Goal: Information Seeking & Learning: Find specific fact

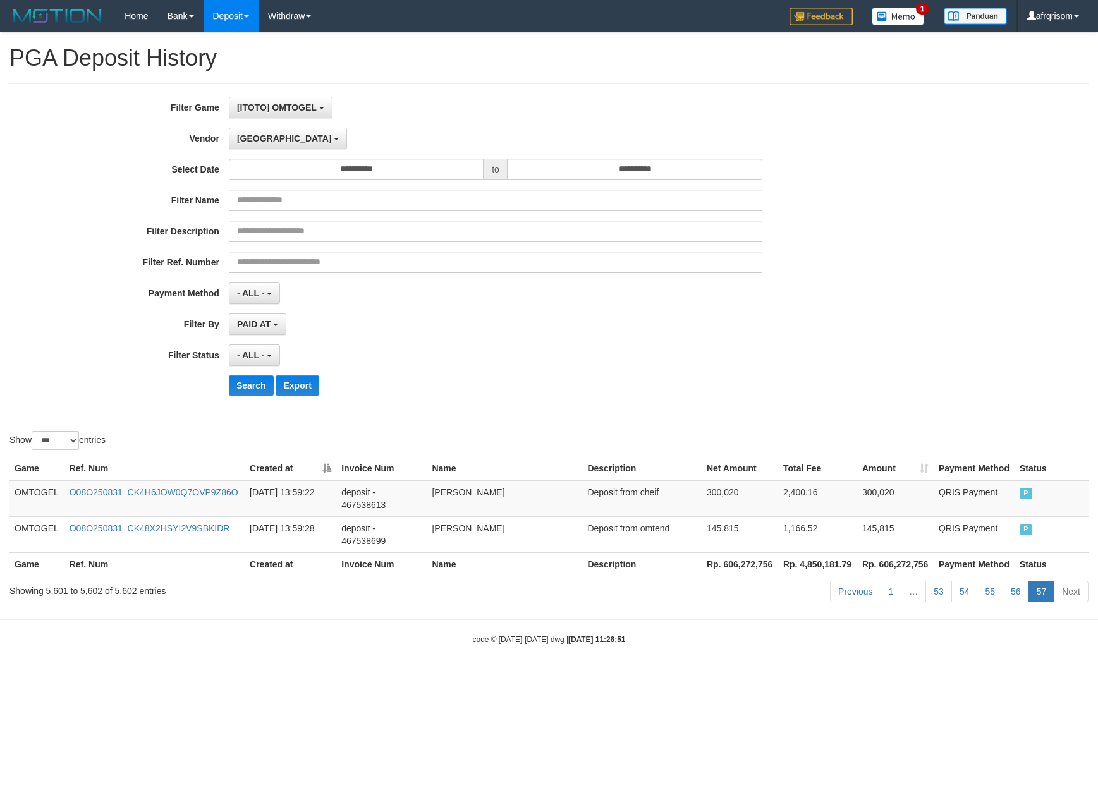
select select "**********"
select select "***"
click at [690, 405] on div "**********" at bounding box center [457, 251] width 915 height 308
click at [1020, 592] on link "56" at bounding box center [1015, 591] width 27 height 21
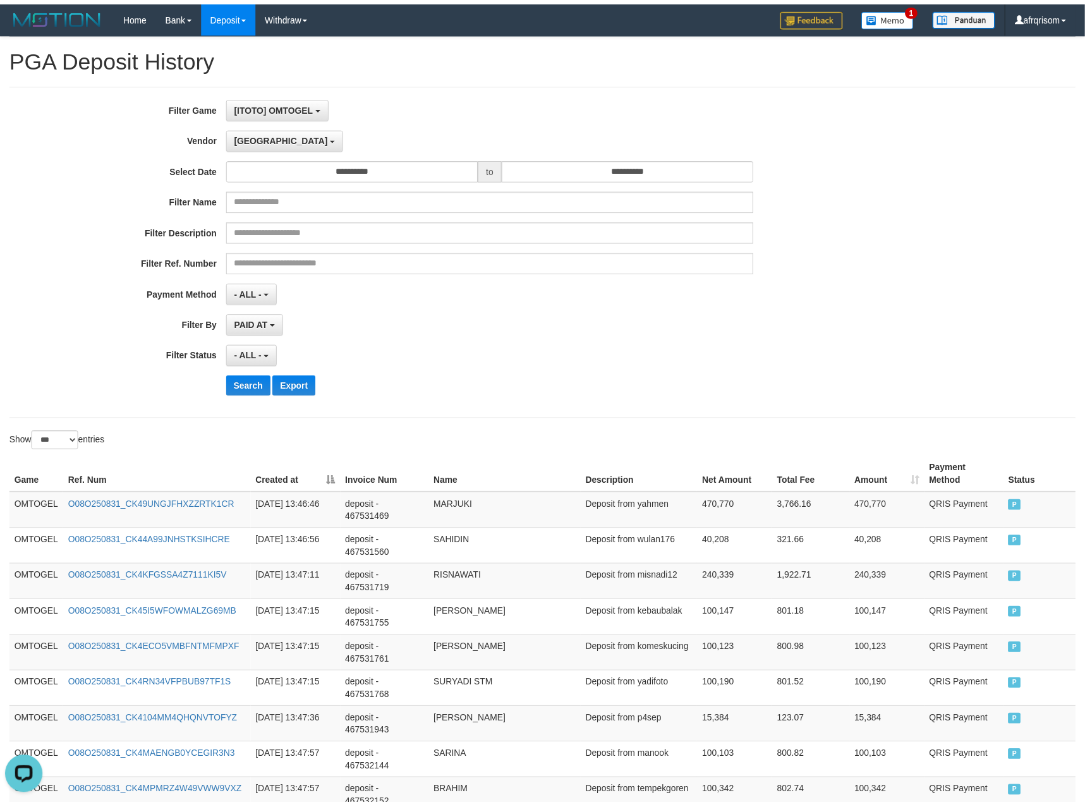
scroll to position [3449, 0]
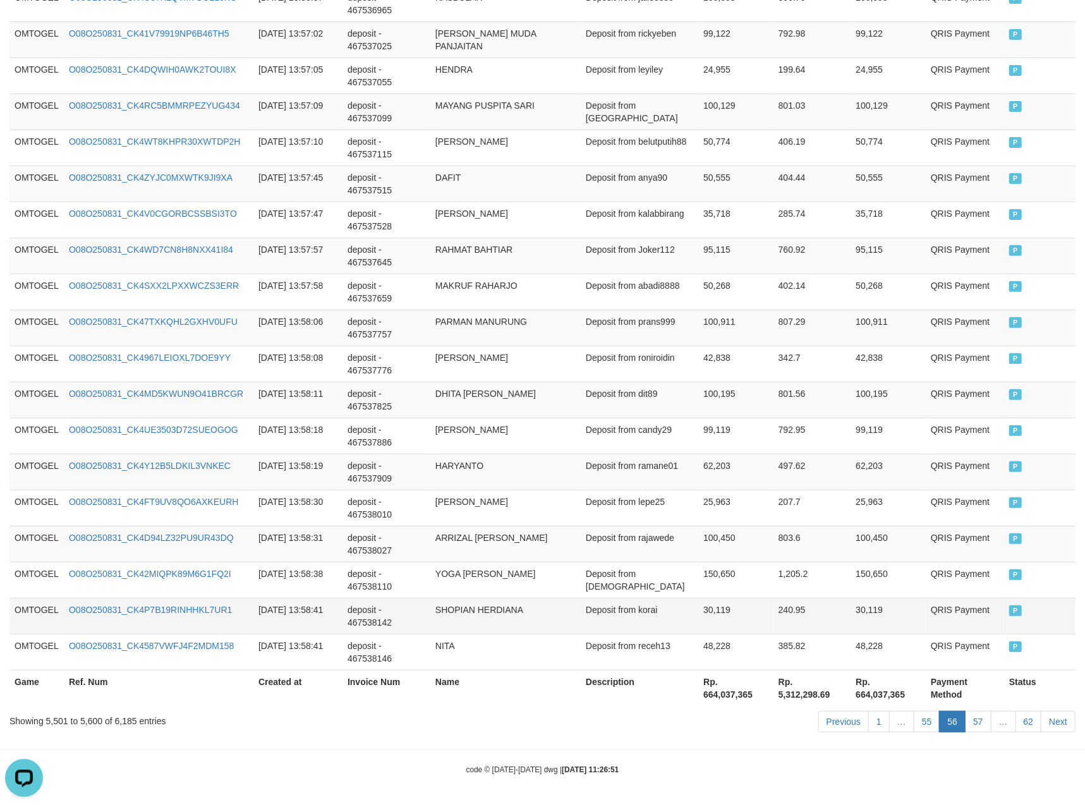
click at [867, 610] on td "30,119" at bounding box center [888, 616] width 75 height 36
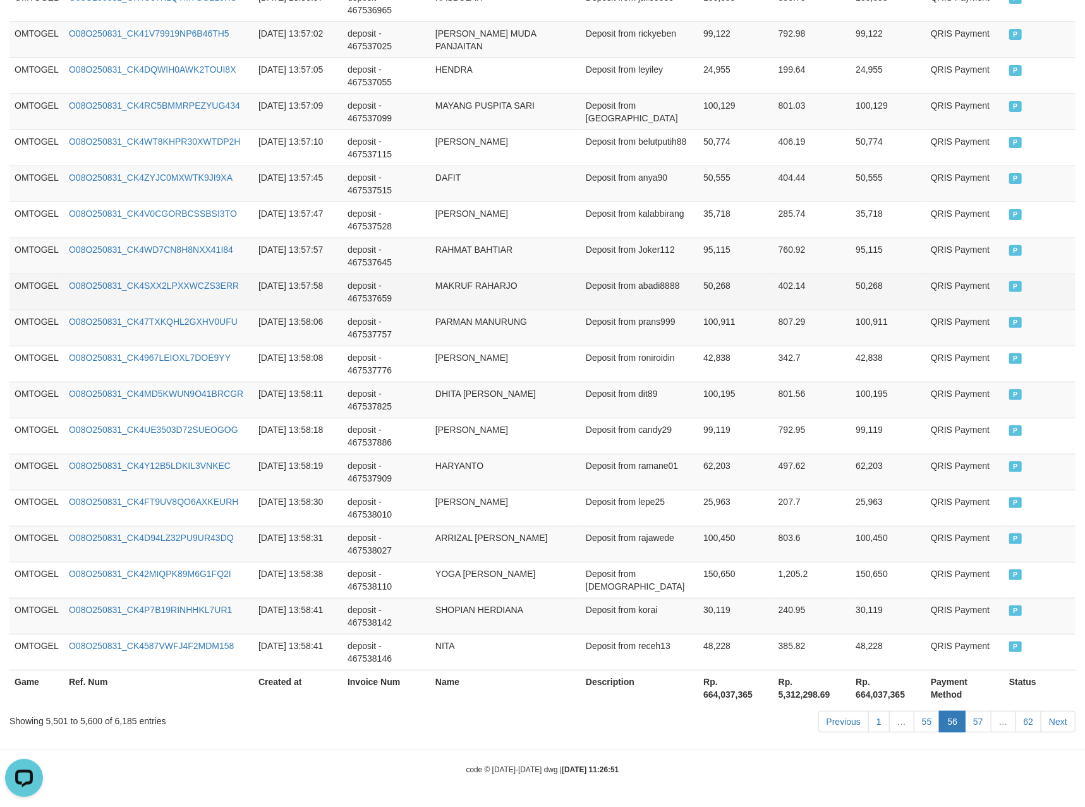
click at [676, 282] on td "Deposit from abadi8888" at bounding box center [640, 292] width 118 height 36
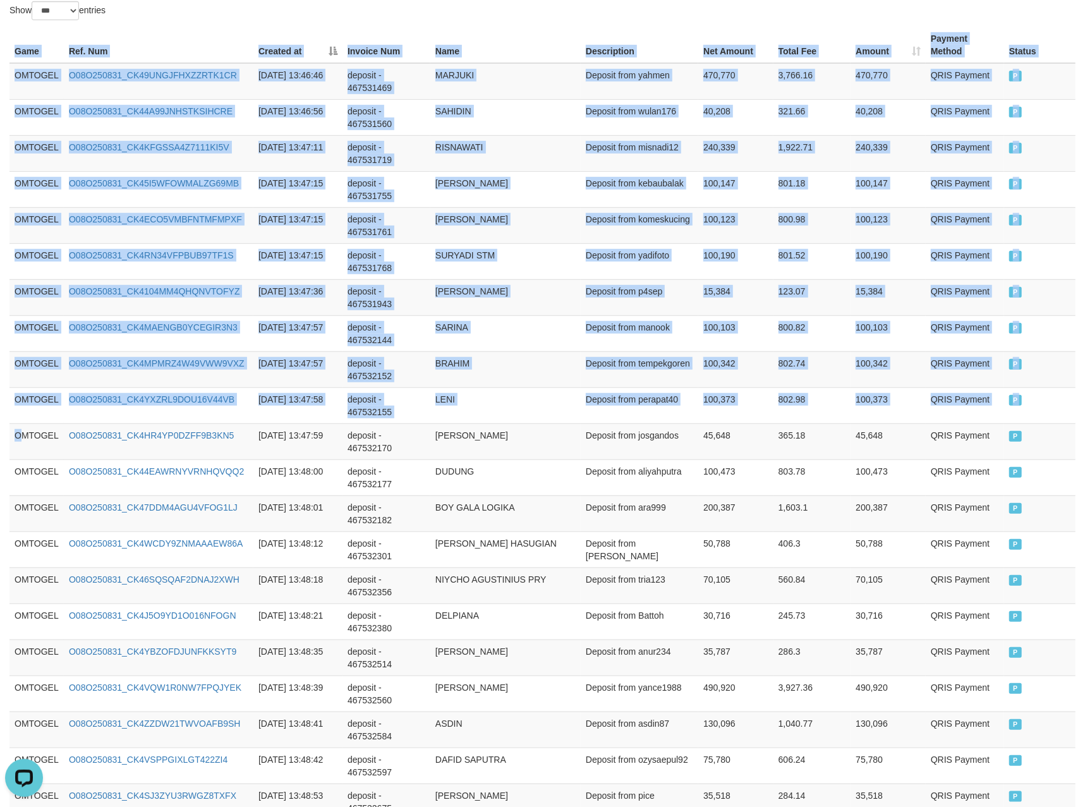
drag, startPoint x: 27, startPoint y: 448, endPoint x: 1098, endPoint y: 451, distance: 1071.8
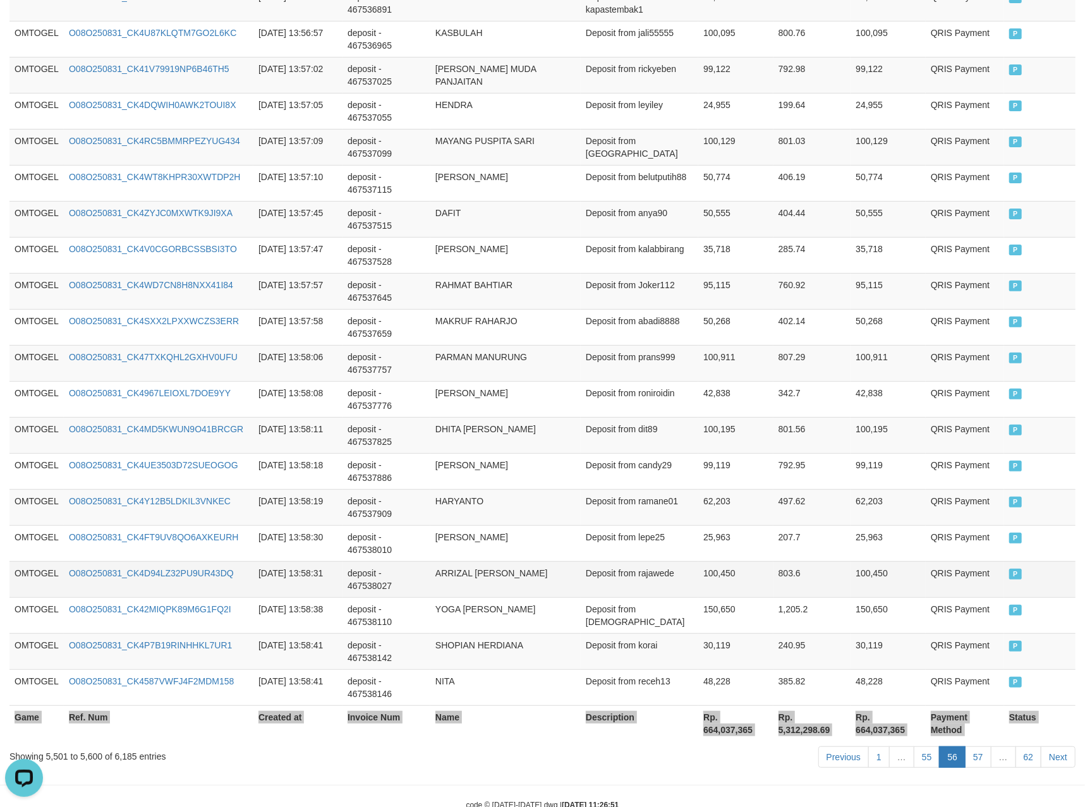
scroll to position [3449, 0]
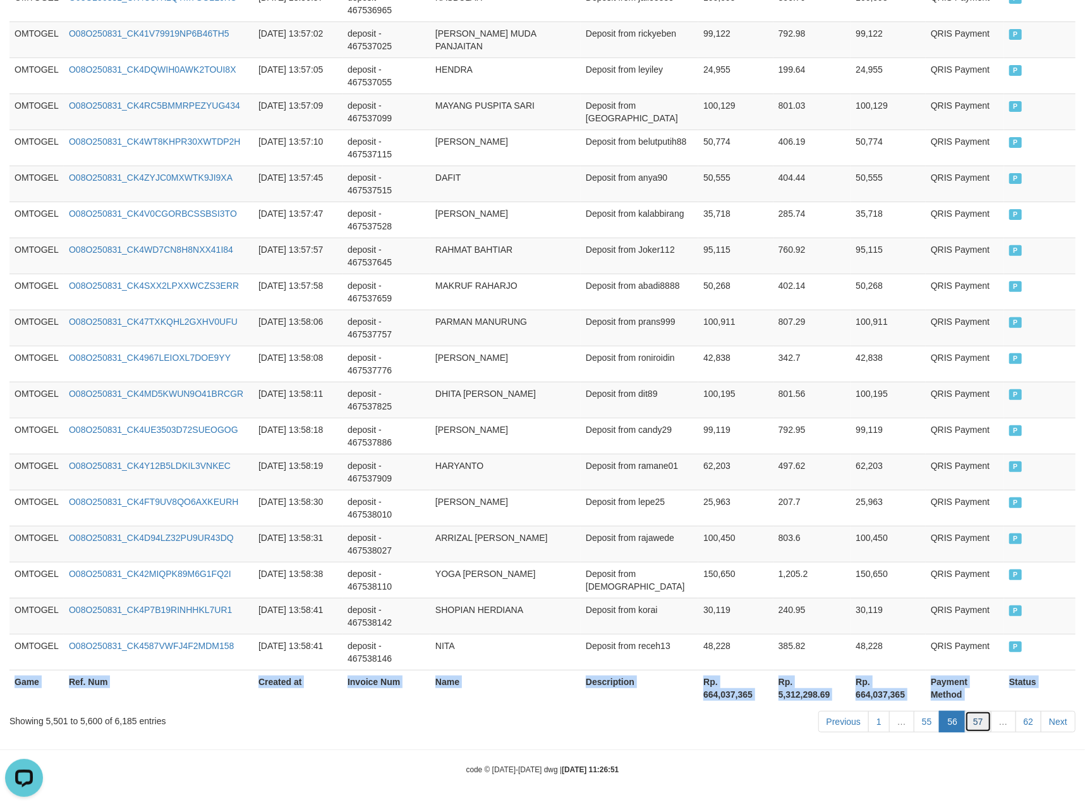
click at [982, 720] on link "57" at bounding box center [978, 721] width 27 height 21
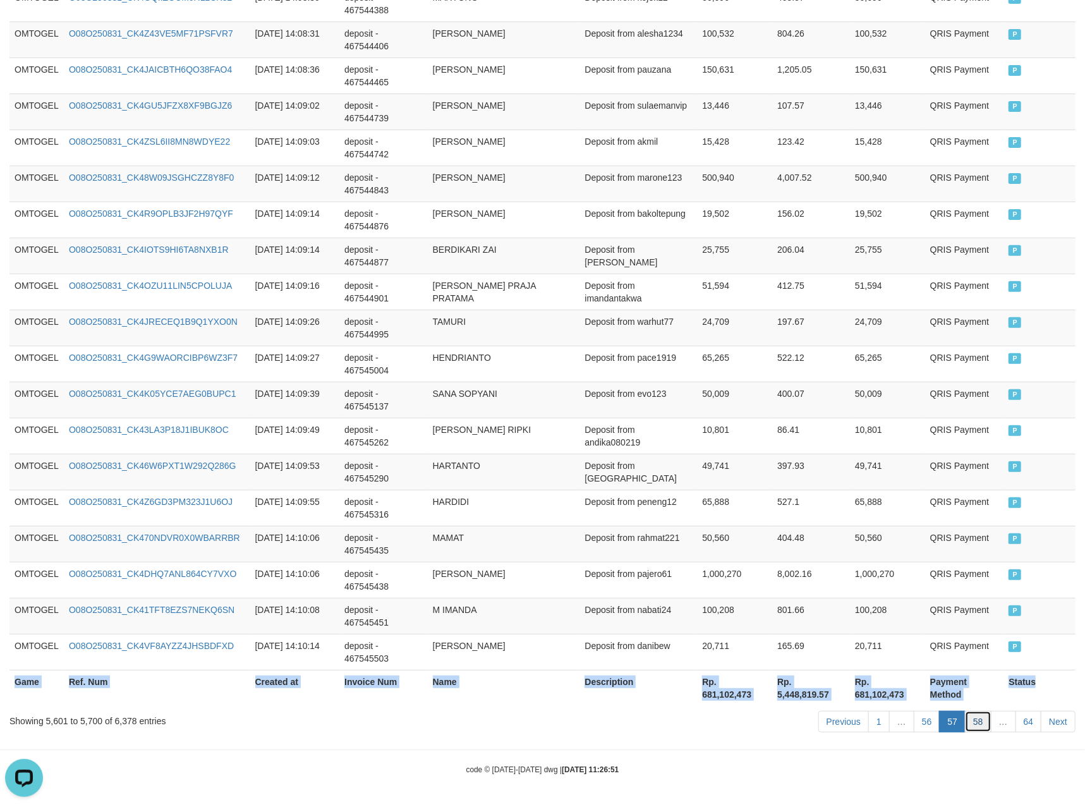
click at [976, 717] on link "58" at bounding box center [978, 721] width 27 height 21
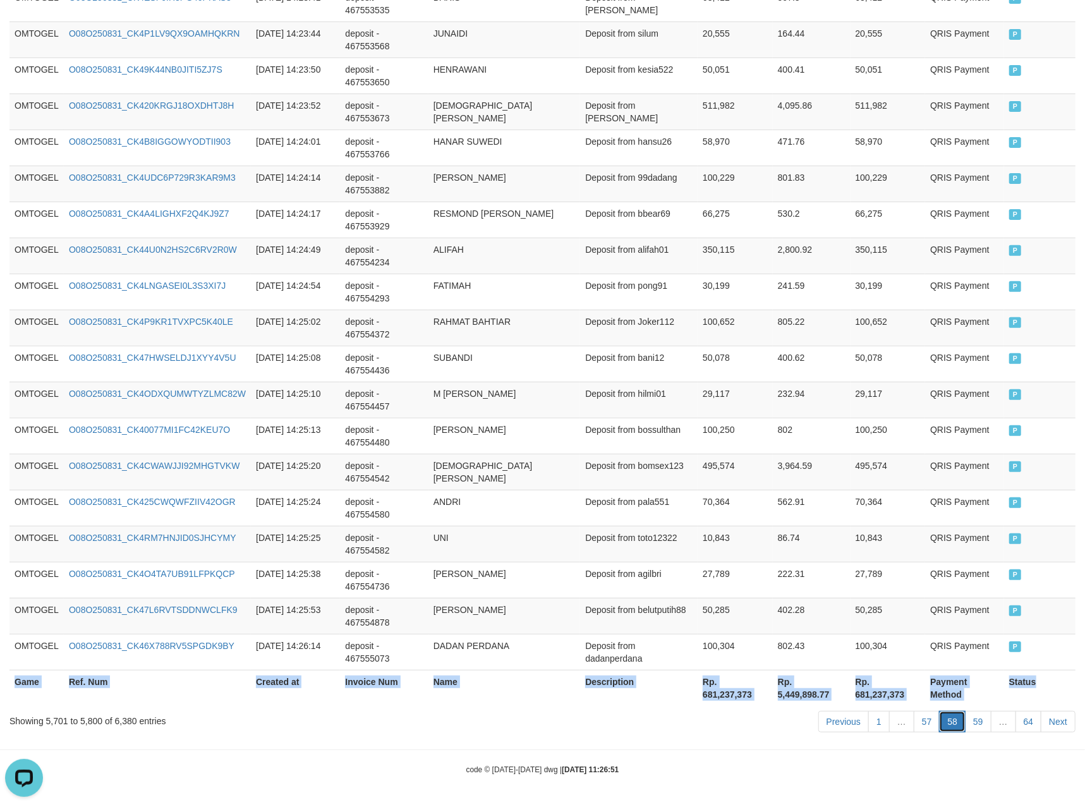
click at [948, 717] on link "58" at bounding box center [952, 721] width 27 height 21
click at [978, 724] on link "59" at bounding box center [978, 721] width 27 height 21
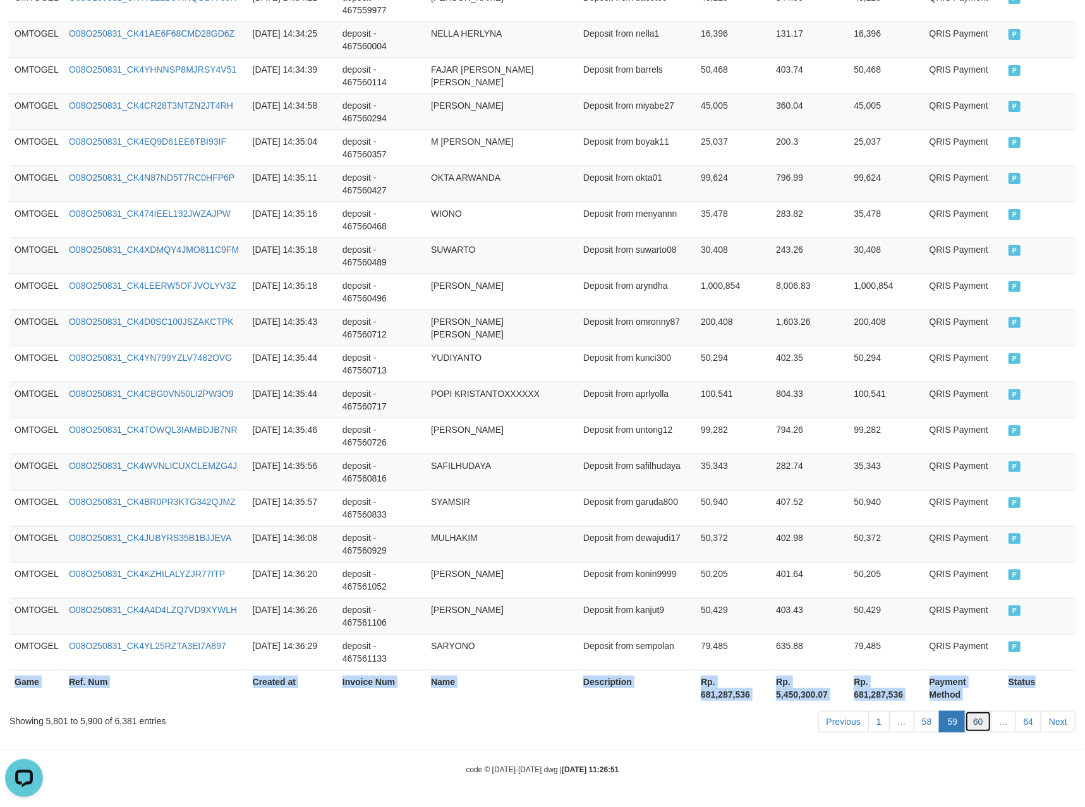
click at [980, 729] on link "60" at bounding box center [978, 721] width 27 height 21
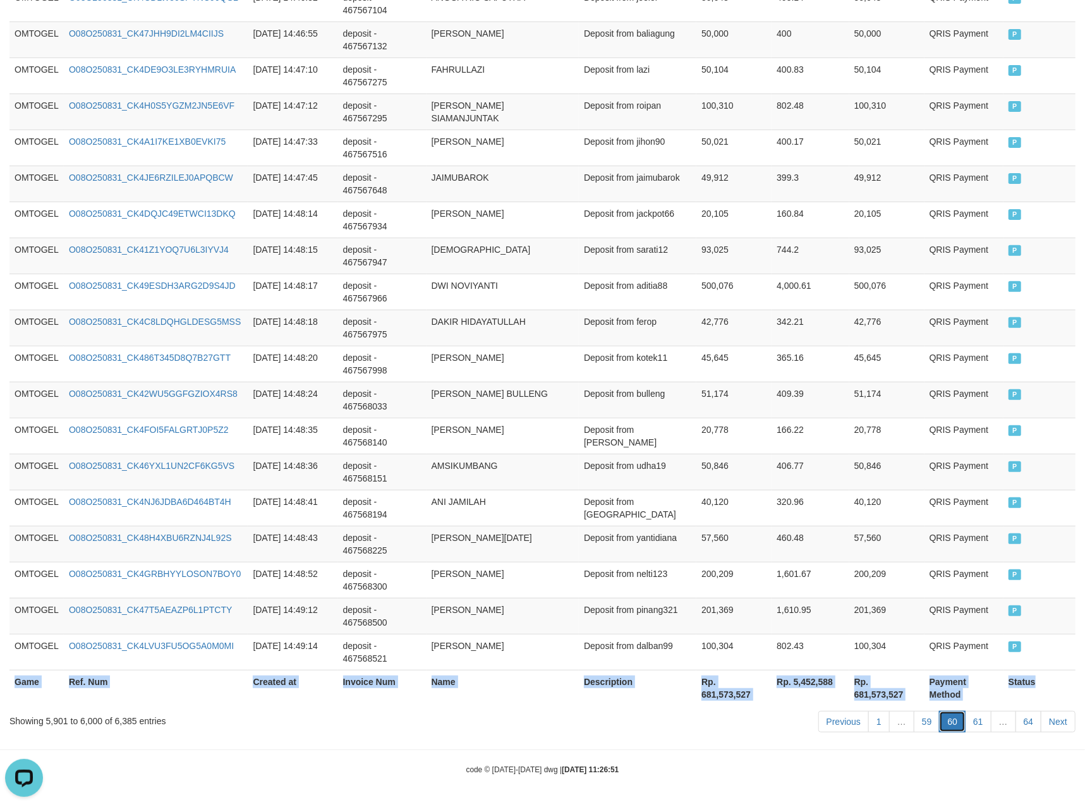
click at [953, 727] on link "60" at bounding box center [952, 721] width 27 height 21
click at [974, 731] on link "61" at bounding box center [978, 721] width 27 height 21
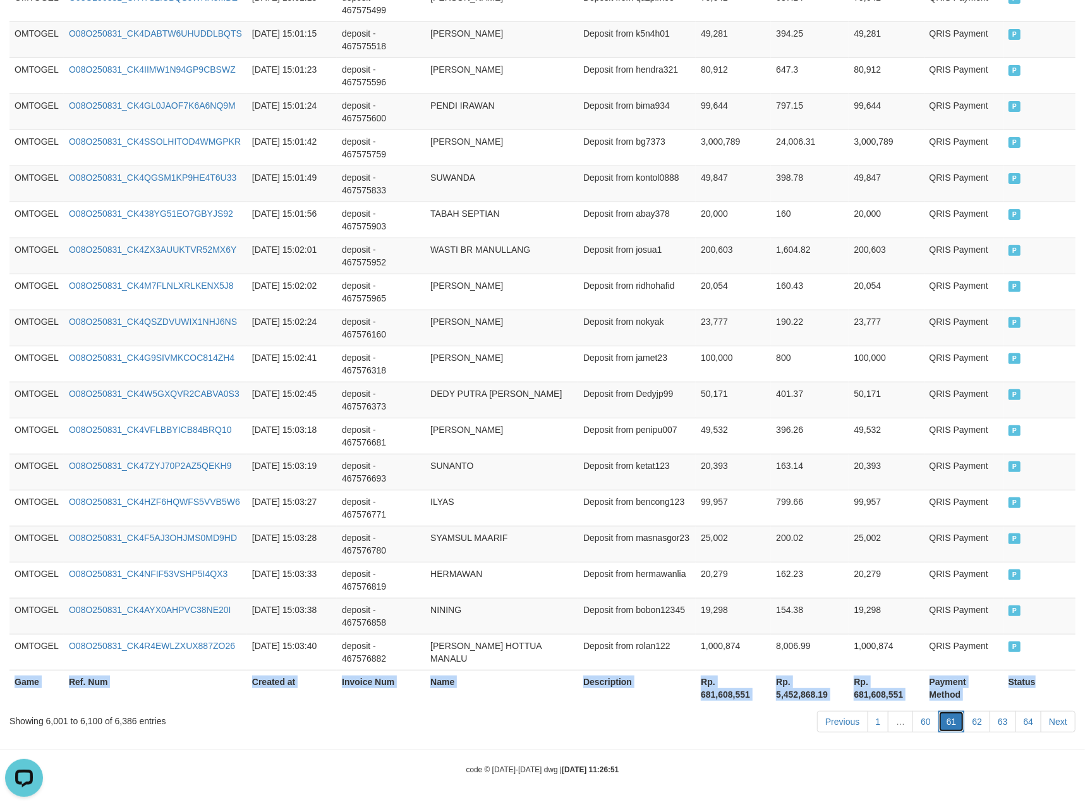
click at [945, 728] on link "61" at bounding box center [951, 721] width 27 height 21
click at [976, 719] on link "62" at bounding box center [977, 721] width 27 height 21
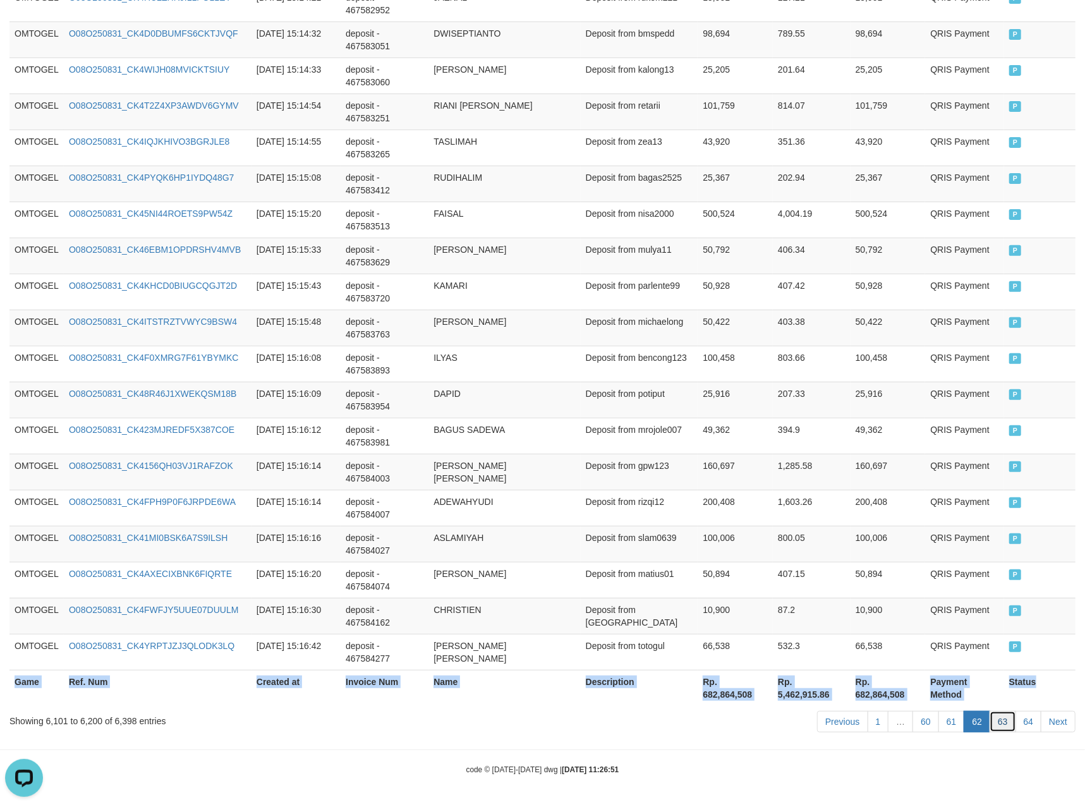
click at [1004, 721] on link "63" at bounding box center [1003, 721] width 27 height 21
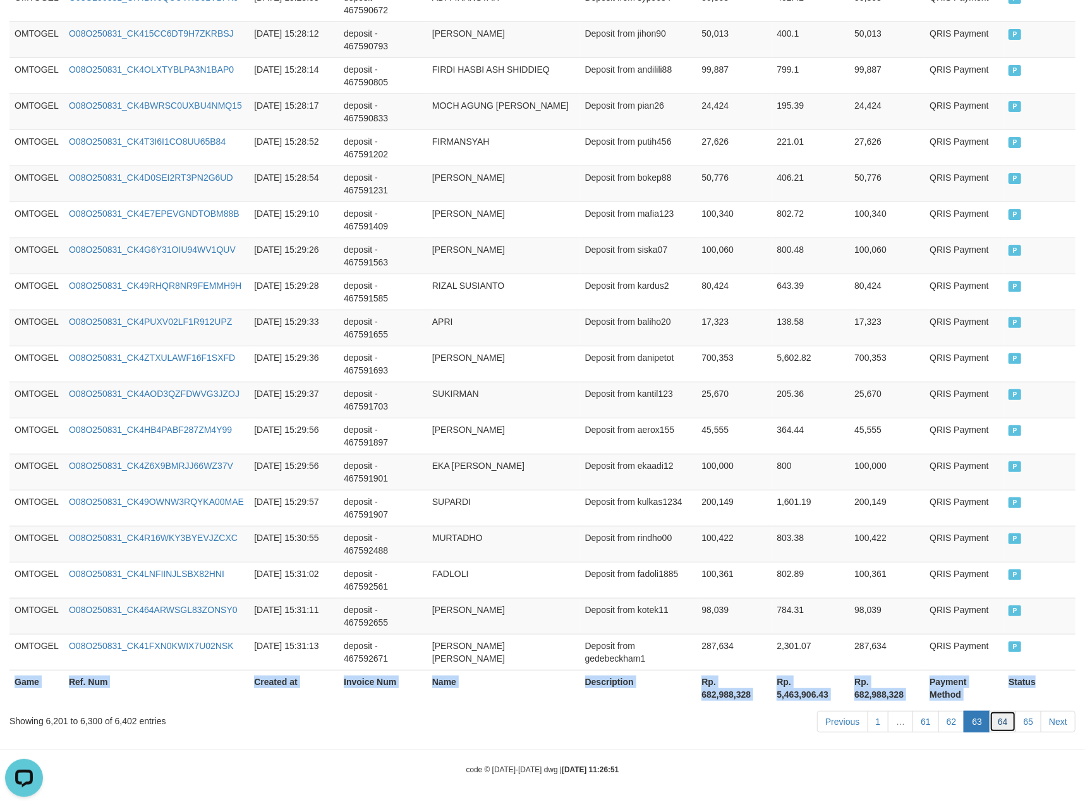
click at [1010, 721] on link "64" at bounding box center [1003, 721] width 27 height 21
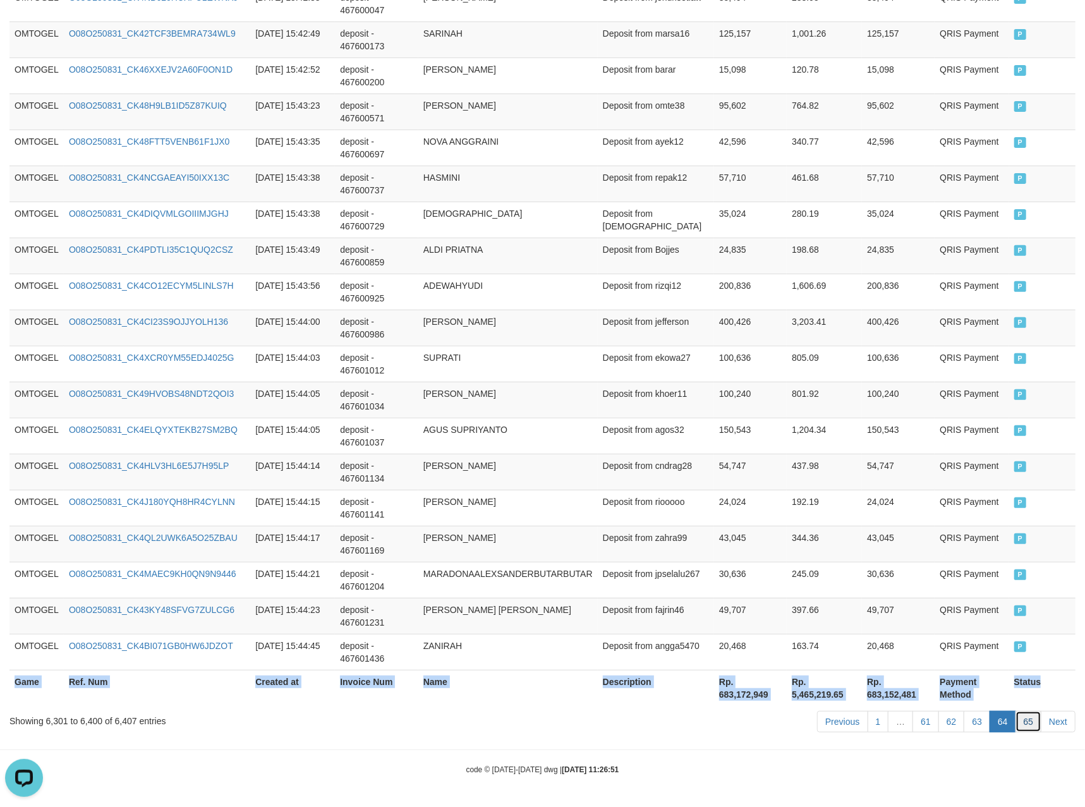
click at [1031, 731] on link "65" at bounding box center [1029, 721] width 27 height 21
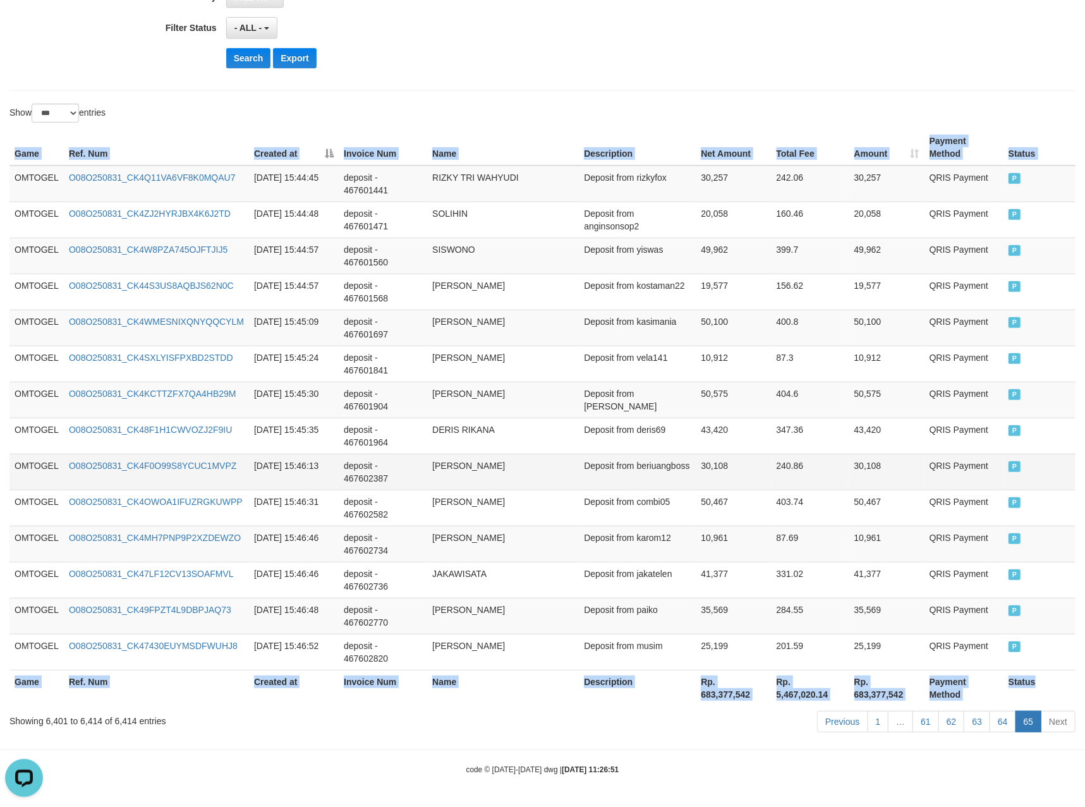
click at [856, 478] on td "30,108" at bounding box center [886, 472] width 75 height 36
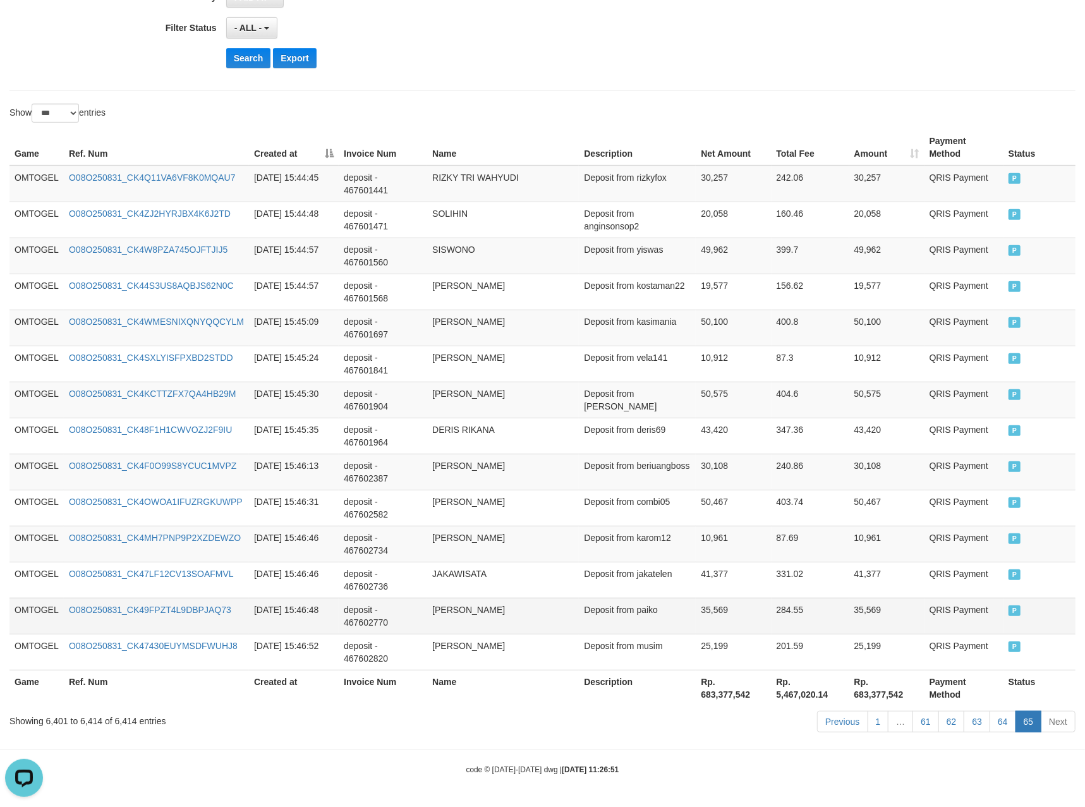
click at [739, 600] on td "35,569" at bounding box center [733, 616] width 75 height 36
click at [991, 728] on link "64" at bounding box center [1003, 721] width 27 height 21
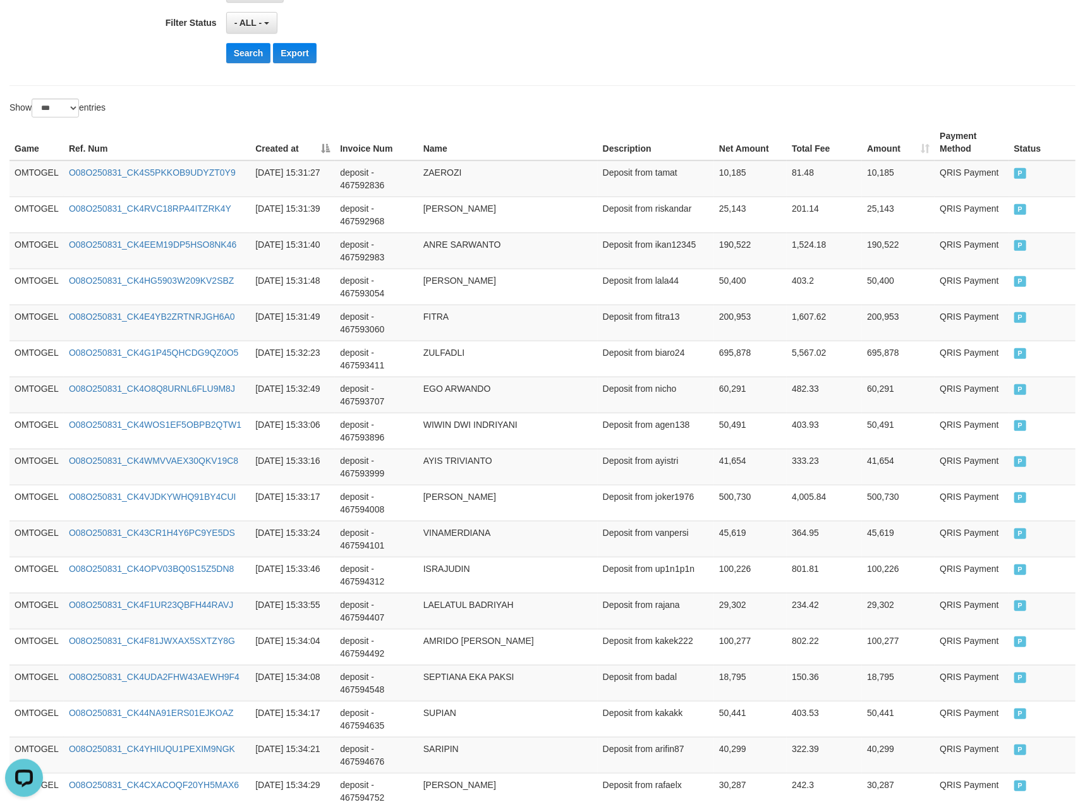
scroll to position [3449, 0]
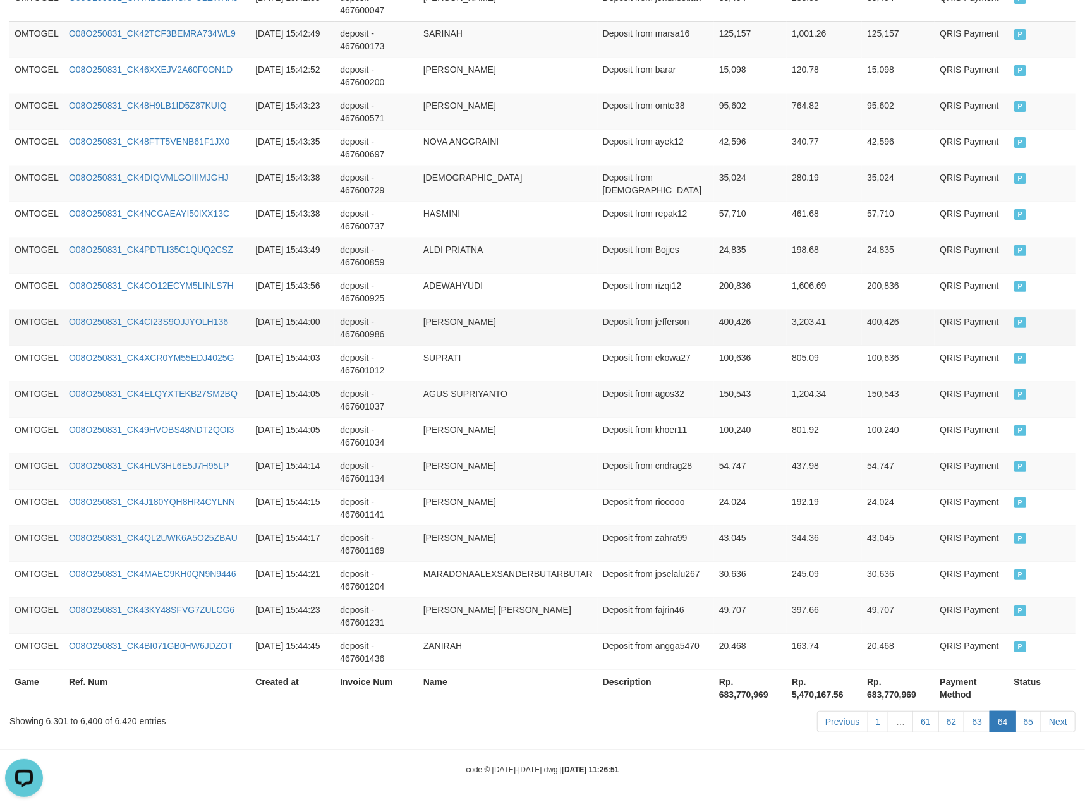
click at [714, 331] on td "400,426" at bounding box center [750, 328] width 73 height 36
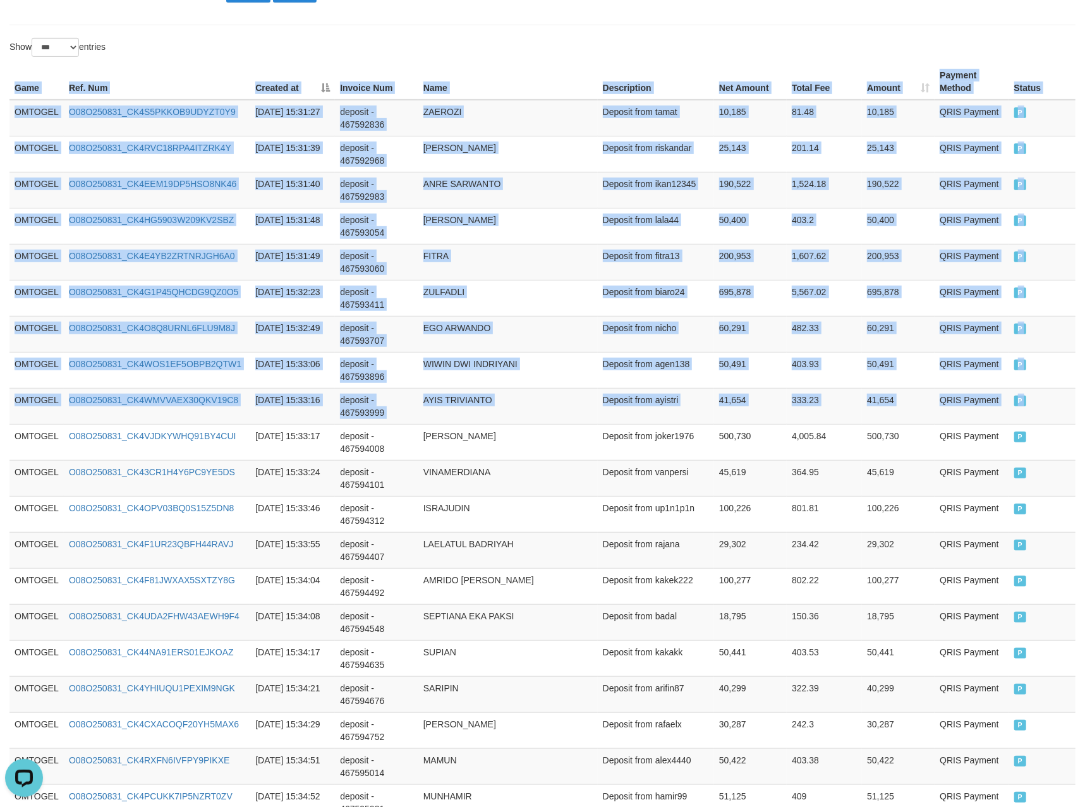
drag, startPoint x: 18, startPoint y: 438, endPoint x: 1098, endPoint y: 445, distance: 1080.7
copy table "Game Ref. Num Created at Invoice Num Name Description Net Amount Total Fee Amou…"
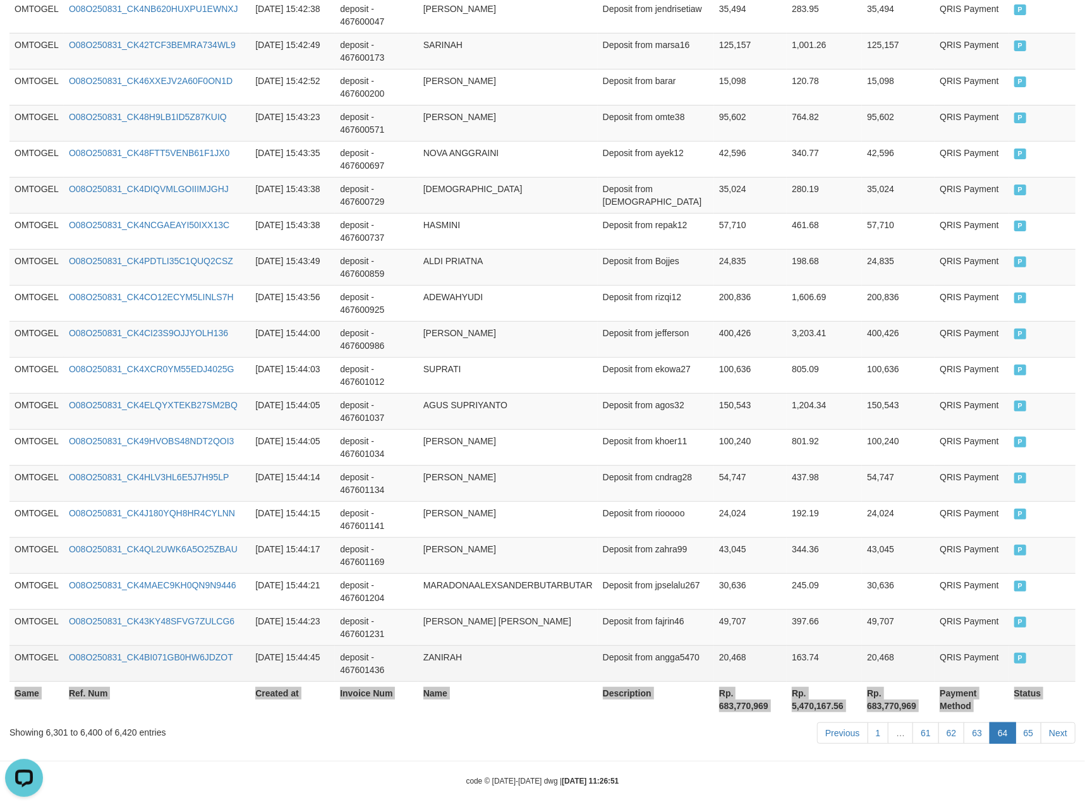
scroll to position [3449, 0]
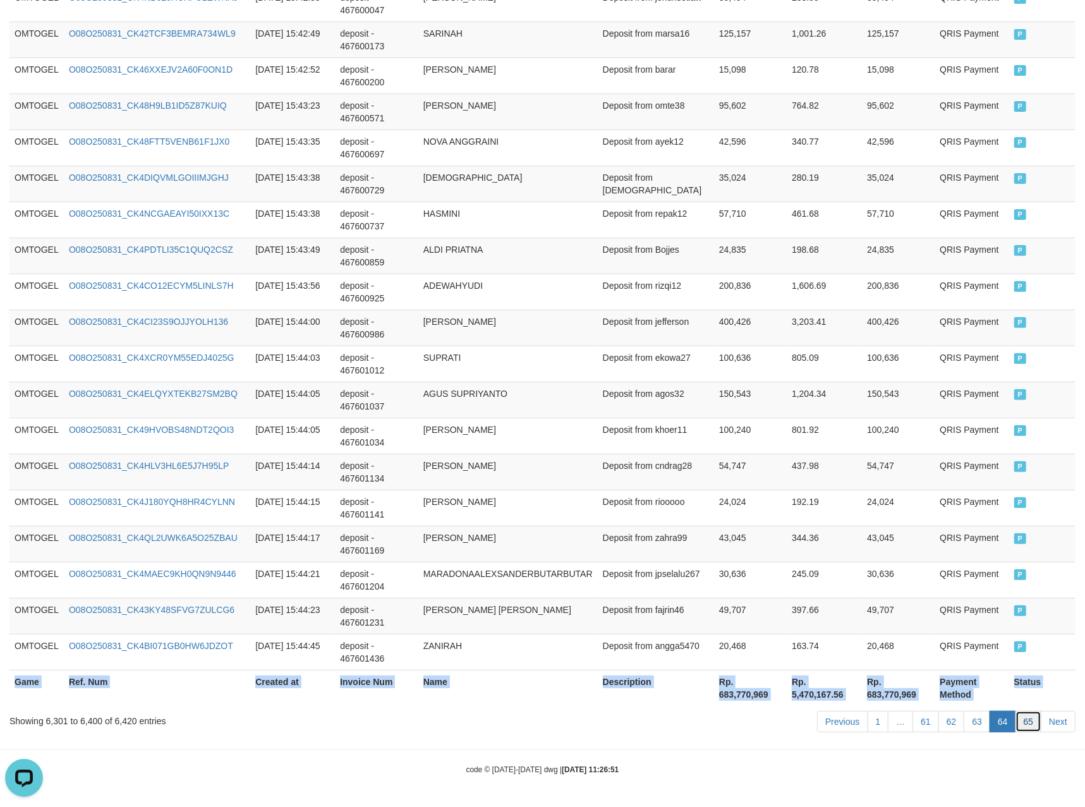
click at [1025, 727] on link "65" at bounding box center [1029, 721] width 27 height 21
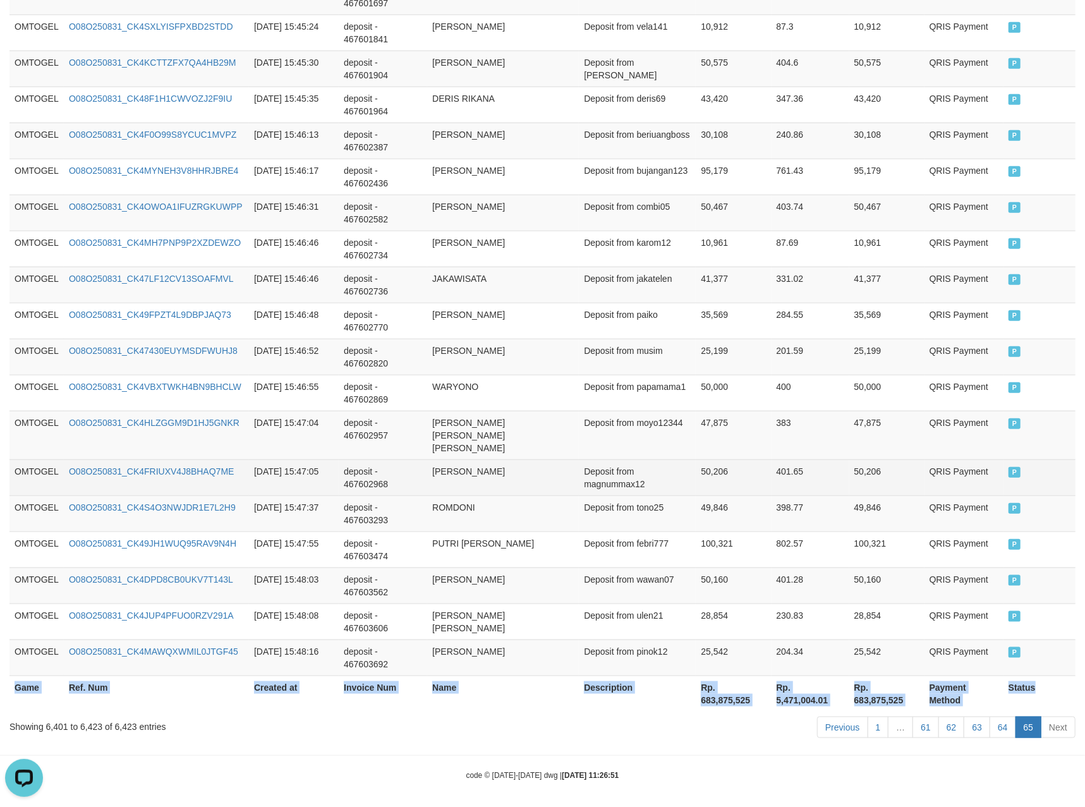
copy table "Game Ref. Num Created at Invoice Num Name Description Net Amount Total Fee Amou…"
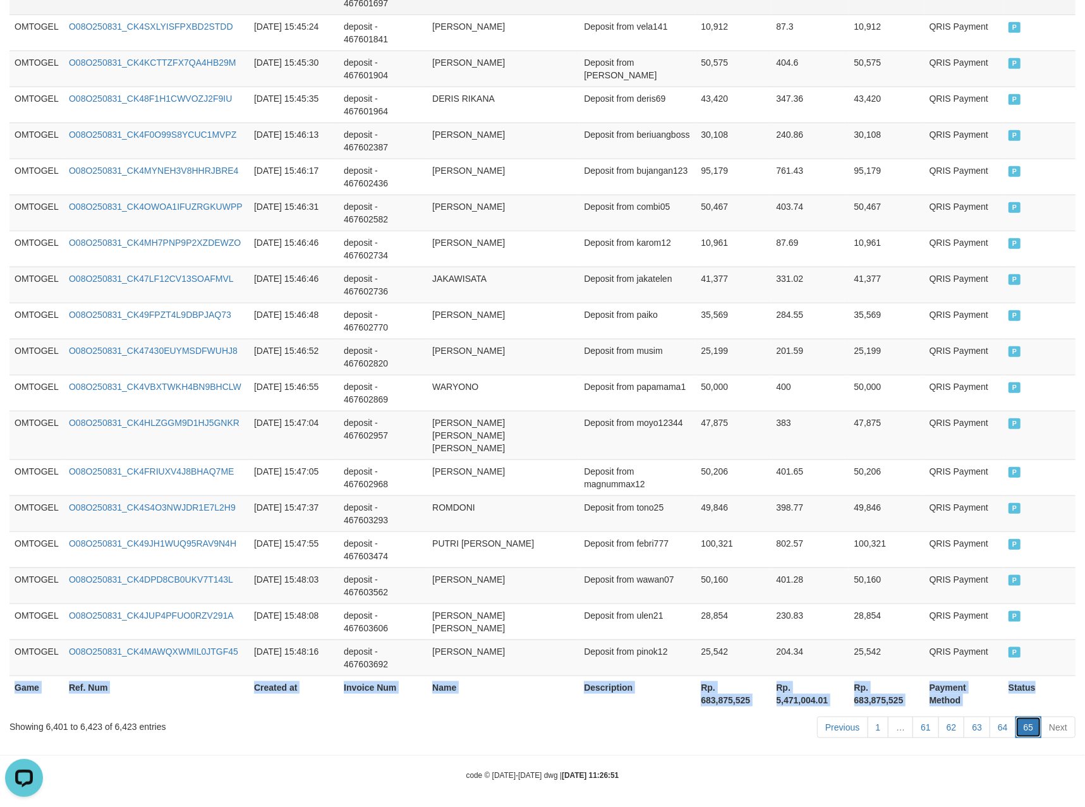
copy table "Game Ref. Num Created at Invoice Num Name Description Net Amount Total Fee Amou…"
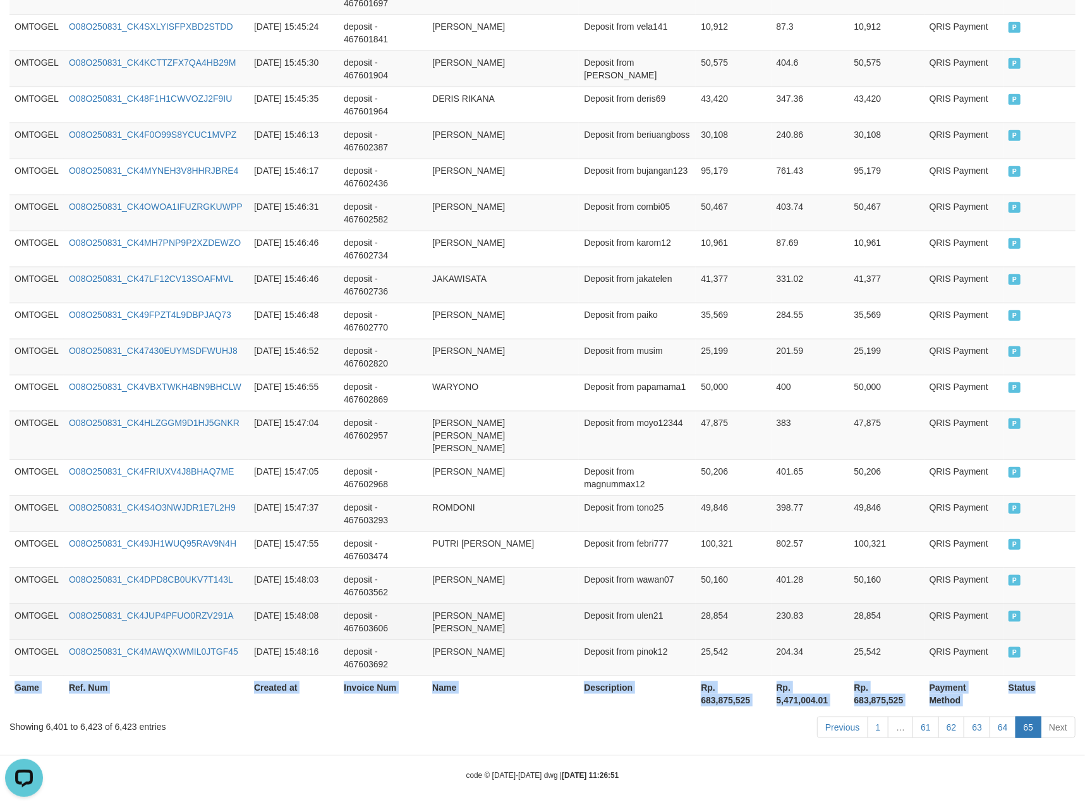
click at [763, 604] on td "28,854" at bounding box center [733, 622] width 75 height 36
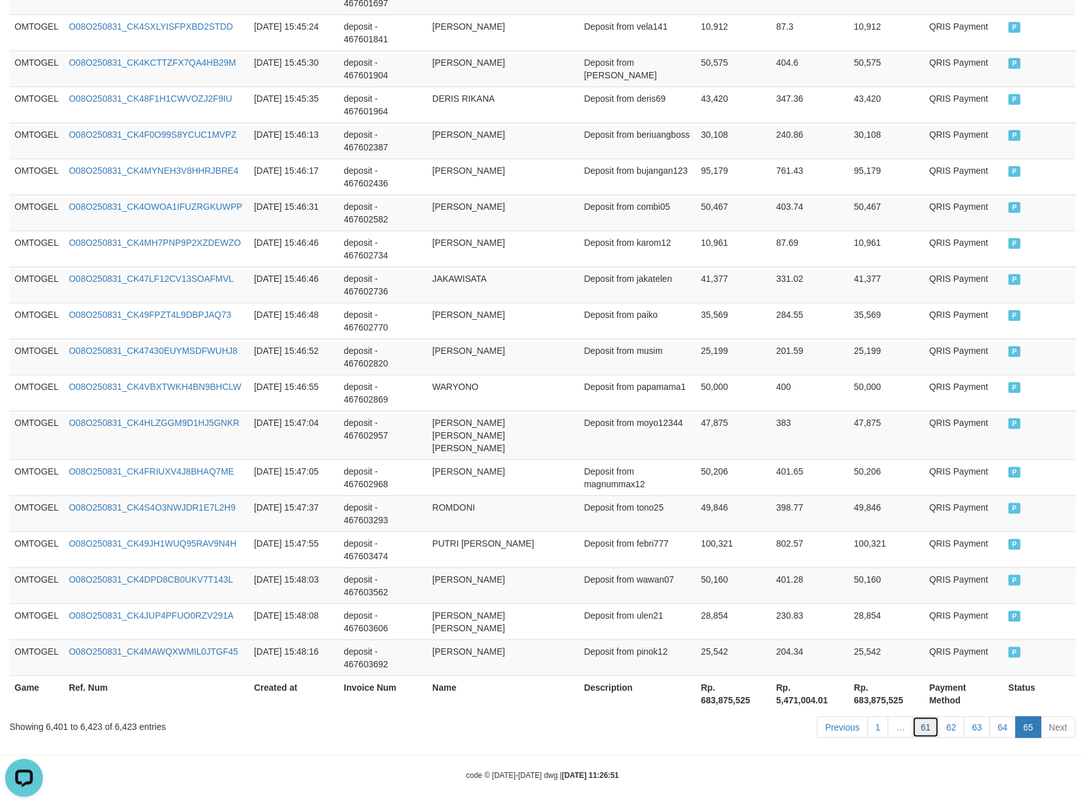
click at [921, 721] on link "61" at bounding box center [926, 727] width 27 height 21
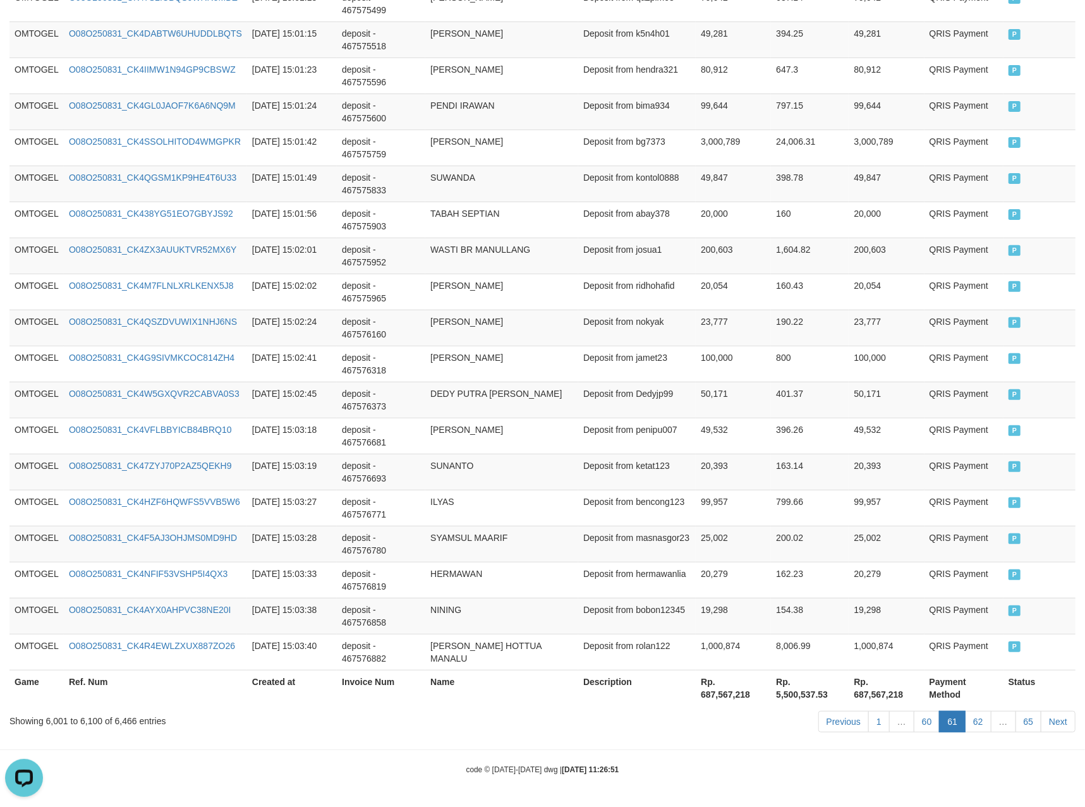
click at [923, 724] on link "60" at bounding box center [927, 721] width 27 height 21
click at [928, 724] on link "60" at bounding box center [927, 721] width 27 height 21
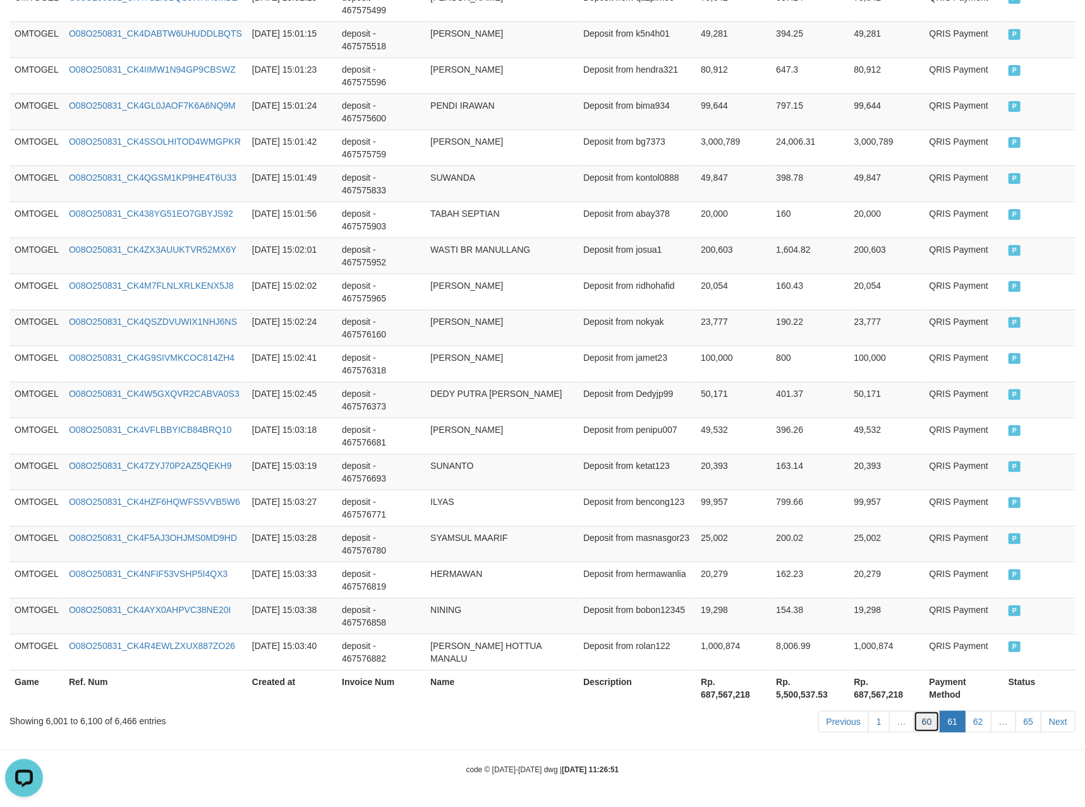
click at [928, 724] on link "60" at bounding box center [927, 721] width 27 height 21
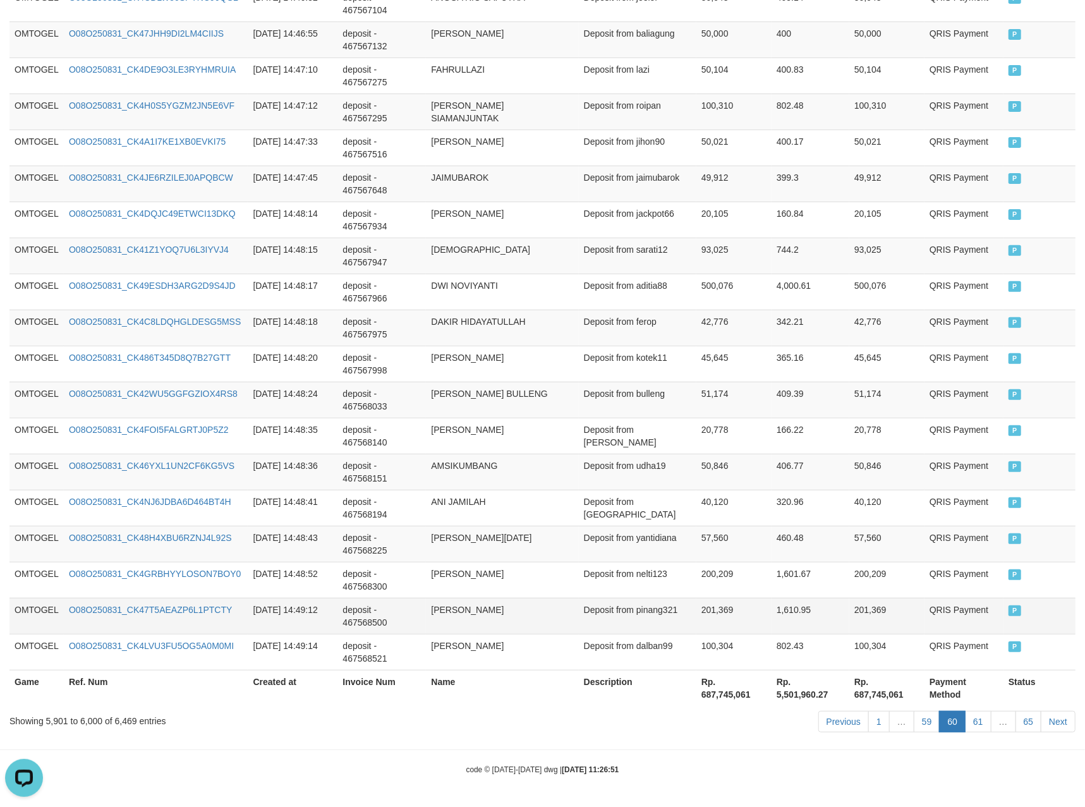
click at [796, 598] on td "1,610.95" at bounding box center [811, 616] width 78 height 36
click at [926, 716] on link "59" at bounding box center [927, 721] width 27 height 21
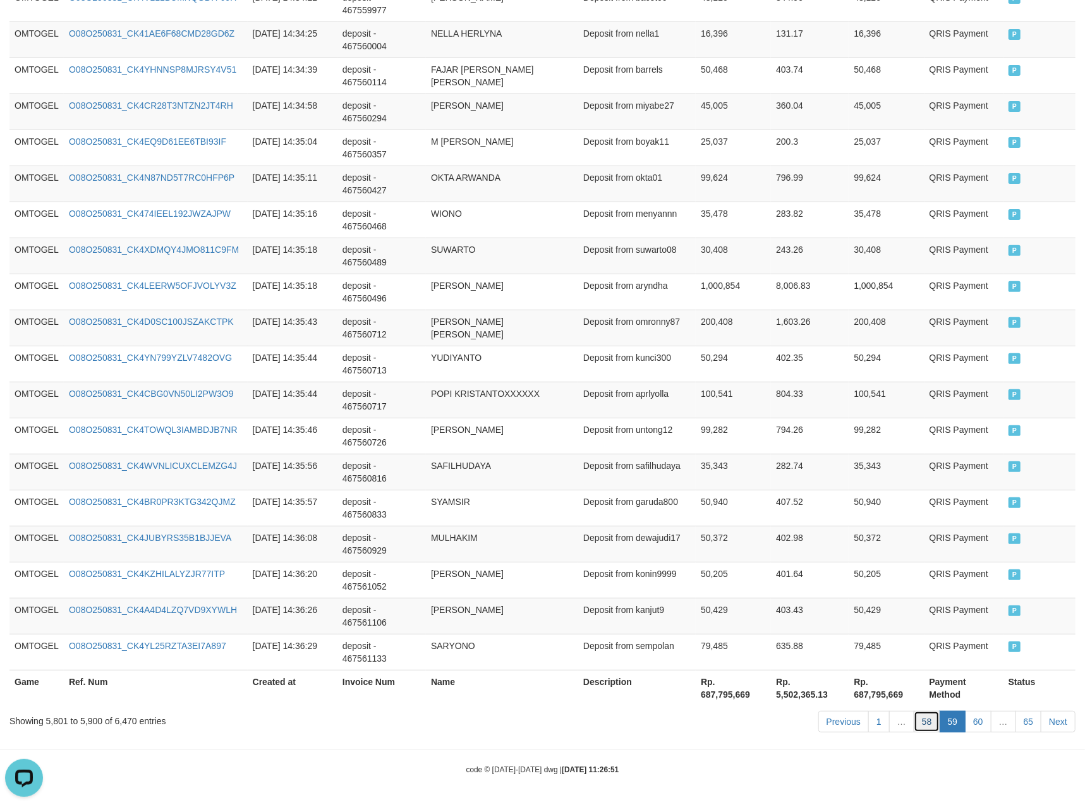
click at [915, 722] on link "58" at bounding box center [927, 721] width 27 height 21
click at [926, 726] on link "58" at bounding box center [927, 721] width 27 height 21
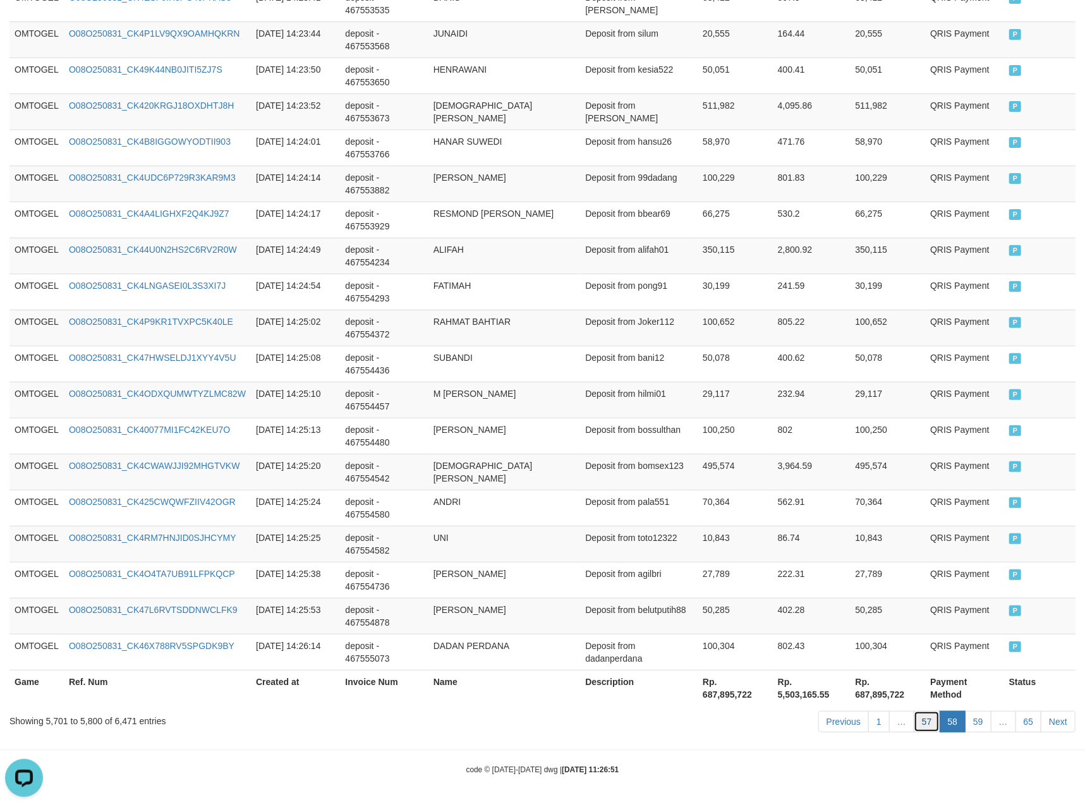
click at [919, 720] on link "57" at bounding box center [927, 721] width 27 height 21
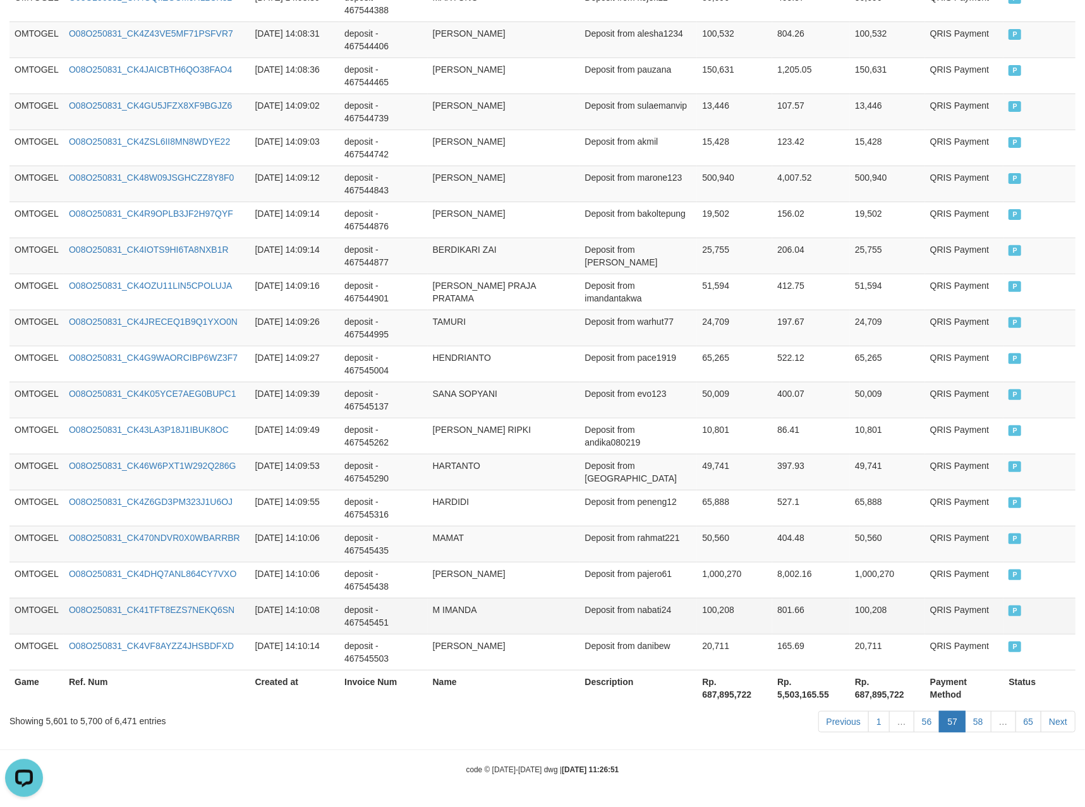
click at [796, 607] on td "801.66" at bounding box center [811, 616] width 78 height 36
click at [921, 728] on link "56" at bounding box center [927, 721] width 27 height 21
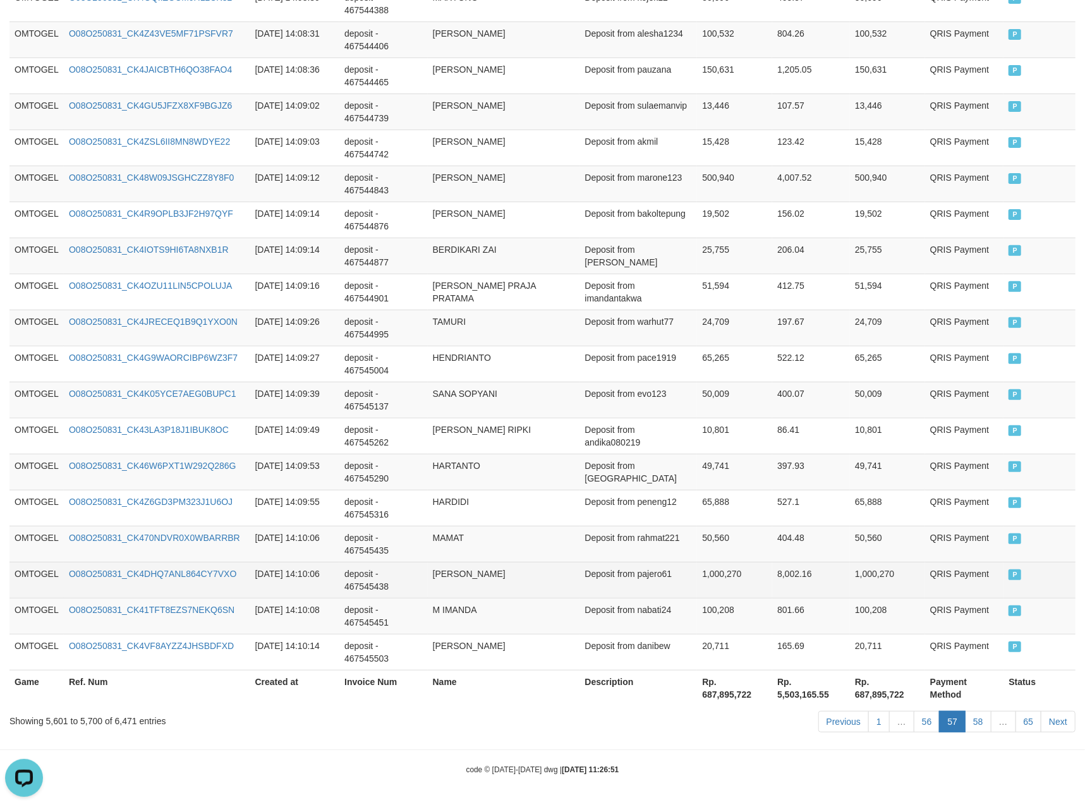
click at [801, 564] on td "8,002.16" at bounding box center [811, 580] width 78 height 36
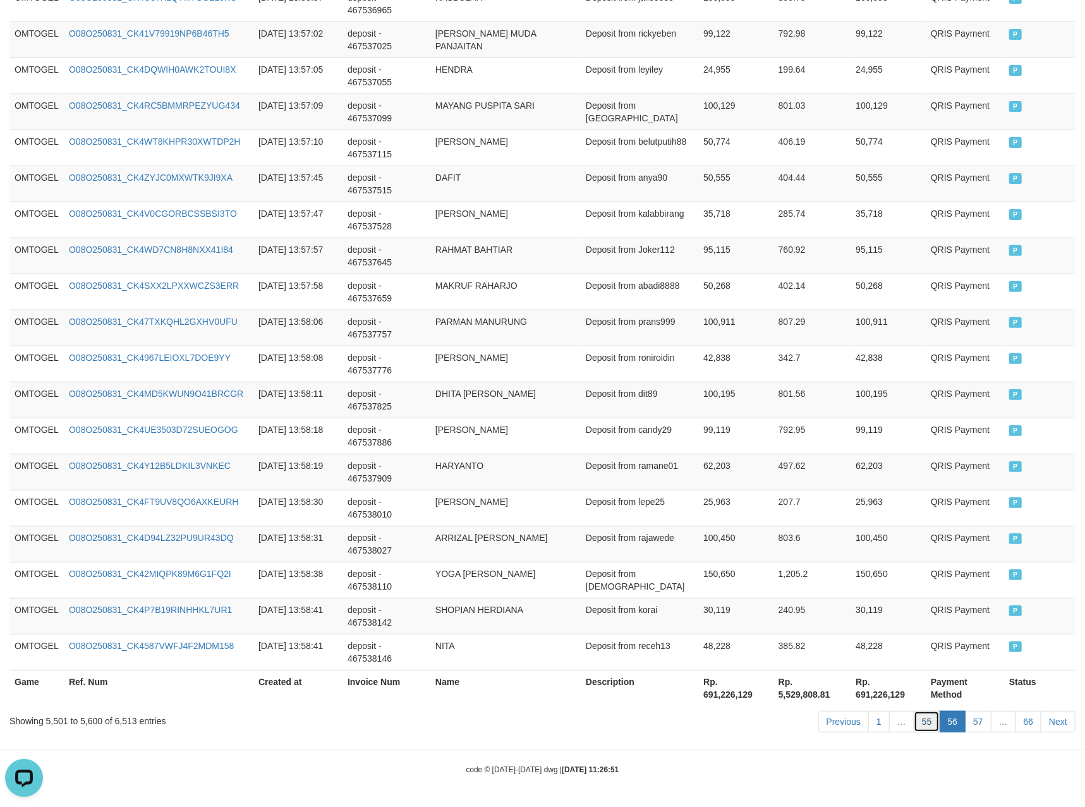
click at [923, 726] on link "55" at bounding box center [927, 721] width 27 height 21
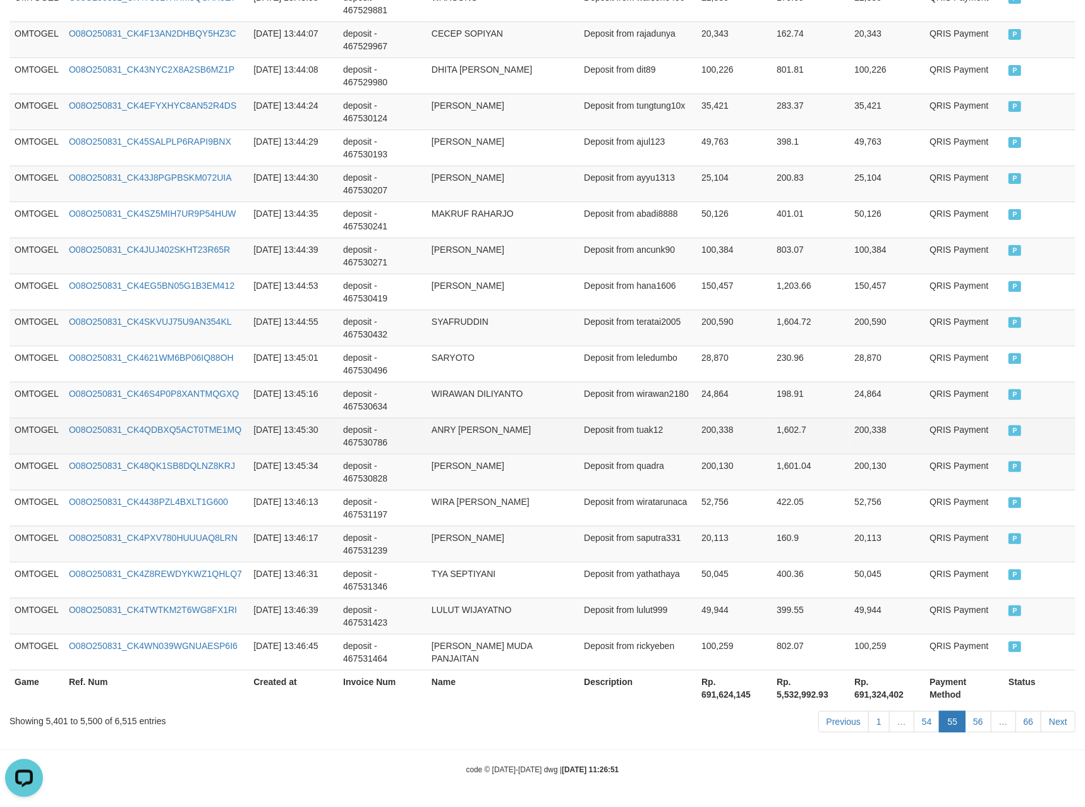
click at [602, 437] on td "Deposit from tuak12" at bounding box center [638, 436] width 118 height 36
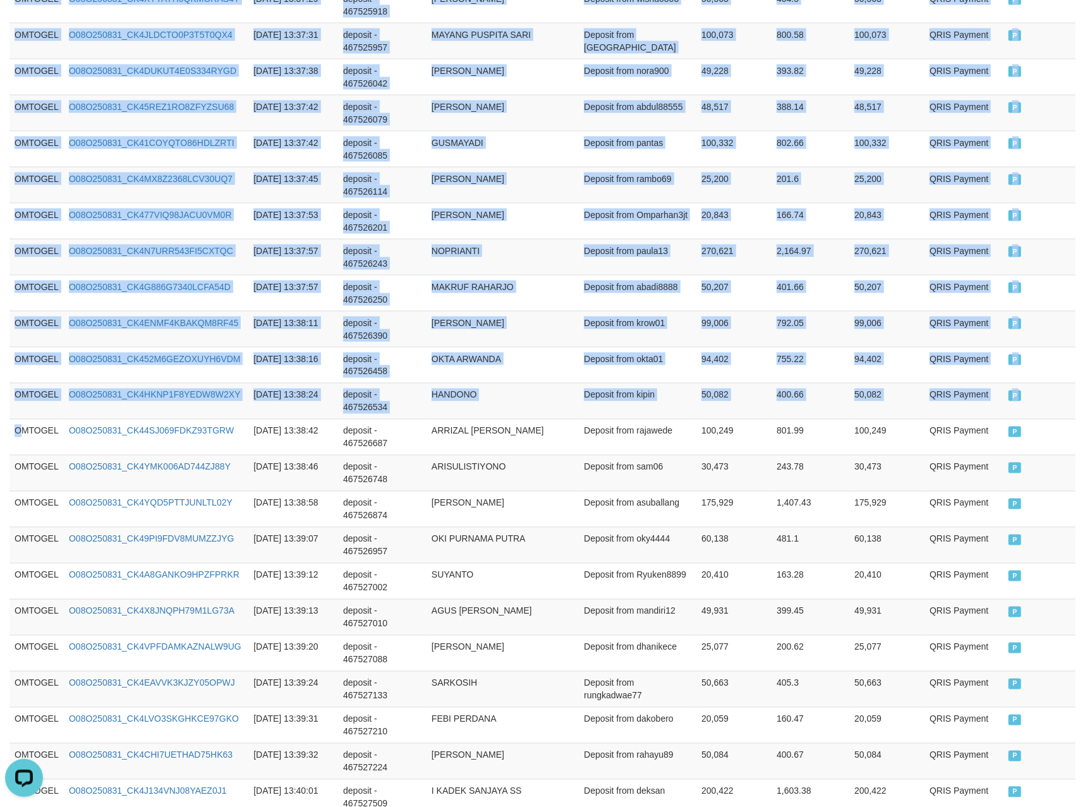
drag, startPoint x: 23, startPoint y: 441, endPoint x: 1098, endPoint y: 392, distance: 1076.7
copy table "Game Ref. Num Created at Invoice Num Name Description Net Amount Total Fee Amou…"
click at [565, 463] on td "ARISULISTIYONO" at bounding box center [503, 473] width 152 height 36
drag, startPoint x: 20, startPoint y: 446, endPoint x: 1098, endPoint y: 443, distance: 1078.1
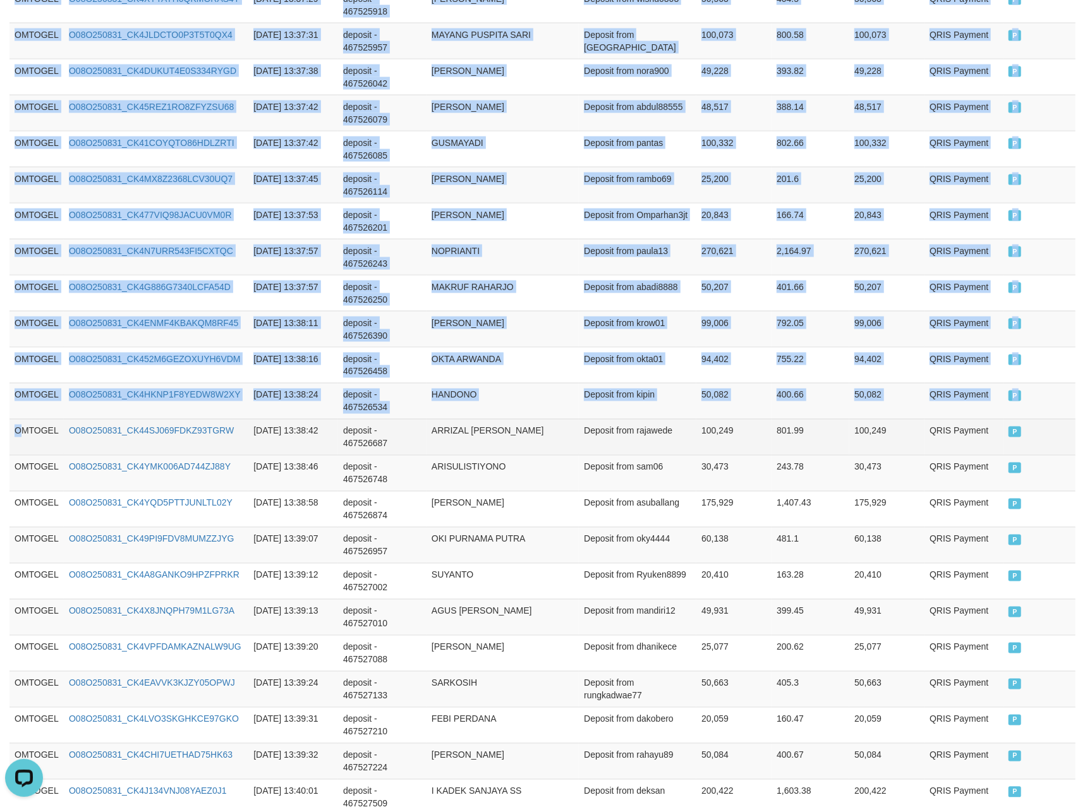
copy table "Game Ref. Num Created at Invoice Num Name Description Net Amount Total Fee Amou…"
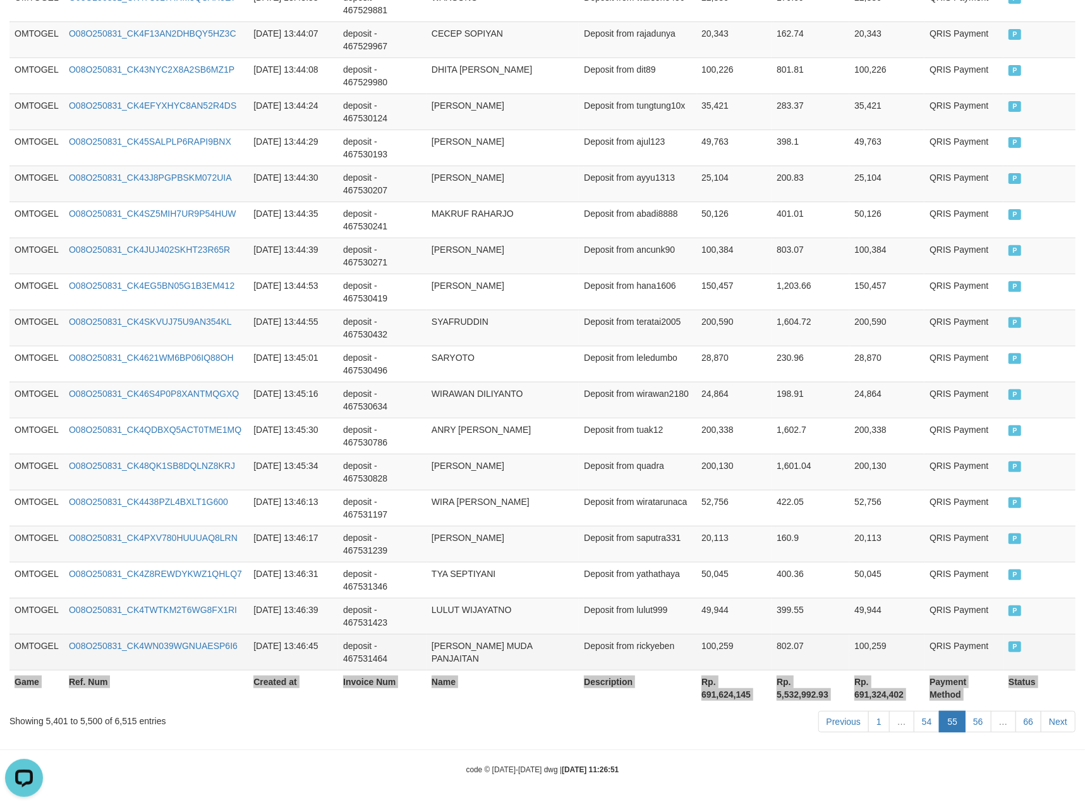
scroll to position [3449, 0]
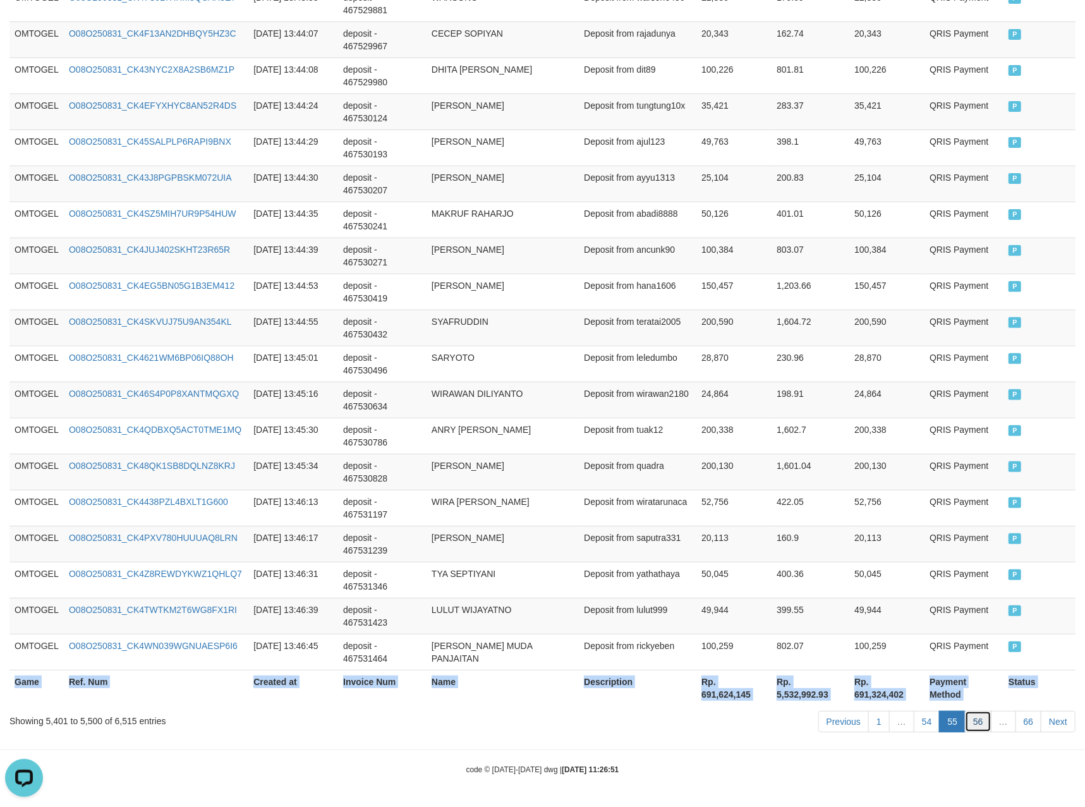
click at [968, 723] on link "56" at bounding box center [978, 721] width 27 height 21
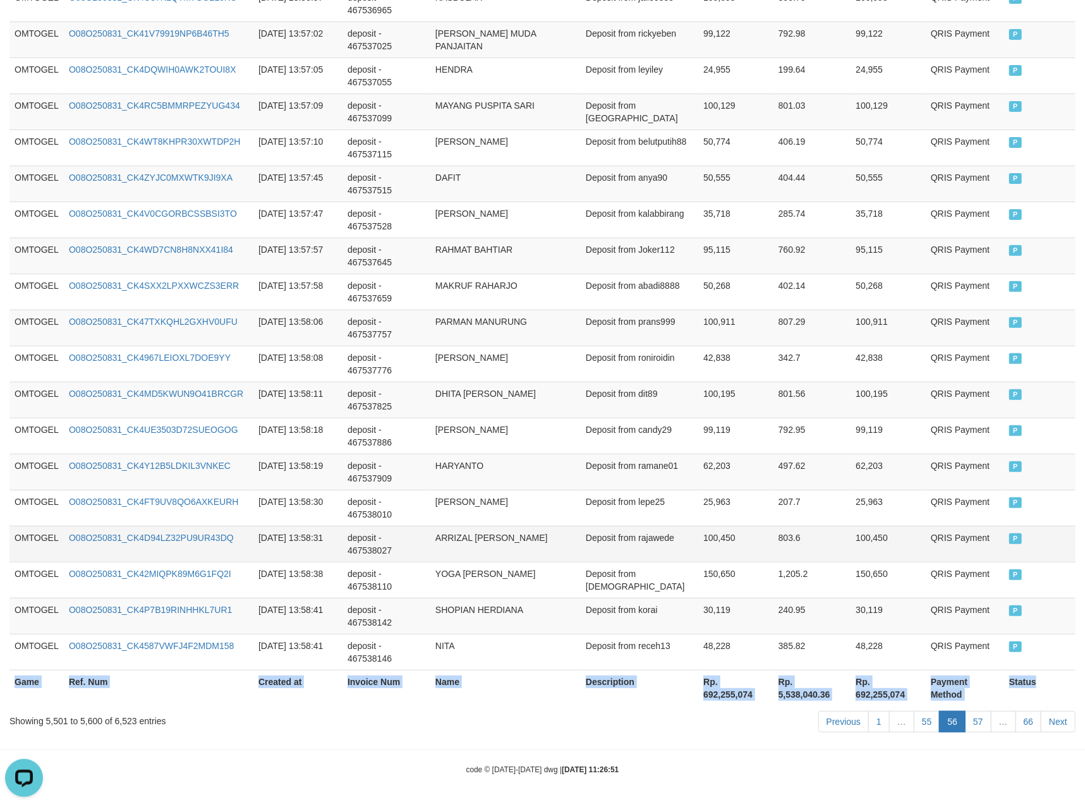
copy table "Game Ref. Num Created at Invoice Num Name Description Net Amount Total Fee Amou…"
click at [979, 726] on link "57" at bounding box center [978, 721] width 27 height 21
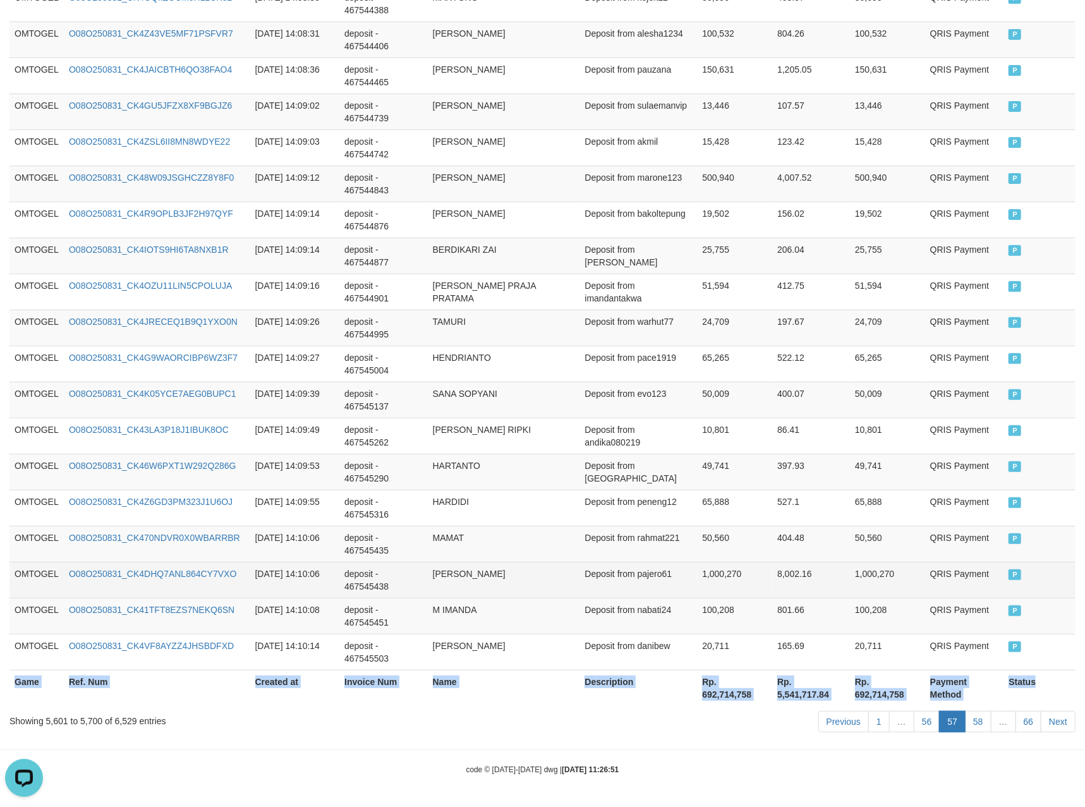
copy table "Game Ref. Num Created at Invoice Num Name Description Net Amount Total Fee Amou…"
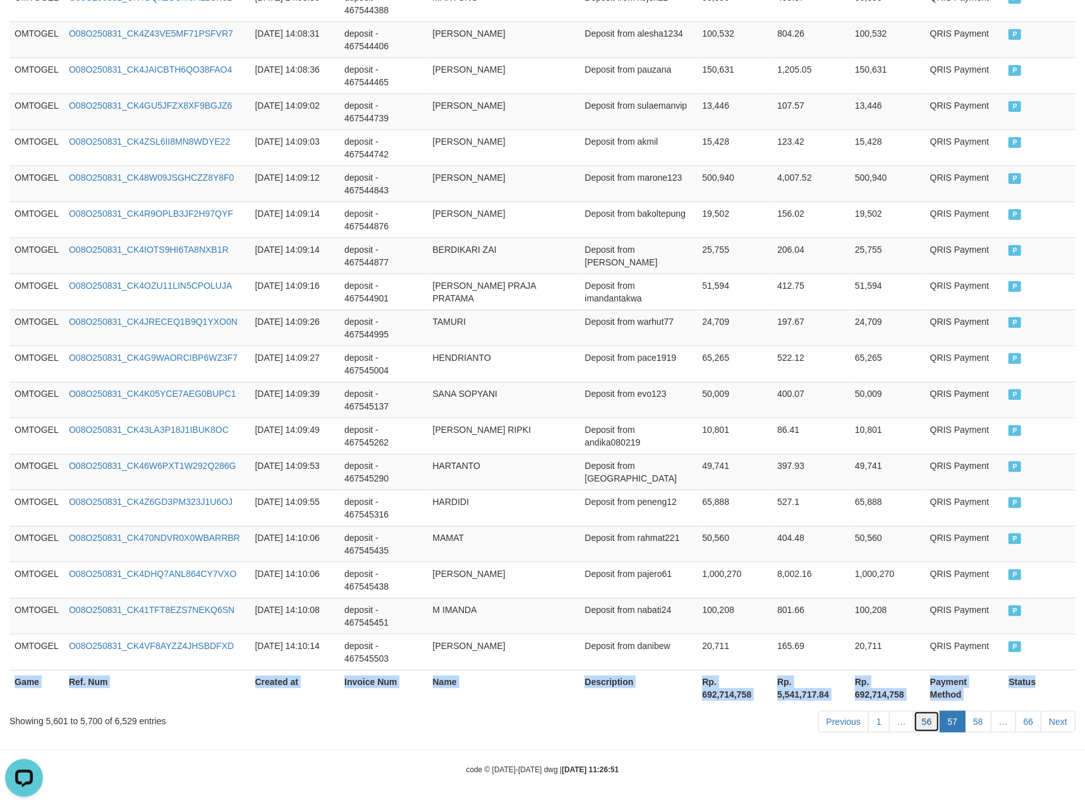
click at [929, 723] on link "56" at bounding box center [927, 721] width 27 height 21
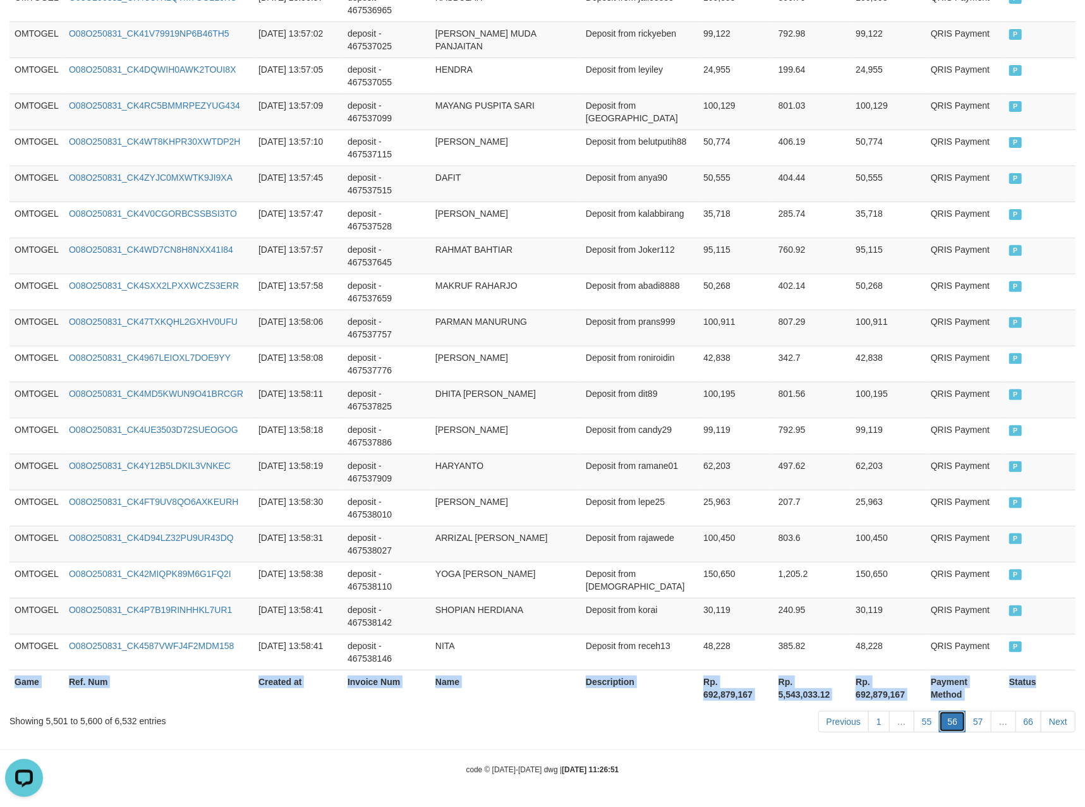
click at [954, 726] on link "56" at bounding box center [952, 721] width 27 height 21
click at [986, 727] on link "57" at bounding box center [978, 721] width 27 height 21
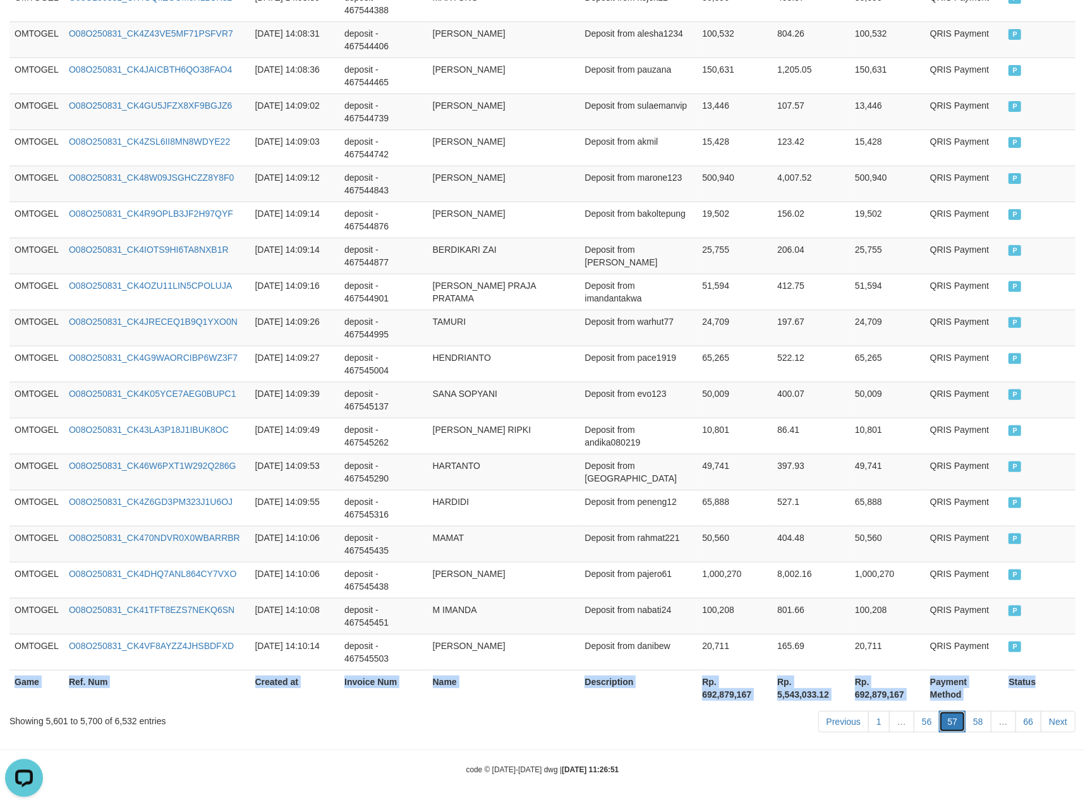
click at [943, 716] on link "57" at bounding box center [952, 721] width 27 height 21
click at [974, 721] on link "58" at bounding box center [978, 721] width 27 height 21
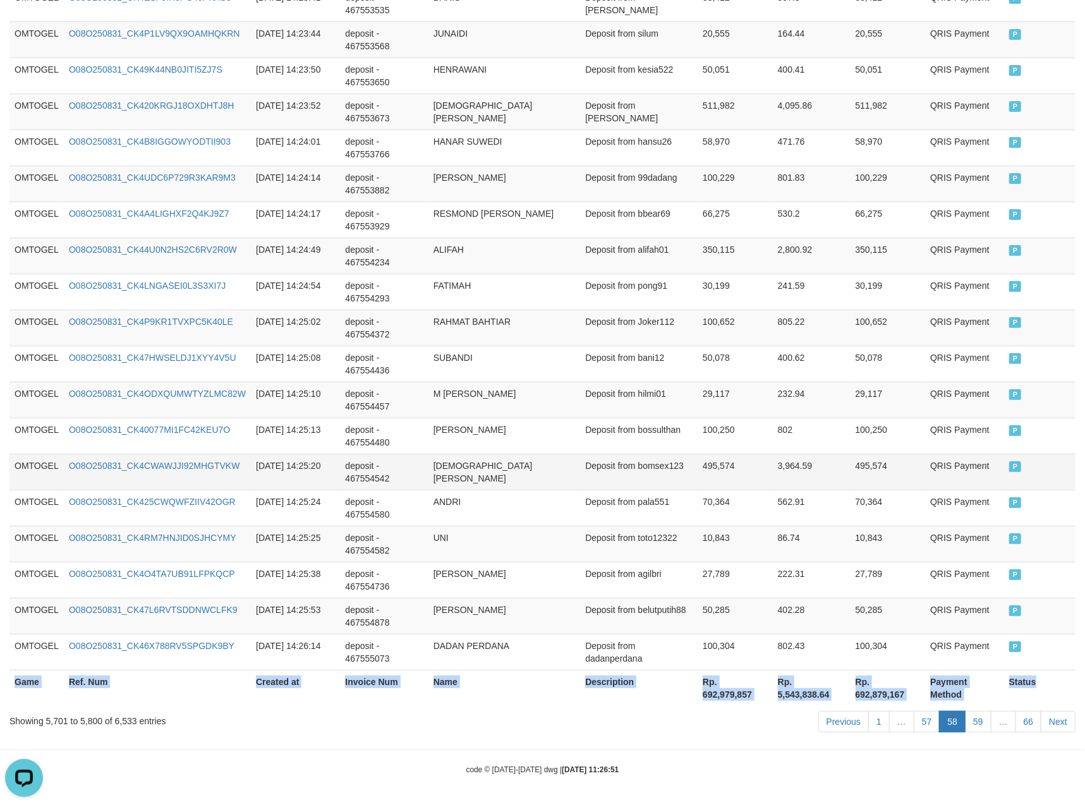
copy table "Game Ref. Num Created at Invoice Num Name Description Net Amount Total Fee Amou…"
click at [981, 726] on link "59" at bounding box center [978, 721] width 27 height 21
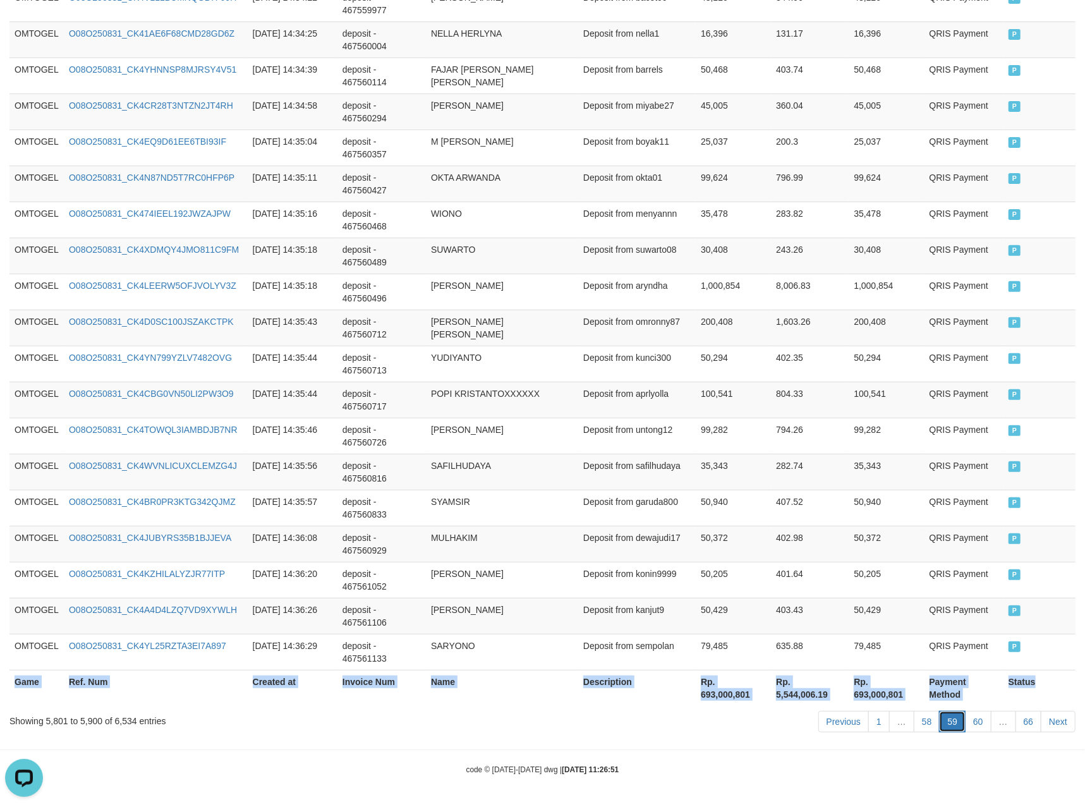
click at [948, 726] on link "59" at bounding box center [952, 721] width 27 height 21
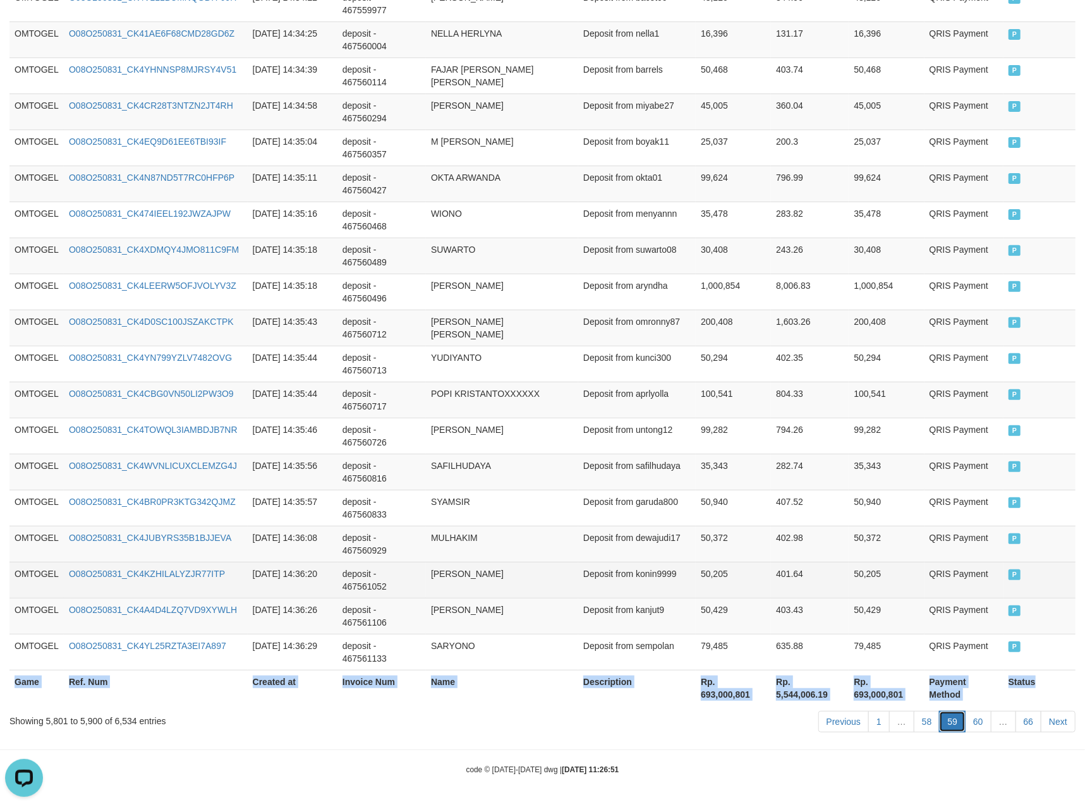
copy table "Game Ref. Num Created at Invoice Num Name Description Net Amount Total Fee Amou…"
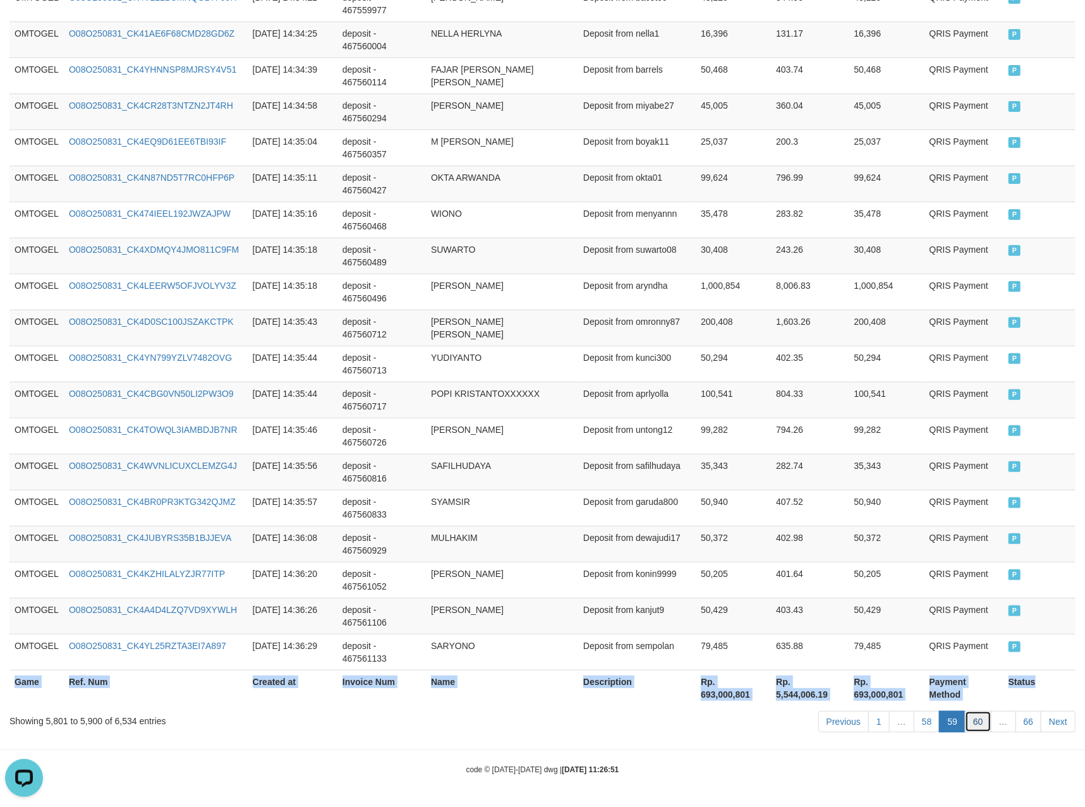
click at [977, 716] on link "60" at bounding box center [978, 721] width 27 height 21
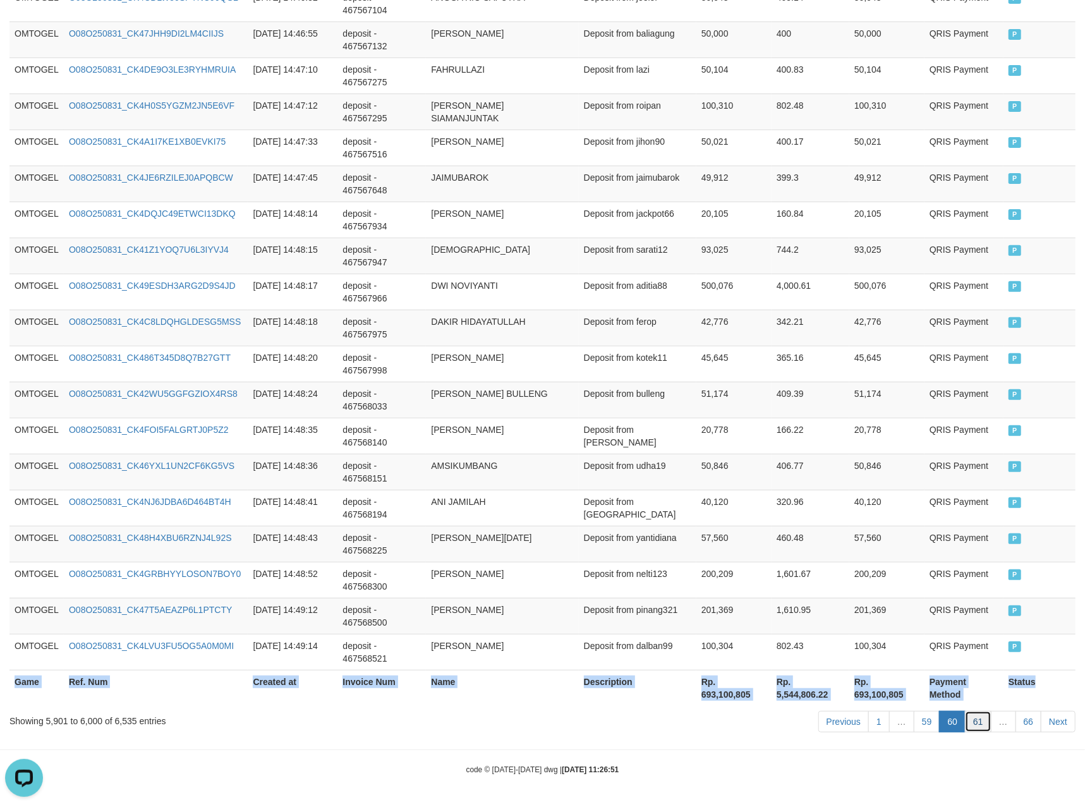
click at [966, 716] on link "61" at bounding box center [978, 721] width 27 height 21
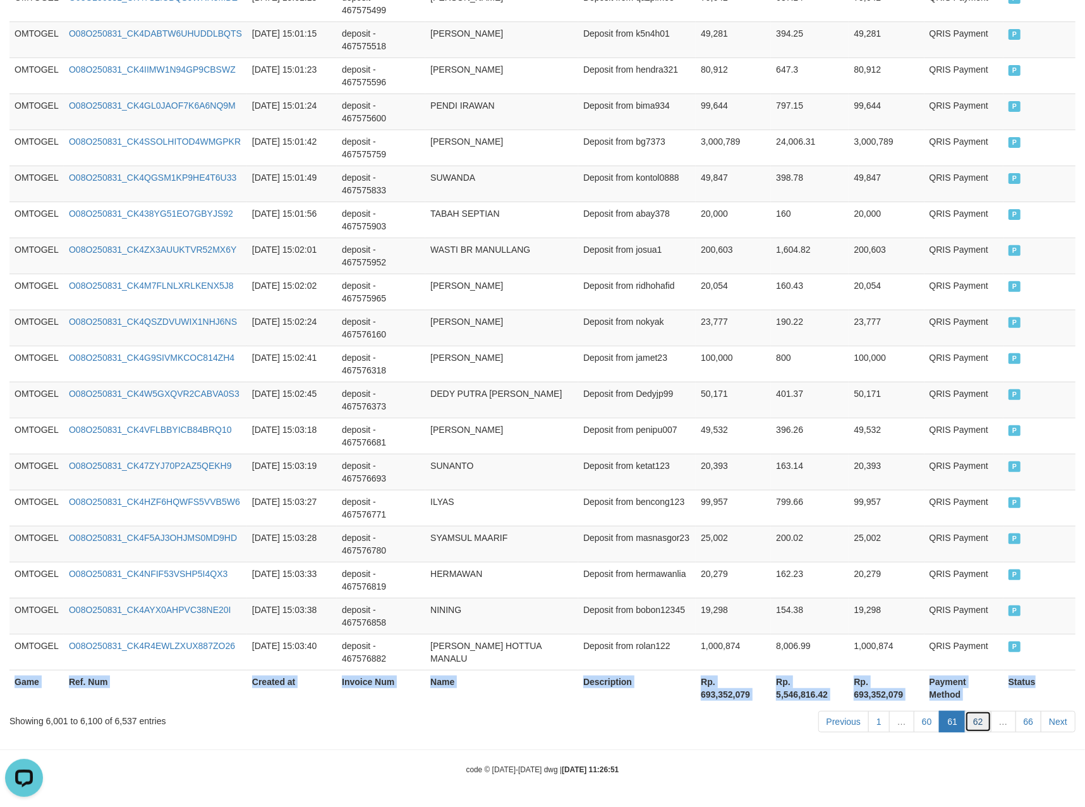
click at [968, 726] on link "62" at bounding box center [978, 721] width 27 height 21
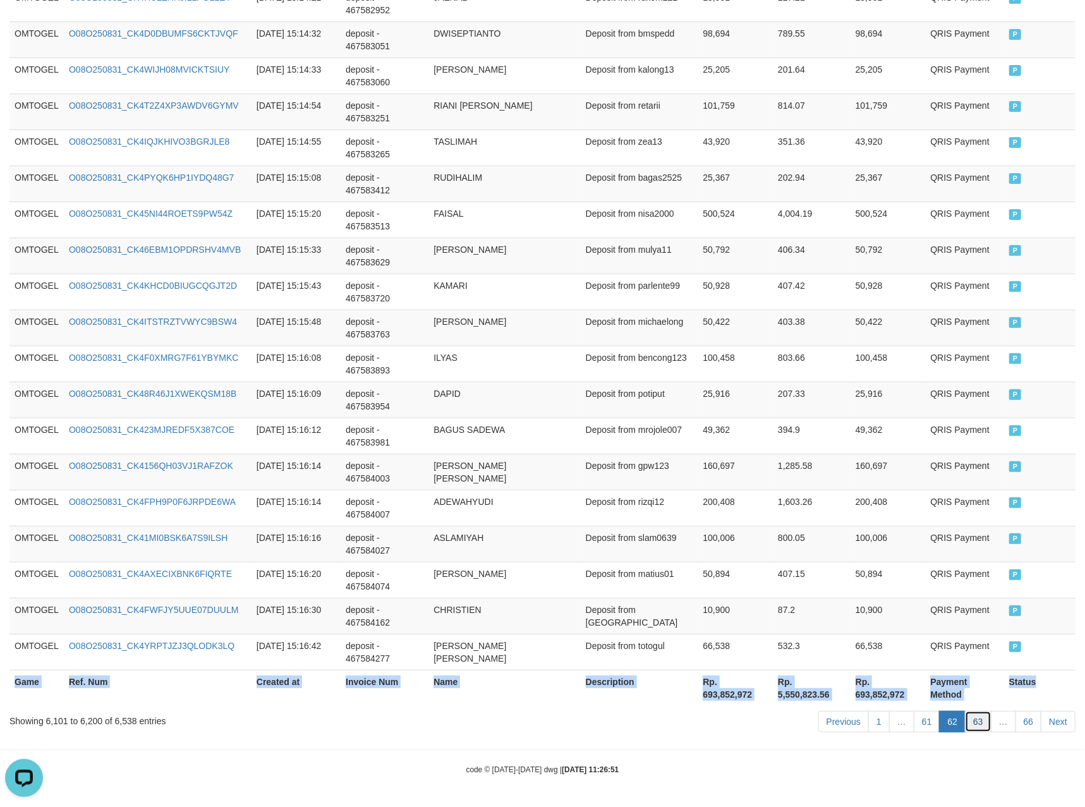
click at [977, 719] on link "63" at bounding box center [978, 721] width 27 height 21
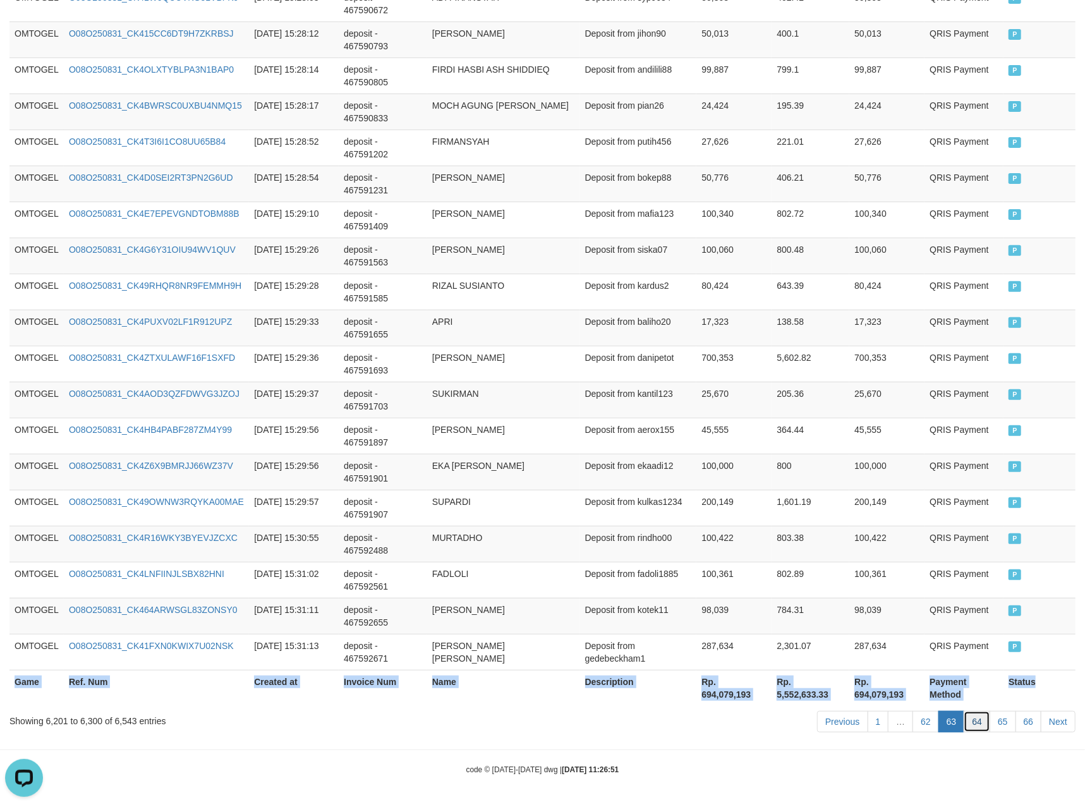
click at [980, 720] on link "64" at bounding box center [977, 721] width 27 height 21
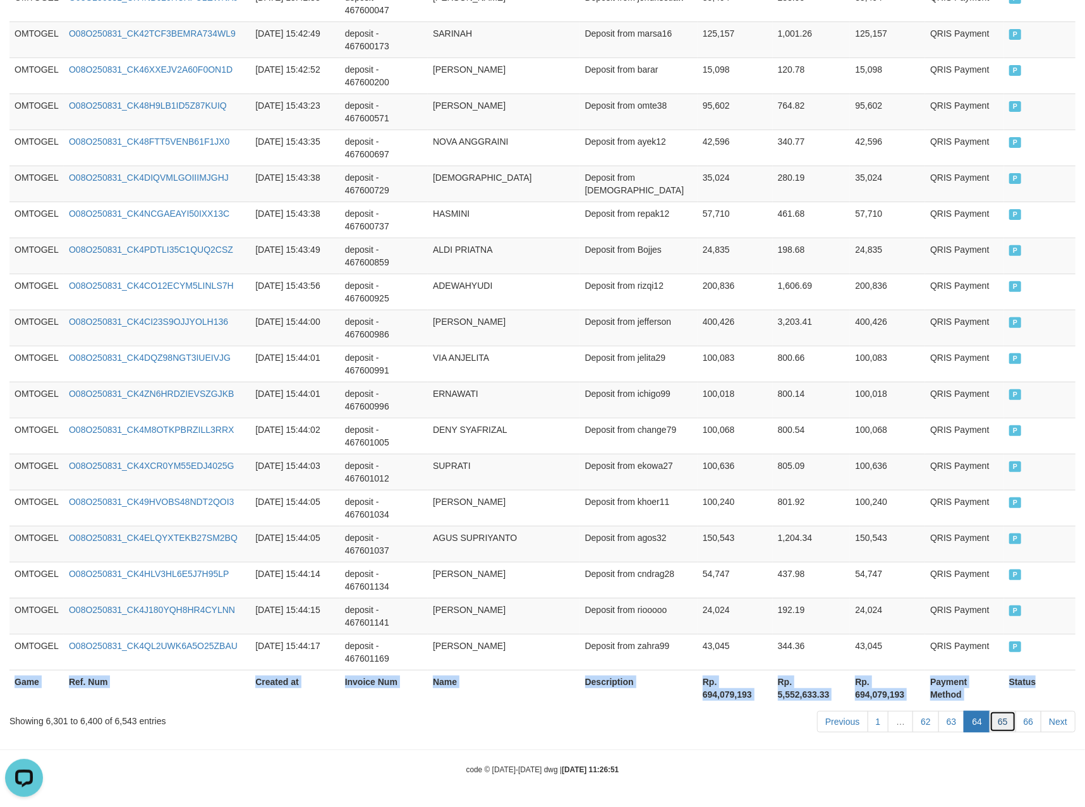
click at [1004, 720] on link "65" at bounding box center [1003, 721] width 27 height 21
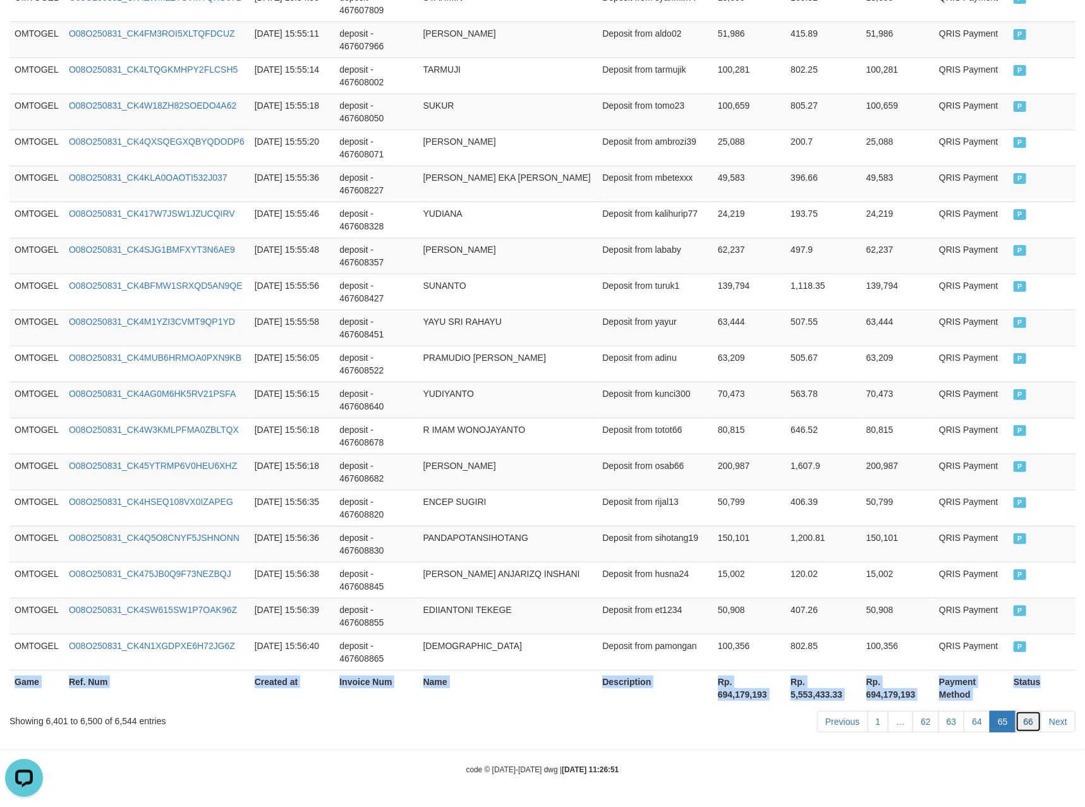
click at [1024, 724] on link "66" at bounding box center [1029, 721] width 27 height 21
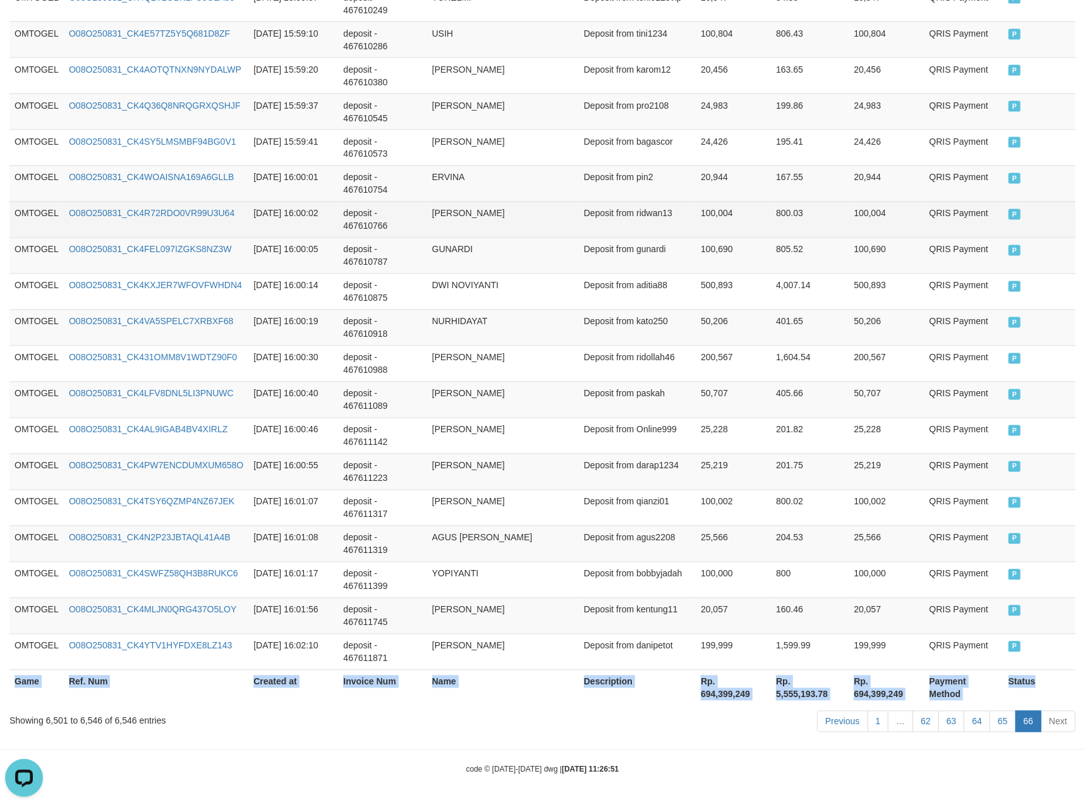
click at [565, 209] on td "[PERSON_NAME]" at bounding box center [503, 220] width 152 height 36
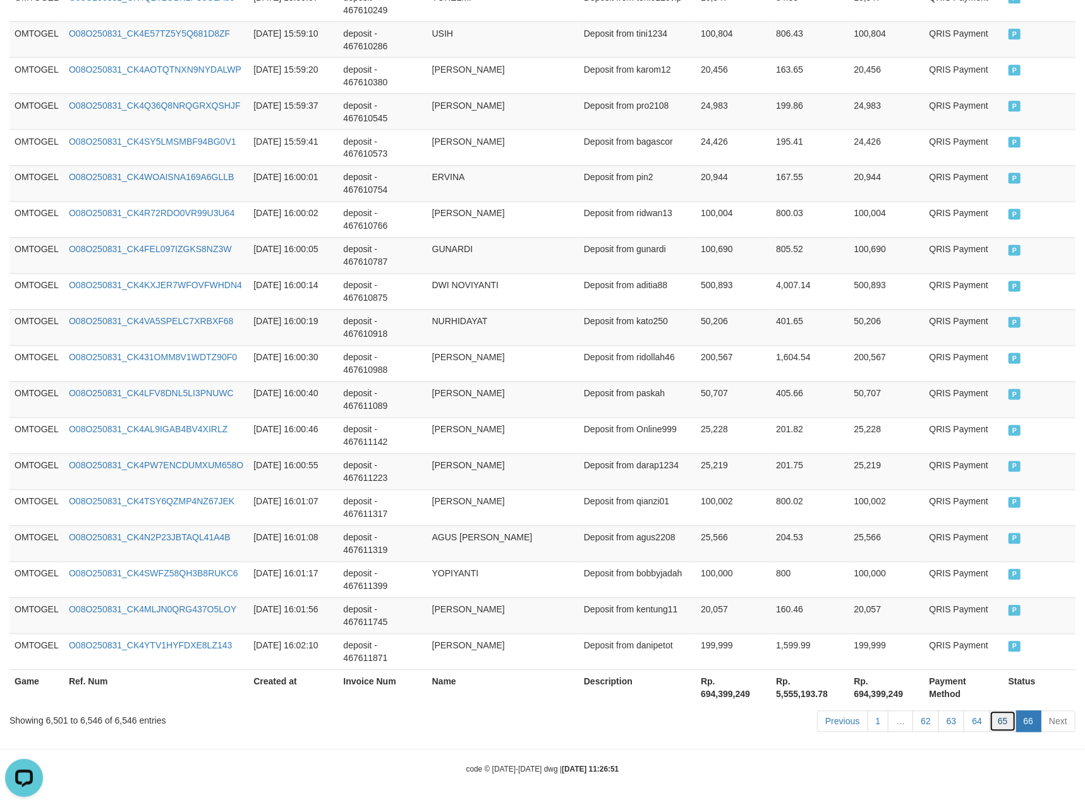
click at [1009, 721] on link "65" at bounding box center [1003, 721] width 27 height 21
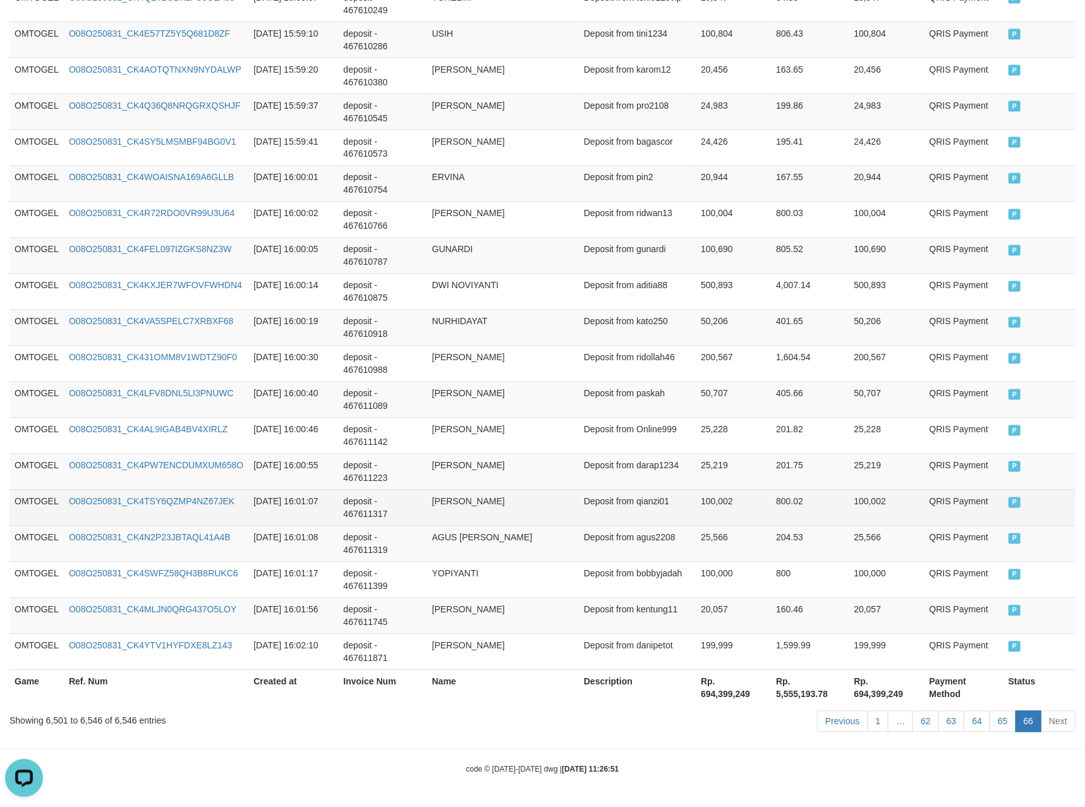
click at [724, 490] on td "100,002" at bounding box center [733, 508] width 75 height 36
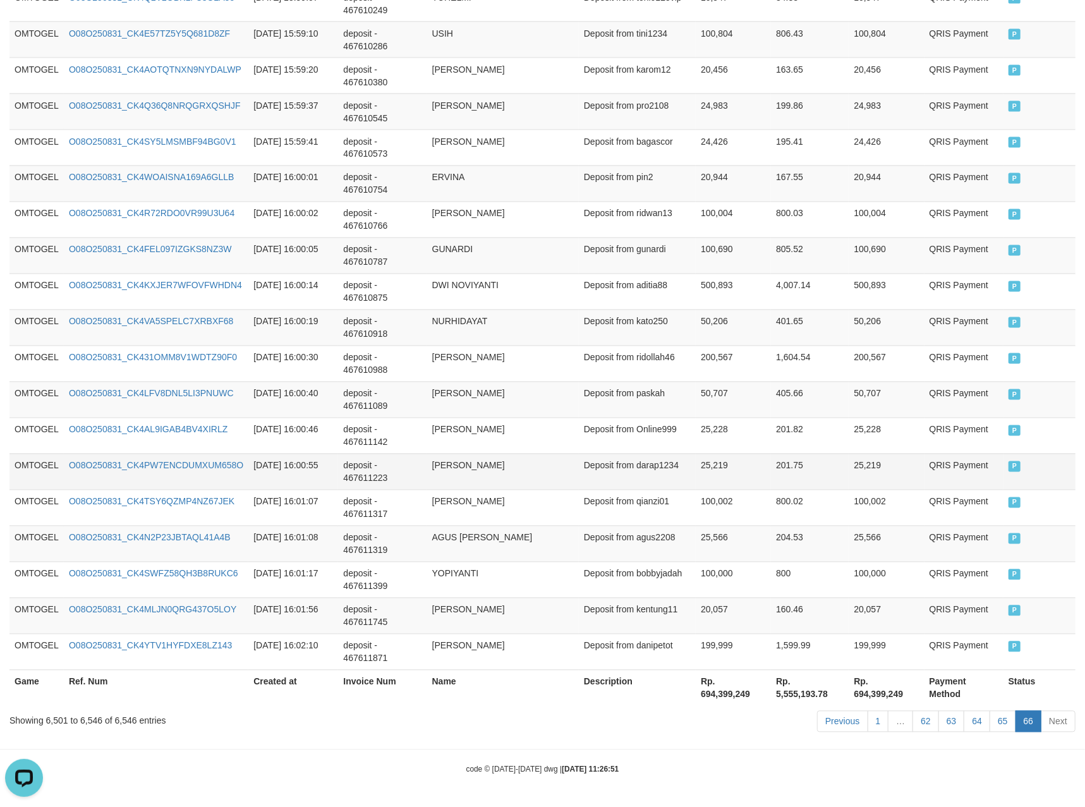
click at [782, 455] on td "201.75" at bounding box center [810, 472] width 78 height 36
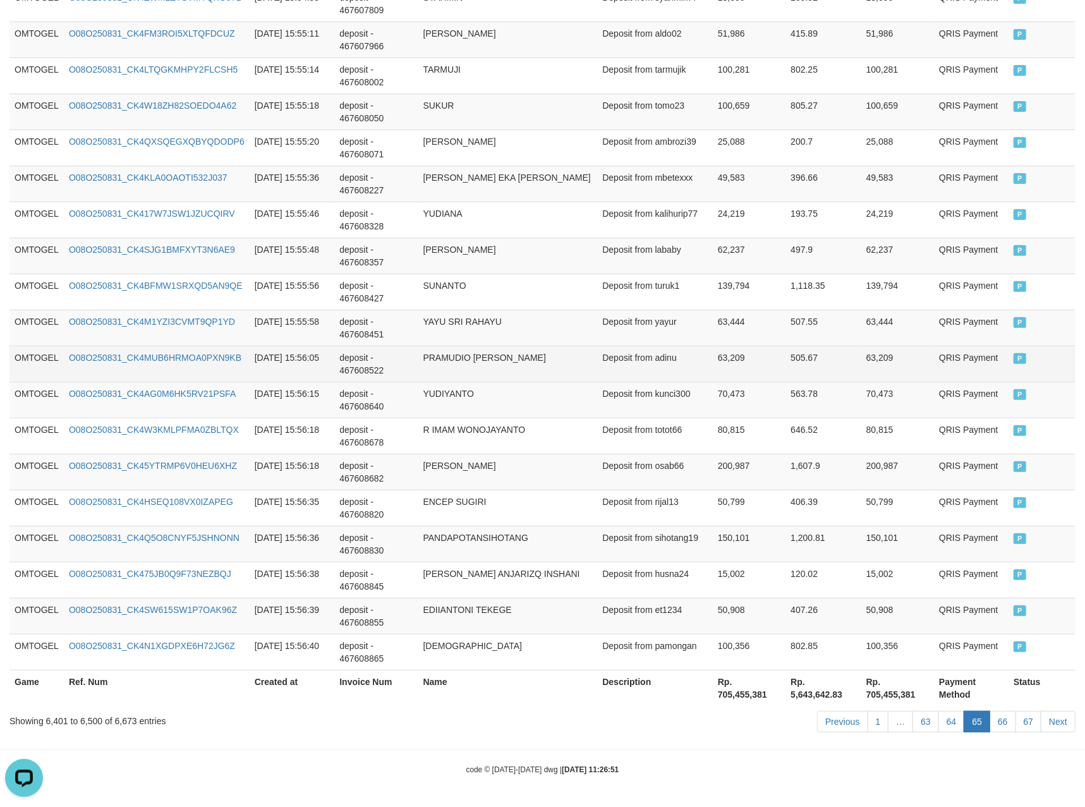
click at [746, 365] on td "63,209" at bounding box center [749, 364] width 73 height 36
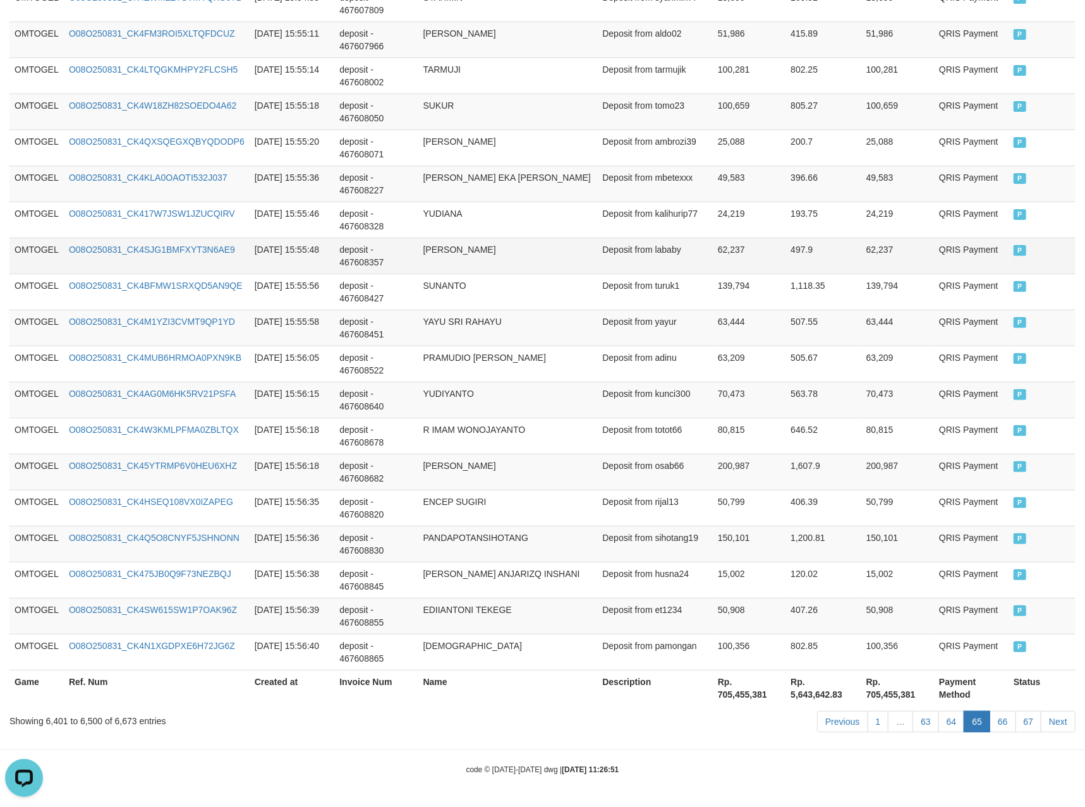
click at [648, 240] on td "Deposit from lababy" at bounding box center [655, 256] width 116 height 36
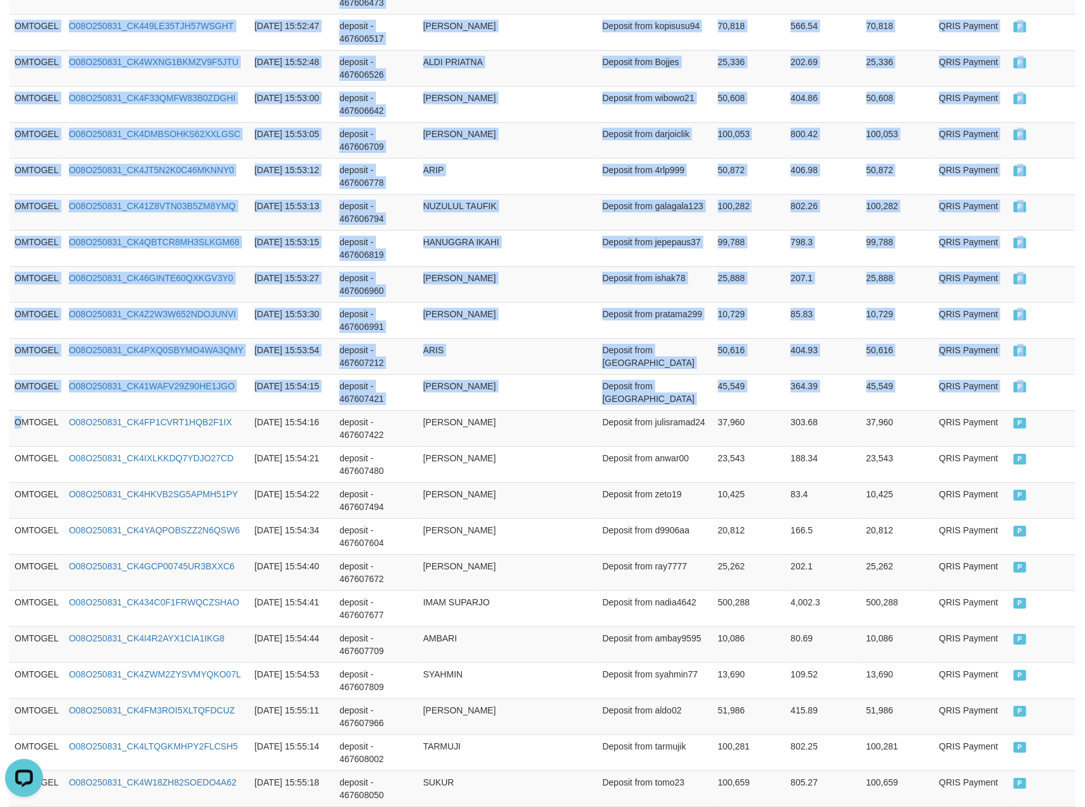
drag, startPoint x: 24, startPoint y: 451, endPoint x: 1098, endPoint y: 465, distance: 1074.4
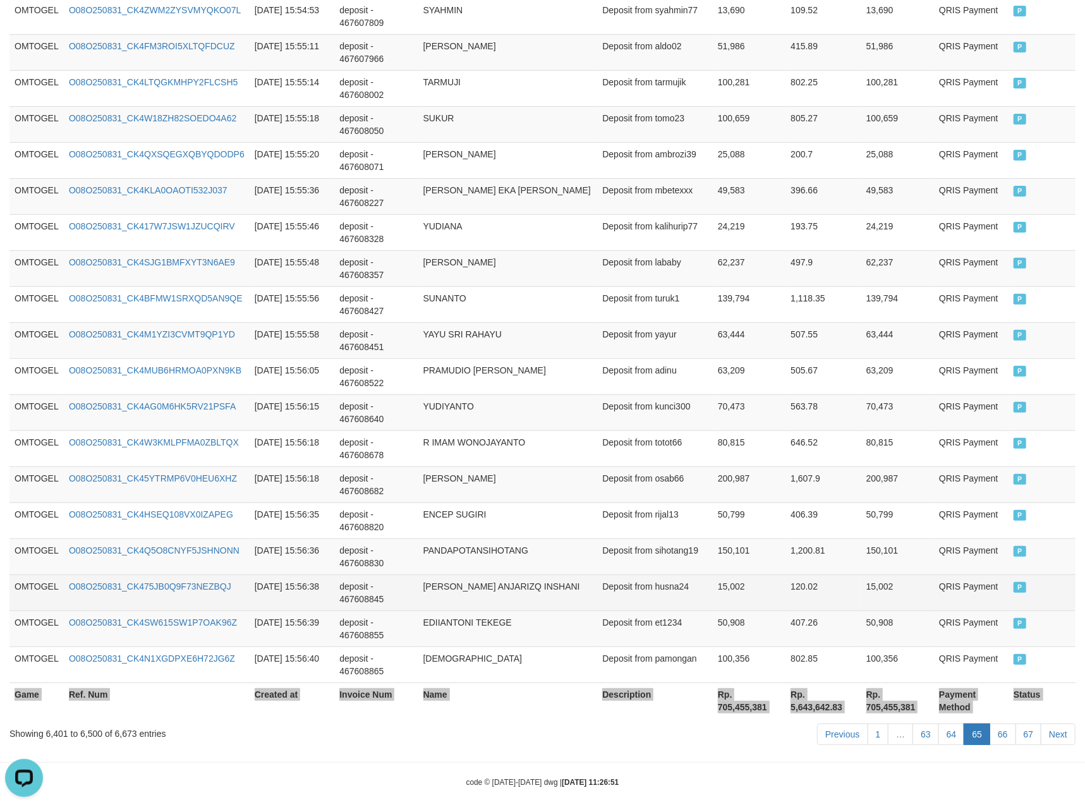
scroll to position [3449, 0]
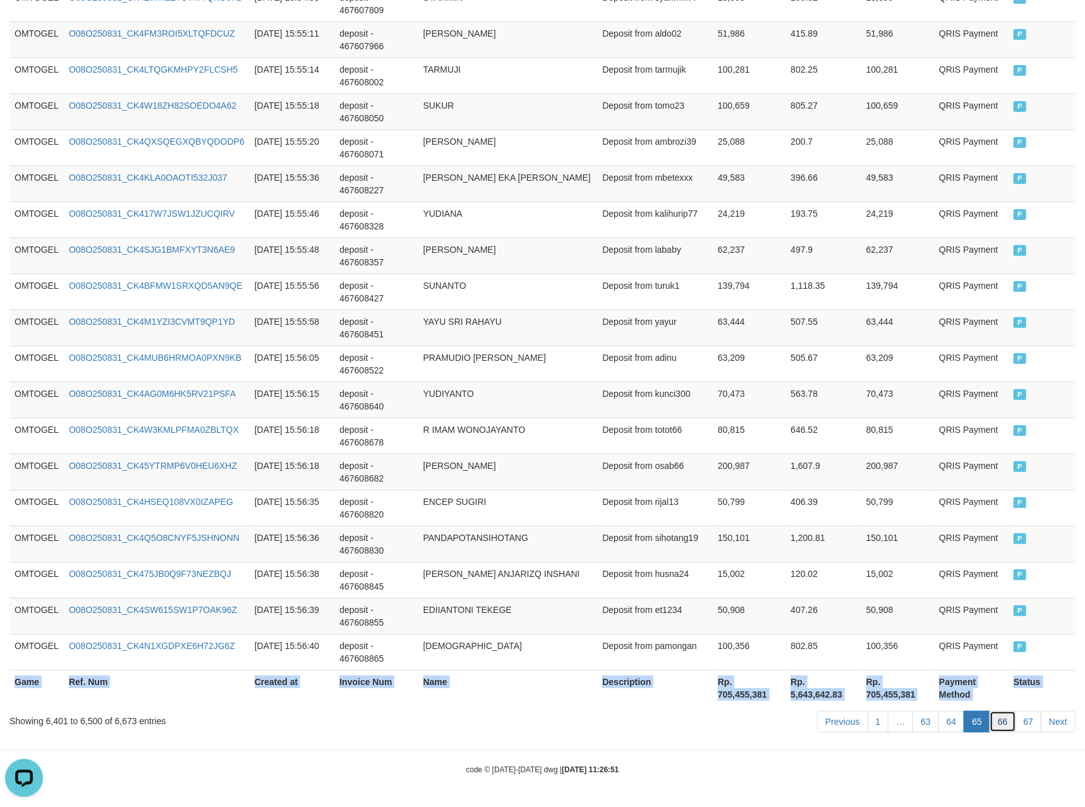
click at [1010, 724] on link "66" at bounding box center [1003, 721] width 27 height 21
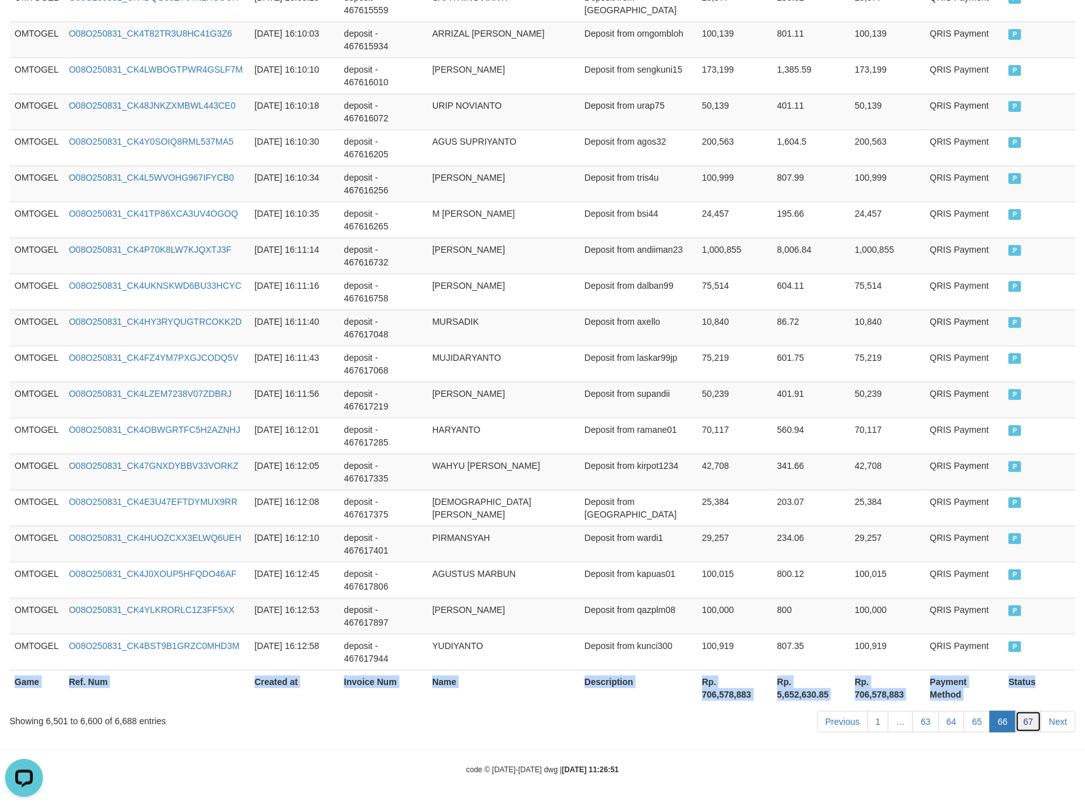
click at [1019, 722] on link "67" at bounding box center [1029, 721] width 27 height 21
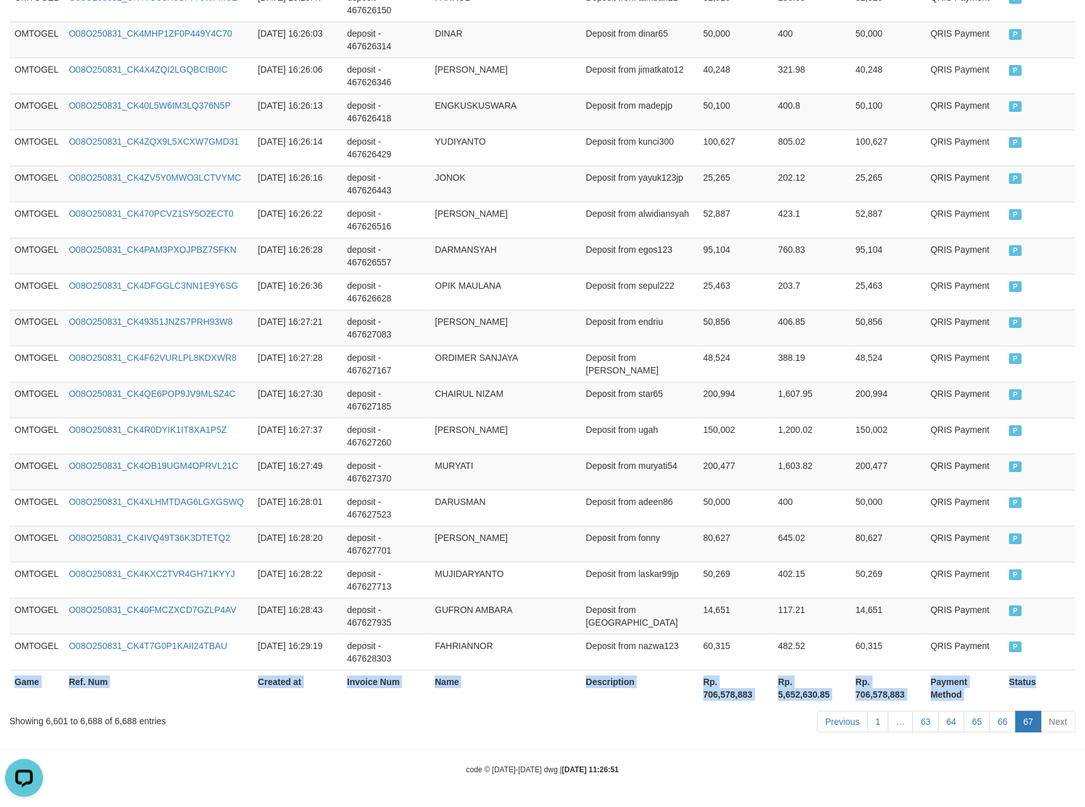
scroll to position [3014, 0]
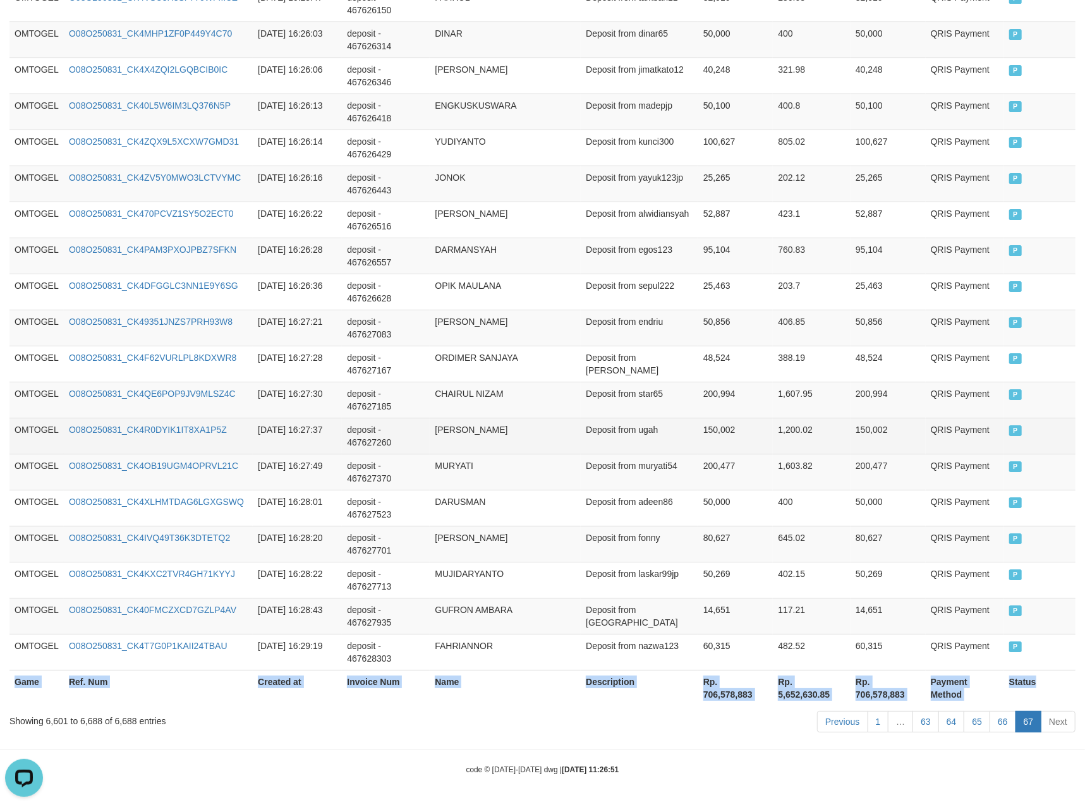
click at [688, 451] on td "Deposit from ugah" at bounding box center [640, 436] width 118 height 36
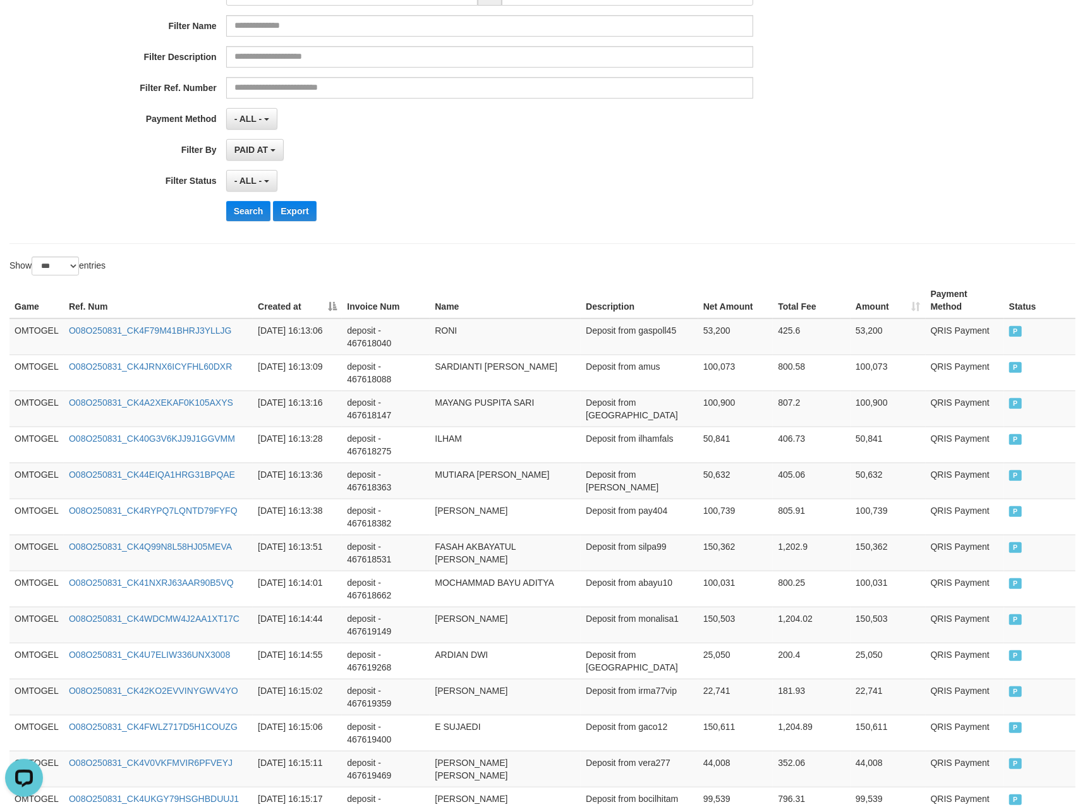
scroll to position [0, 0]
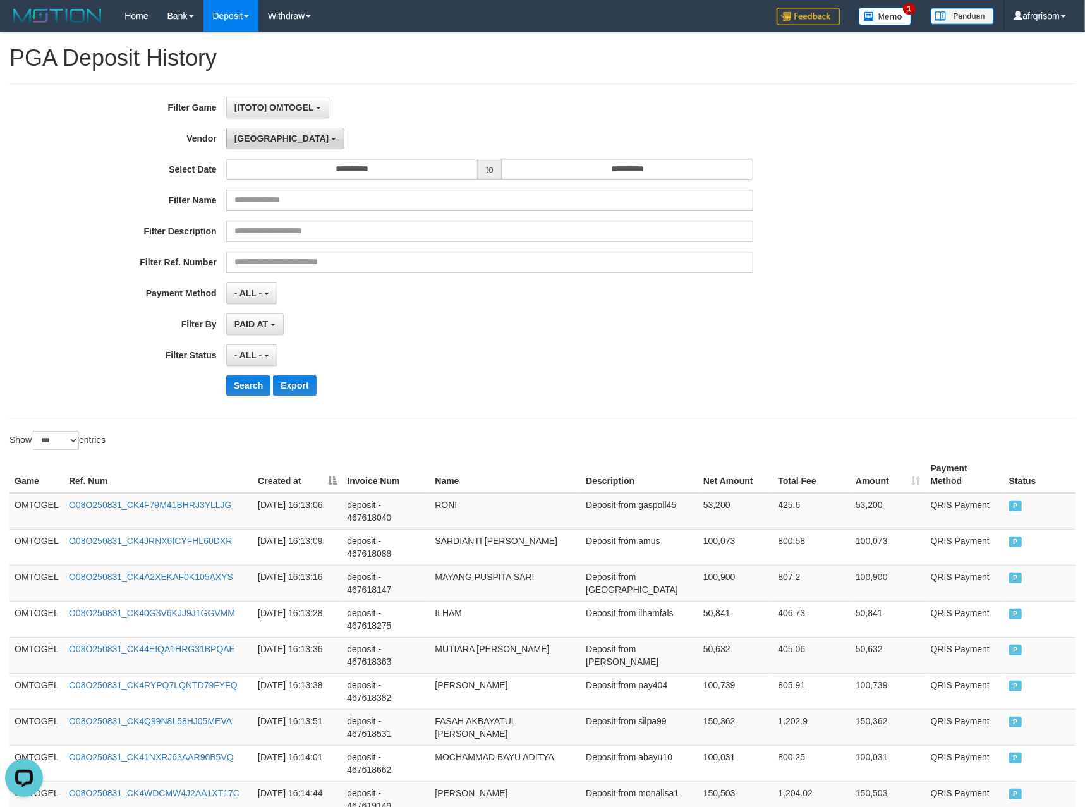
click at [331, 140] on b "button" at bounding box center [333, 139] width 5 height 3
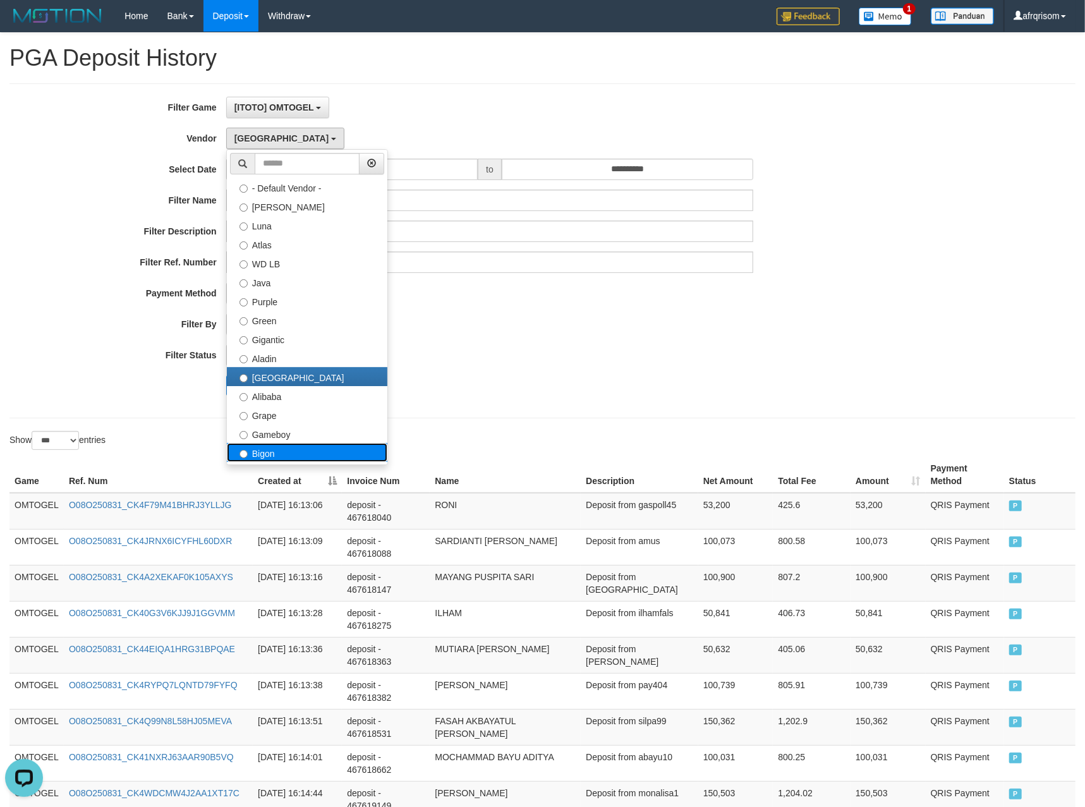
click at [258, 456] on label "Bigon" at bounding box center [307, 452] width 161 height 19
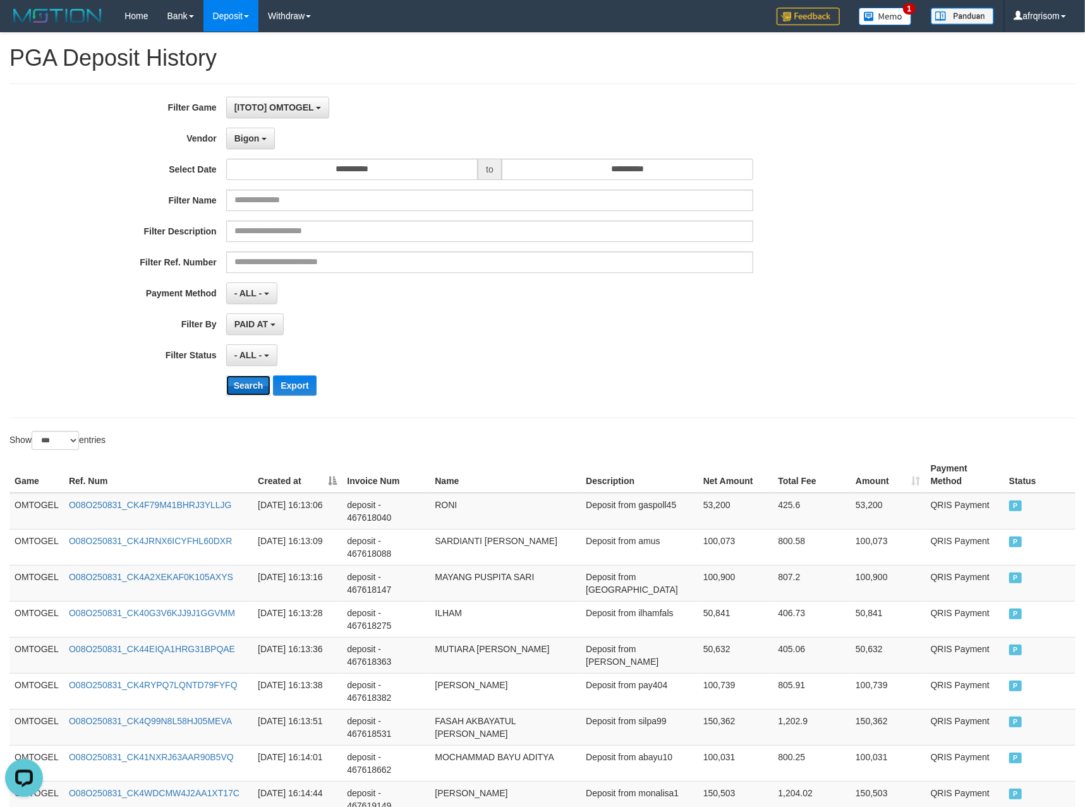
click at [253, 388] on button "Search" at bounding box center [248, 385] width 45 height 20
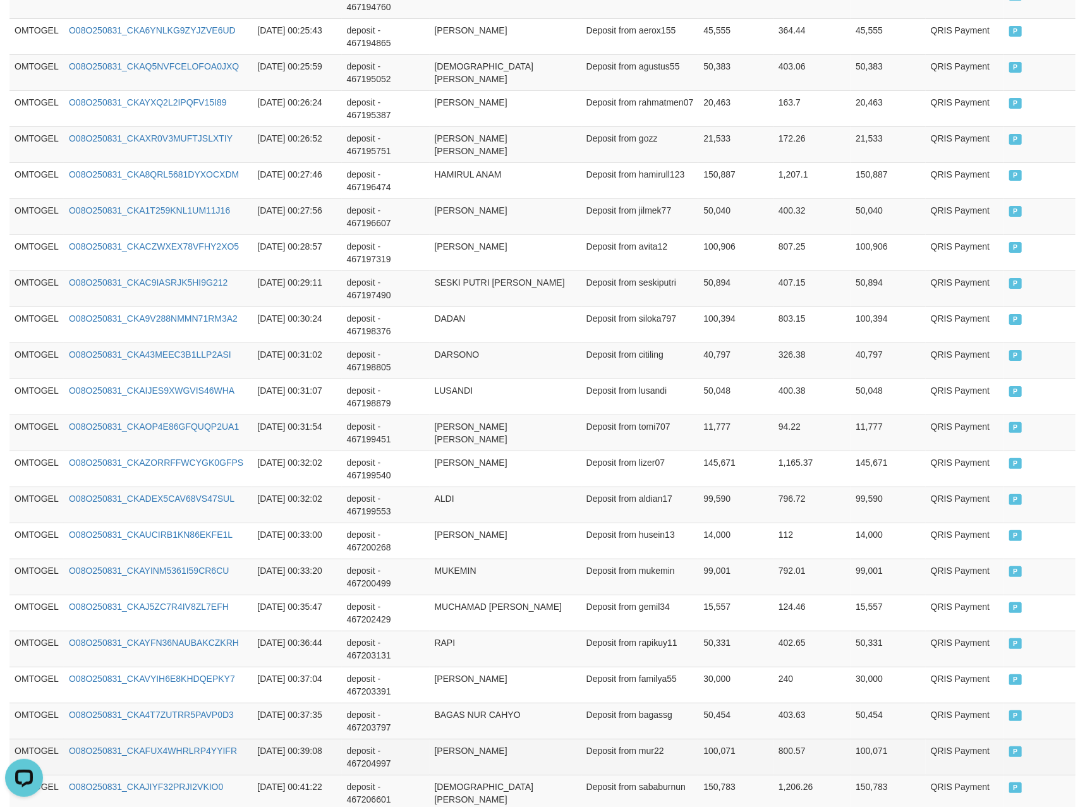
scroll to position [3449, 0]
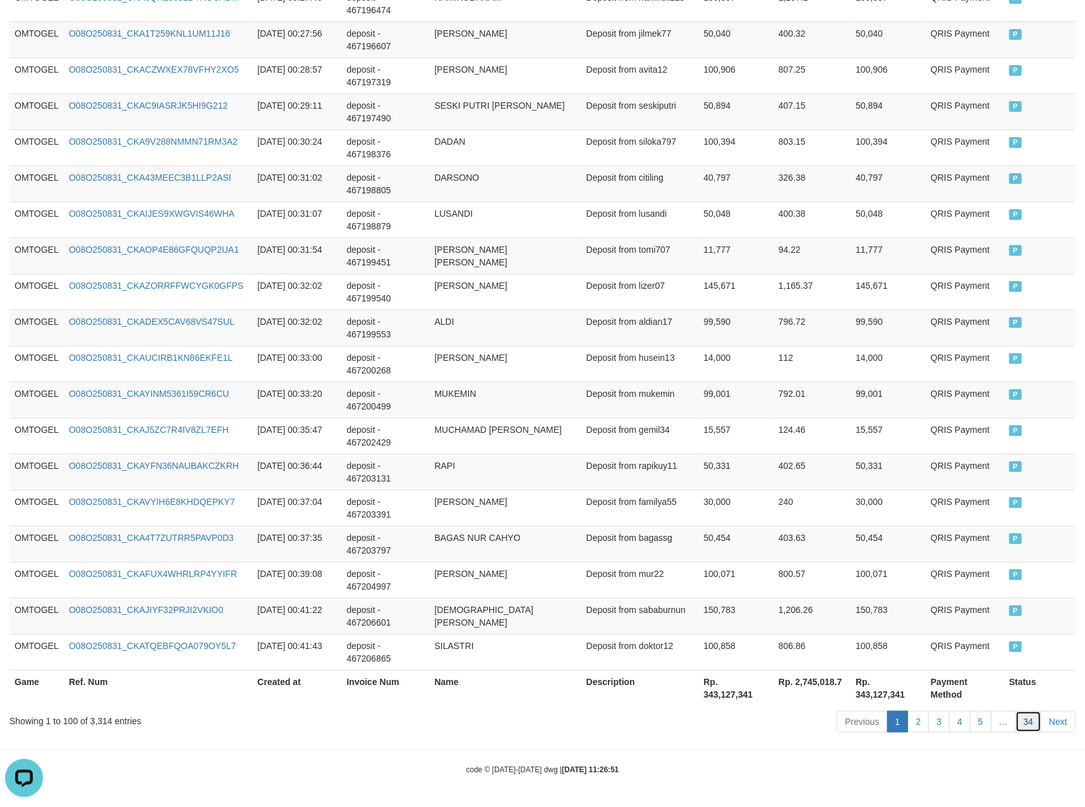
click at [1029, 715] on link "34" at bounding box center [1029, 721] width 27 height 21
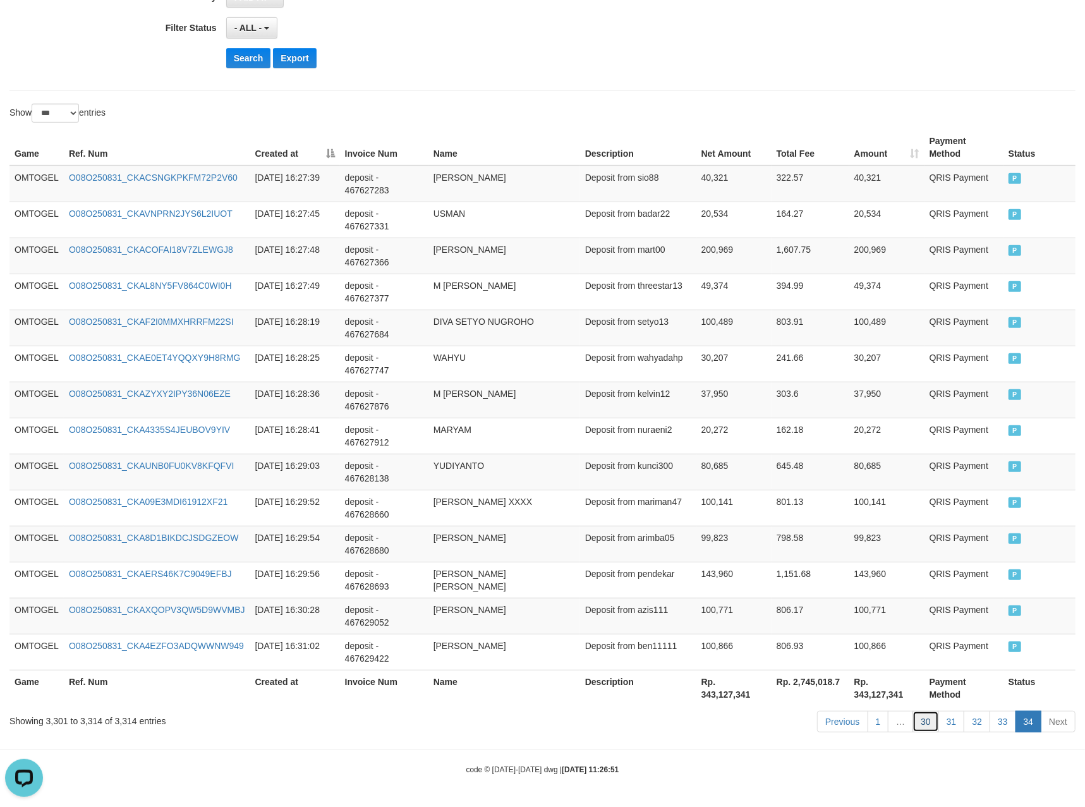
click at [928, 724] on link "30" at bounding box center [926, 721] width 27 height 21
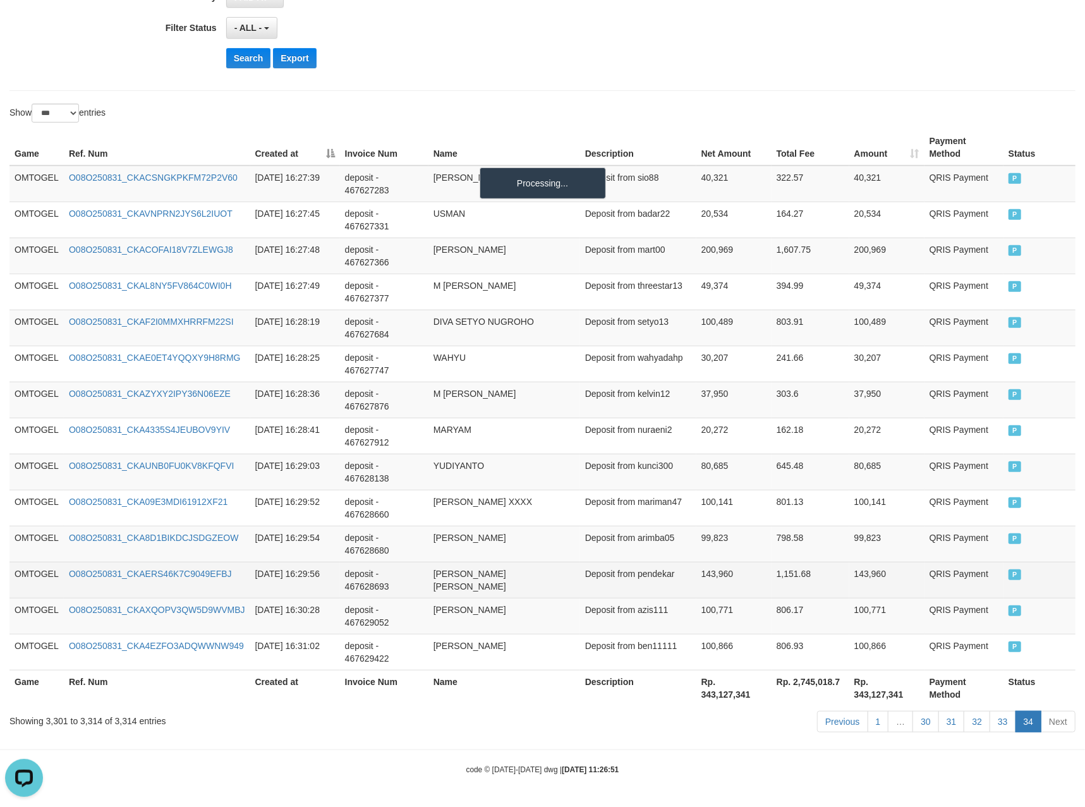
scroll to position [3449, 0]
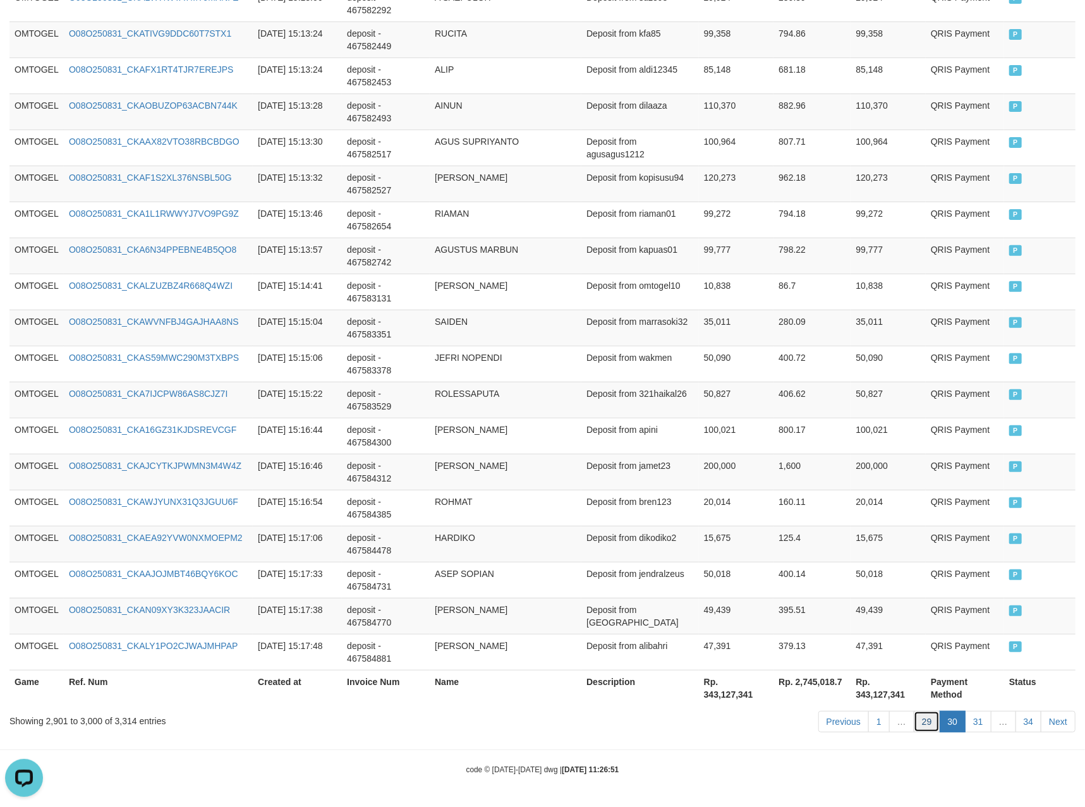
click at [916, 731] on link "29" at bounding box center [927, 721] width 27 height 21
click at [918, 729] on link "29" at bounding box center [927, 721] width 27 height 21
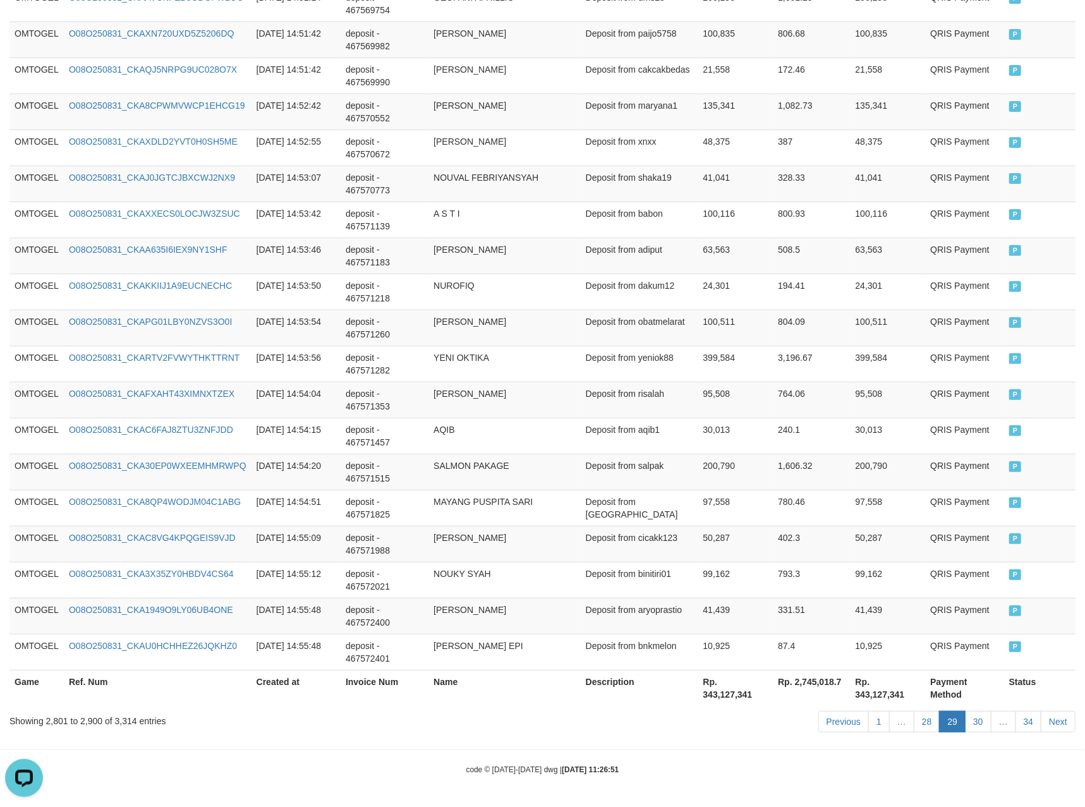
click at [918, 729] on link "28" at bounding box center [927, 721] width 27 height 21
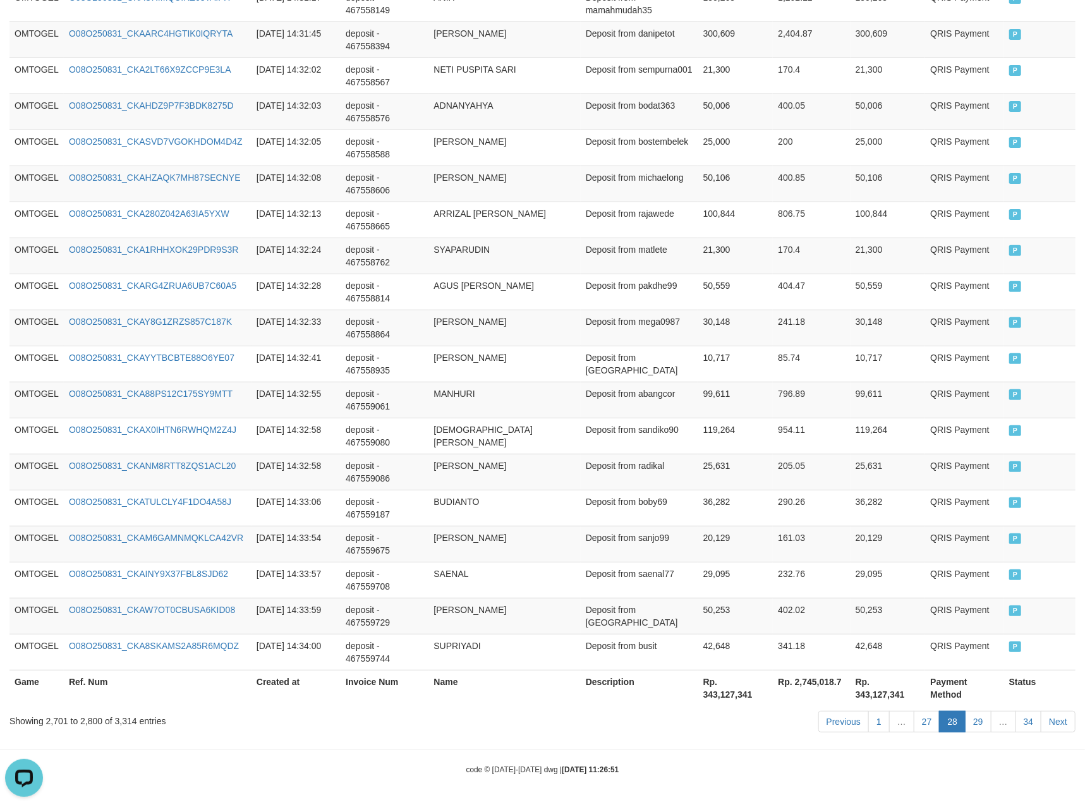
click at [918, 729] on link "27" at bounding box center [927, 721] width 27 height 21
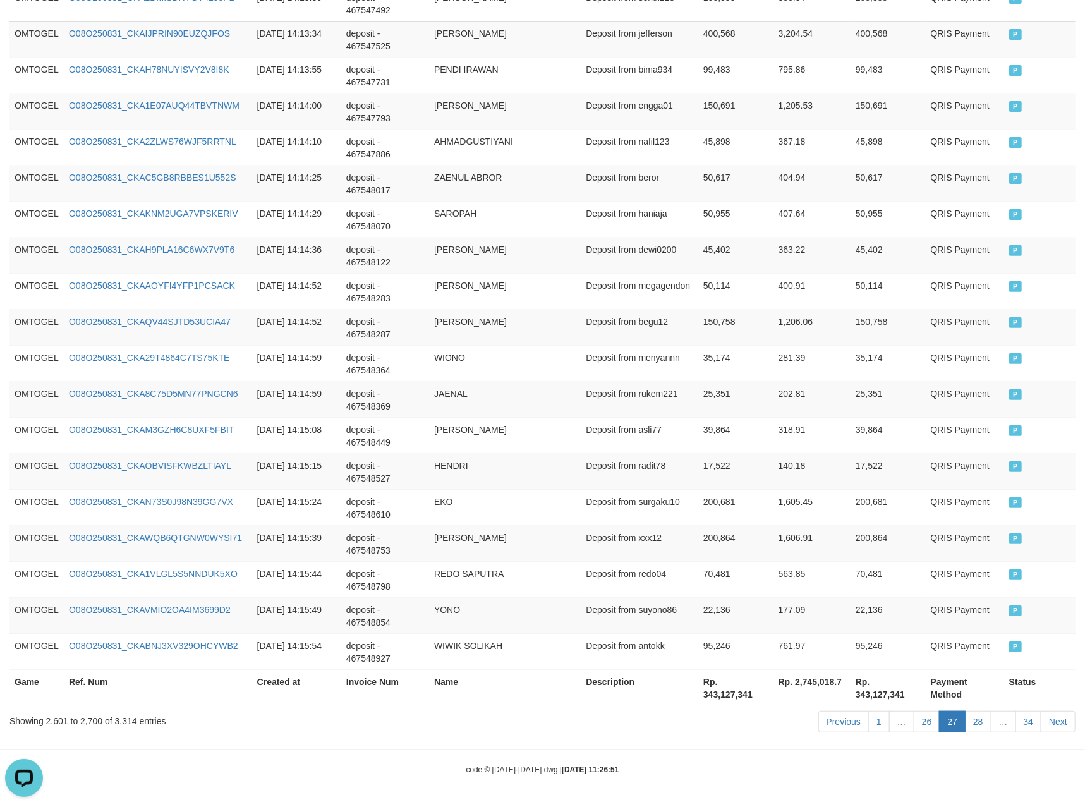
click at [918, 729] on link "26" at bounding box center [927, 721] width 27 height 21
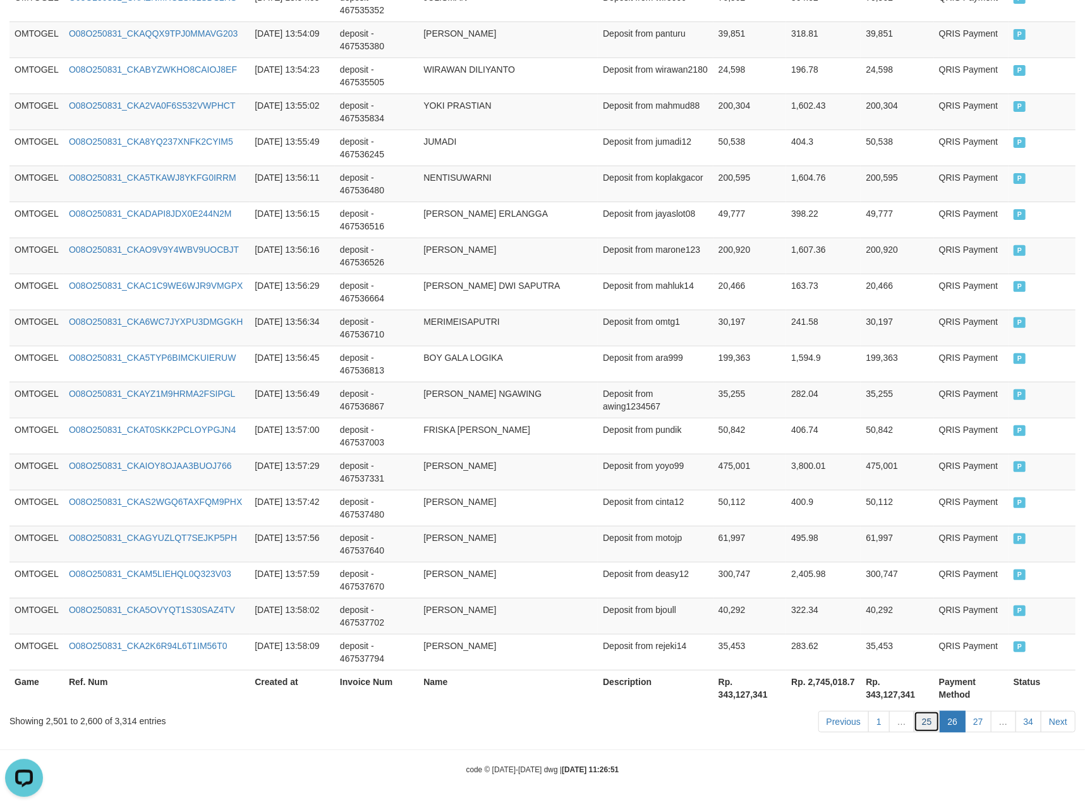
click at [924, 729] on link "25" at bounding box center [927, 721] width 27 height 21
click at [914, 711] on link "25" at bounding box center [927, 721] width 27 height 21
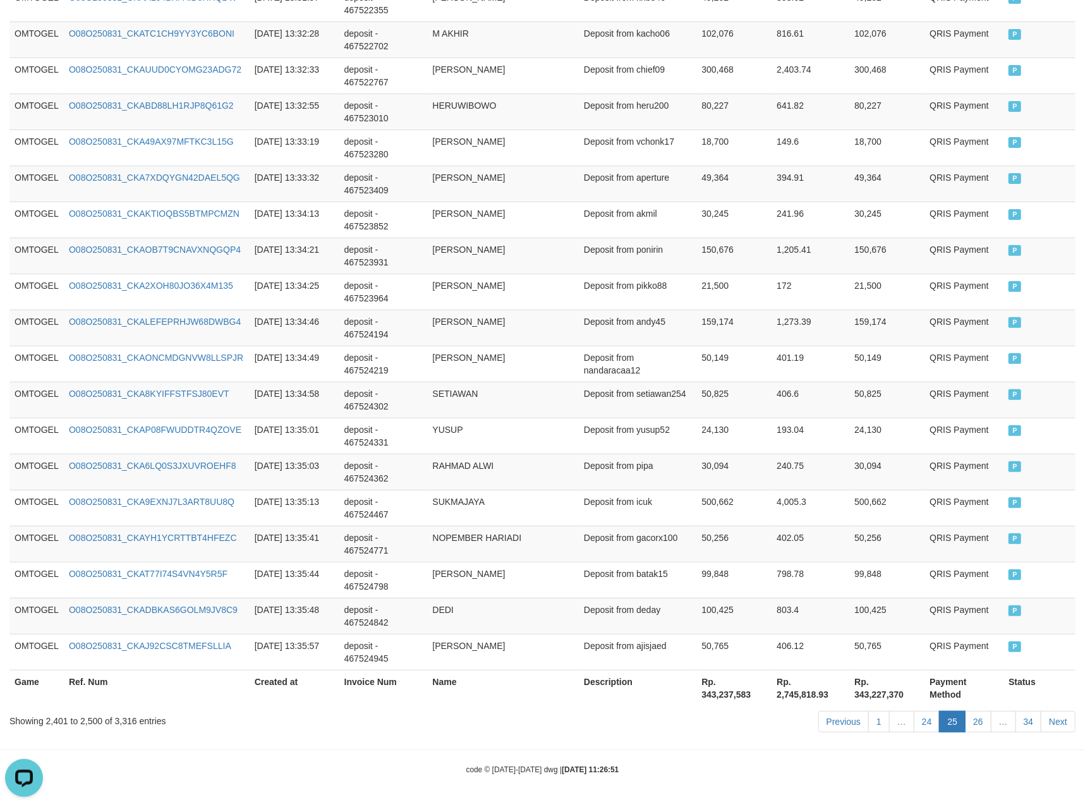
click at [914, 711] on link "24" at bounding box center [927, 721] width 27 height 21
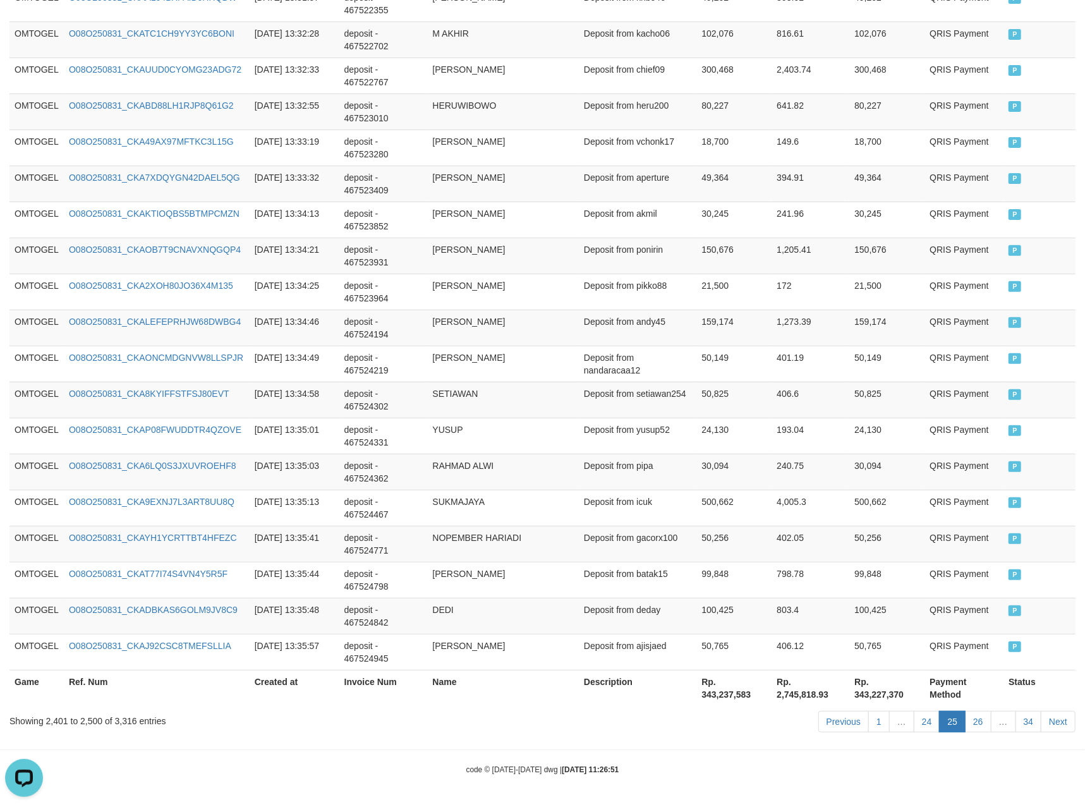
click at [914, 711] on link "24" at bounding box center [927, 721] width 27 height 21
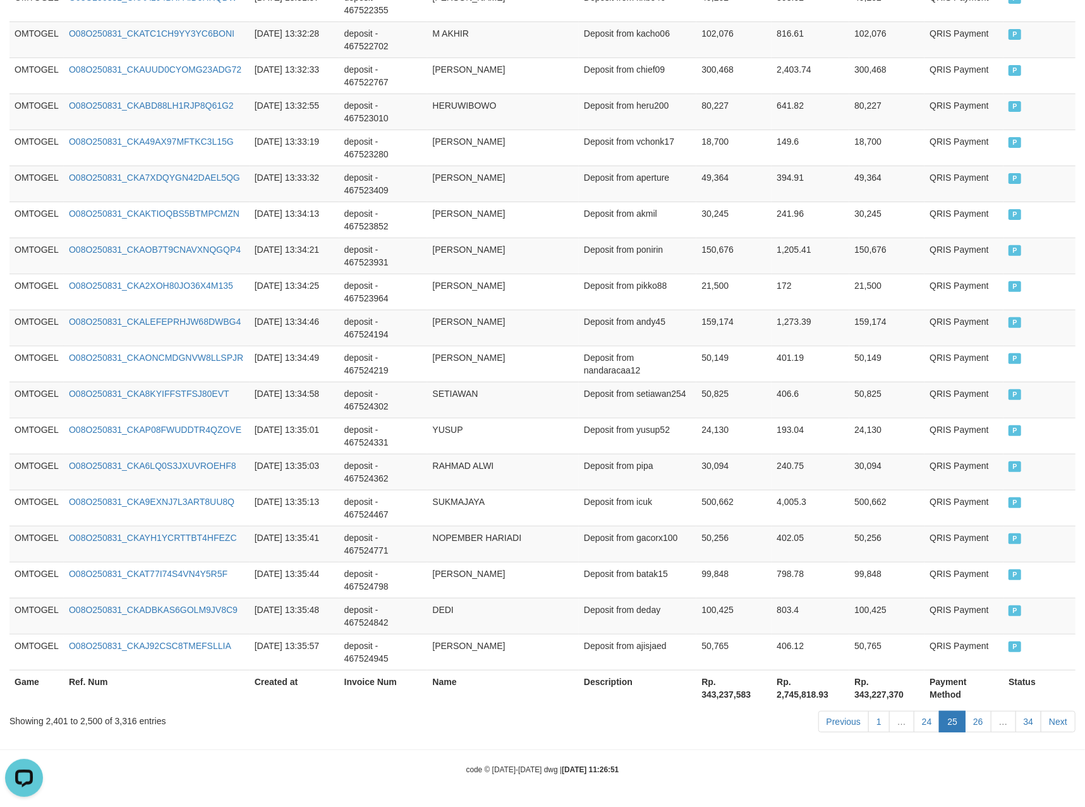
click at [914, 711] on link "24" at bounding box center [927, 721] width 27 height 21
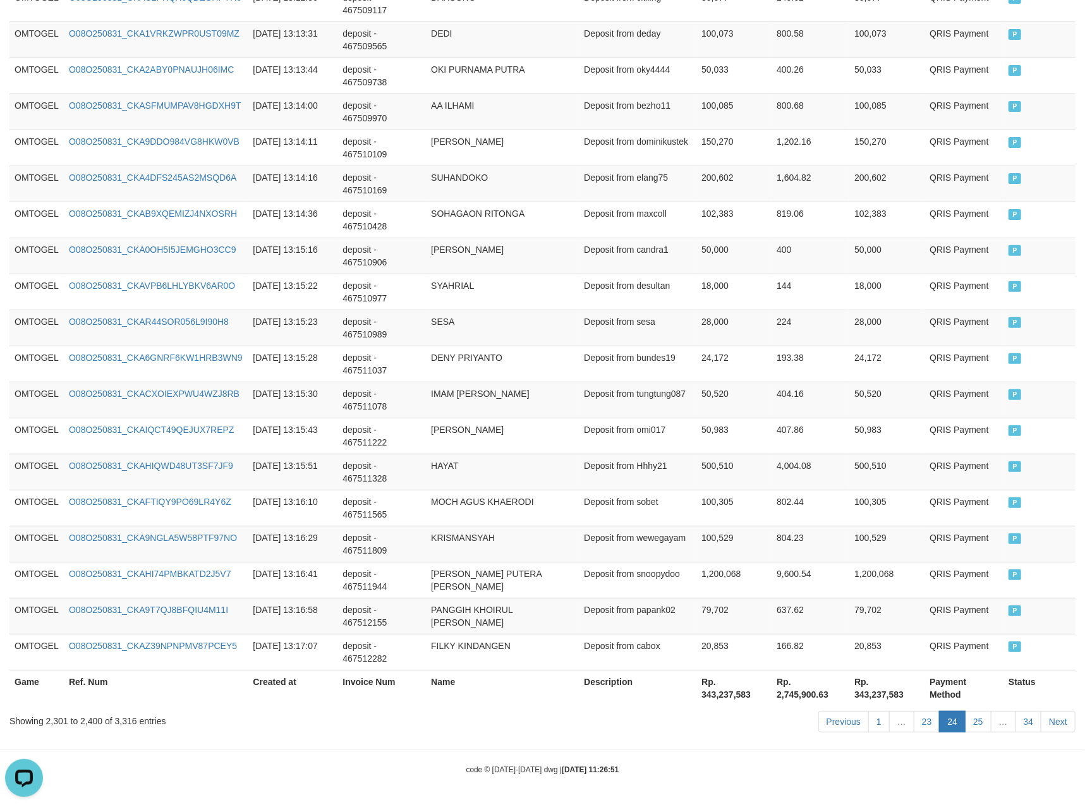
click at [914, 711] on link "23" at bounding box center [927, 721] width 27 height 21
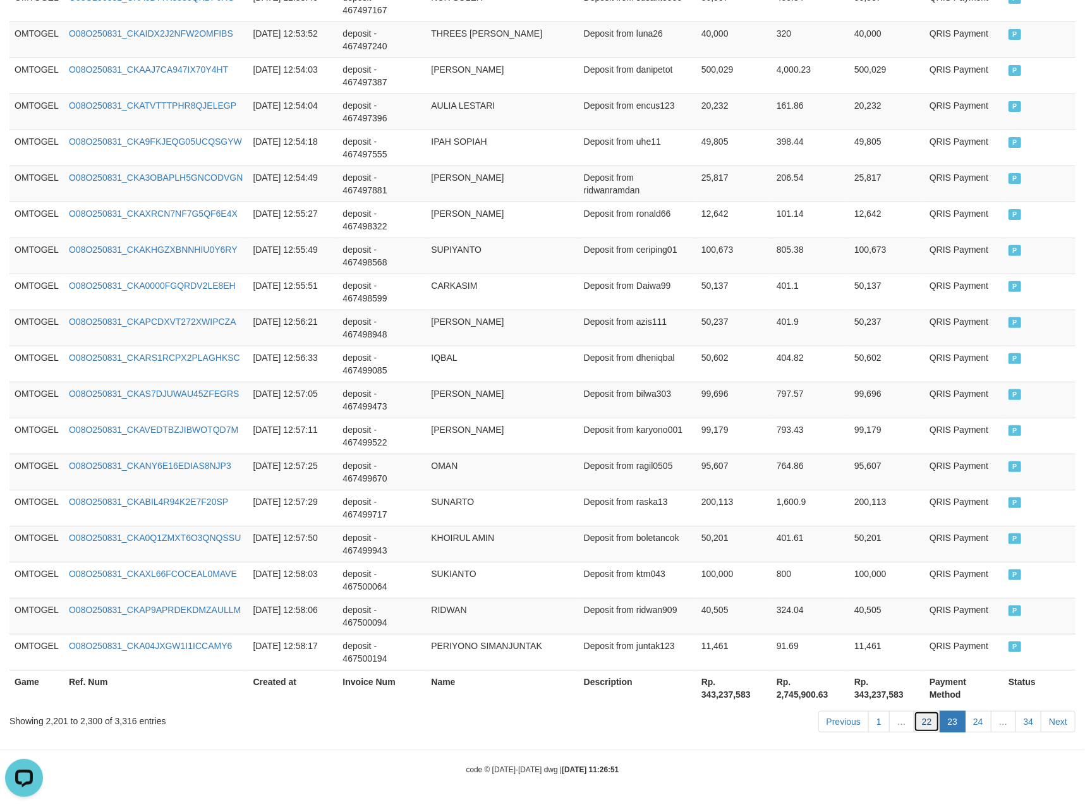
click at [921, 724] on link "22" at bounding box center [927, 721] width 27 height 21
click at [914, 711] on link "22" at bounding box center [927, 721] width 27 height 21
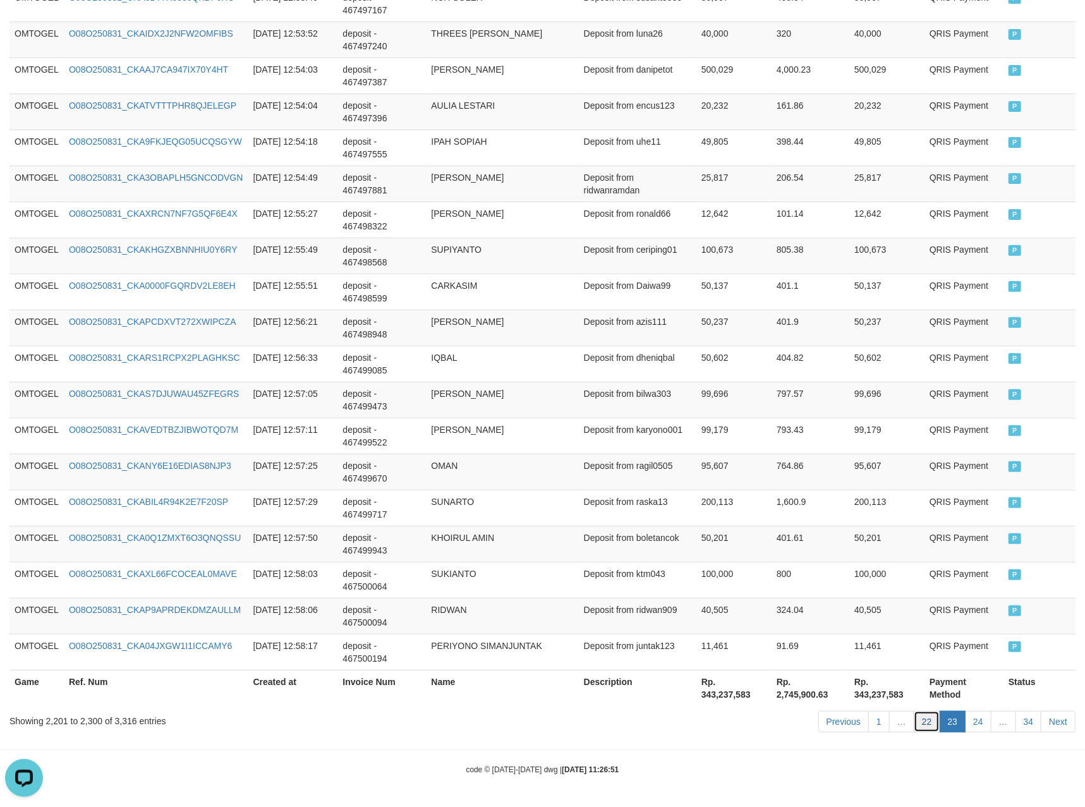
click at [914, 711] on link "22" at bounding box center [927, 721] width 27 height 21
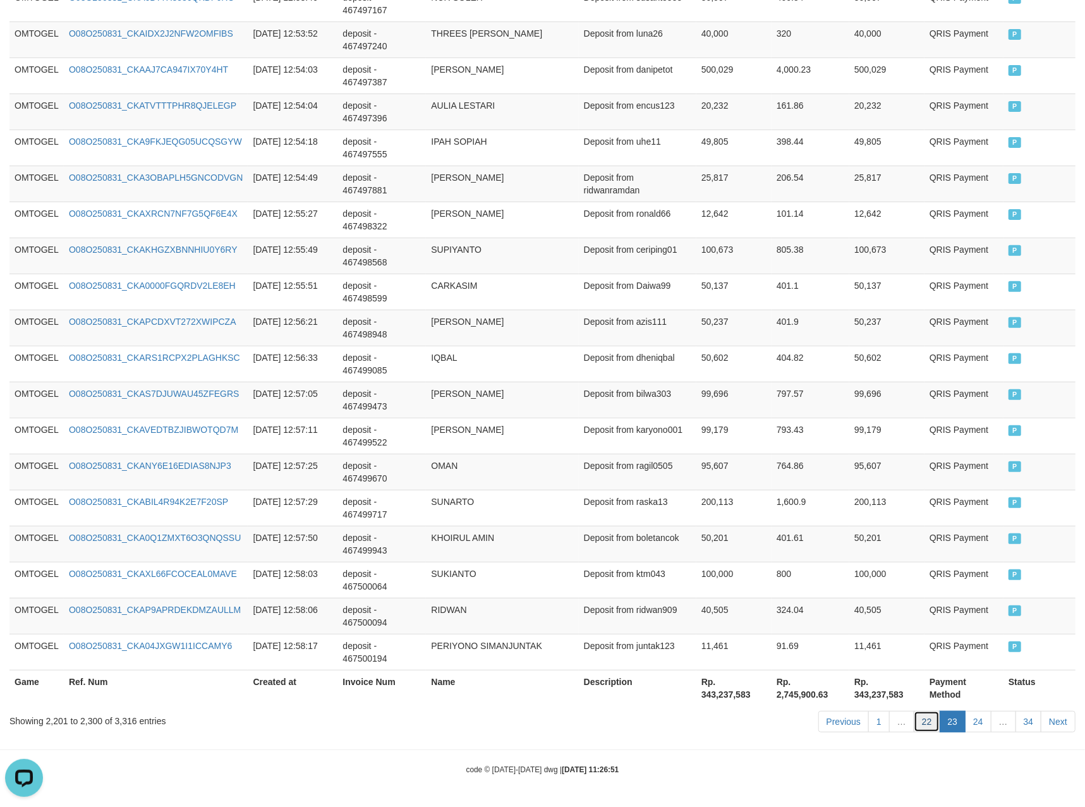
click at [914, 711] on link "22" at bounding box center [927, 721] width 27 height 21
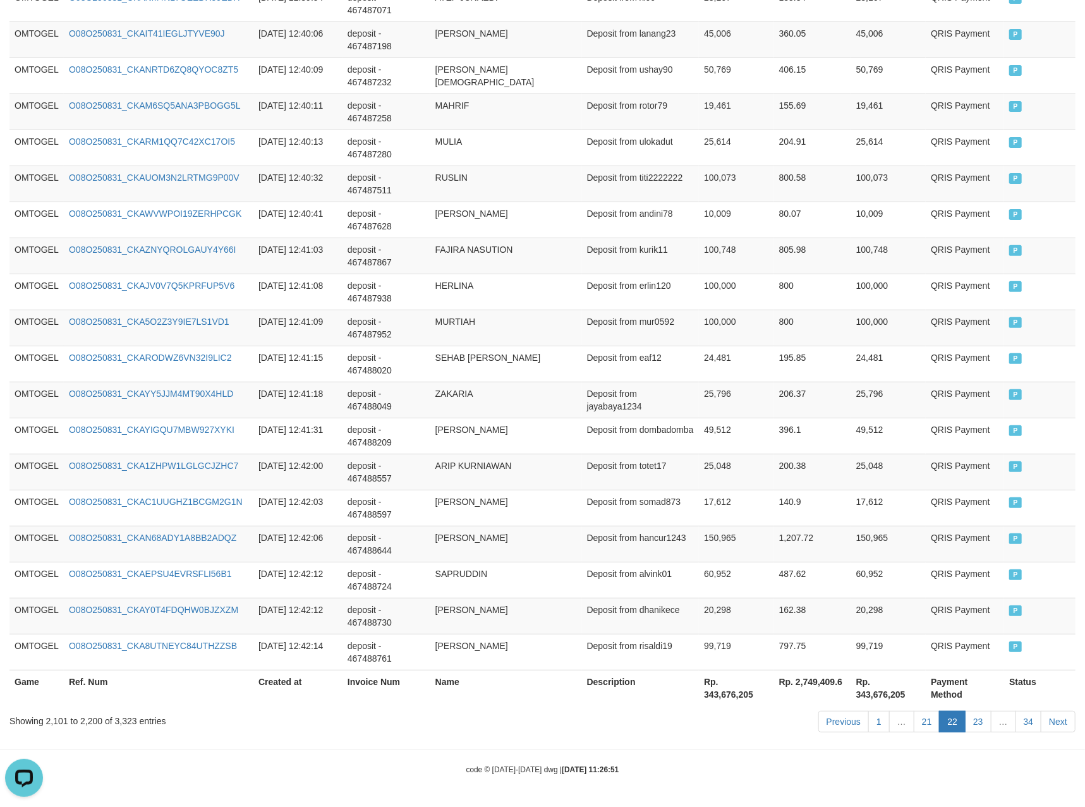
click at [914, 711] on link "21" at bounding box center [927, 721] width 27 height 21
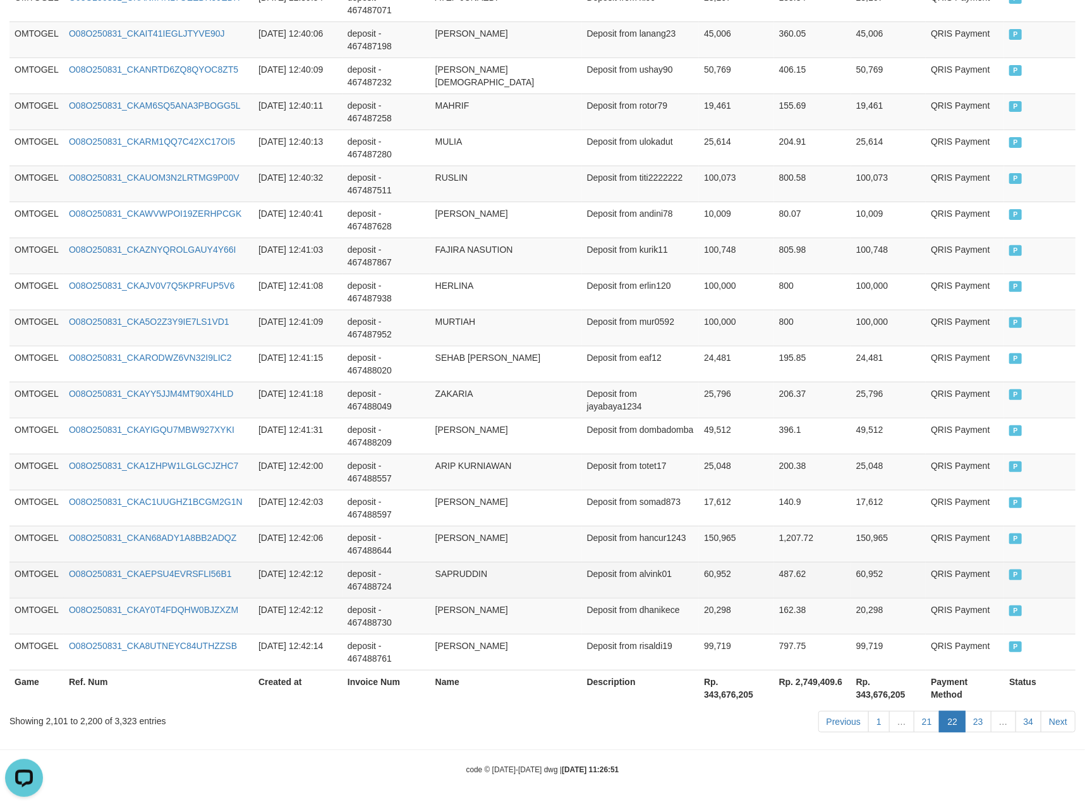
click at [844, 595] on td "487.62" at bounding box center [812, 580] width 77 height 36
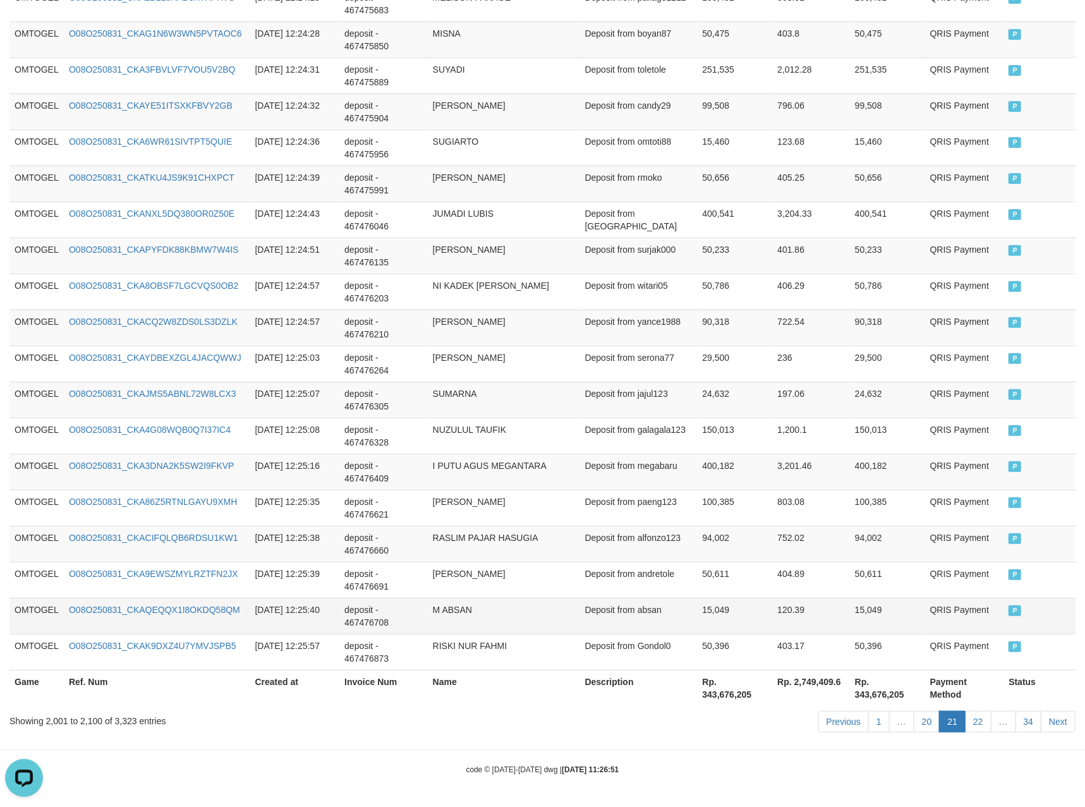
click at [889, 620] on td "15,049" at bounding box center [887, 616] width 75 height 36
click at [616, 410] on td "Deposit from jajul123" at bounding box center [639, 400] width 118 height 36
click at [668, 403] on td "Deposit from jajul123" at bounding box center [639, 400] width 118 height 36
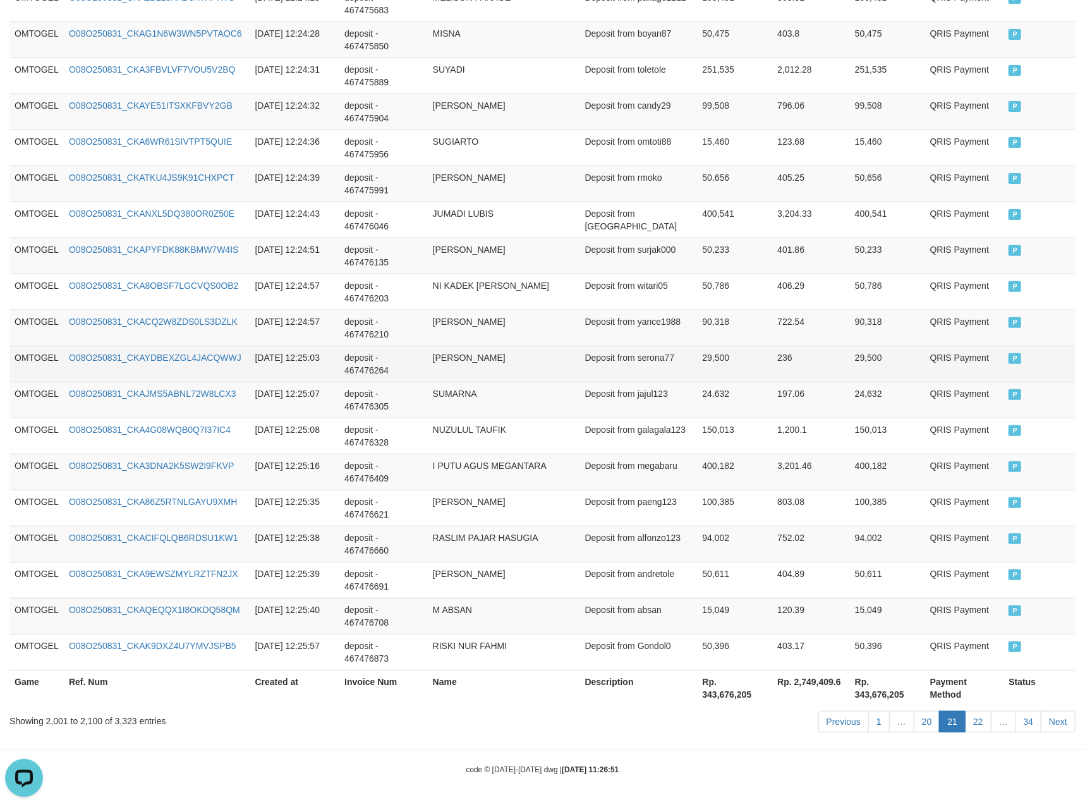
click at [942, 347] on td "QRIS Payment" at bounding box center [964, 364] width 79 height 36
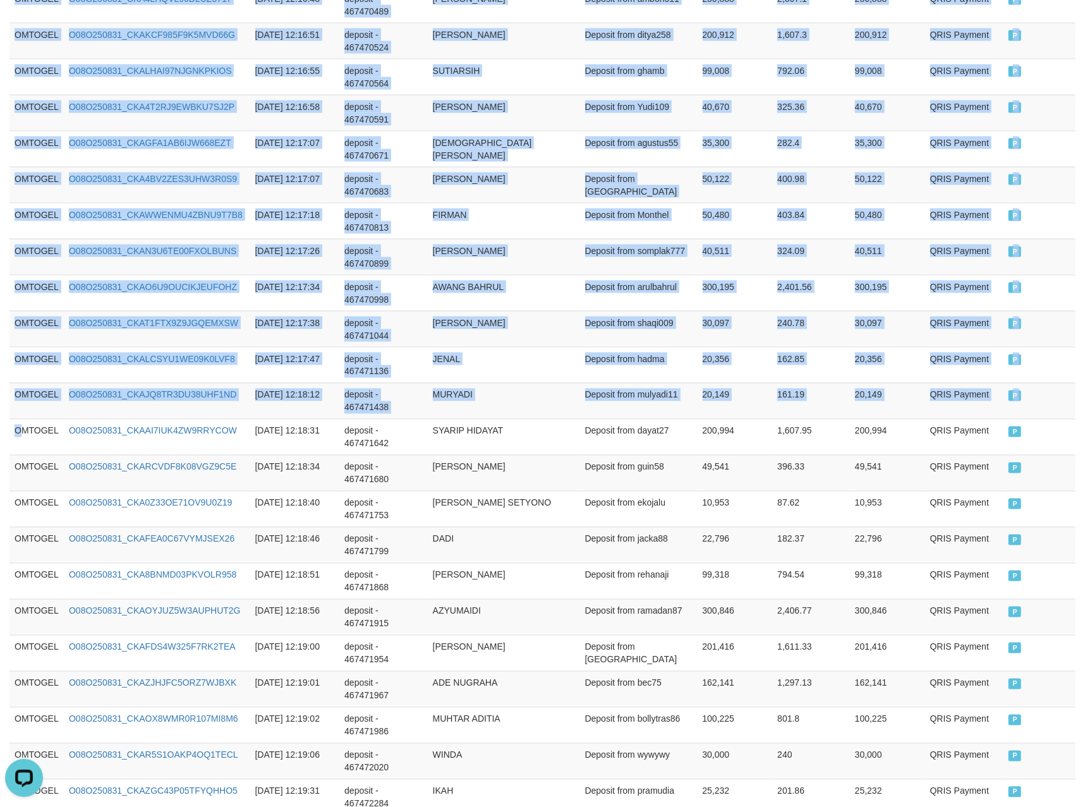
drag, startPoint x: 18, startPoint y: 441, endPoint x: 1098, endPoint y: 454, distance: 1080.1
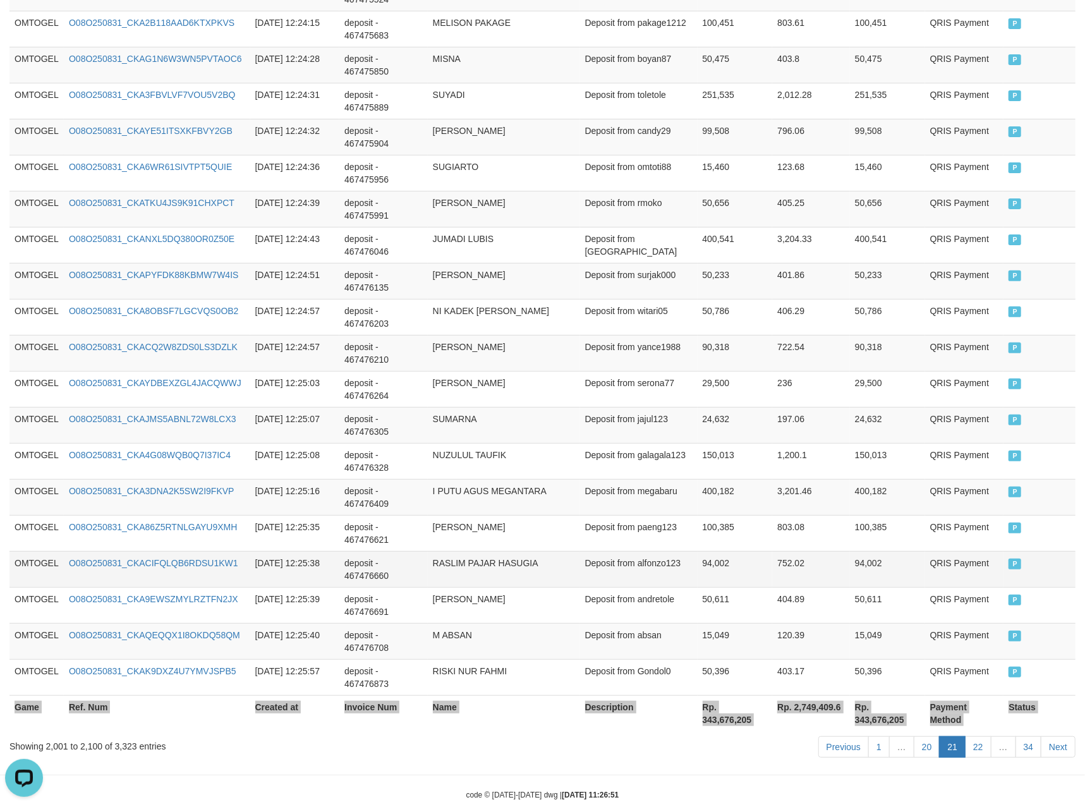
scroll to position [3449, 0]
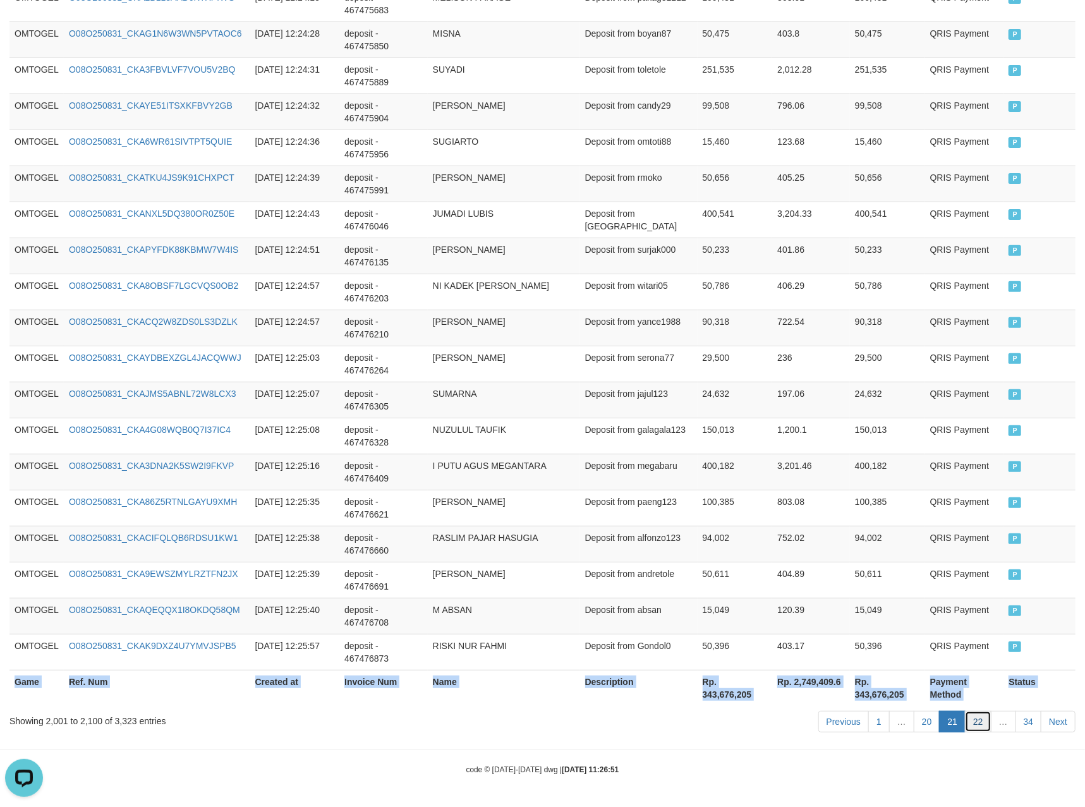
click at [978, 726] on link "22" at bounding box center [978, 721] width 27 height 21
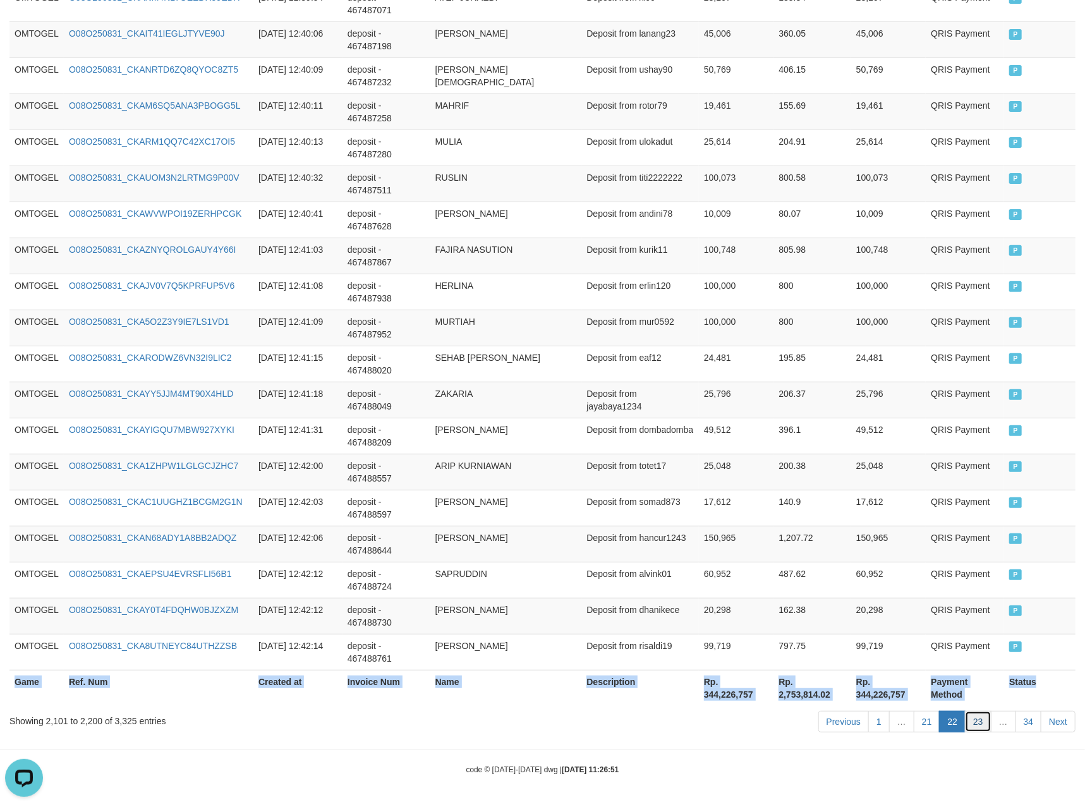
click at [981, 728] on link "23" at bounding box center [978, 721] width 27 height 21
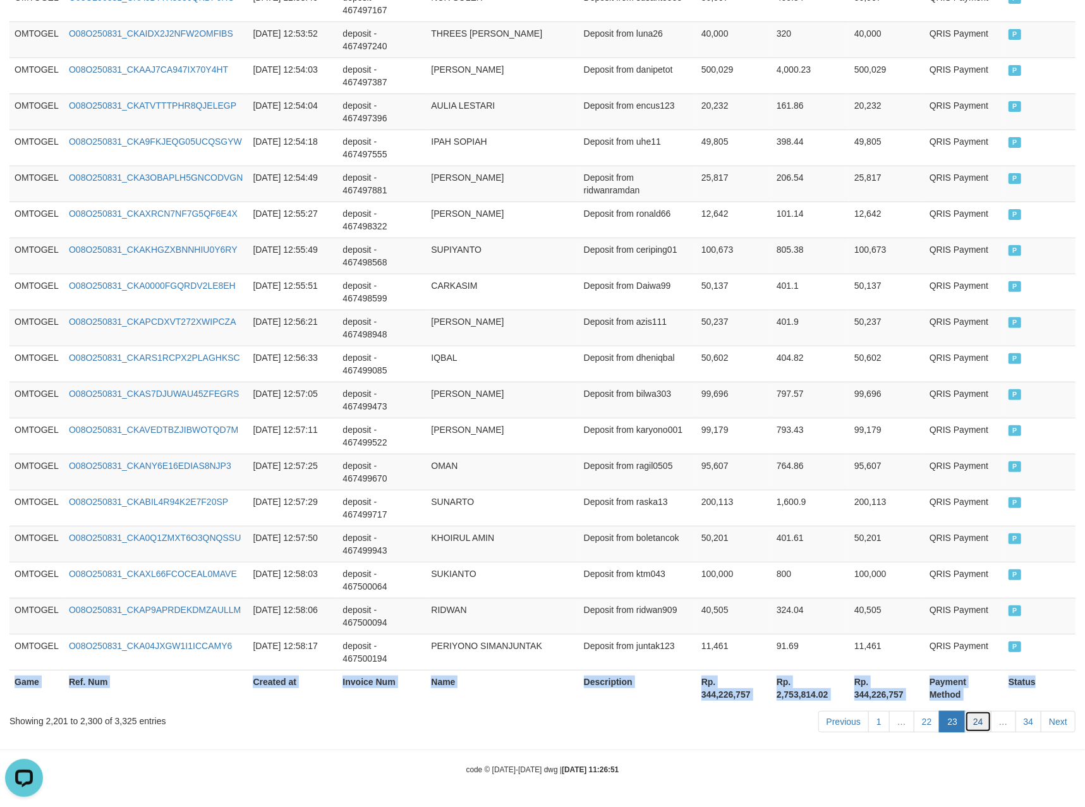
click at [971, 716] on link "24" at bounding box center [978, 721] width 27 height 21
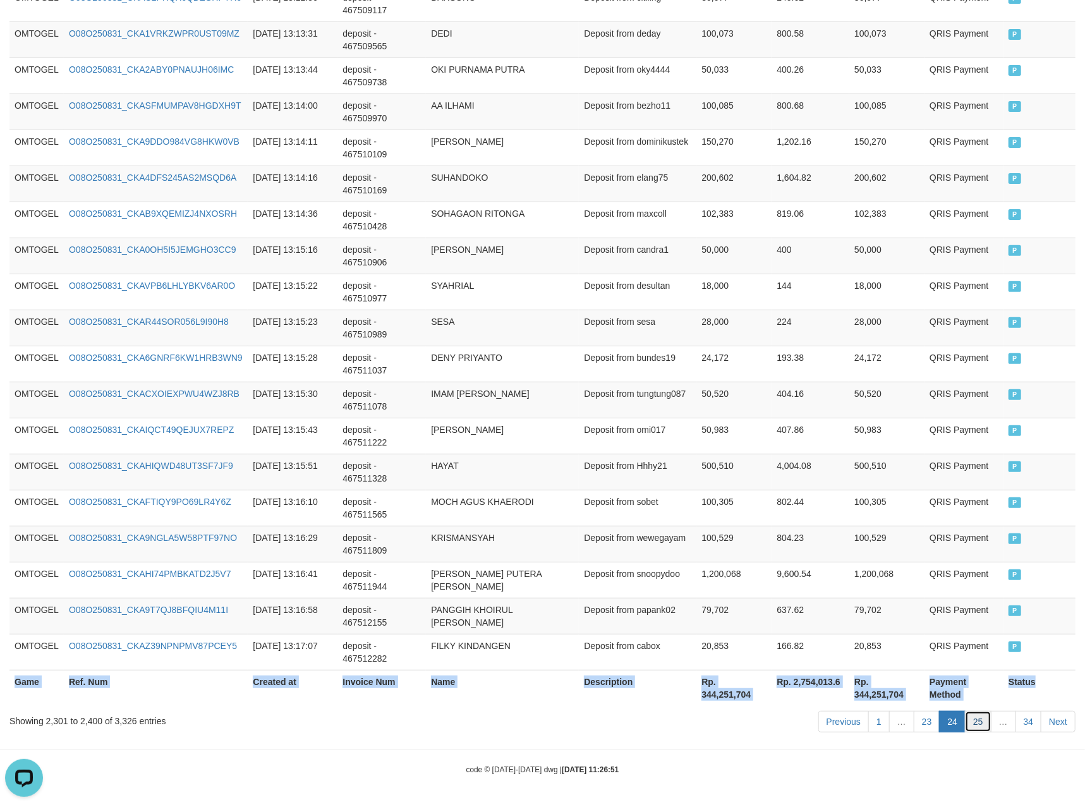
click at [974, 724] on link "25" at bounding box center [978, 721] width 27 height 21
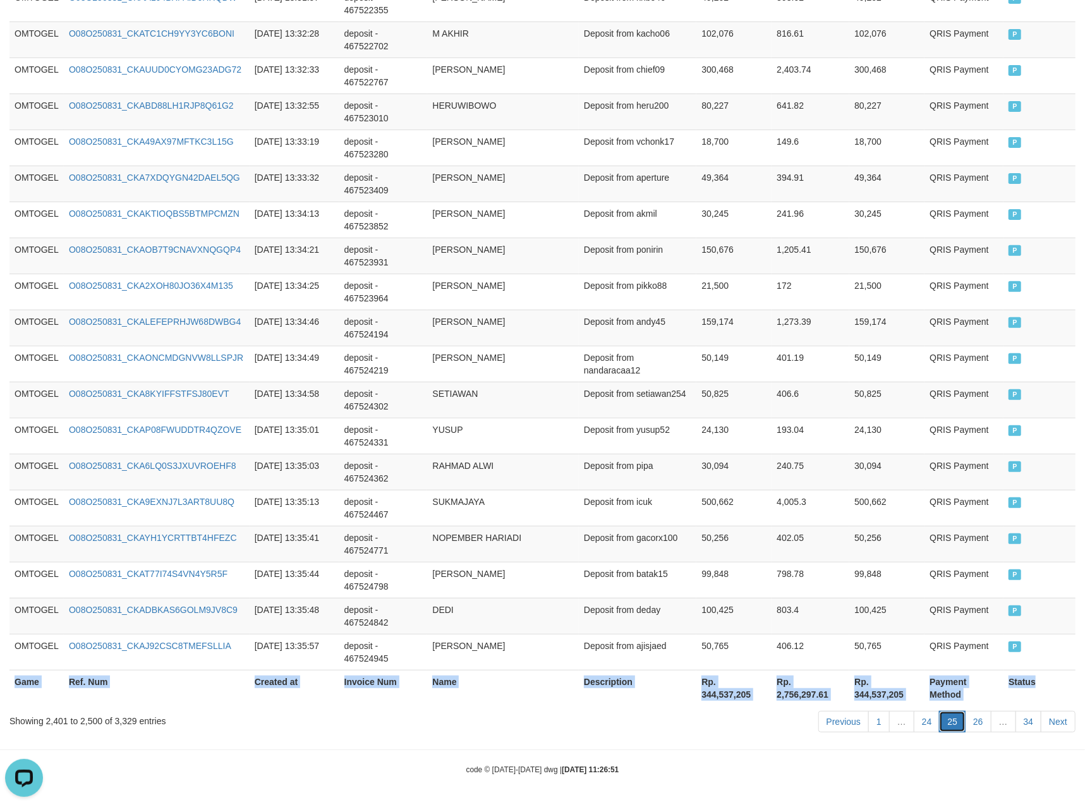
click at [954, 719] on link "25" at bounding box center [952, 721] width 27 height 21
click at [965, 720] on link "26" at bounding box center [978, 721] width 27 height 21
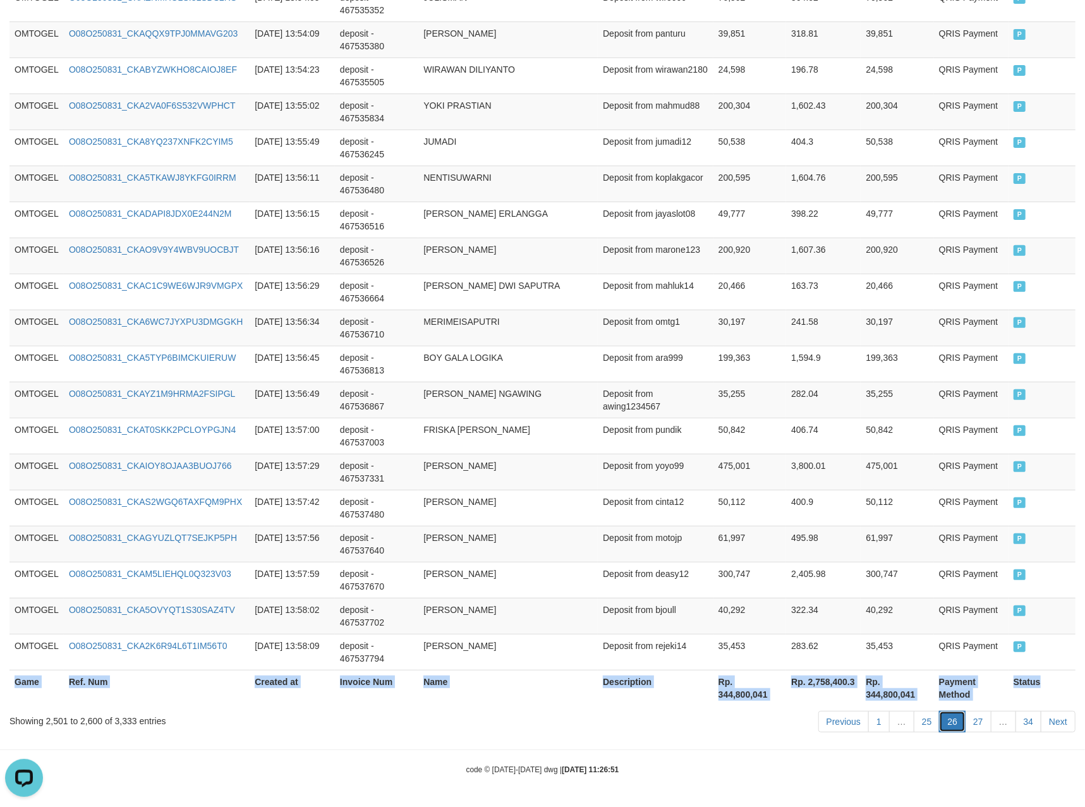
click at [949, 726] on link "26" at bounding box center [952, 721] width 27 height 21
click at [969, 726] on link "27" at bounding box center [978, 721] width 27 height 21
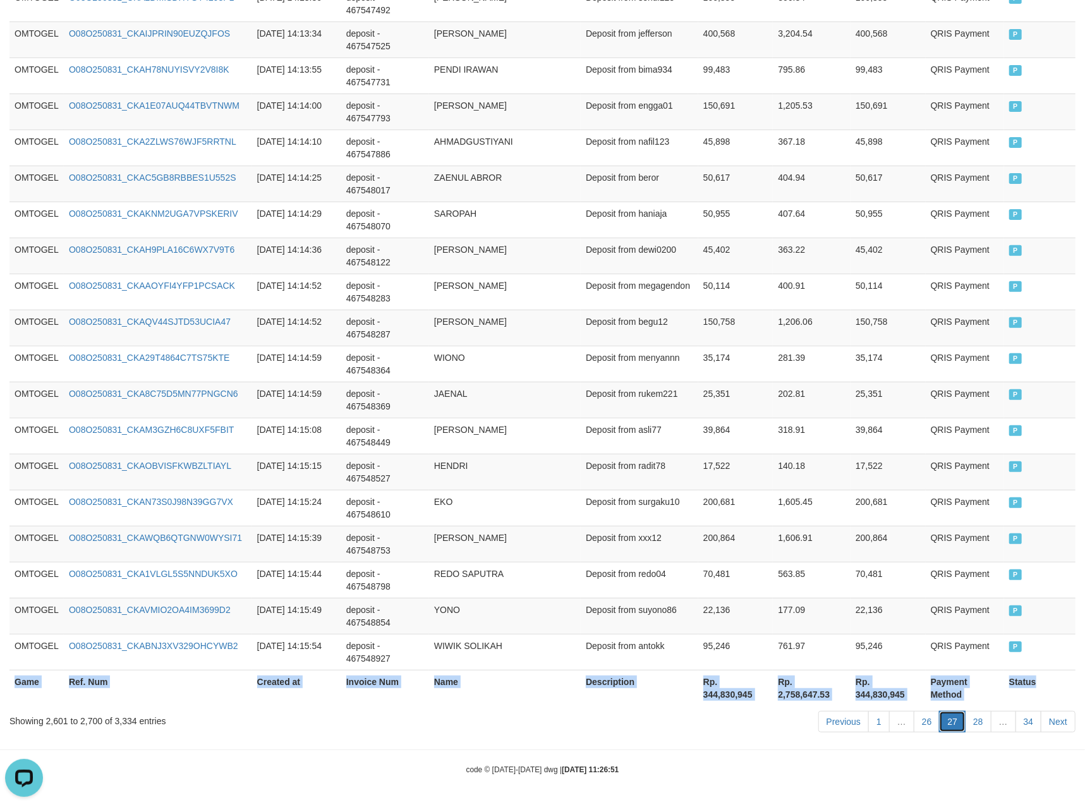
click at [950, 721] on link "27" at bounding box center [952, 721] width 27 height 21
click at [974, 719] on link "28" at bounding box center [978, 721] width 27 height 21
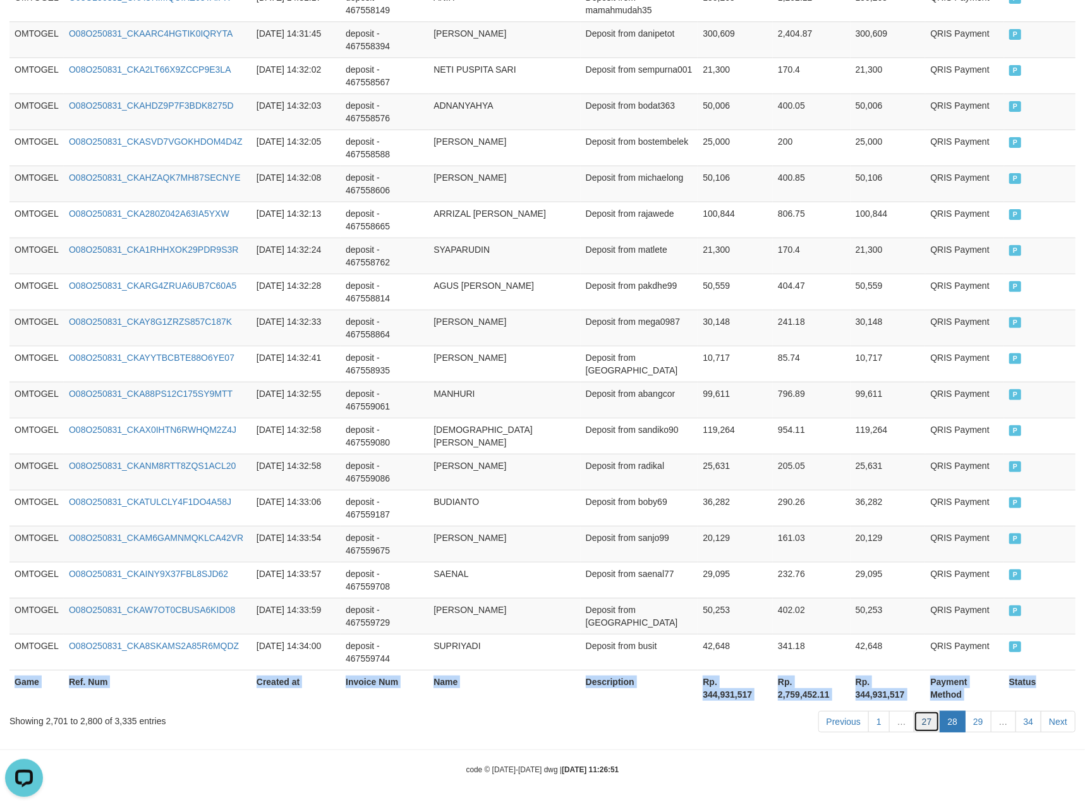
click at [921, 722] on link "27" at bounding box center [927, 721] width 27 height 21
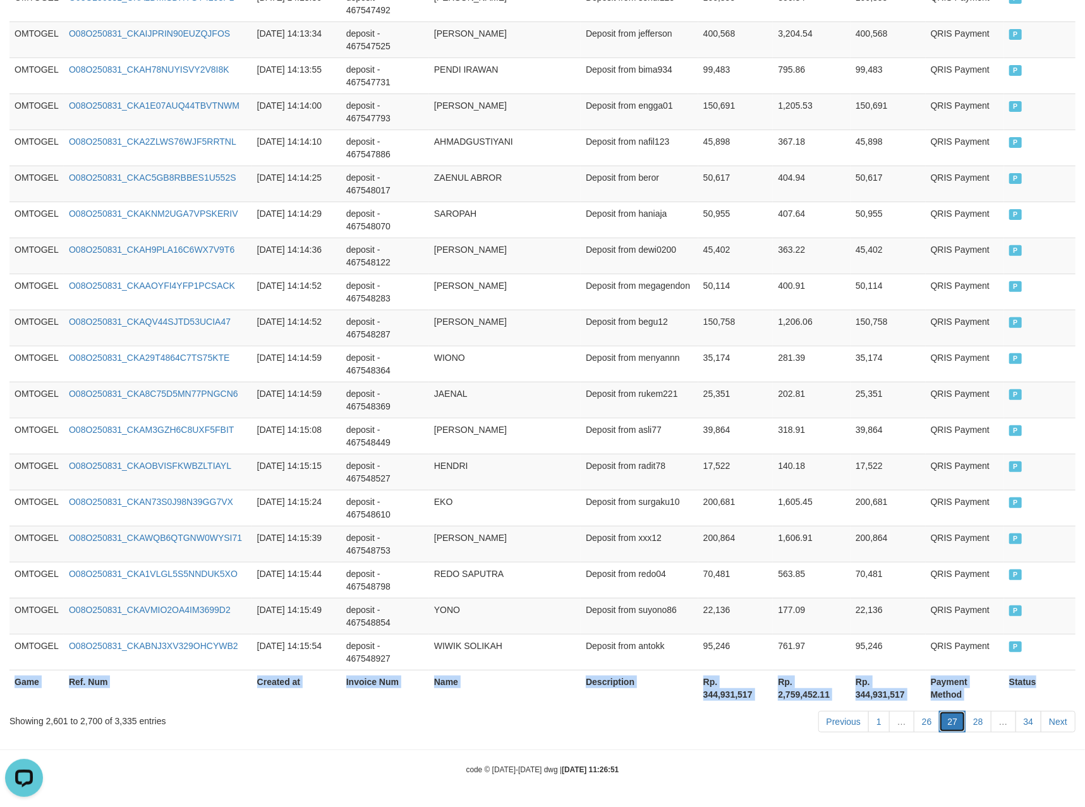
click at [949, 718] on link "27" at bounding box center [952, 721] width 27 height 21
click at [969, 724] on link "28" at bounding box center [978, 721] width 27 height 21
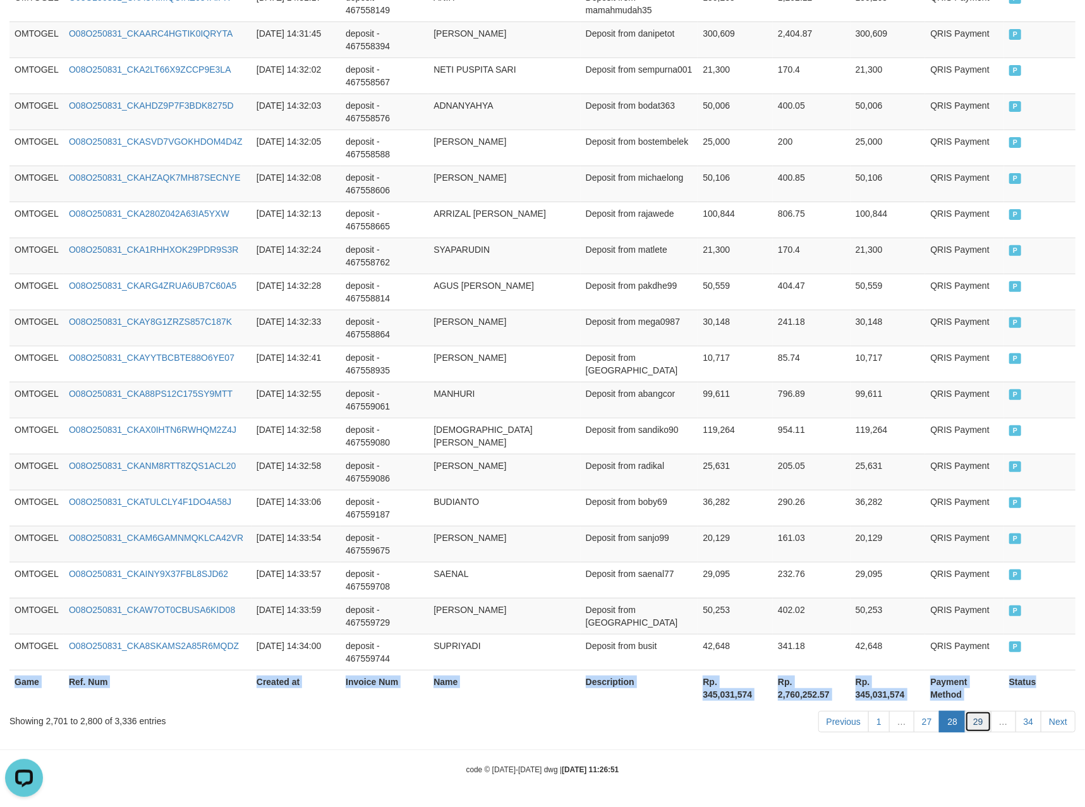
click at [978, 728] on link "29" at bounding box center [978, 721] width 27 height 21
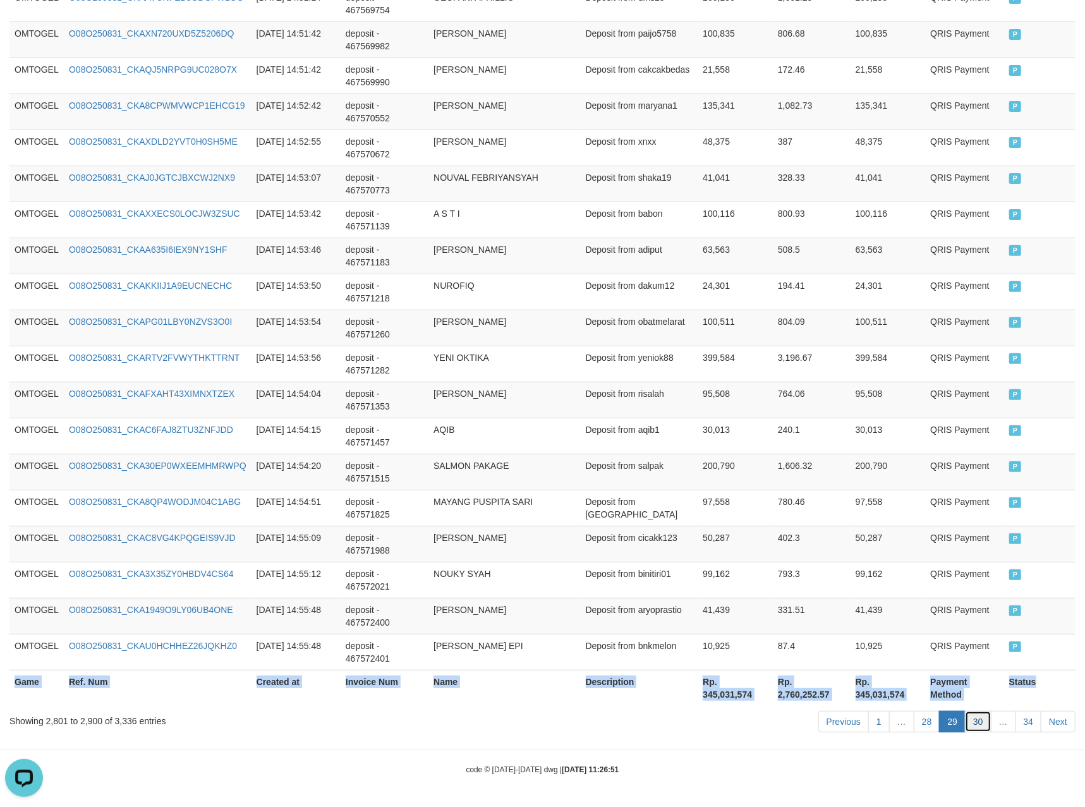
click at [972, 719] on link "30" at bounding box center [978, 721] width 27 height 21
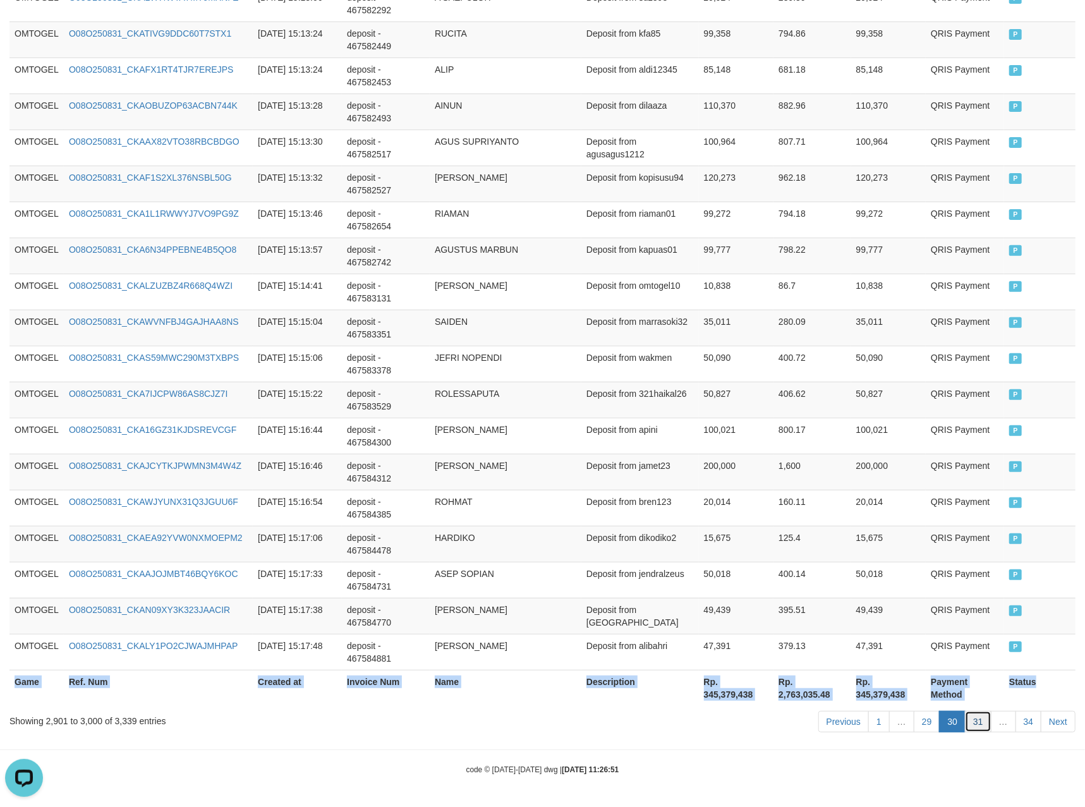
click at [971, 723] on link "31" at bounding box center [978, 721] width 27 height 21
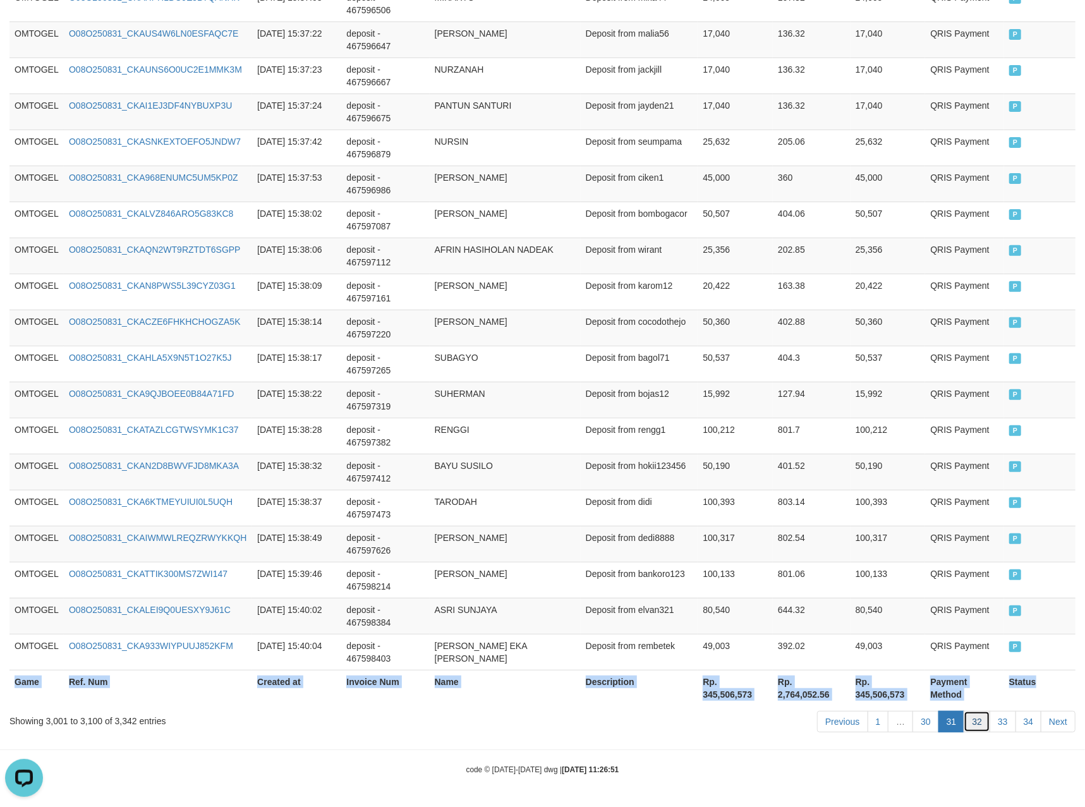
click at [971, 717] on link "32" at bounding box center [977, 721] width 27 height 21
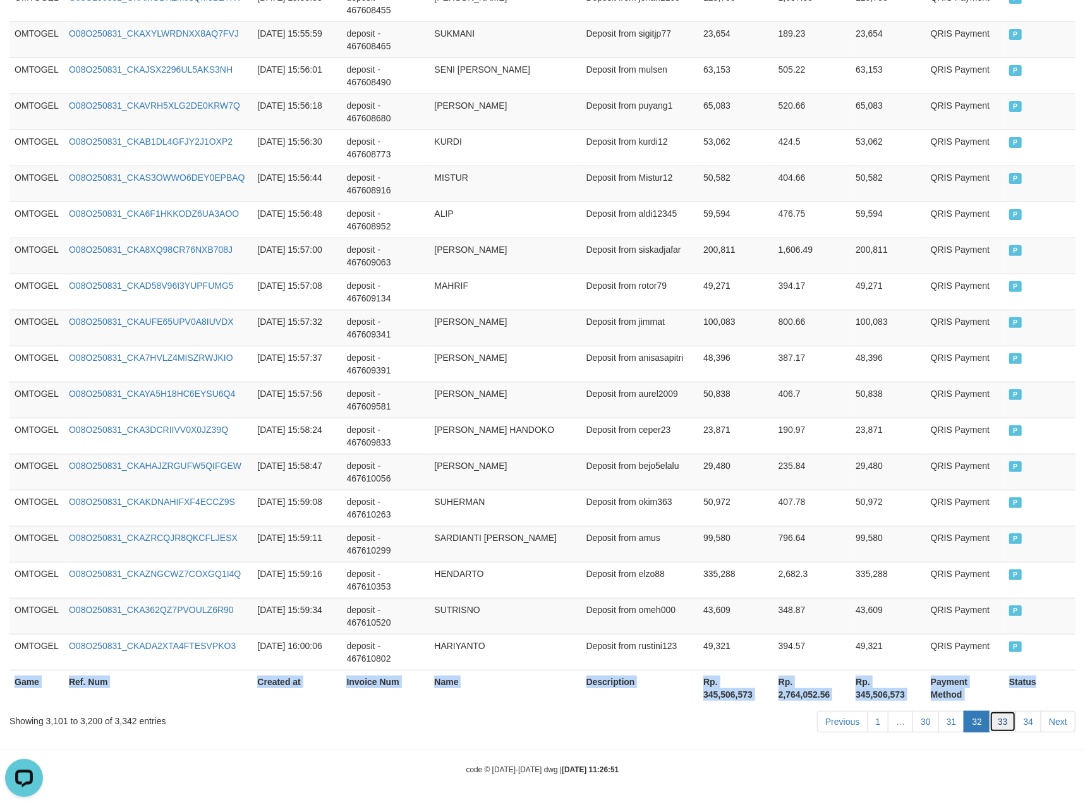
click at [1009, 724] on link "33" at bounding box center [1003, 721] width 27 height 21
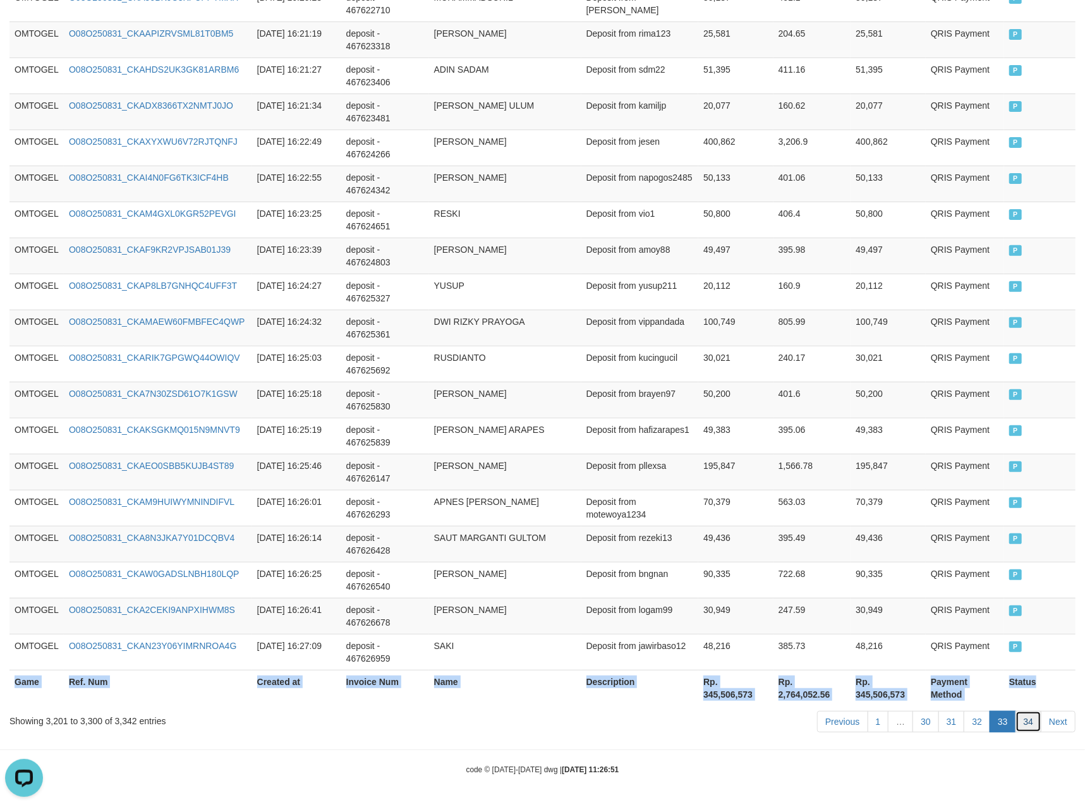
click at [1037, 713] on link "34" at bounding box center [1029, 721] width 27 height 21
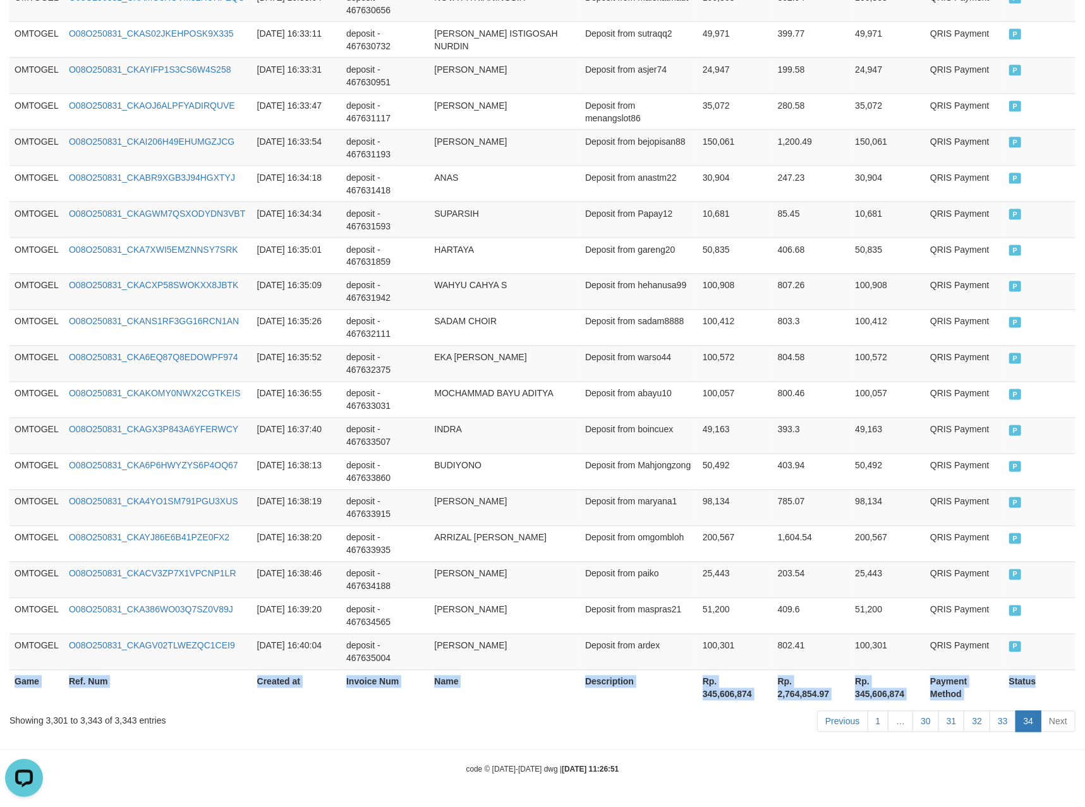
scroll to position [1383, 0]
click at [841, 589] on td "203.54" at bounding box center [812, 580] width 78 height 36
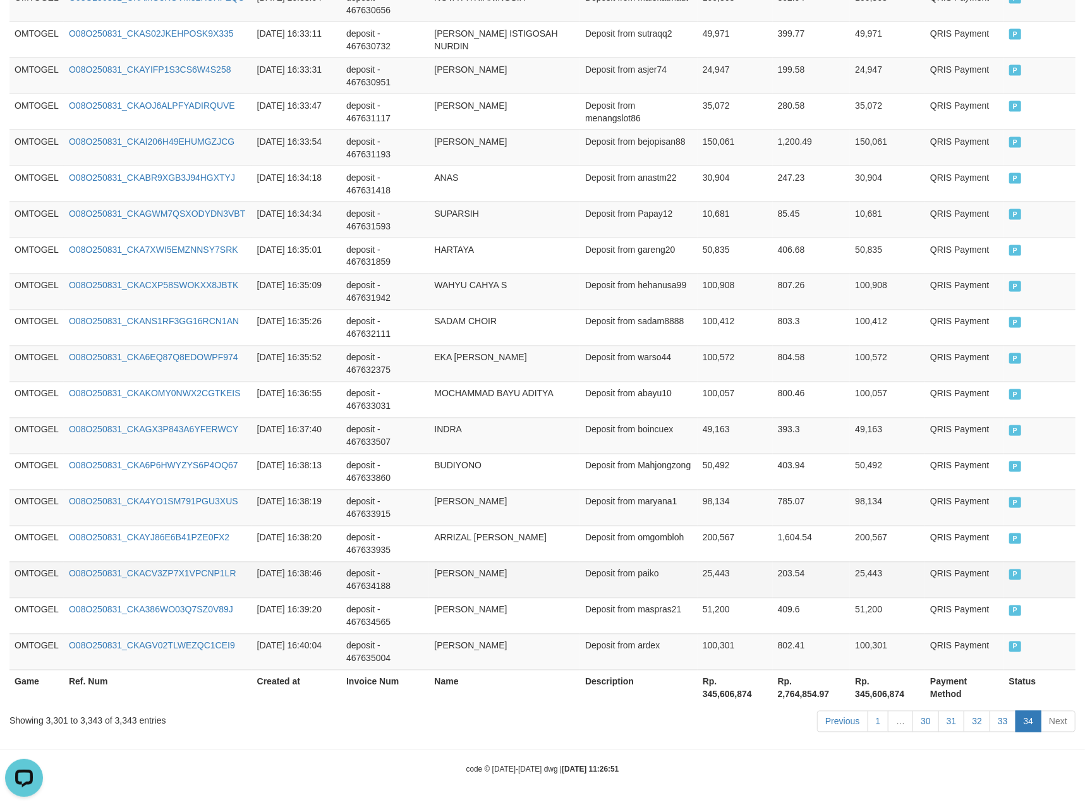
click at [881, 580] on td "25,443" at bounding box center [887, 580] width 75 height 36
click at [1009, 722] on link "33" at bounding box center [1003, 721] width 27 height 21
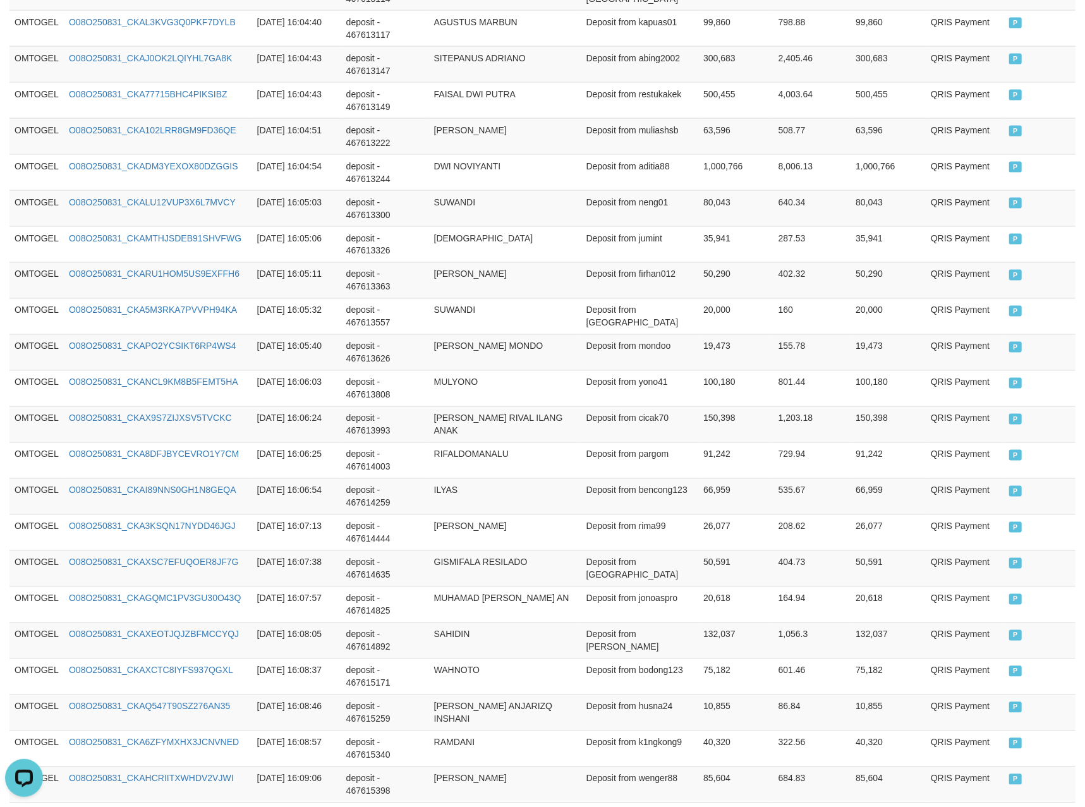
scroll to position [3449, 0]
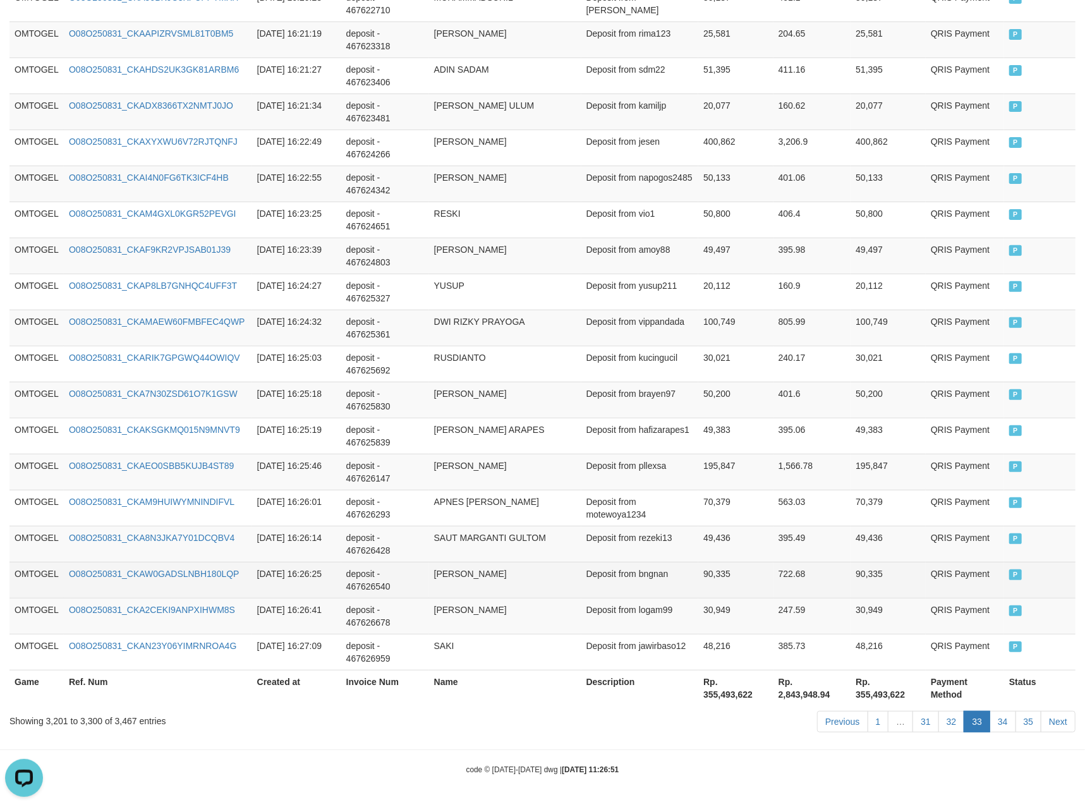
click at [885, 595] on td "90,335" at bounding box center [888, 580] width 75 height 36
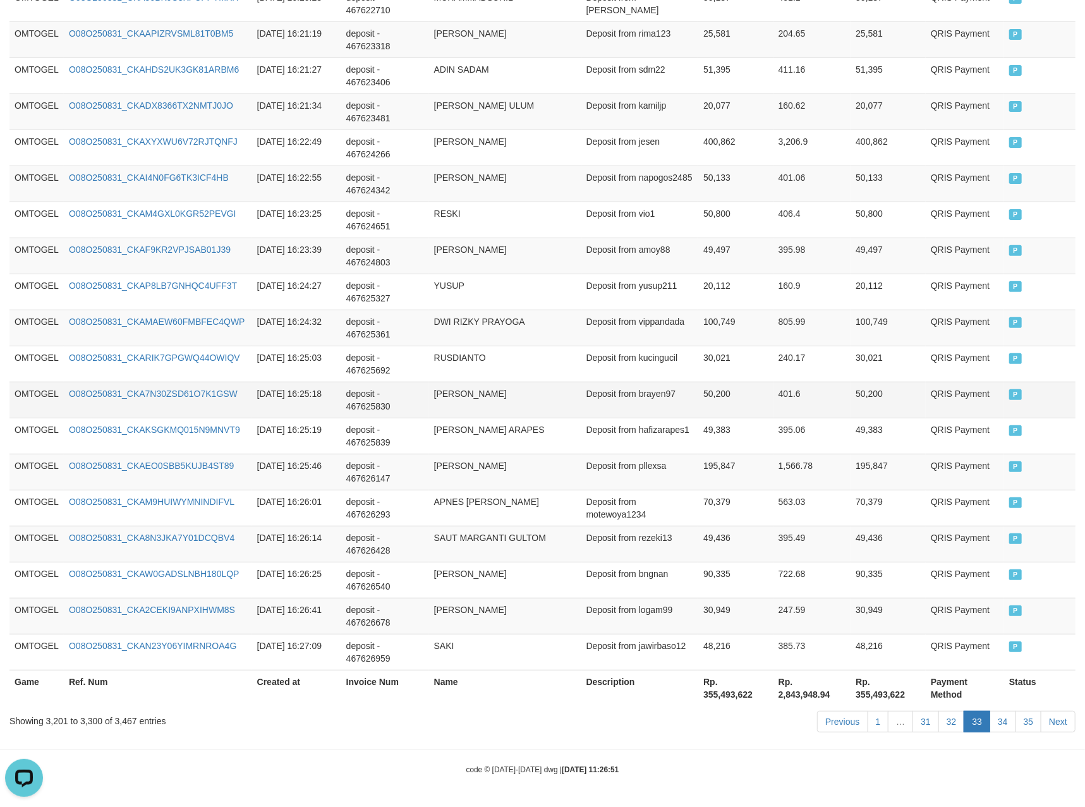
click at [849, 403] on td "401.6" at bounding box center [813, 400] width 78 height 36
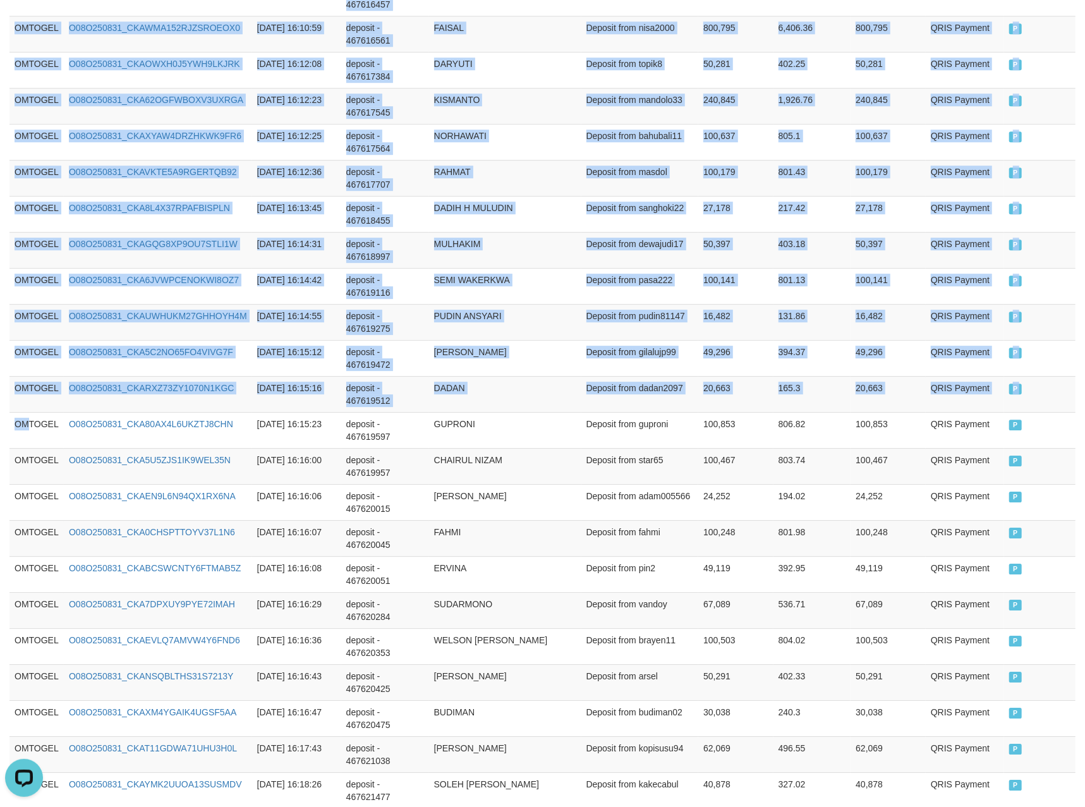
drag, startPoint x: 25, startPoint y: 441, endPoint x: 1080, endPoint y: 375, distance: 1056.8
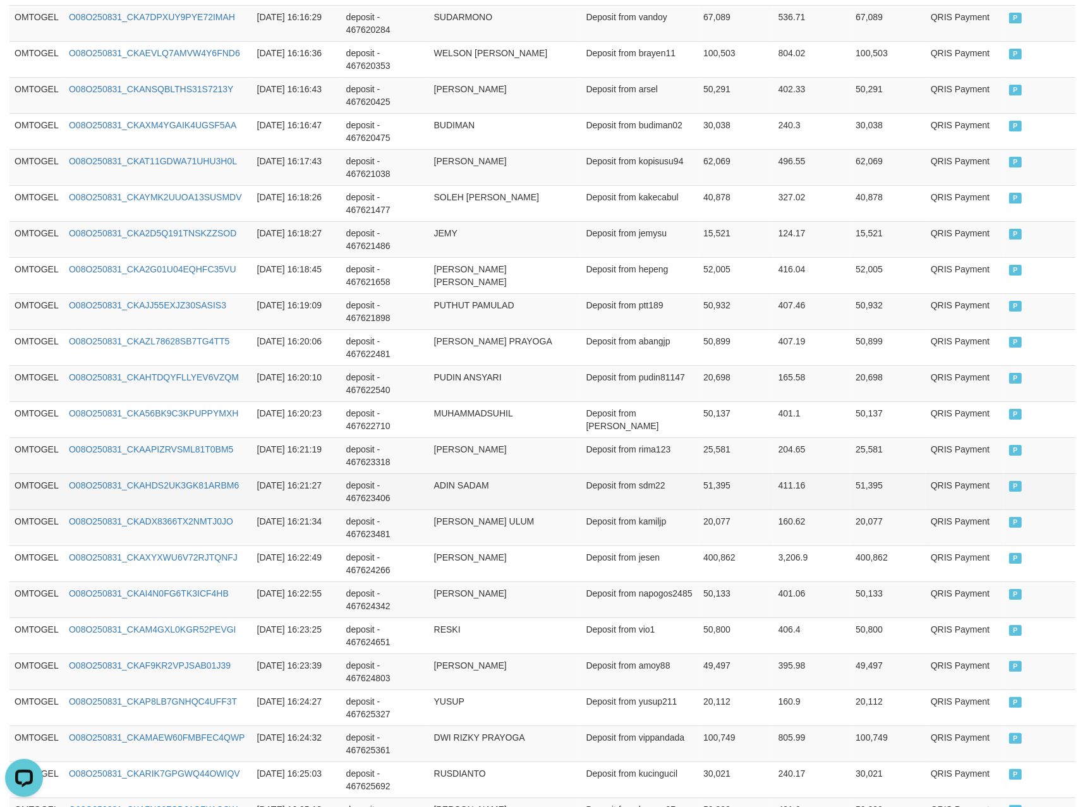
scroll to position [3449, 0]
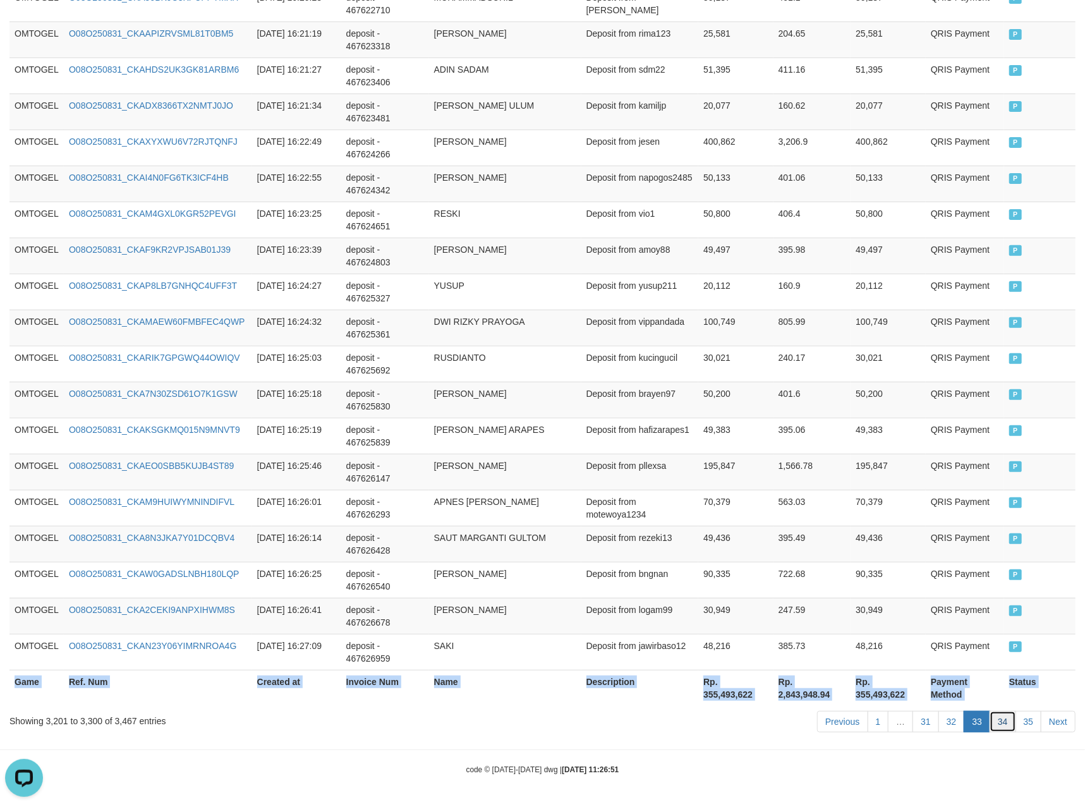
click at [1007, 720] on link "34" at bounding box center [1003, 721] width 27 height 21
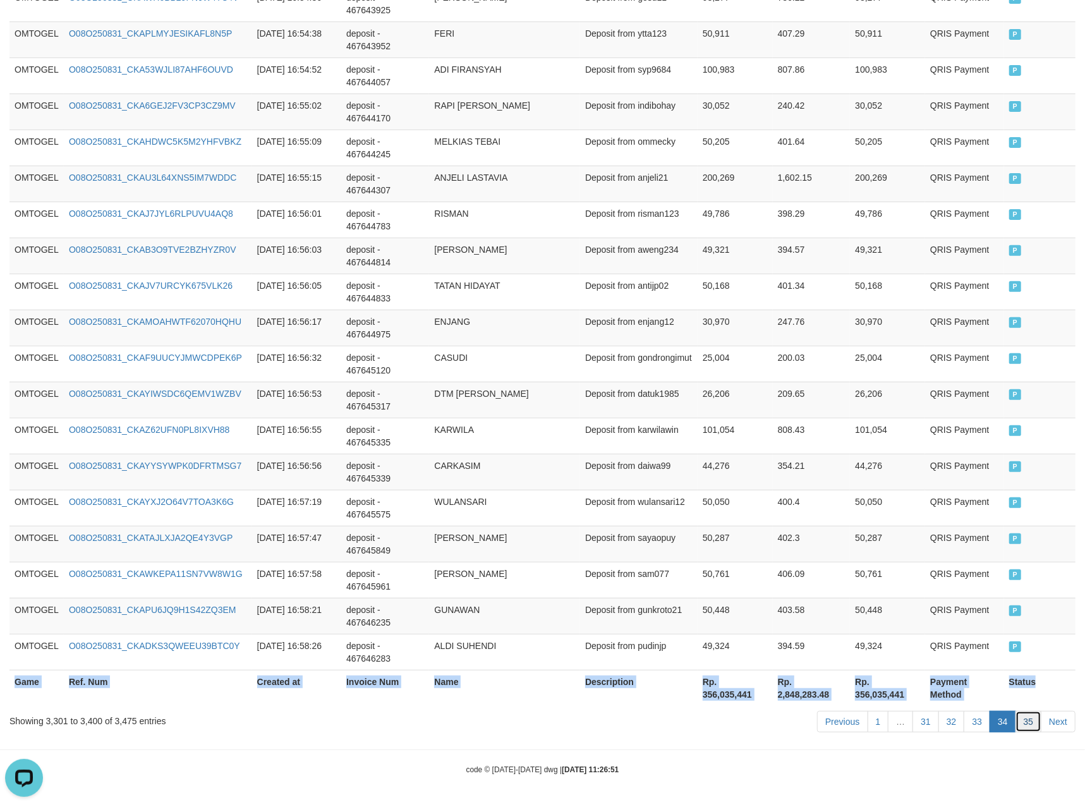
click at [1023, 731] on link "35" at bounding box center [1029, 721] width 27 height 21
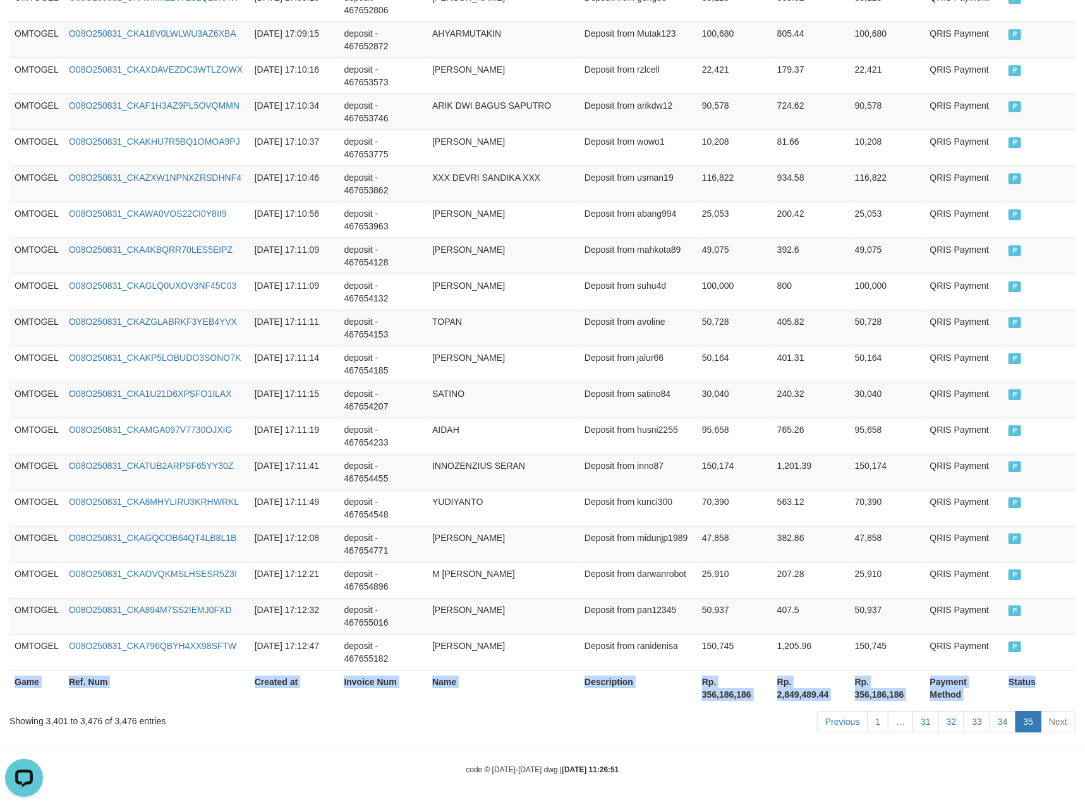
scroll to position [2579, 0]
click at [556, 316] on td "TOPAN" at bounding box center [503, 328] width 152 height 36
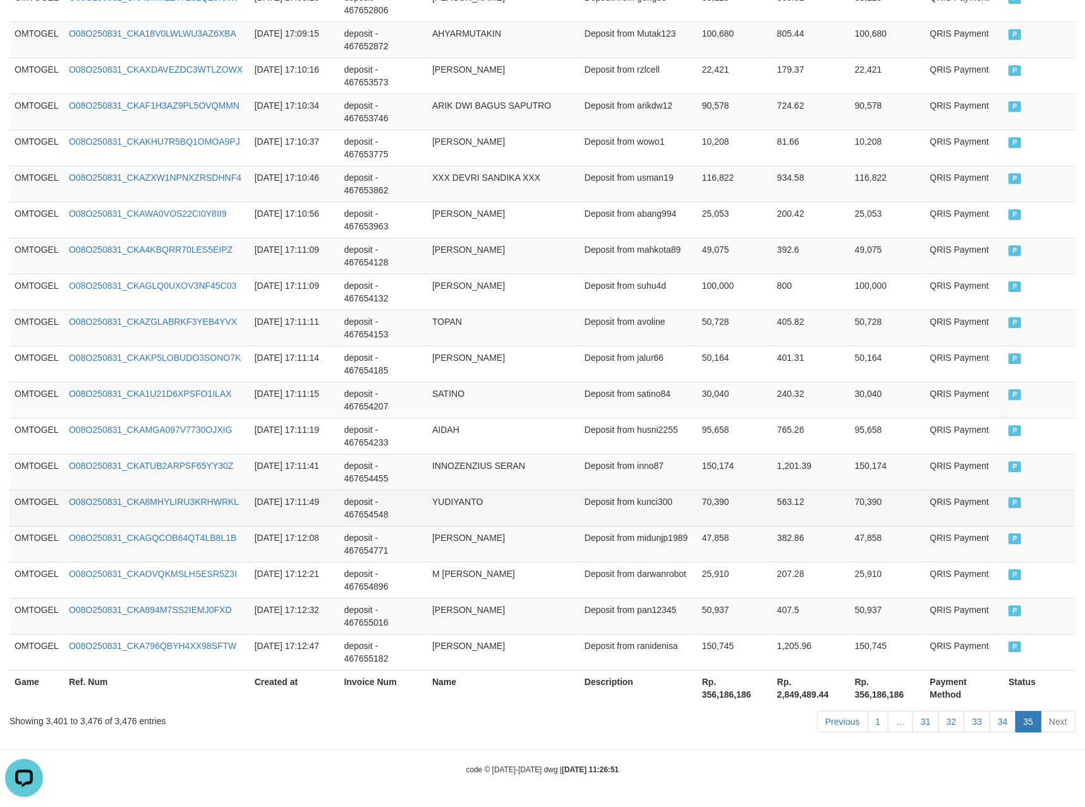
drag, startPoint x: 888, startPoint y: 511, endPoint x: 868, endPoint y: 516, distance: 20.7
click at [889, 511] on td "70,390" at bounding box center [887, 508] width 75 height 36
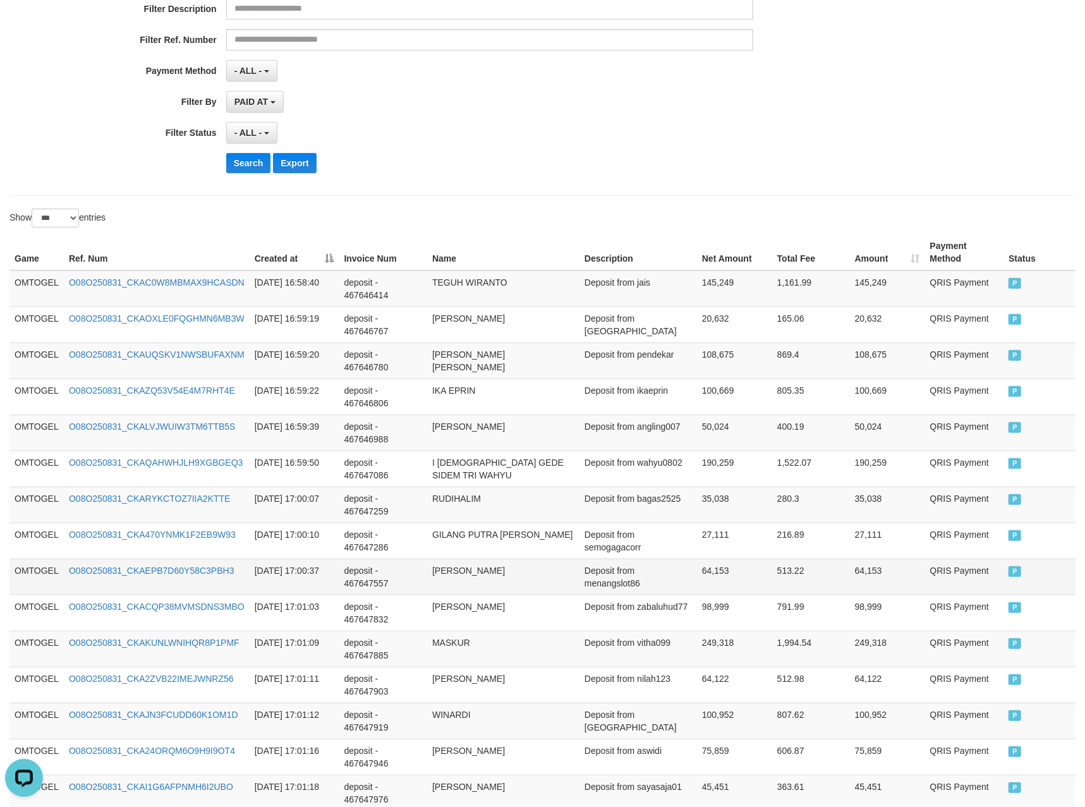
scroll to position [0, 0]
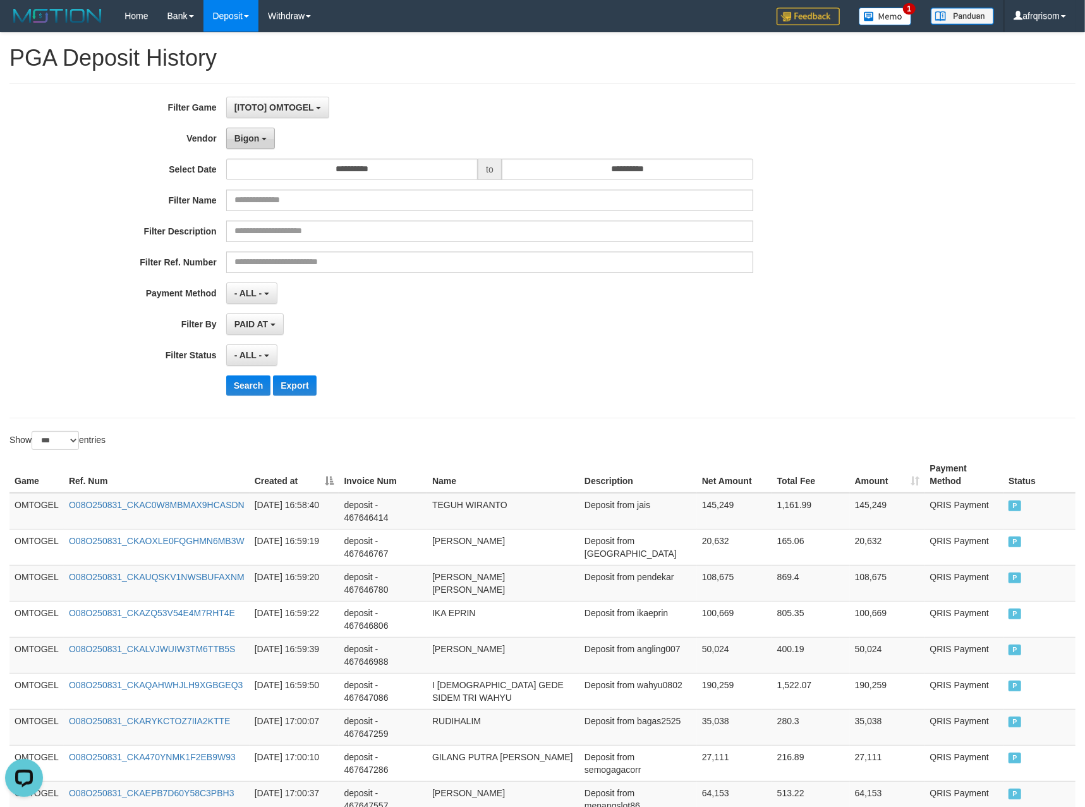
click at [258, 140] on span "Bigon" at bounding box center [246, 138] width 25 height 10
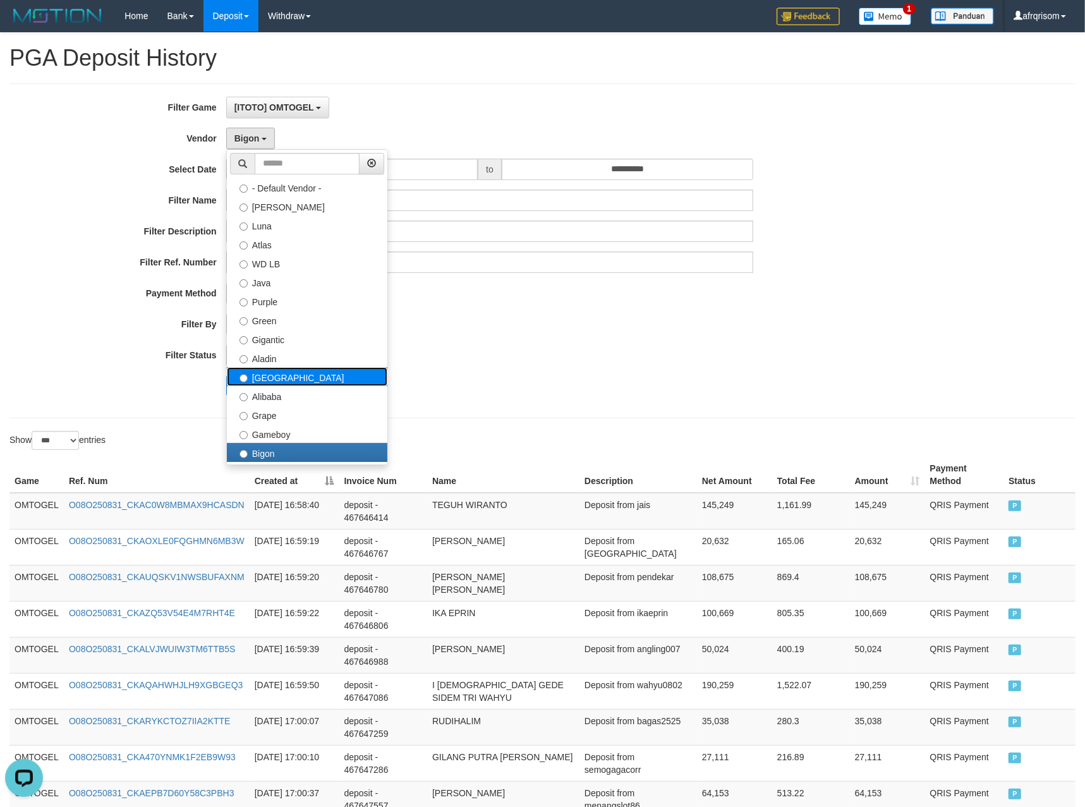
click at [267, 375] on label "[GEOGRAPHIC_DATA]" at bounding box center [307, 376] width 161 height 19
select select "**********"
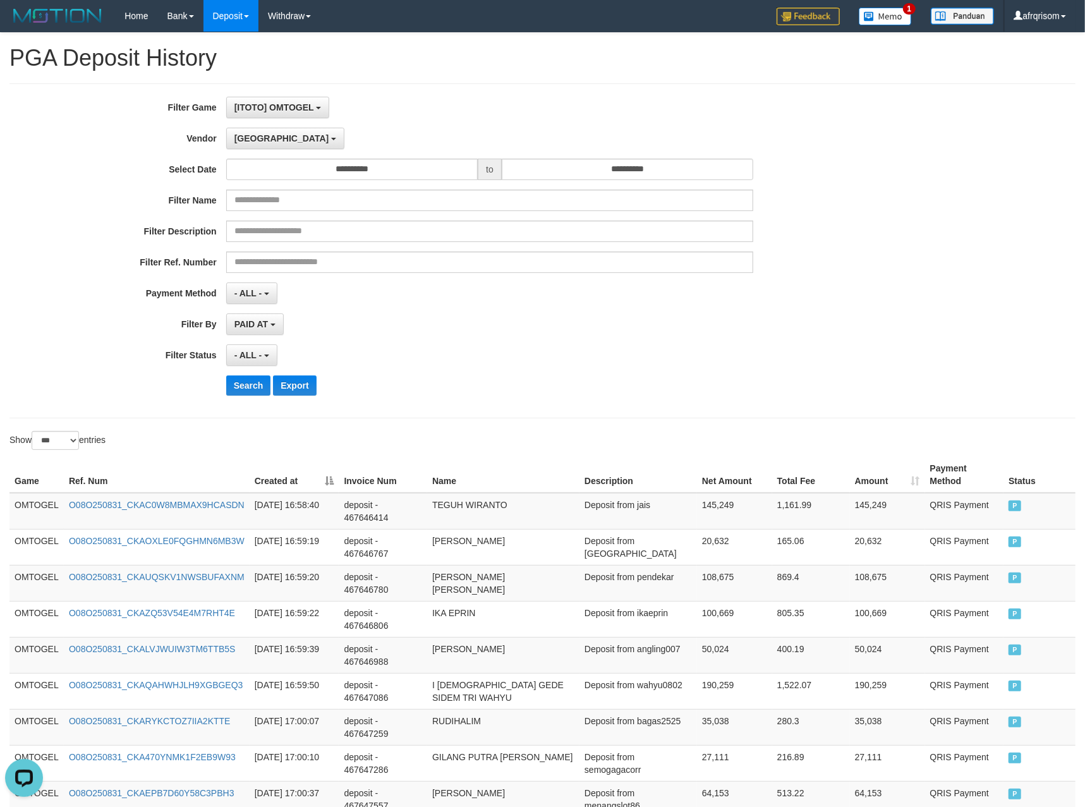
click at [516, 351] on div "- ALL - SELECT ALL - ALL - SELECT STATUS PENDING/UNPAID PAID CANCELED EXPIRED" at bounding box center [490, 354] width 528 height 21
click at [254, 386] on button "Search" at bounding box center [248, 385] width 45 height 20
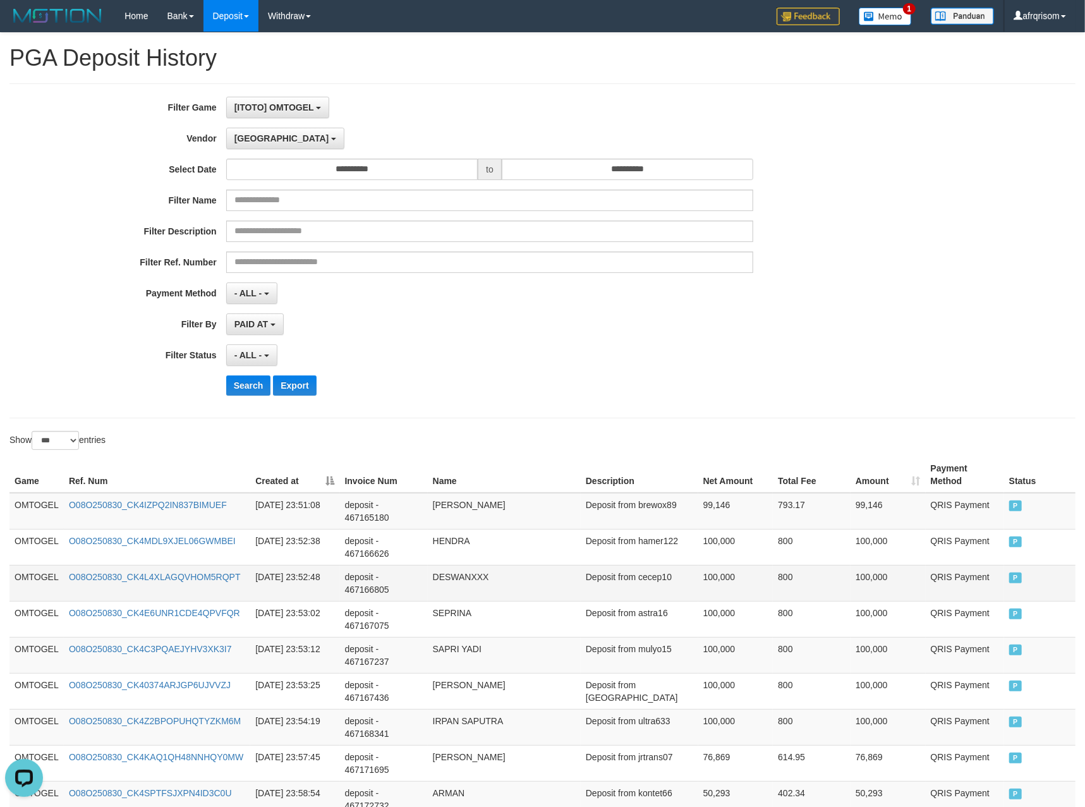
click at [640, 586] on td "Deposit from cecep10" at bounding box center [640, 583] width 118 height 36
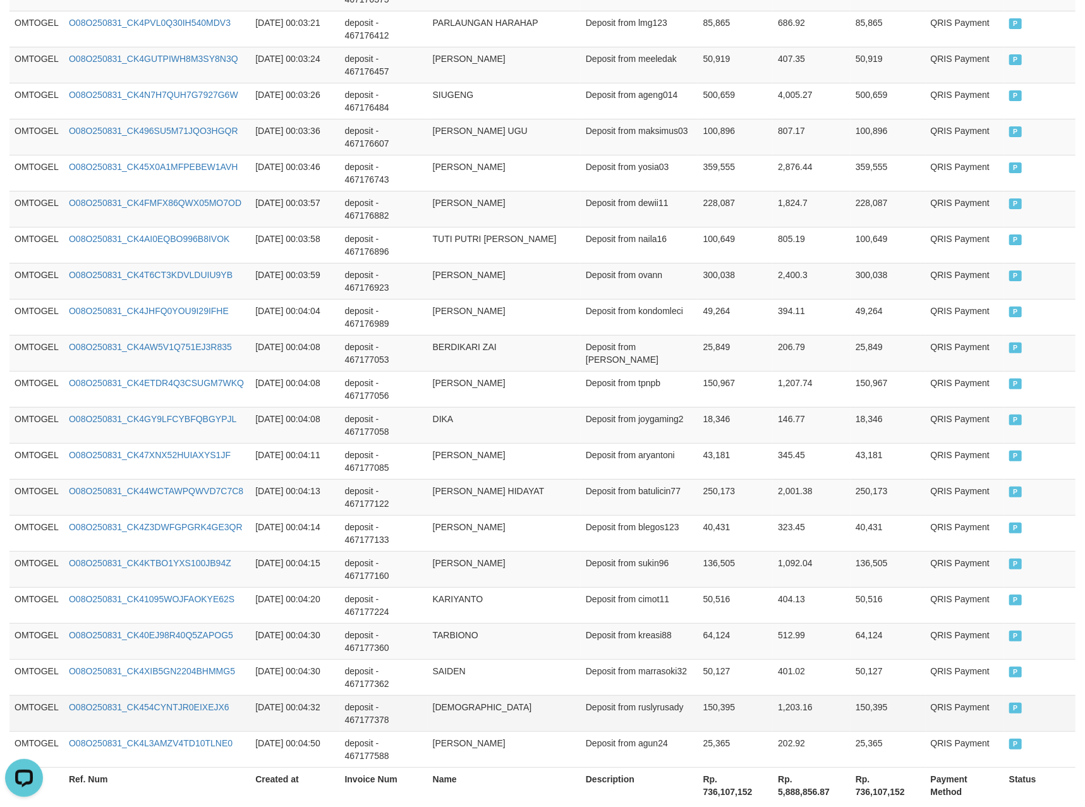
scroll to position [3449, 0]
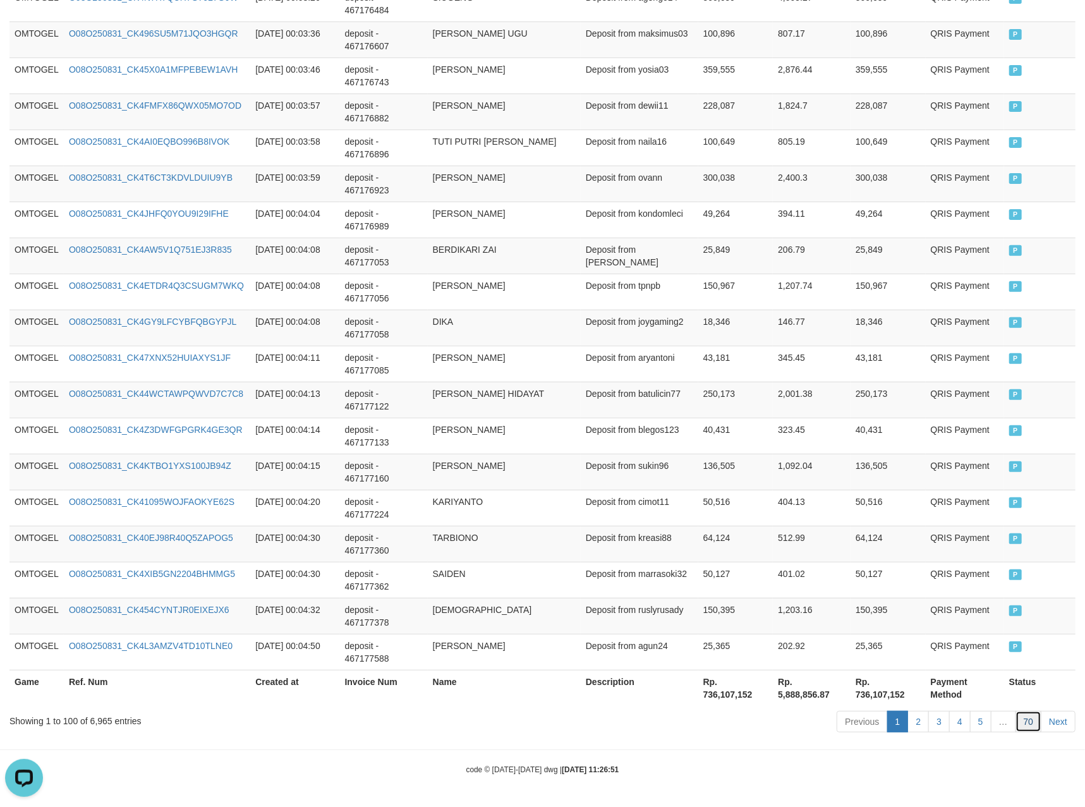
click at [1019, 716] on link "70" at bounding box center [1029, 721] width 27 height 21
click at [1016, 711] on link "70" at bounding box center [1029, 721] width 27 height 21
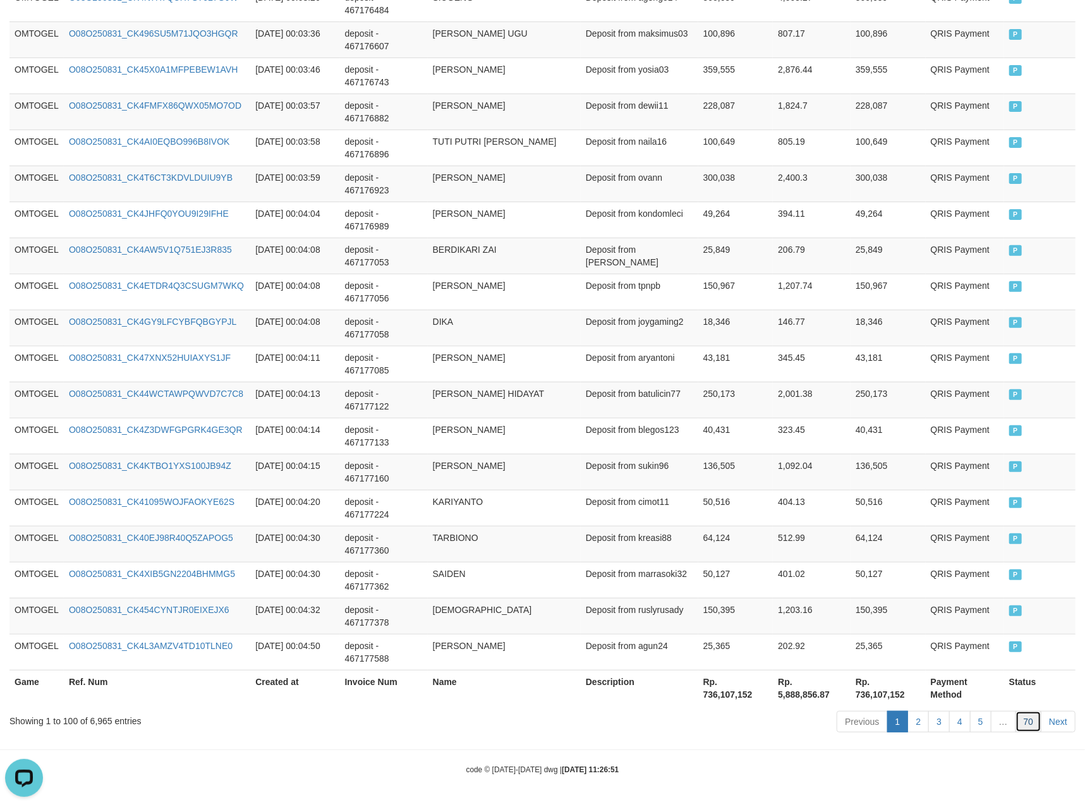
click at [1016, 711] on link "70" at bounding box center [1029, 721] width 27 height 21
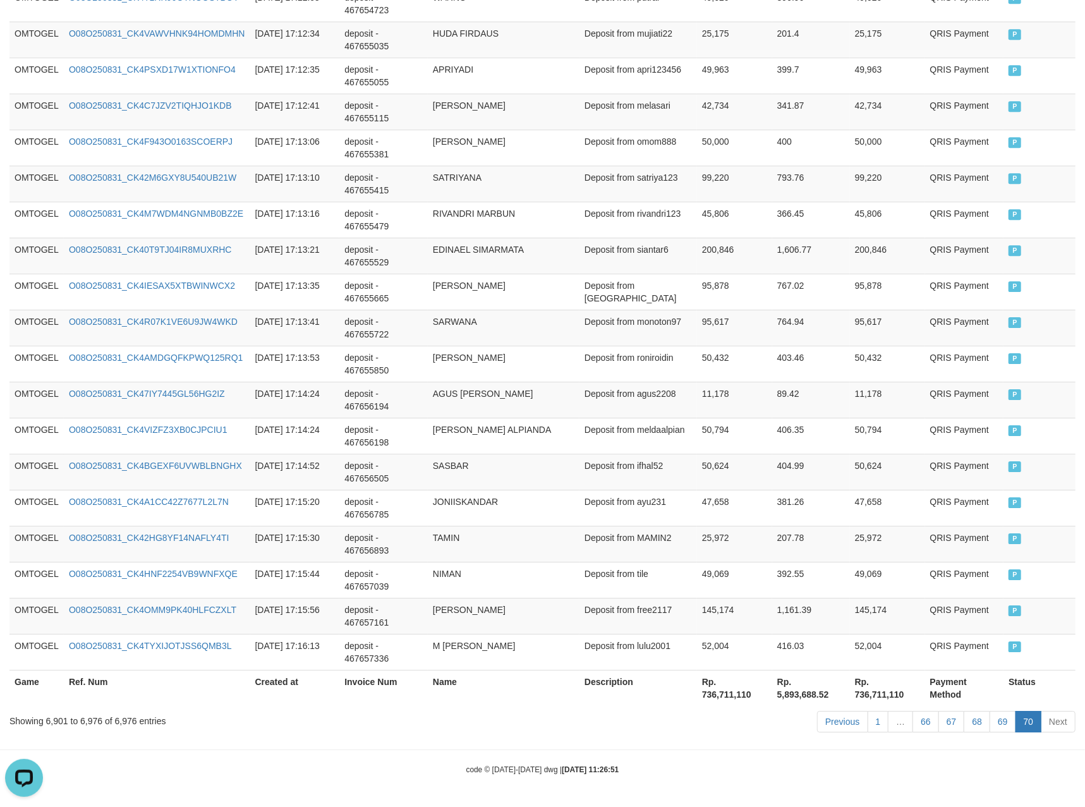
scroll to position [2579, 0]
click at [1016, 711] on link "70" at bounding box center [1029, 721] width 27 height 21
click at [921, 727] on link "66" at bounding box center [926, 721] width 27 height 21
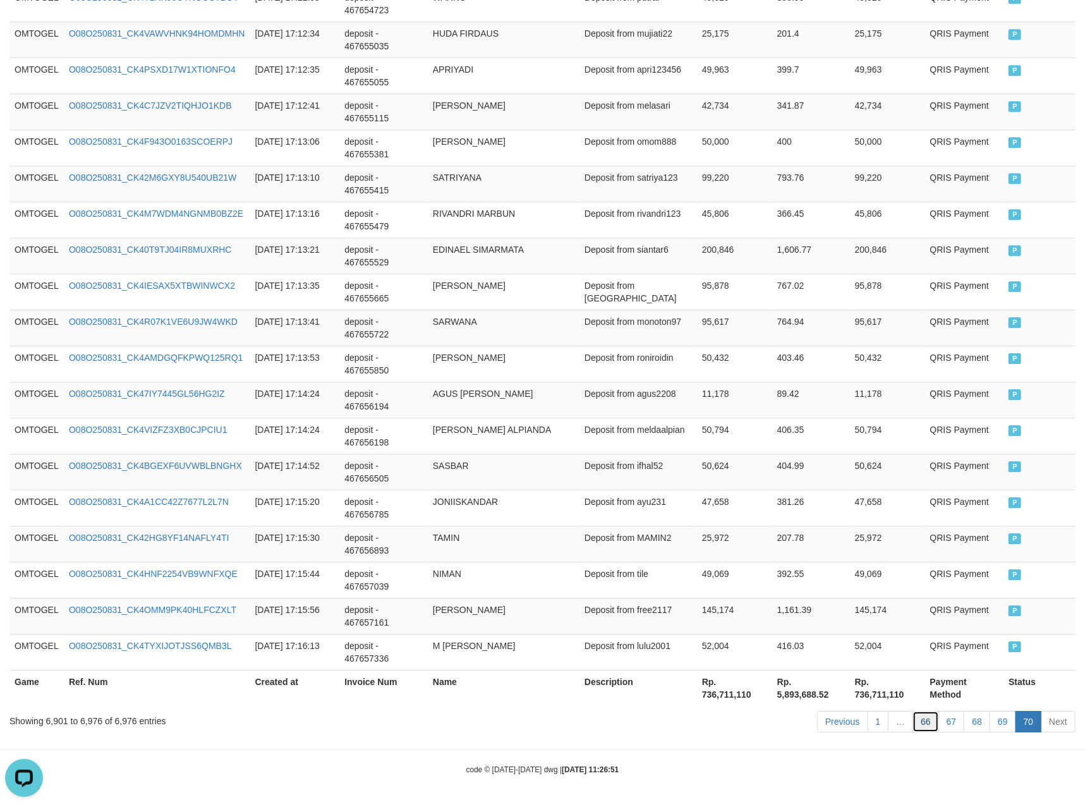
click at [913, 711] on link "66" at bounding box center [926, 721] width 27 height 21
click link "66" at bounding box center [926, 721] width 27 height 21
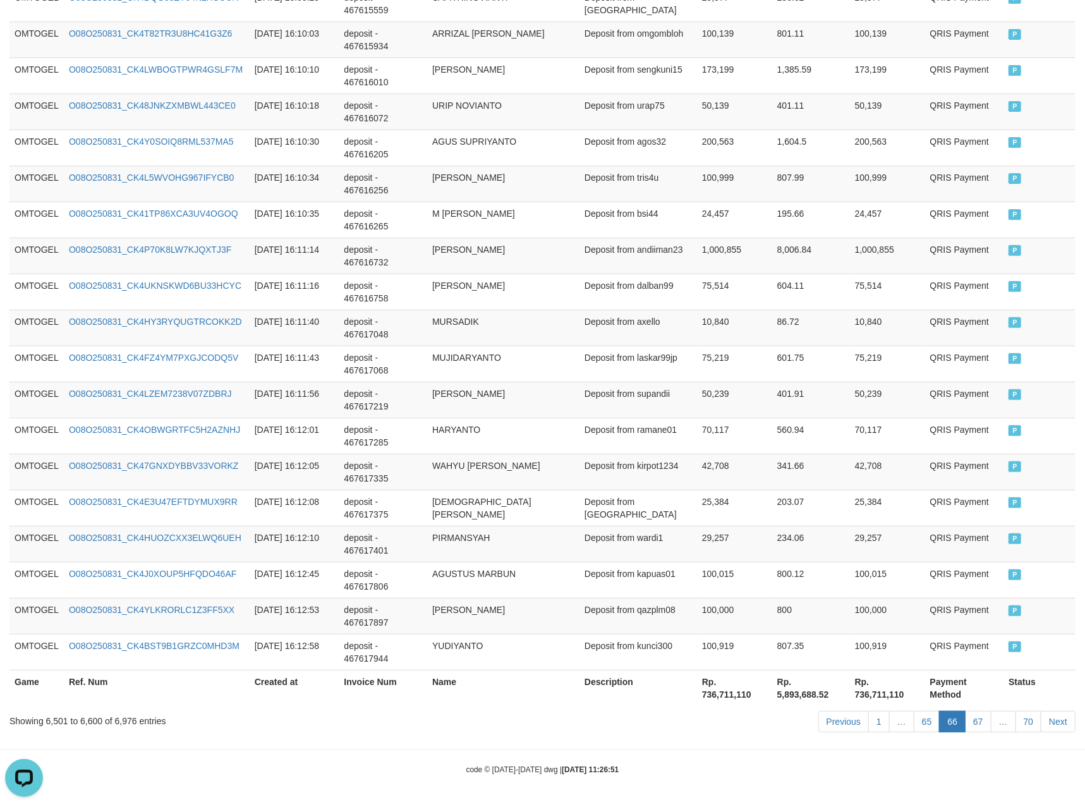
click at [914, 711] on link "65" at bounding box center [927, 721] width 27 height 21
click at [921, 727] on link "65" at bounding box center [927, 721] width 27 height 21
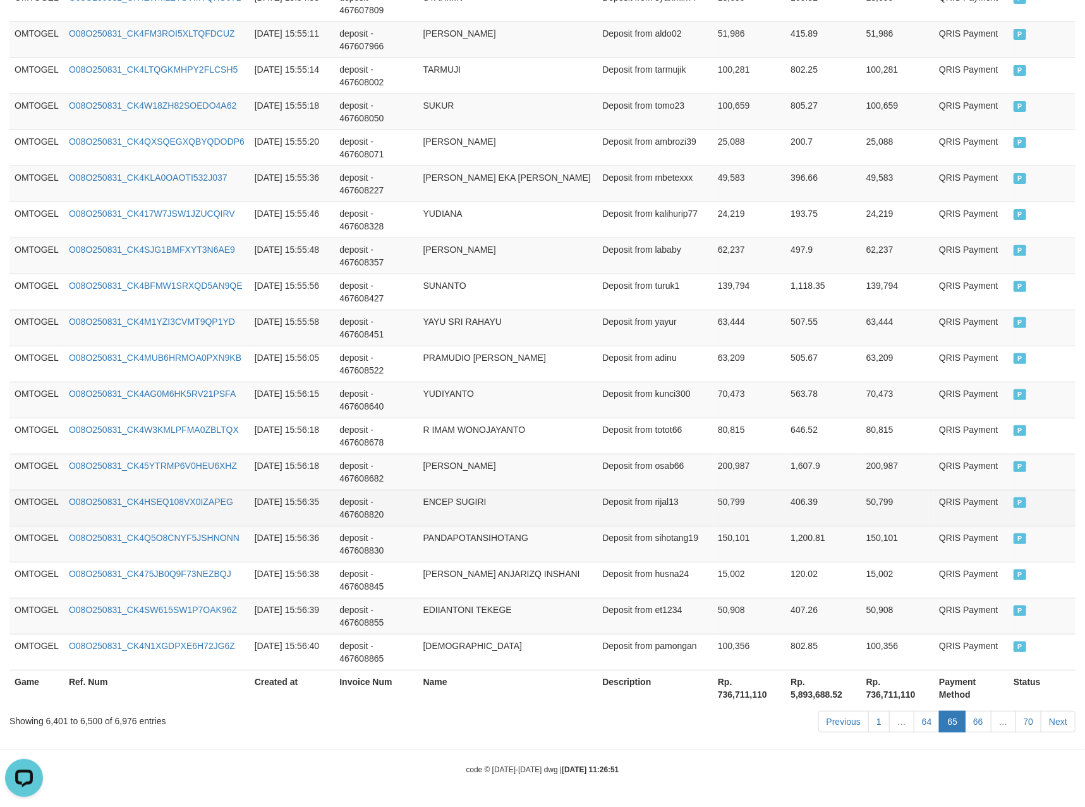
drag, startPoint x: 851, startPoint y: 527, endPoint x: 850, endPoint y: 519, distance: 8.2
click at [851, 527] on td "1,200.81" at bounding box center [823, 544] width 75 height 36
click at [701, 501] on td "Deposit from rijal13" at bounding box center [655, 508] width 116 height 36
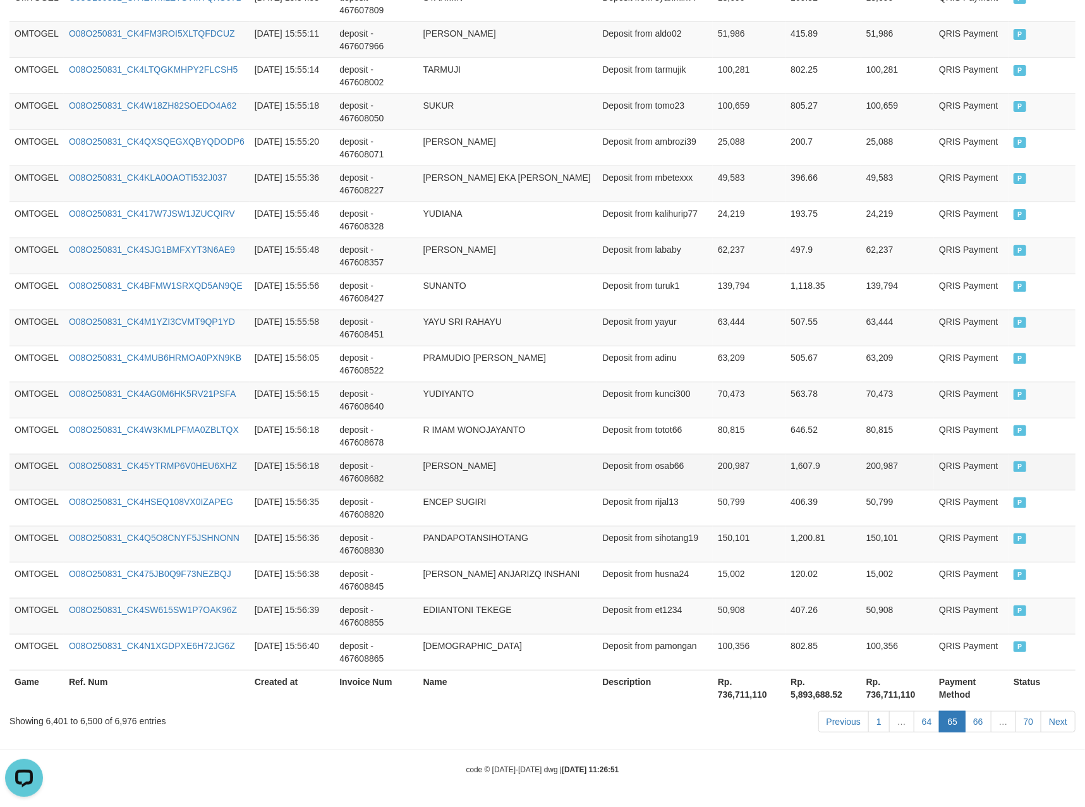
click at [502, 454] on td "[PERSON_NAME]" at bounding box center [507, 472] width 179 height 36
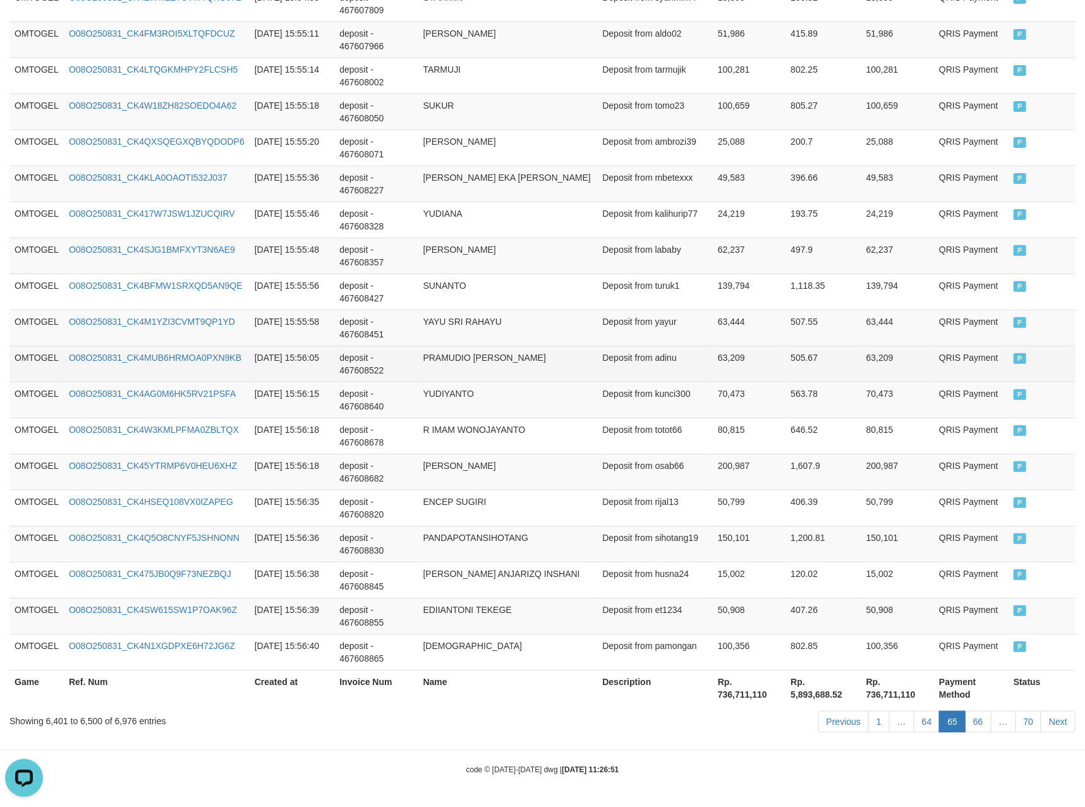
click at [205, 375] on td "O08O250831_CK4MUB6HRMOA0PXN9KB" at bounding box center [157, 364] width 186 height 36
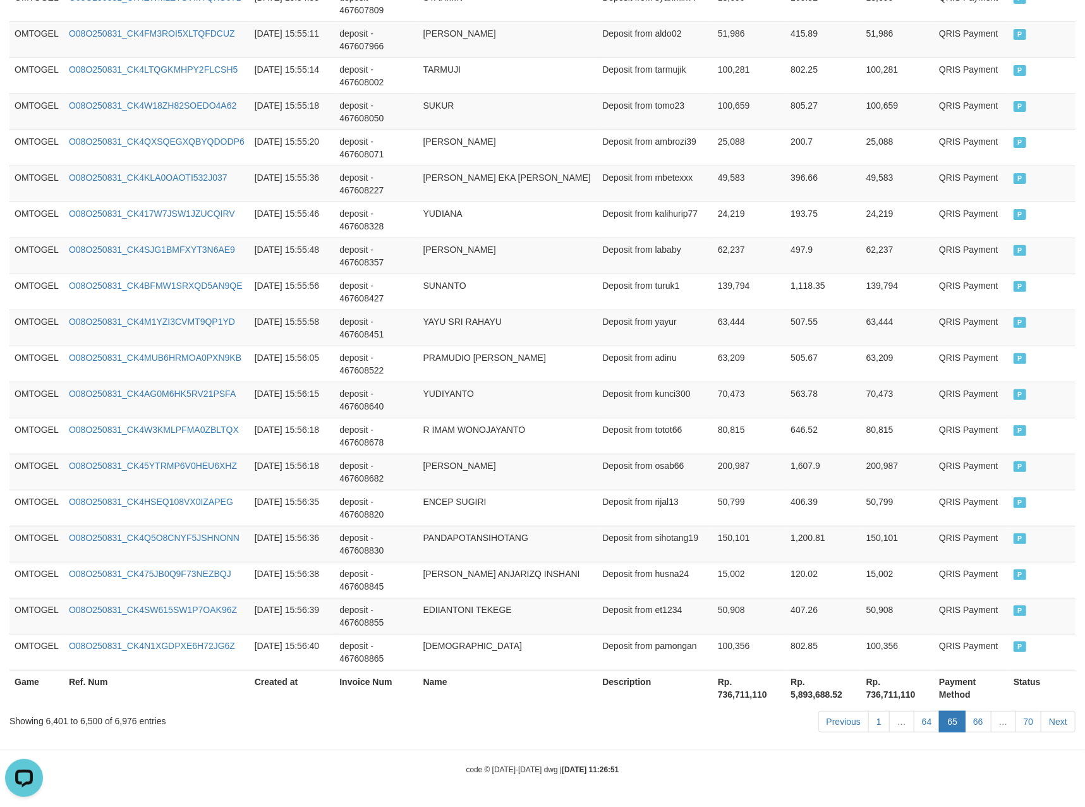
scroll to position [1589, 0]
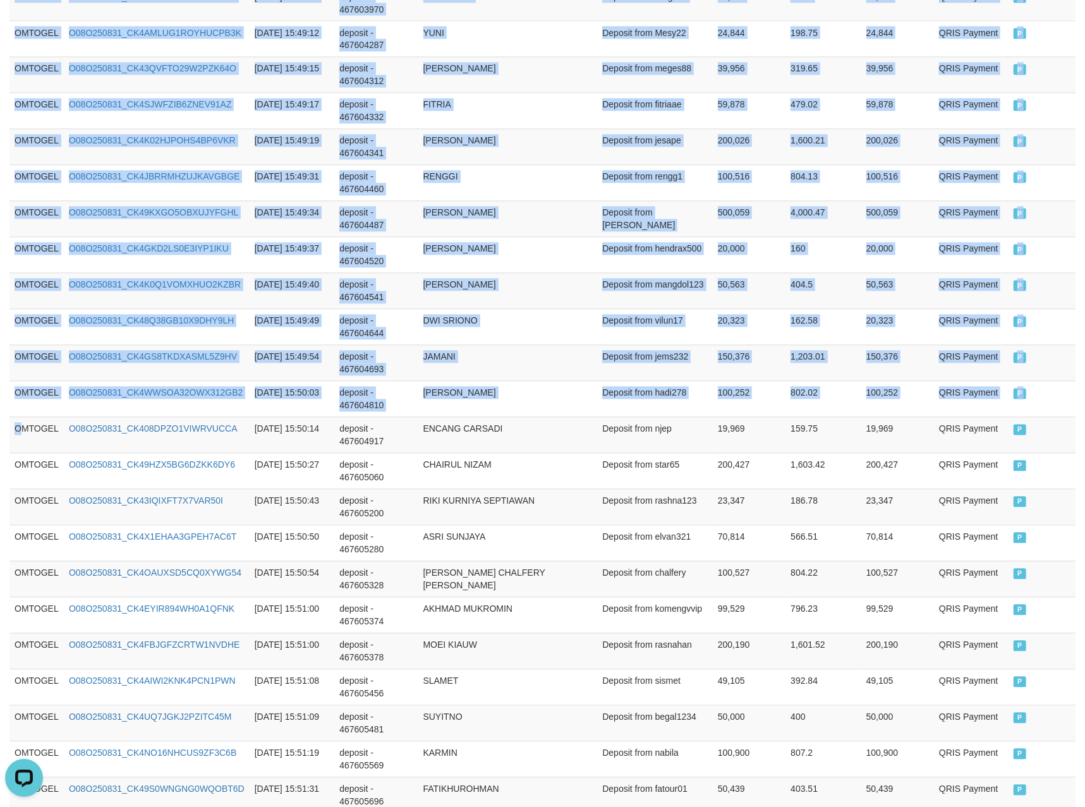
drag, startPoint x: 18, startPoint y: 447, endPoint x: 1098, endPoint y: 461, distance: 1080.1
click at [1085, 461] on html "Toggle navigation Home Bank Account List Load By Website Group [ITOTO] OMTOGEL …" at bounding box center [542, 527] width 1085 height 4232
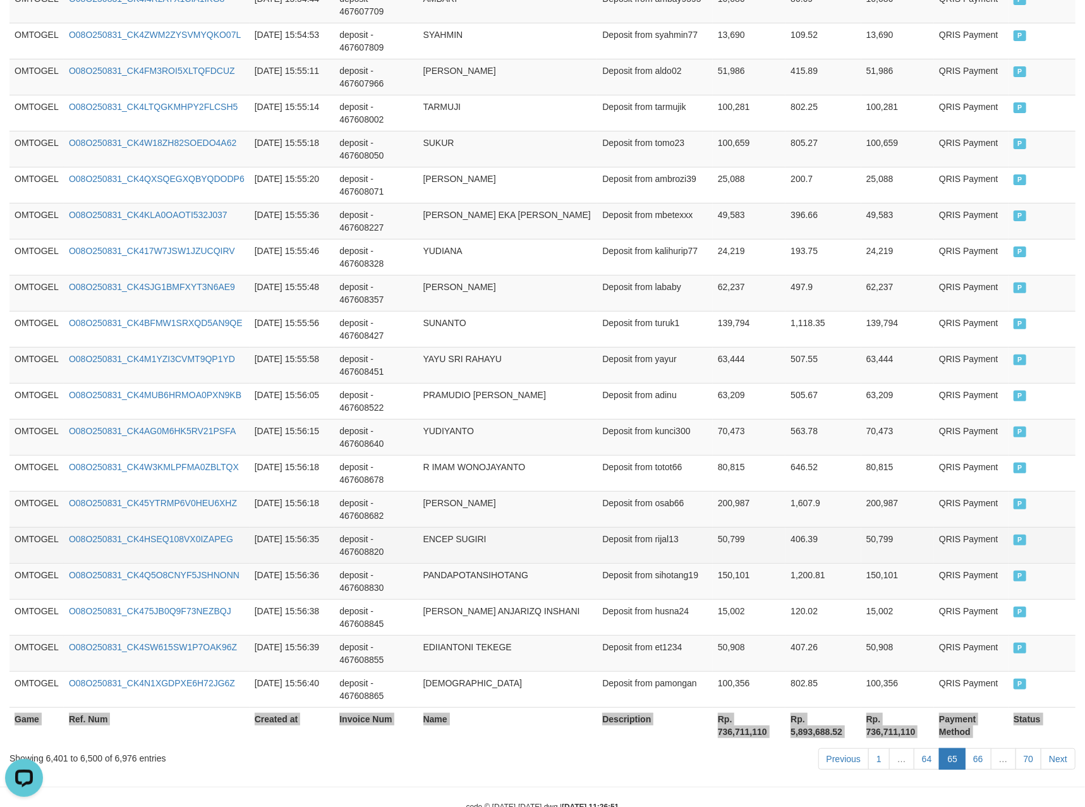
scroll to position [3449, 0]
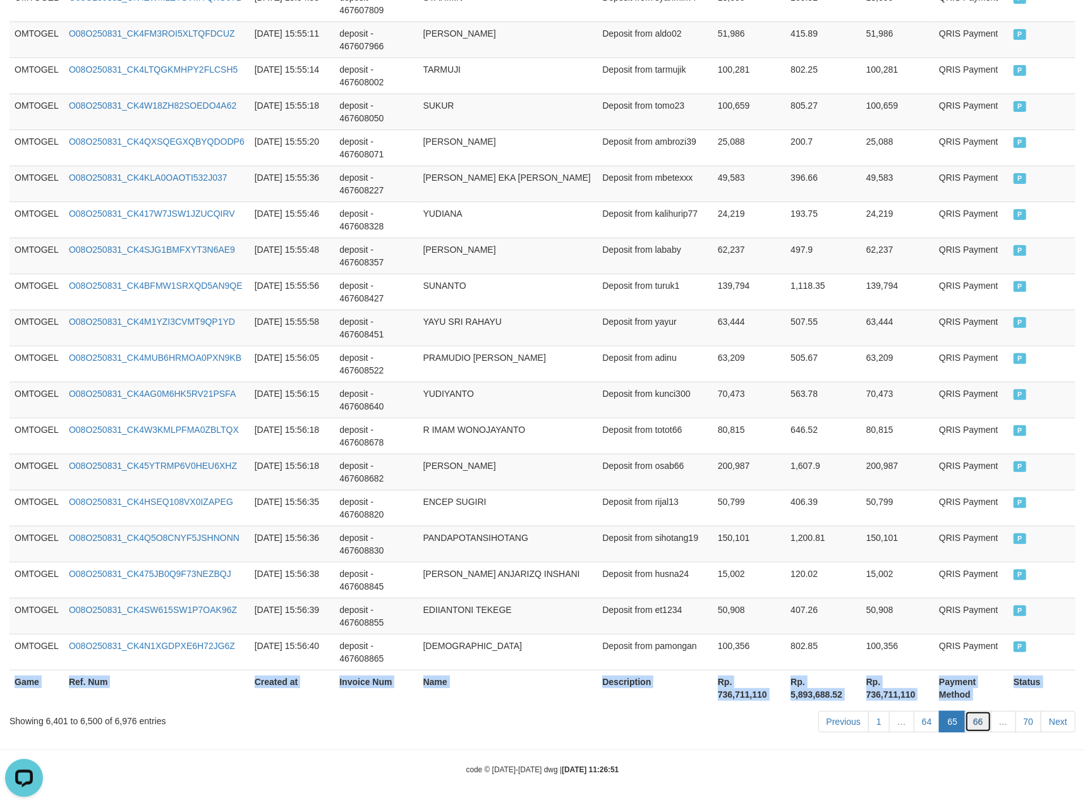
click at [976, 721] on link "66" at bounding box center [978, 721] width 27 height 21
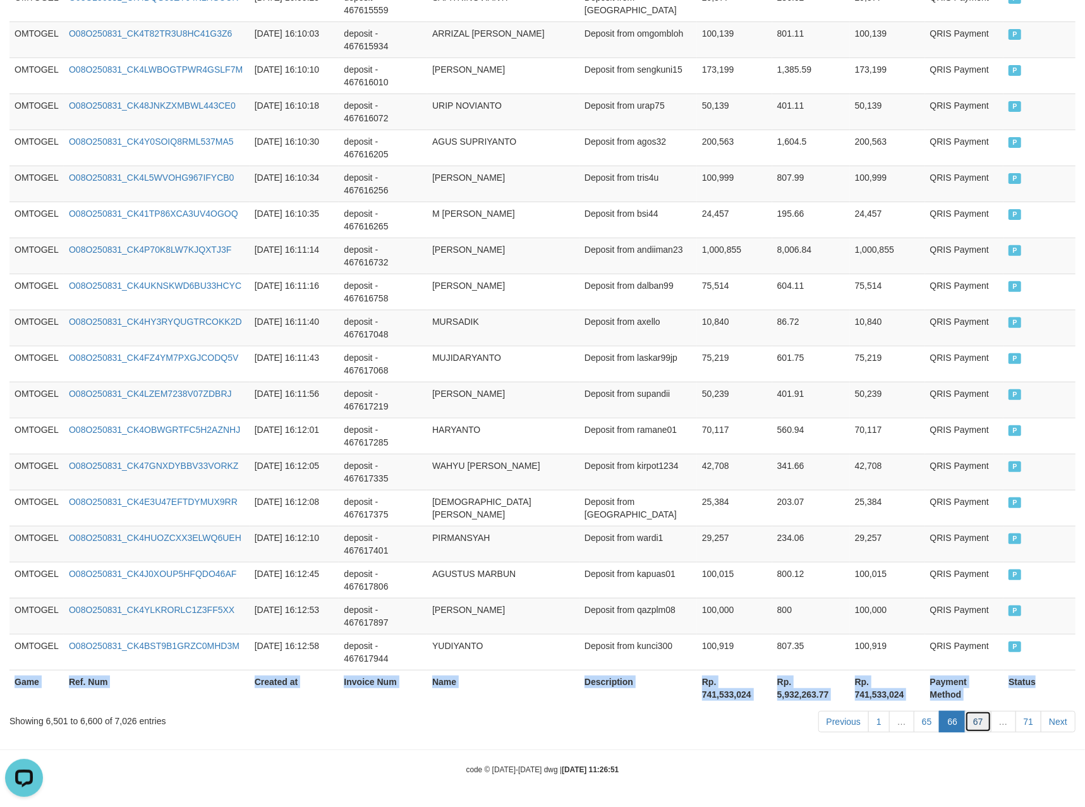
click at [971, 723] on link "67" at bounding box center [978, 721] width 27 height 21
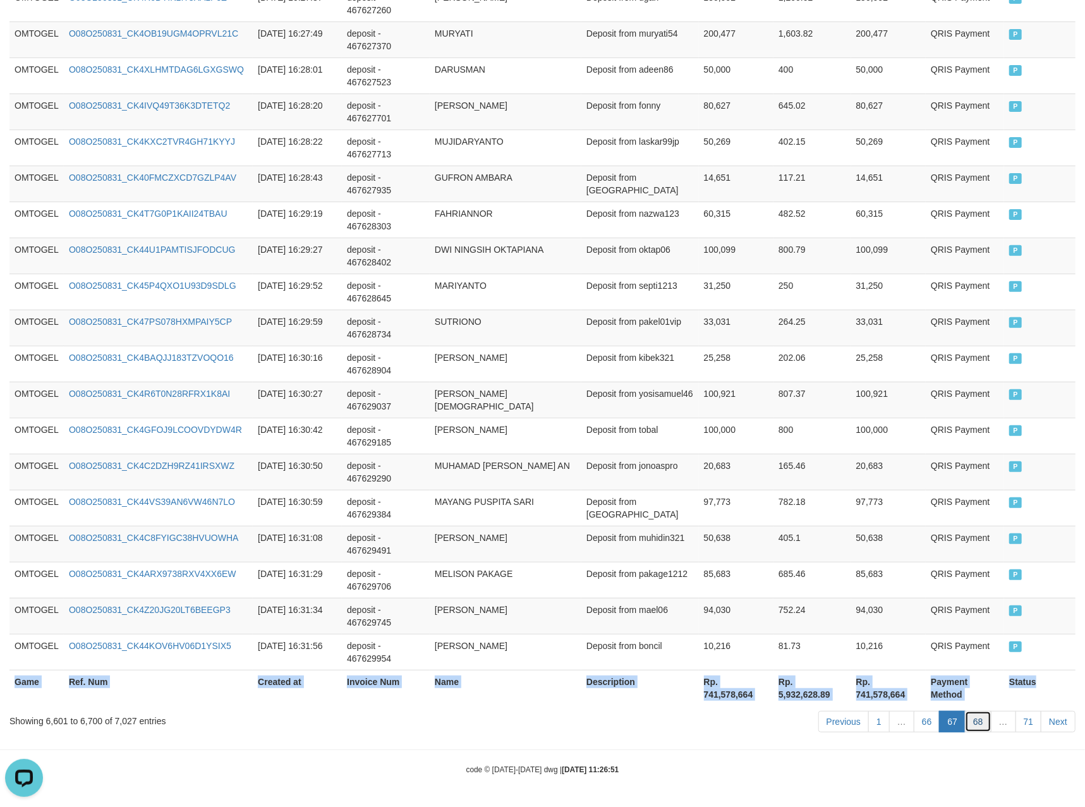
click at [971, 719] on link "68" at bounding box center [978, 721] width 27 height 21
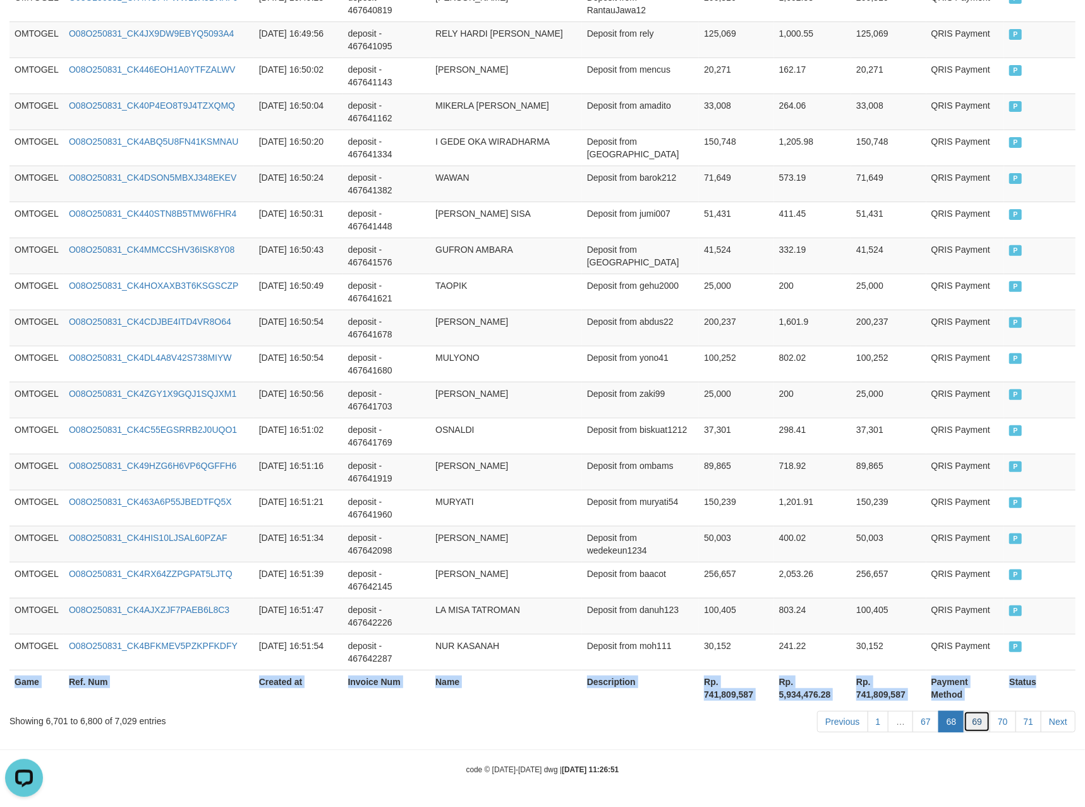
click at [976, 724] on link "69" at bounding box center [977, 721] width 27 height 21
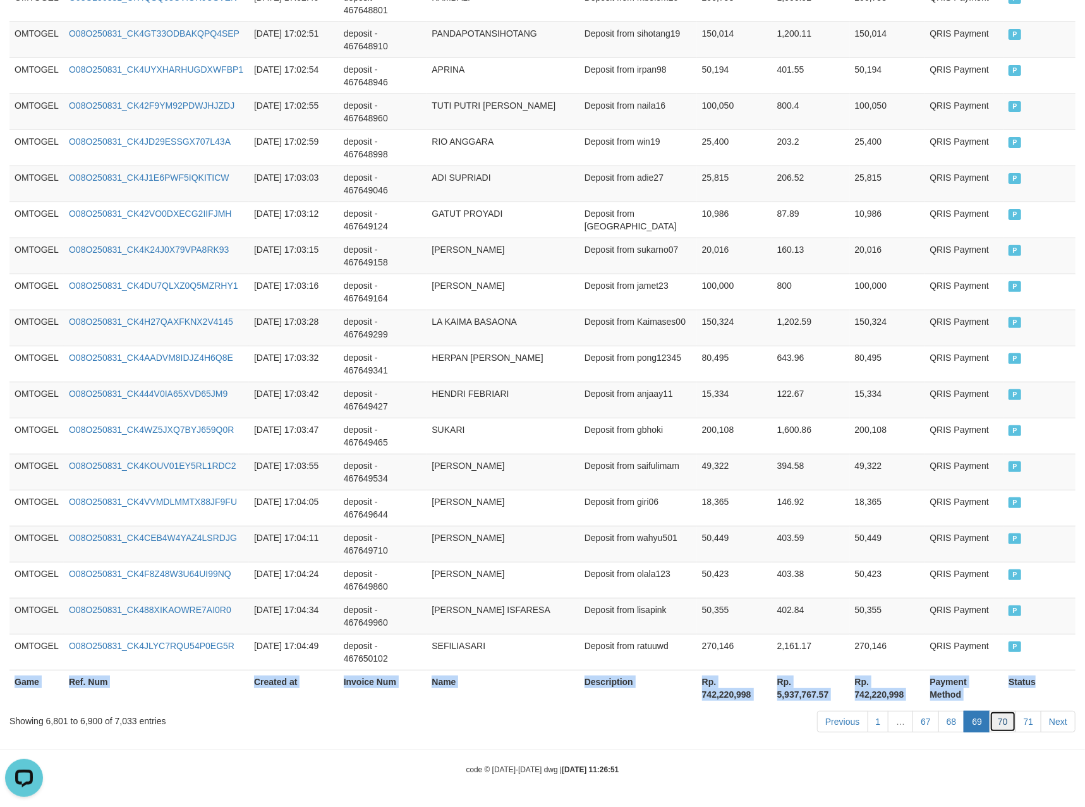
click at [1004, 723] on link "70" at bounding box center [1003, 721] width 27 height 21
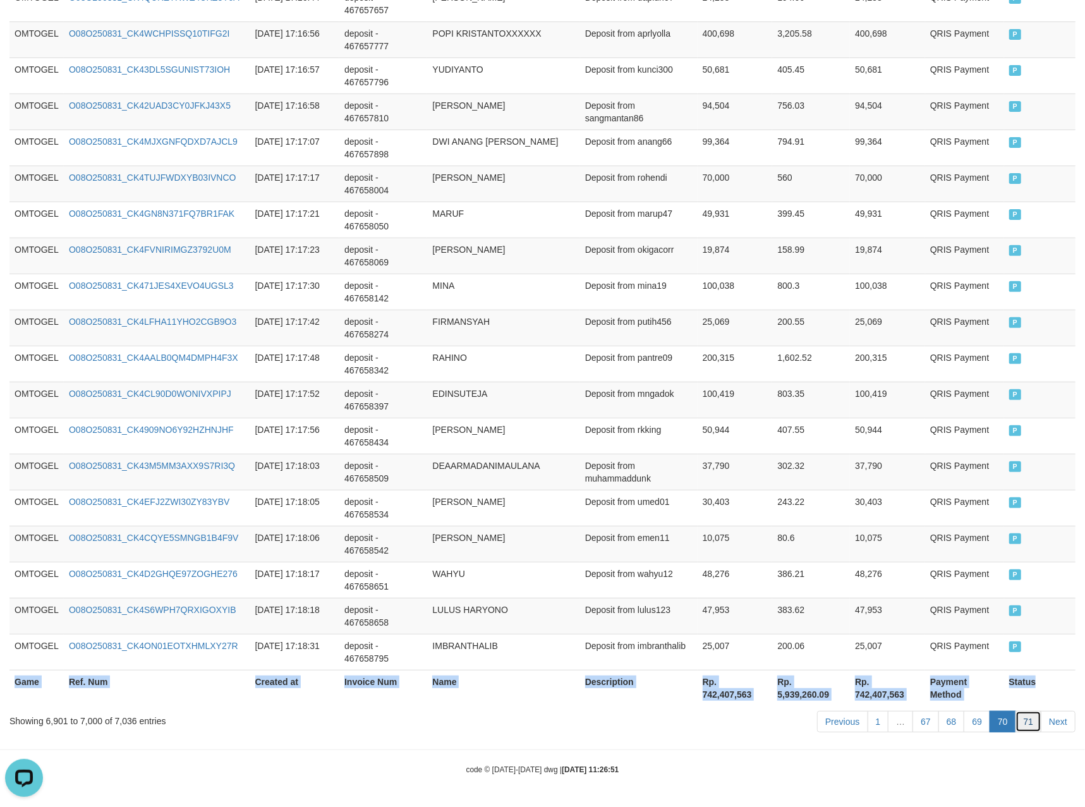
click at [1017, 723] on link "71" at bounding box center [1029, 721] width 27 height 21
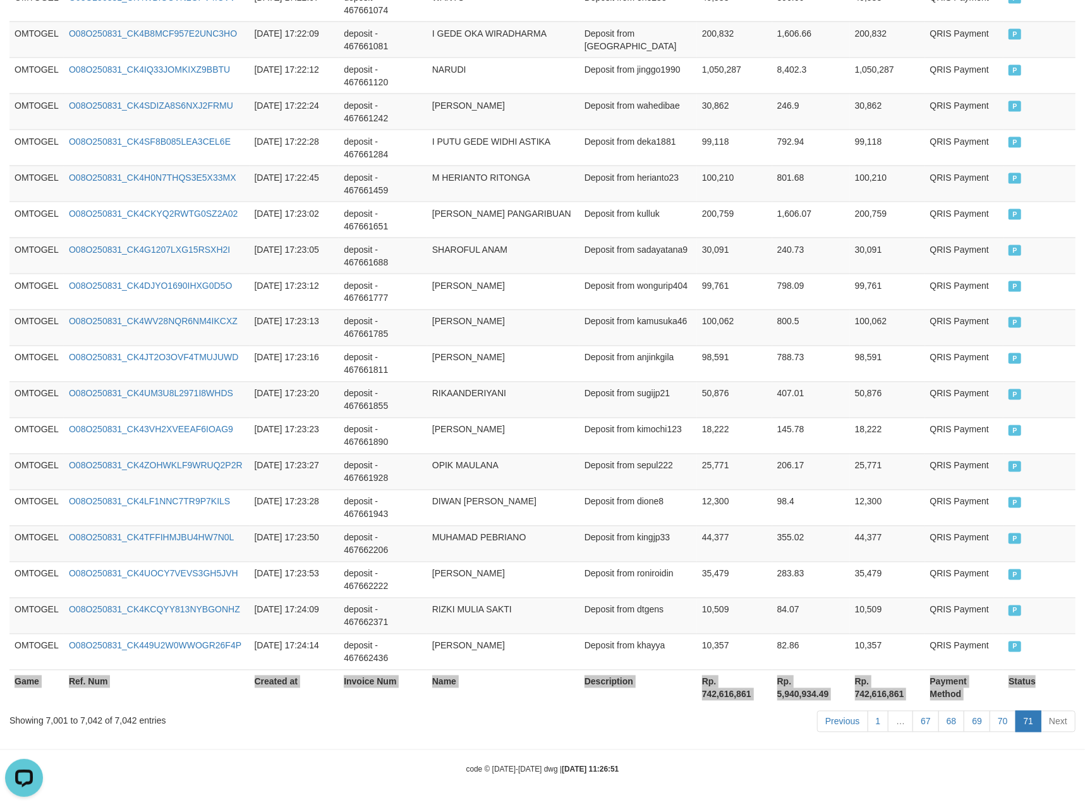
scroll to position [1347, 0]
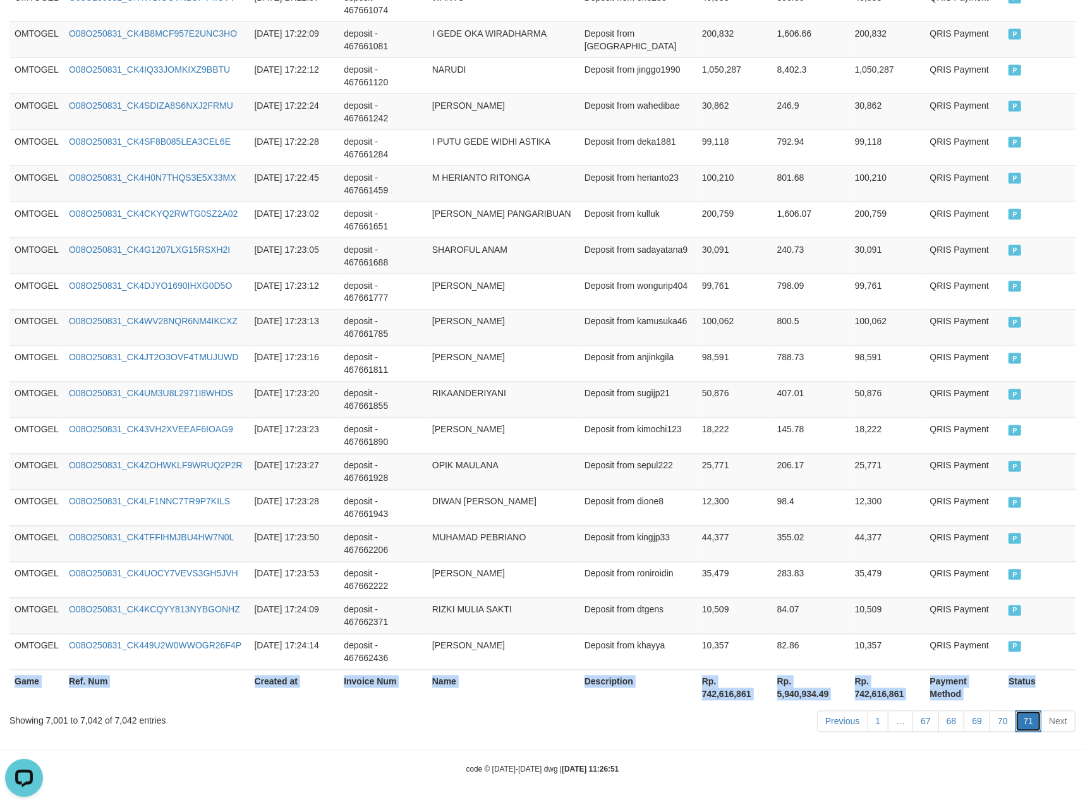
click at [1025, 726] on link "71" at bounding box center [1029, 721] width 27 height 21
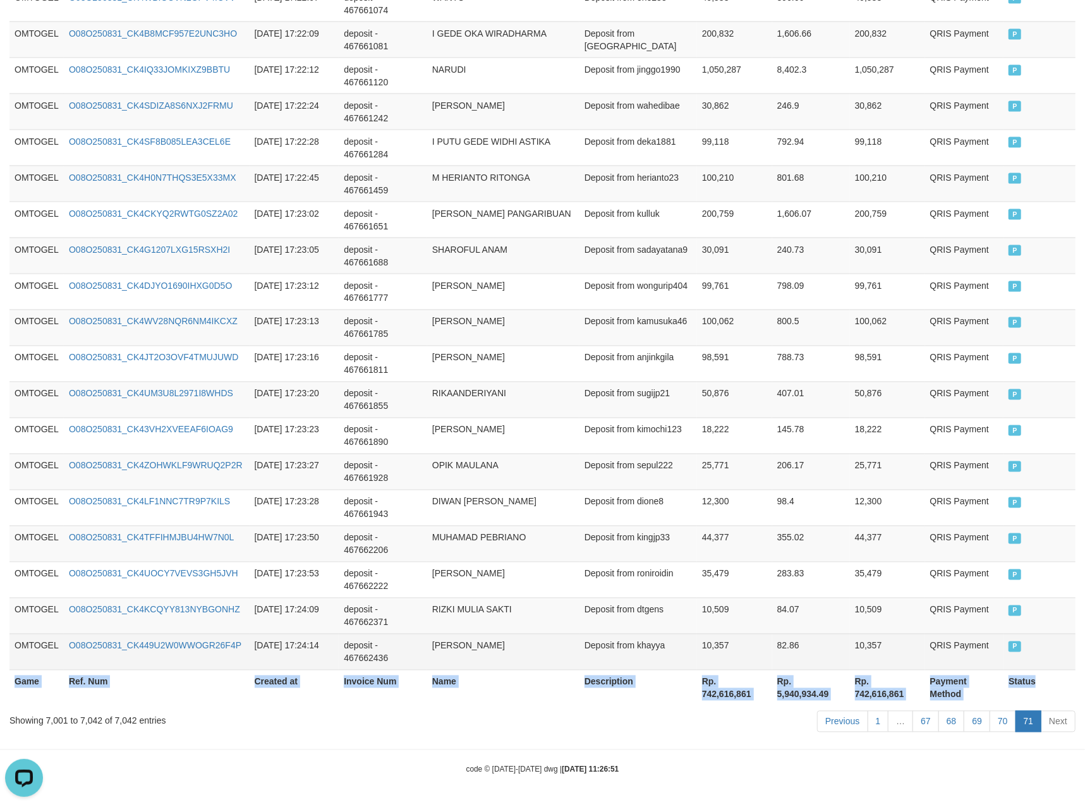
click at [870, 638] on td "10,357" at bounding box center [887, 652] width 75 height 36
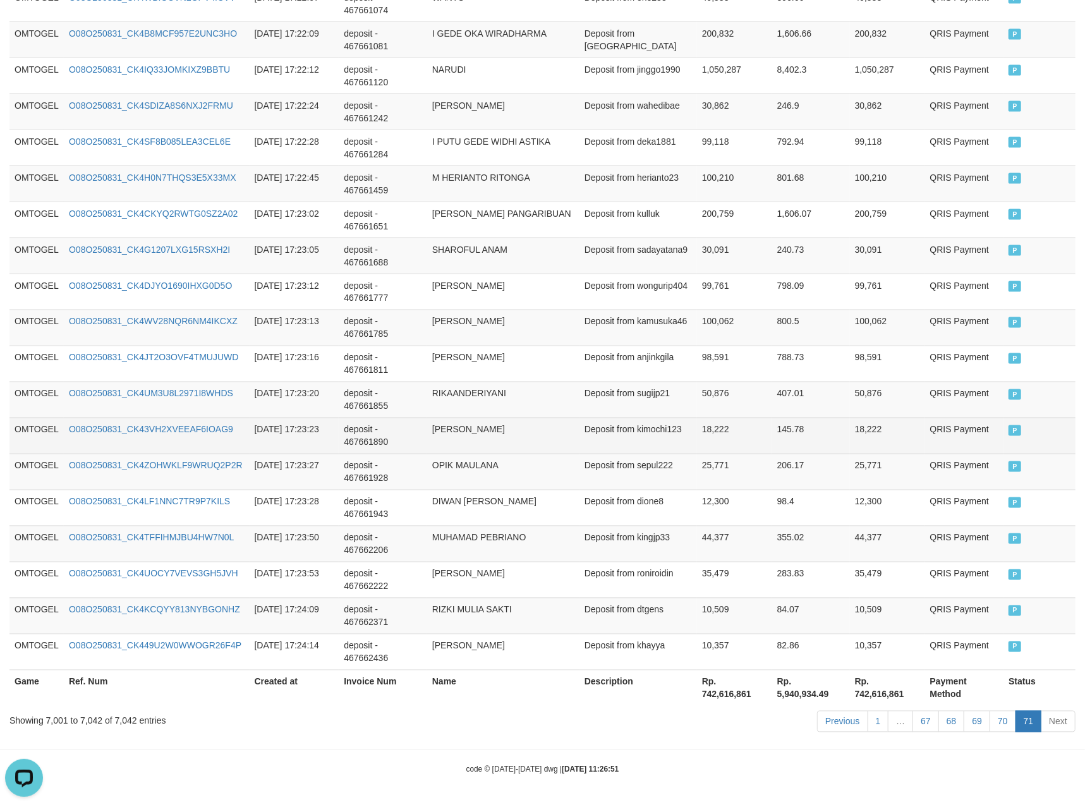
click at [690, 418] on td "Deposit from kimochi123" at bounding box center [639, 436] width 118 height 36
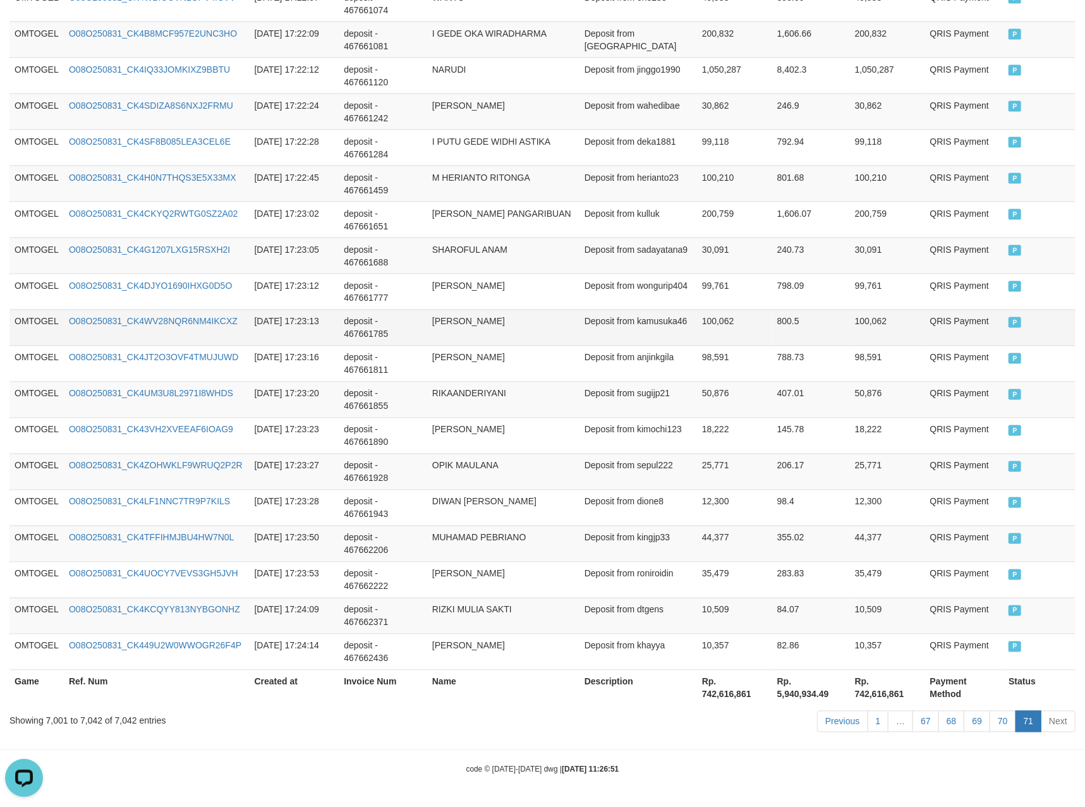
click at [597, 332] on td "Deposit from kamusuka46" at bounding box center [639, 328] width 118 height 36
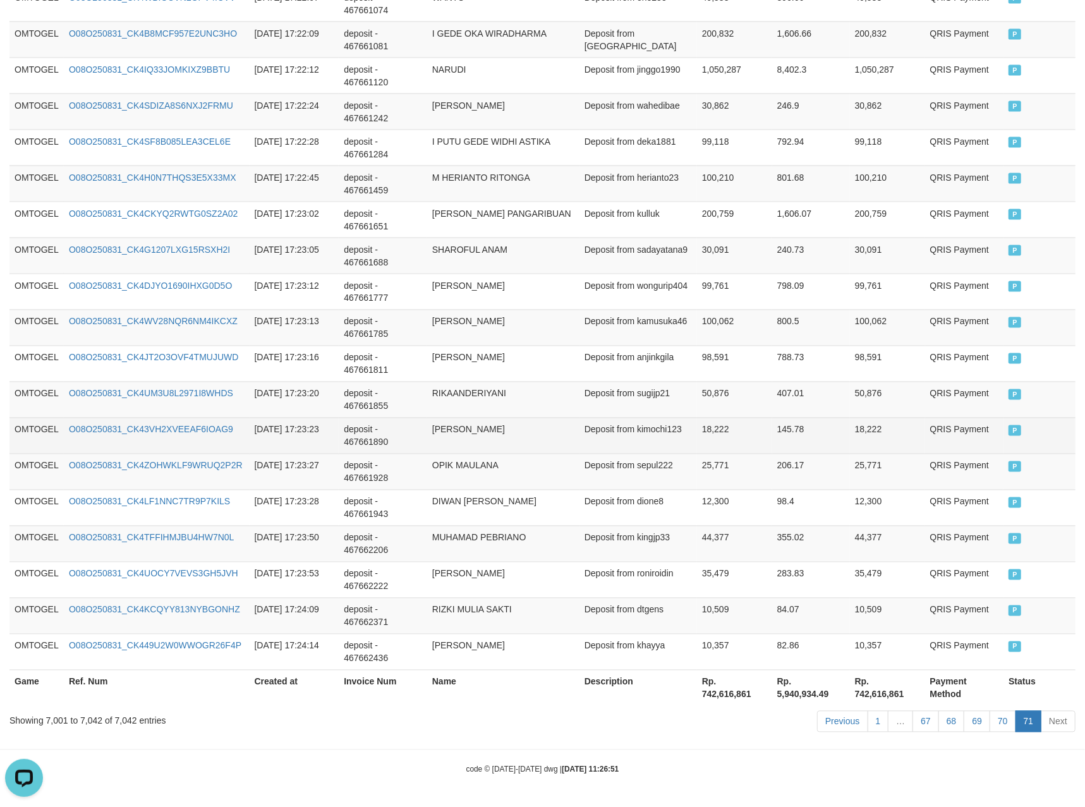
click at [686, 450] on td "Deposit from kimochi123" at bounding box center [639, 436] width 118 height 36
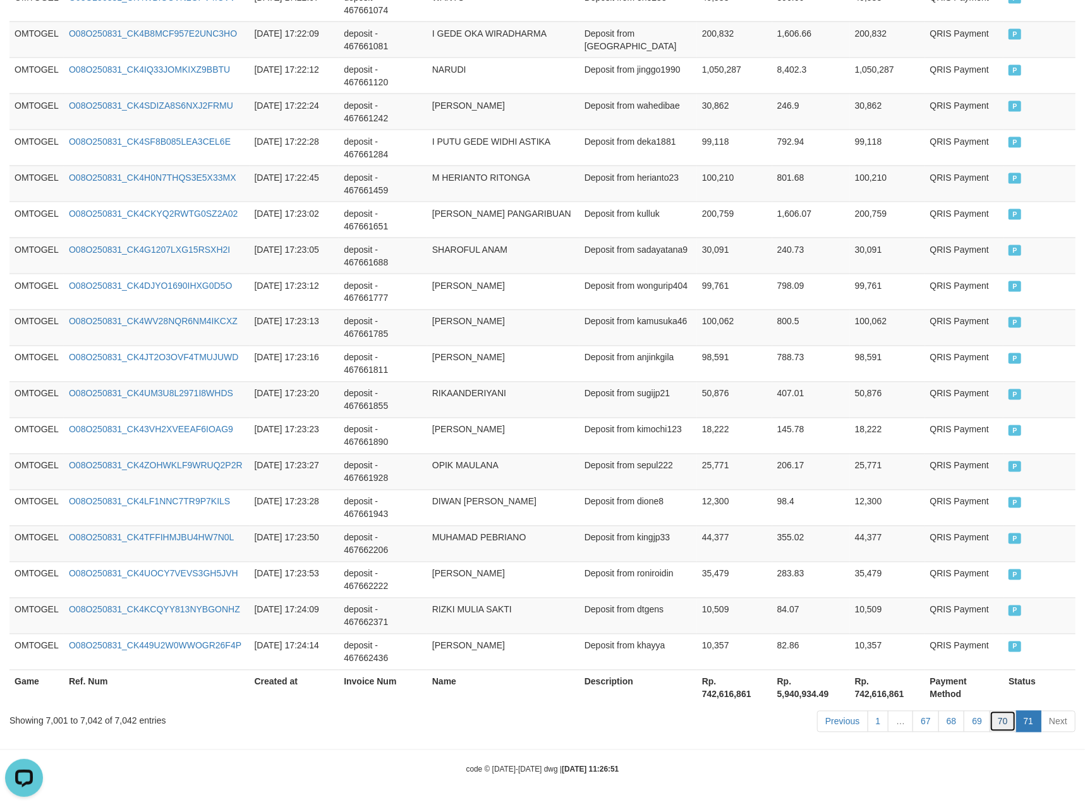
click at [1010, 719] on link "70" at bounding box center [1003, 721] width 27 height 21
click at [799, 549] on td "355.02" at bounding box center [811, 544] width 78 height 36
click at [1009, 721] on link "70" at bounding box center [1003, 721] width 27 height 21
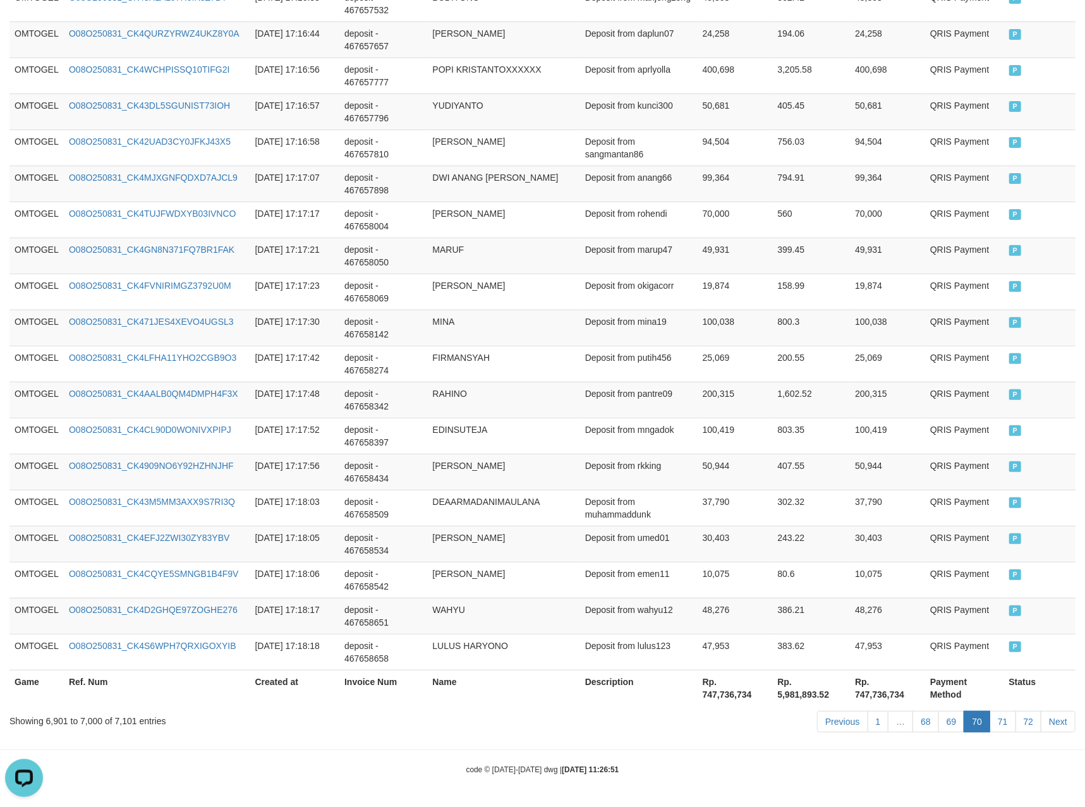
click at [990, 711] on link "71" at bounding box center [1003, 721] width 27 height 21
click at [1019, 717] on link "72" at bounding box center [1029, 721] width 27 height 21
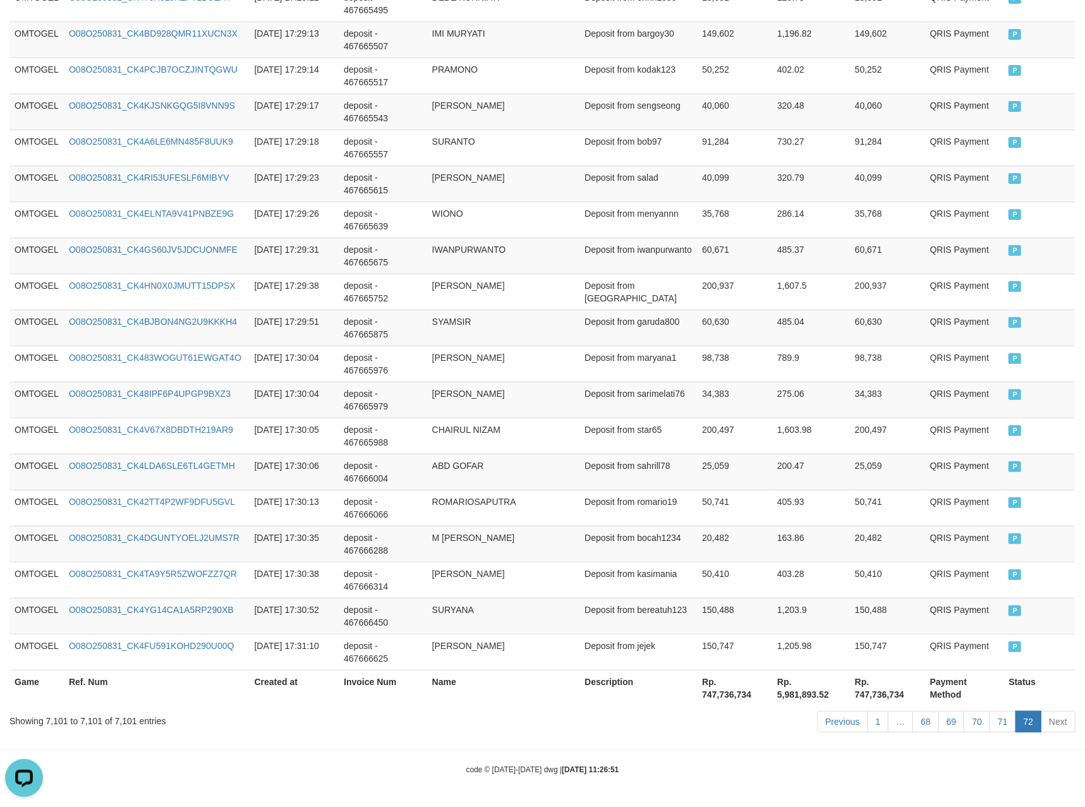
click at [1016, 711] on link "72" at bounding box center [1029, 721] width 27 height 21
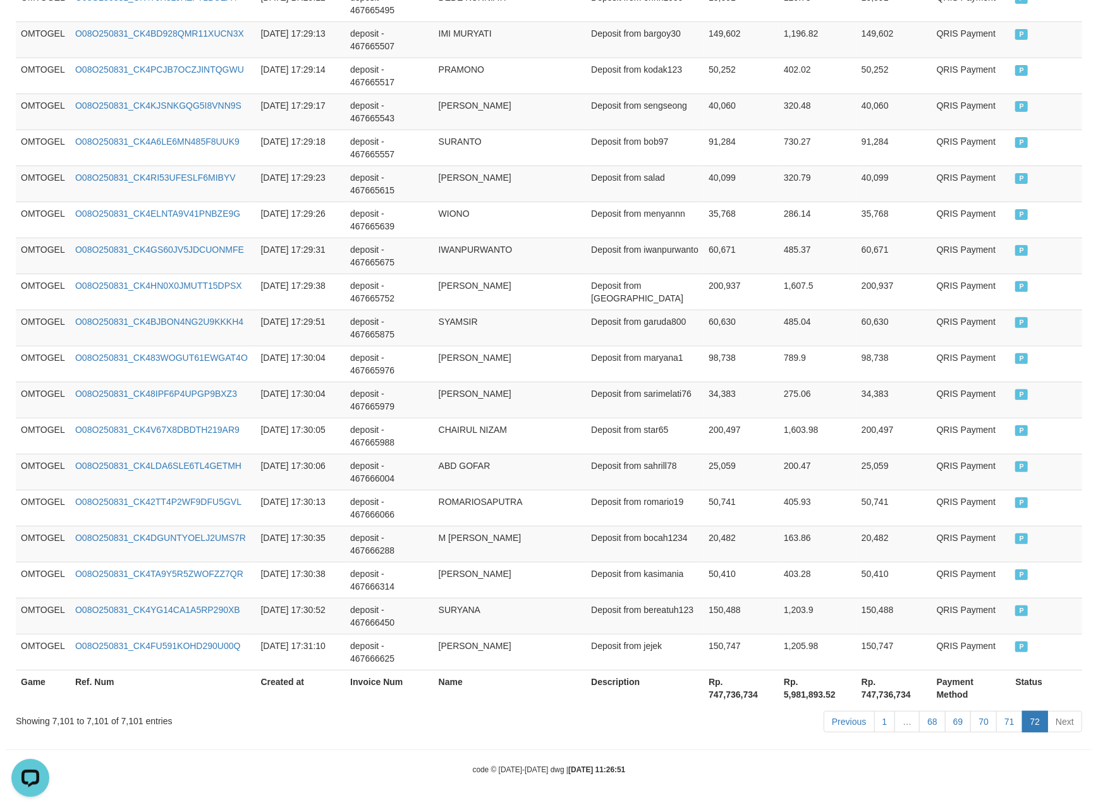
scroll to position [0, 0]
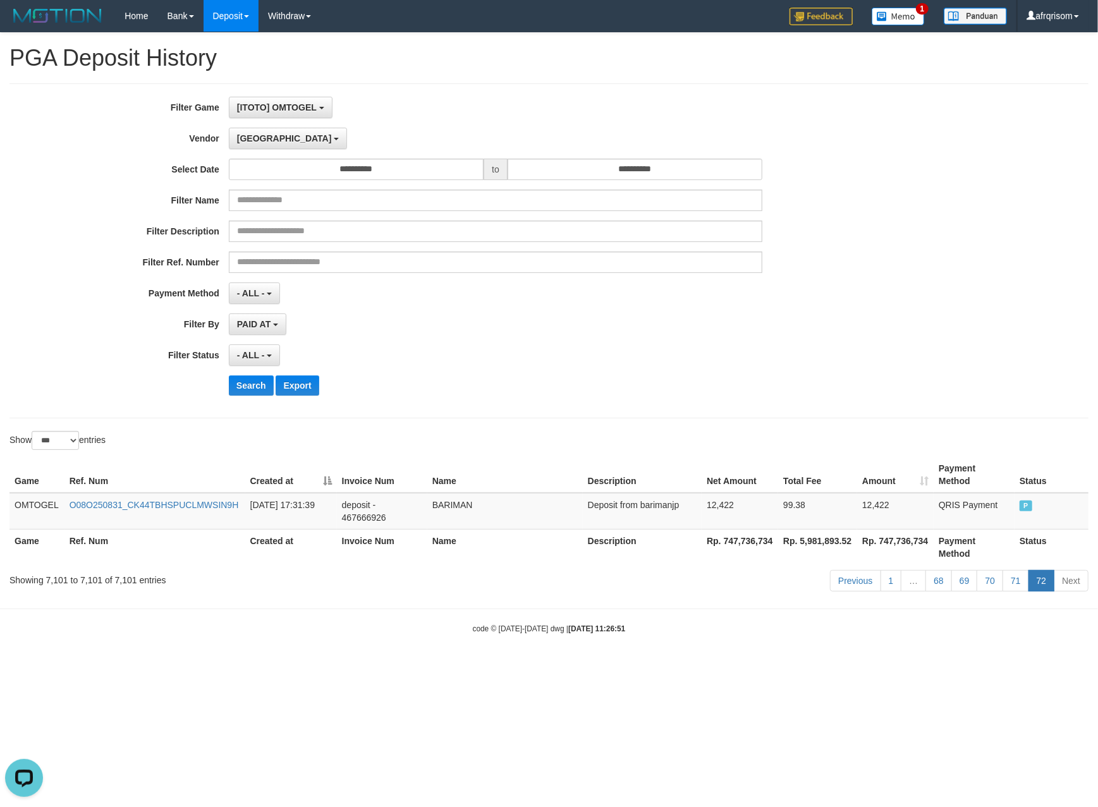
click at [761, 413] on div "**********" at bounding box center [548, 250] width 1079 height 335
click at [664, 360] on div "- ALL - SELECT ALL - ALL - SELECT STATUS PENDING/UNPAID PAID CANCELED EXPIRED" at bounding box center [495, 354] width 533 height 21
click at [855, 651] on html "Toggle navigation Home Bank Account List Load By Website Group [ITOTO] OMTOGEL …" at bounding box center [549, 333] width 1098 height 666
click at [1019, 570] on link "71" at bounding box center [1015, 580] width 27 height 21
click at [1002, 570] on link "71" at bounding box center [1015, 580] width 27 height 21
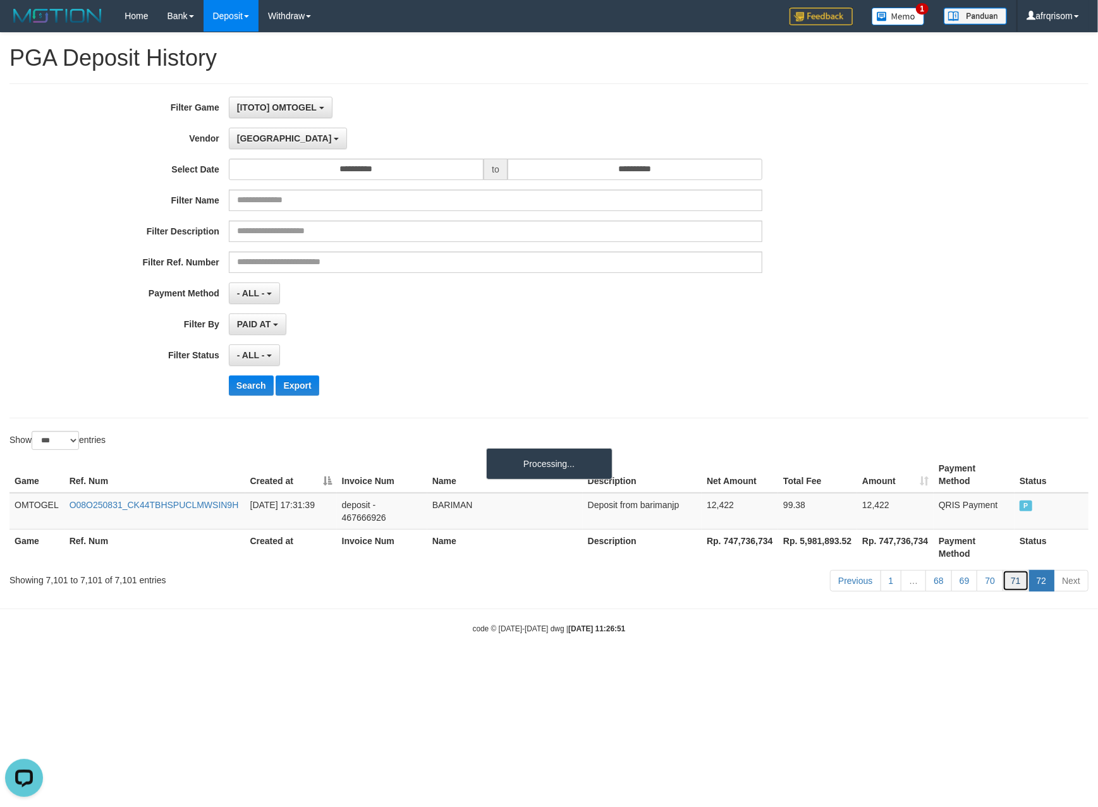
click at [1002, 570] on link "71" at bounding box center [1015, 580] width 27 height 21
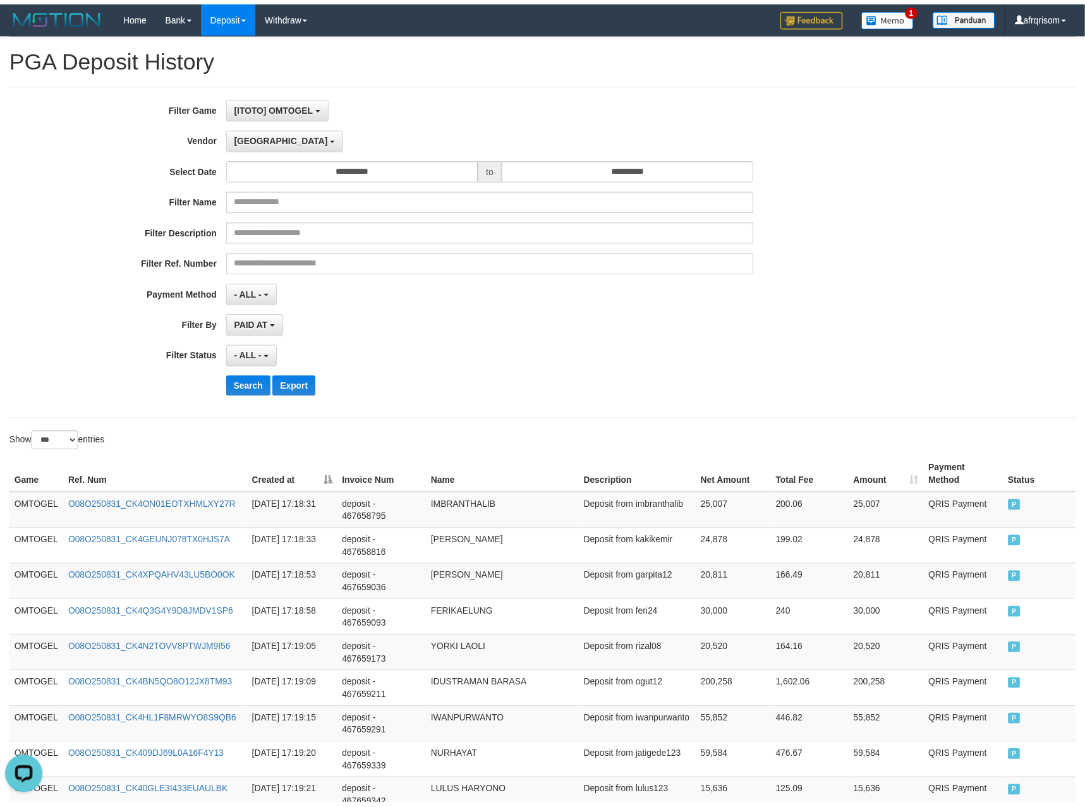
scroll to position [3449, 0]
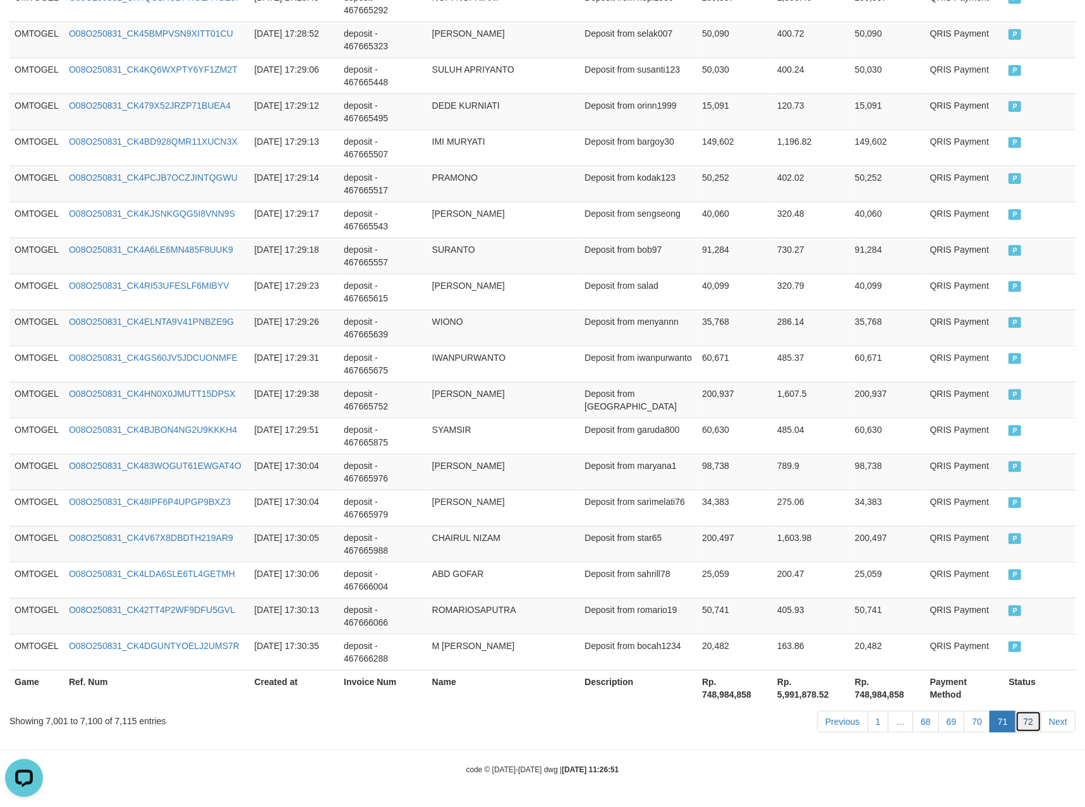
click at [1019, 724] on link "72" at bounding box center [1029, 721] width 27 height 21
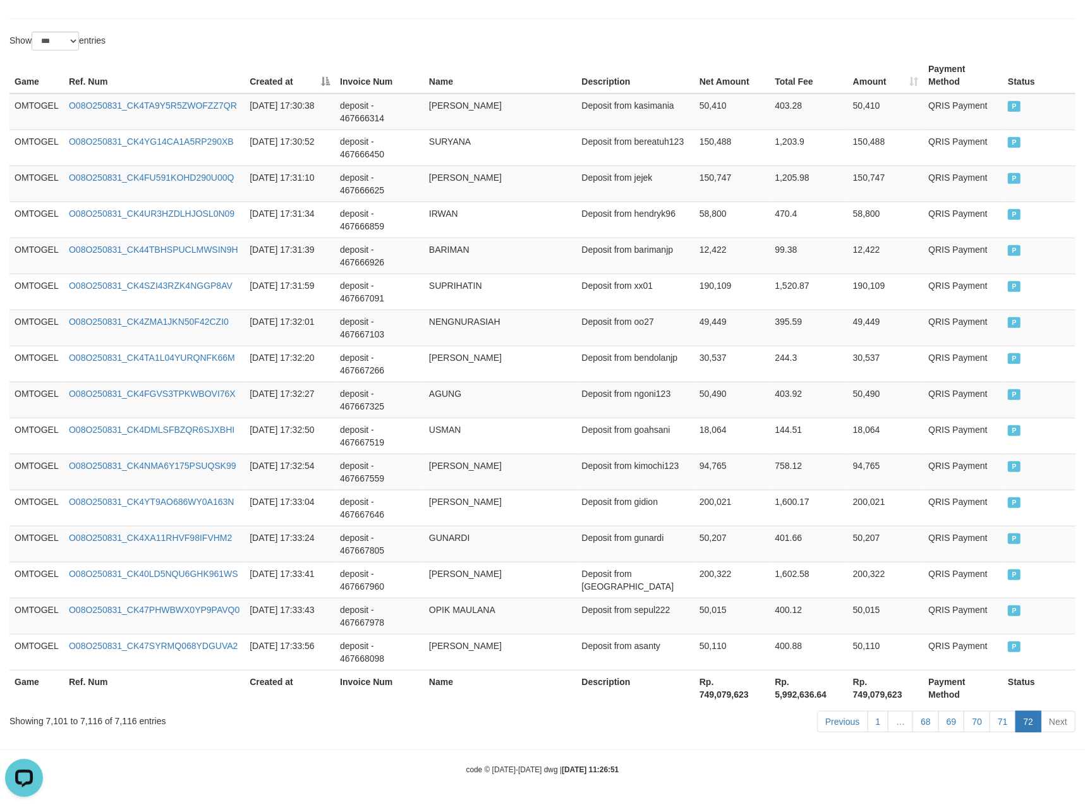
scroll to position [405, 0]
click at [1016, 711] on link "72" at bounding box center [1029, 721] width 27 height 21
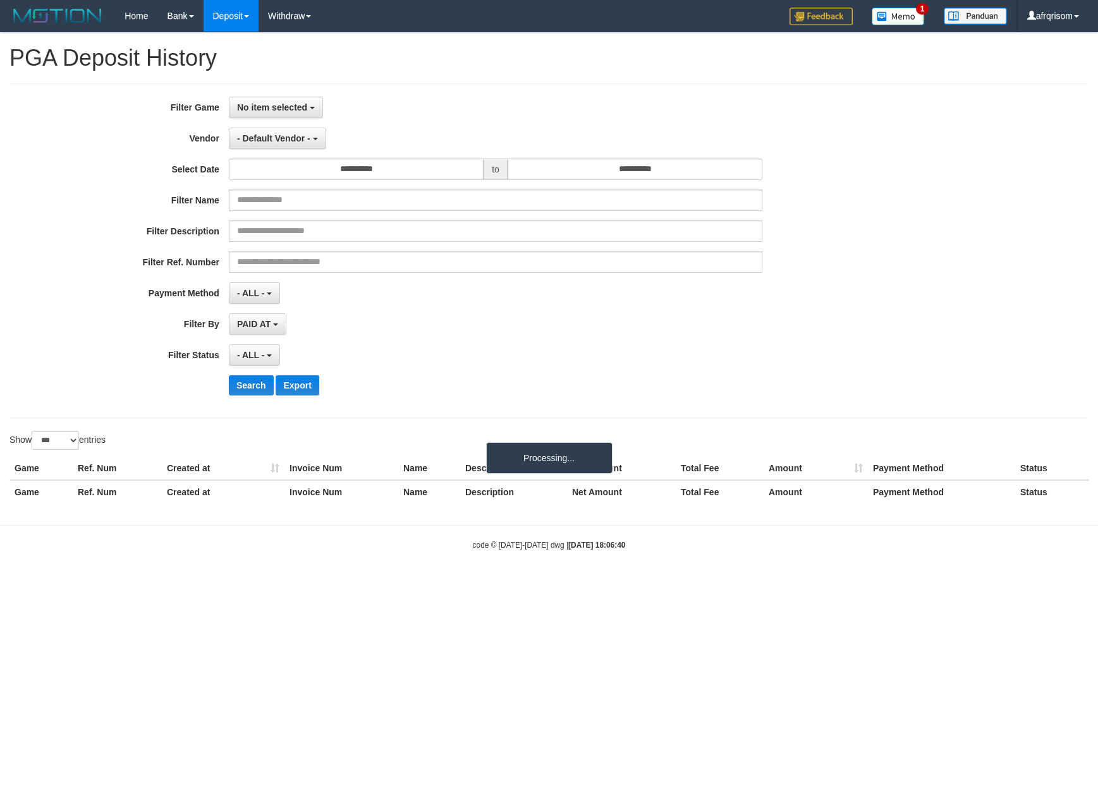
select select "**********"
select select "***"
click at [278, 109] on span "No item selected" at bounding box center [272, 107] width 70 height 10
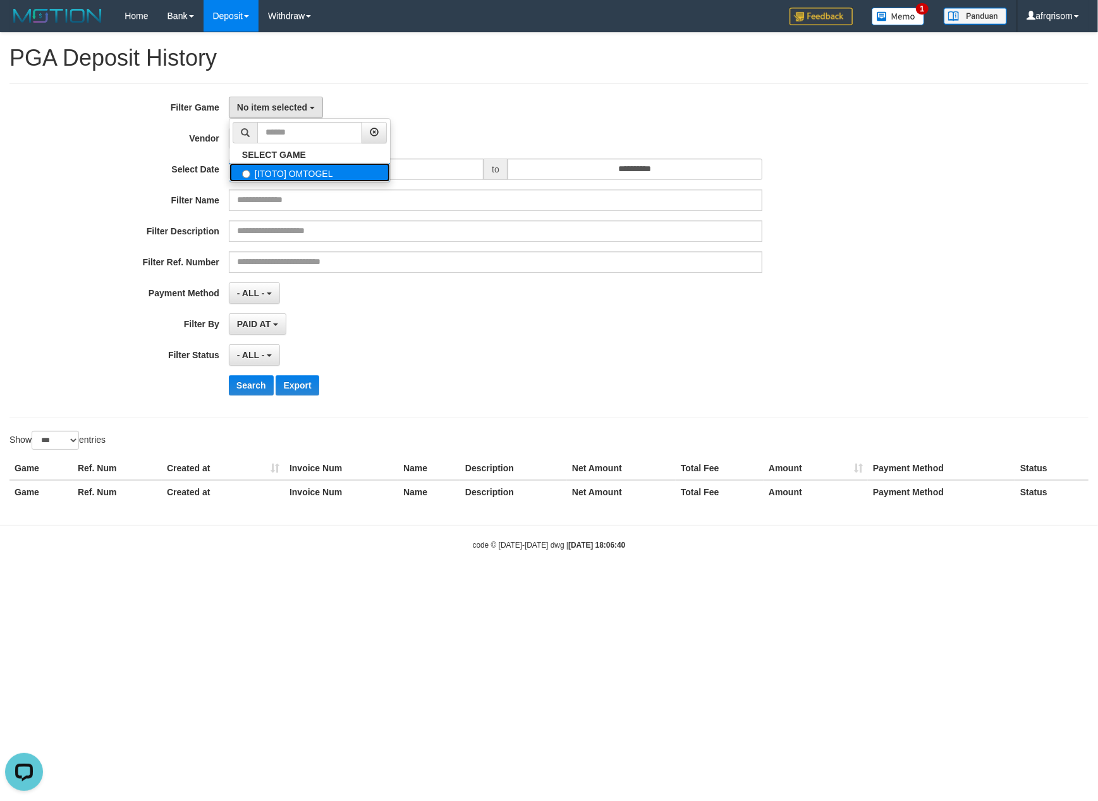
click at [277, 178] on label "[ITOTO] OMTOGEL" at bounding box center [309, 172] width 161 height 19
click at [238, 10] on link "Deposit" at bounding box center [230, 16] width 55 height 32
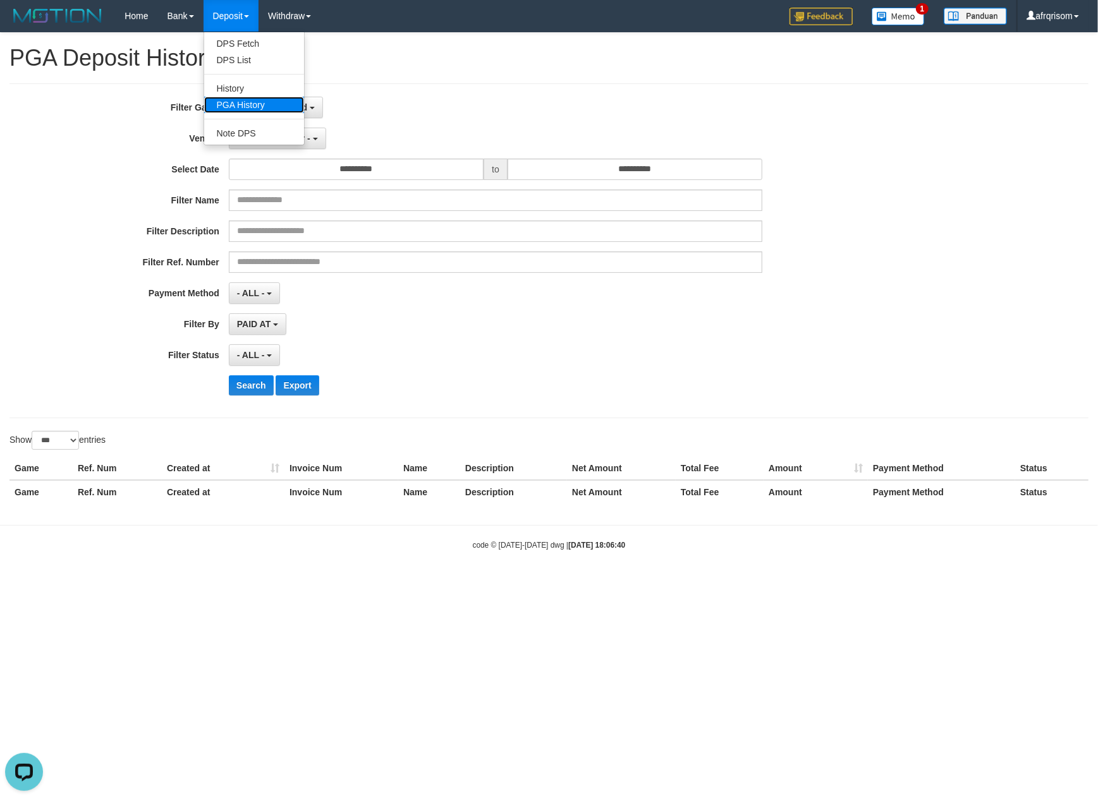
click at [276, 107] on link "PGA History" at bounding box center [254, 105] width 100 height 16
click at [276, 111] on span "No item selected" at bounding box center [272, 107] width 70 height 10
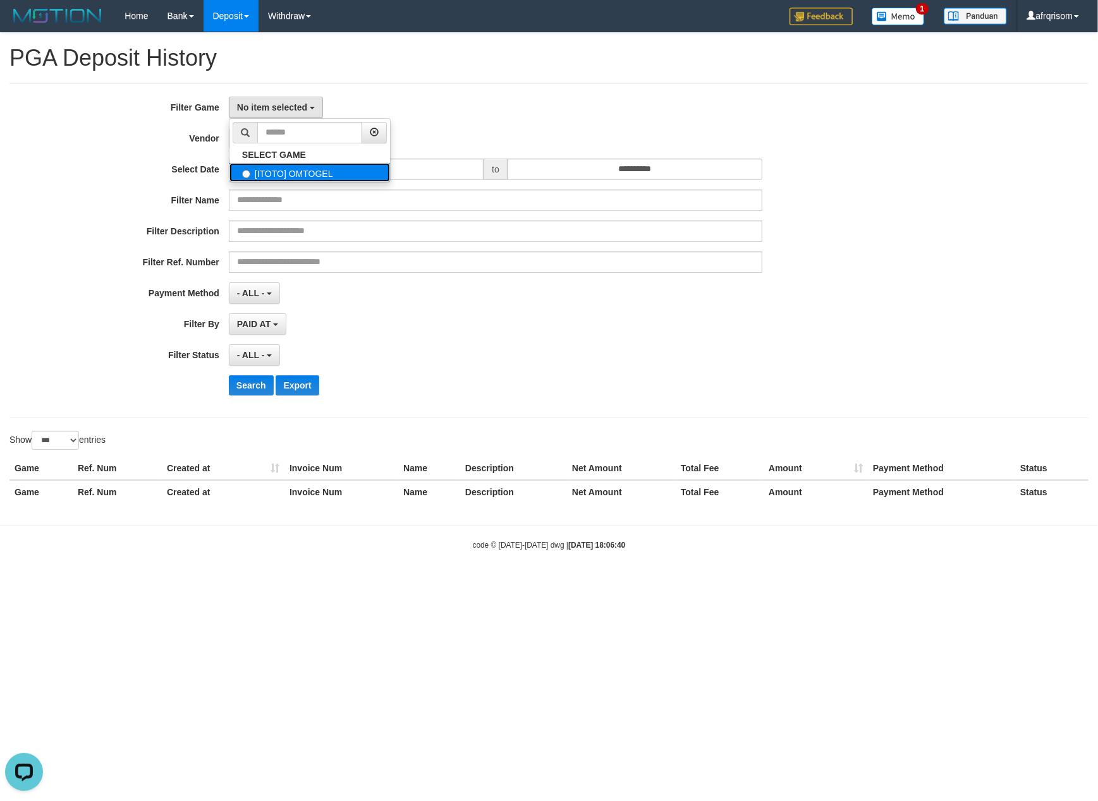
click at [288, 176] on label "[ITOTO] OMTOGEL" at bounding box center [309, 172] width 161 height 19
click at [261, 173] on label "[ITOTO] OMTOGEL" at bounding box center [309, 172] width 161 height 19
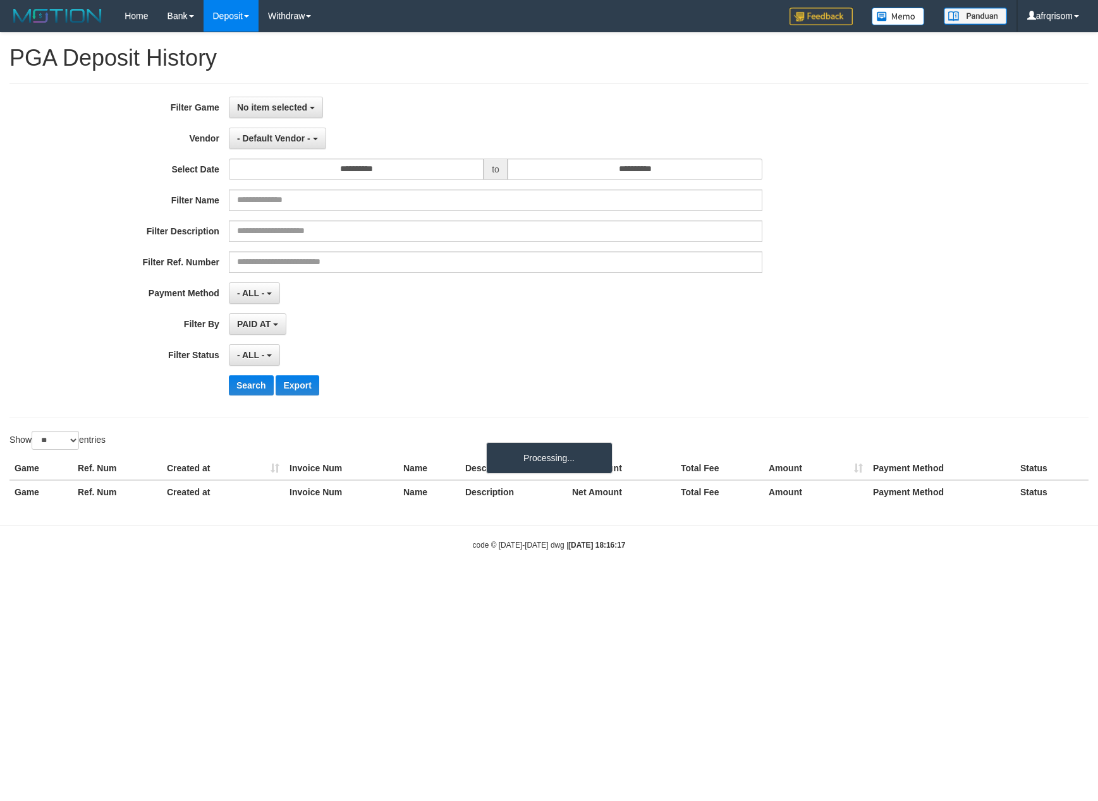
select select
select select "**"
click at [284, 142] on span "- Default Vendor -" at bounding box center [273, 138] width 73 height 10
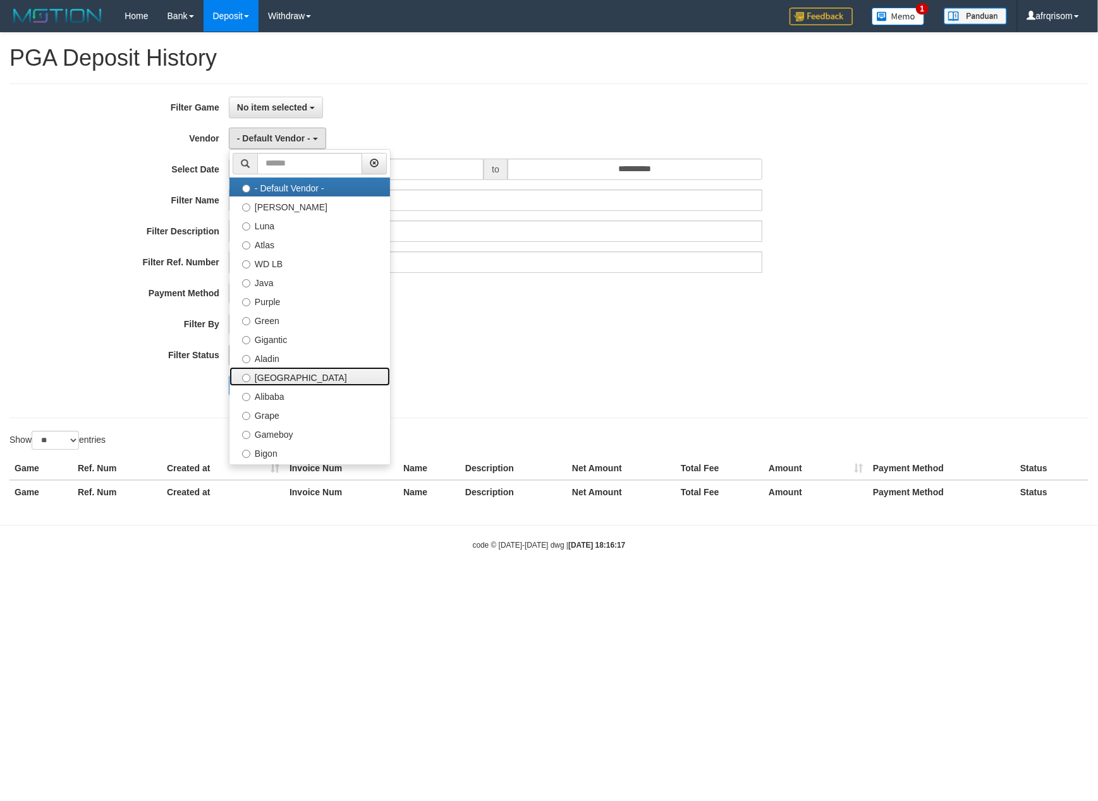
click at [260, 380] on label "[GEOGRAPHIC_DATA]" at bounding box center [309, 376] width 161 height 19
select select "**********"
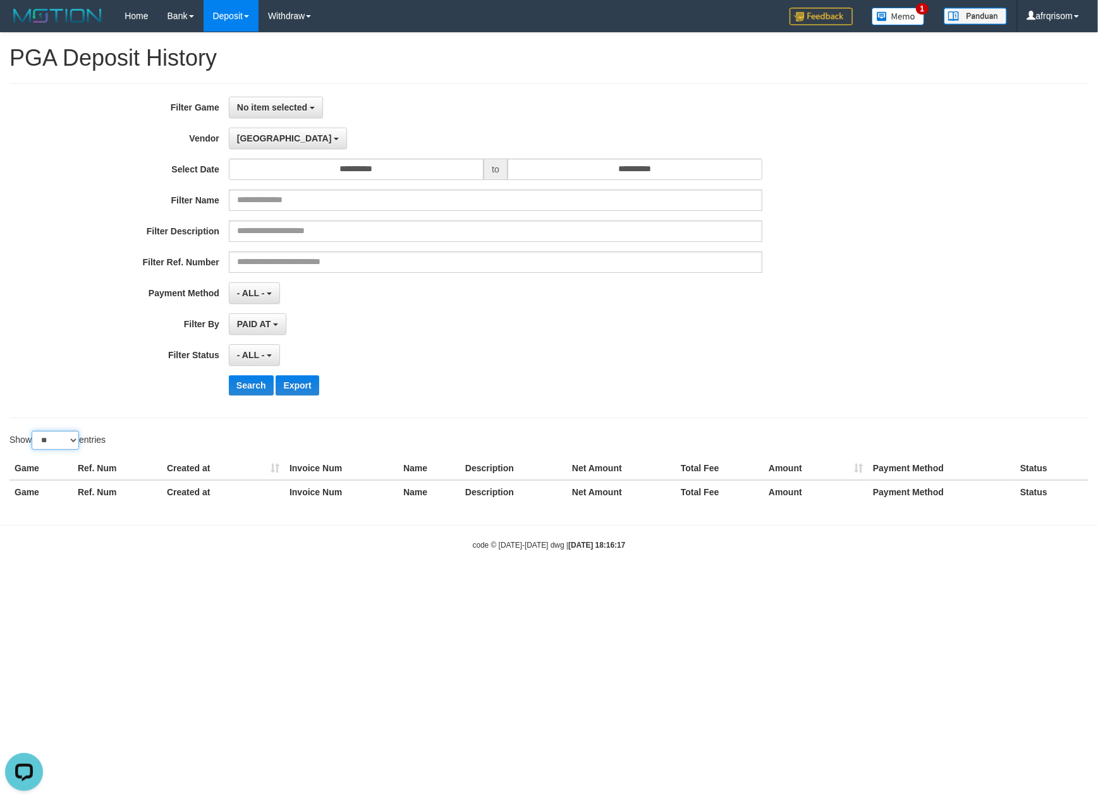
click at [66, 446] on select "** ** ** ***" at bounding box center [55, 440] width 47 height 19
select select "***"
click at [33, 434] on select "** ** ** ***" at bounding box center [55, 440] width 47 height 19
click at [744, 366] on div "- ALL - SELECT ALL - ALL - SELECT STATUS PENDING/UNPAID PAID CANCELED EXPIRED" at bounding box center [495, 354] width 533 height 21
click at [243, 386] on button "Search" at bounding box center [251, 385] width 45 height 20
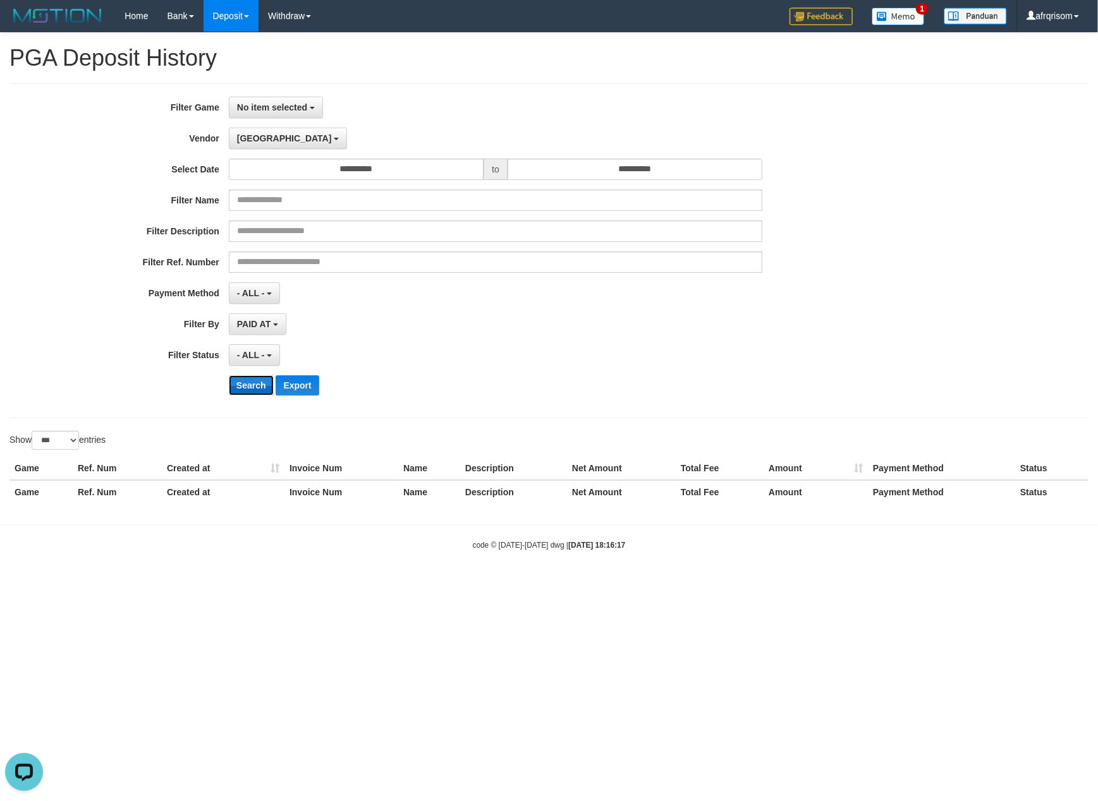
click at [240, 388] on button "Search" at bounding box center [251, 385] width 45 height 20
select select
select select "**"
click at [258, 118] on button "No item selected" at bounding box center [276, 107] width 94 height 21
click at [274, 165] on label "[ITOTO] OMTOGEL" at bounding box center [309, 172] width 161 height 19
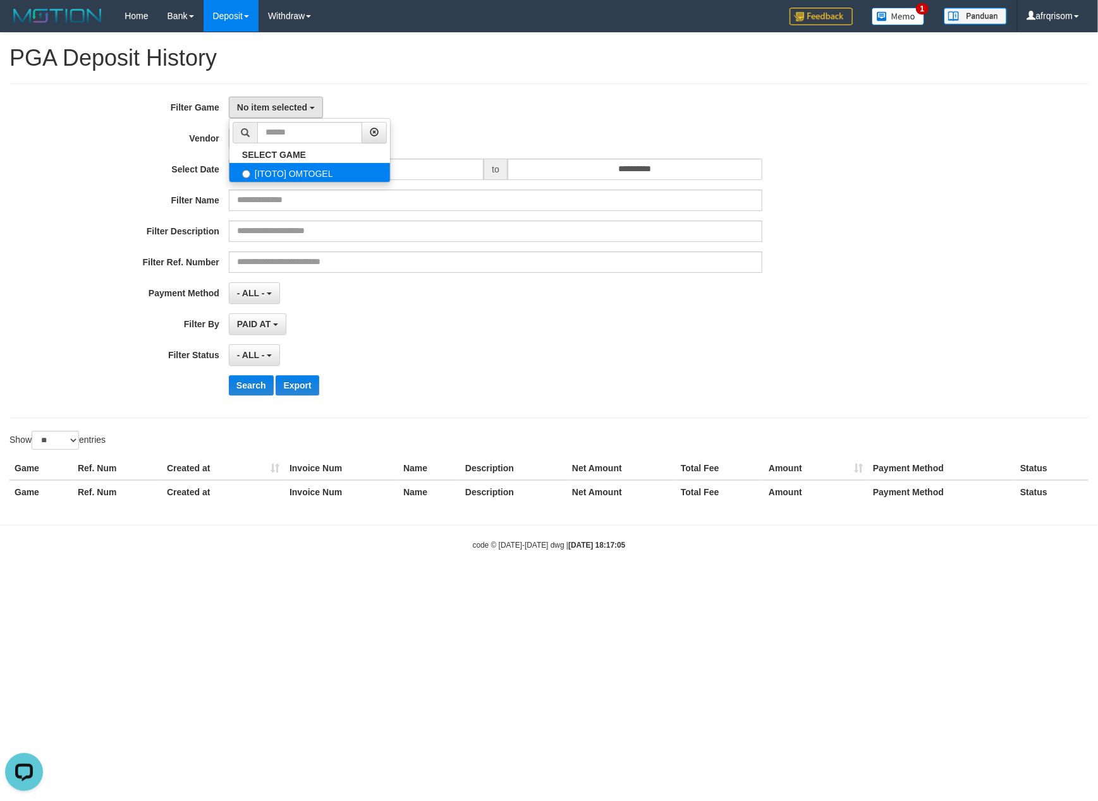
select select "***"
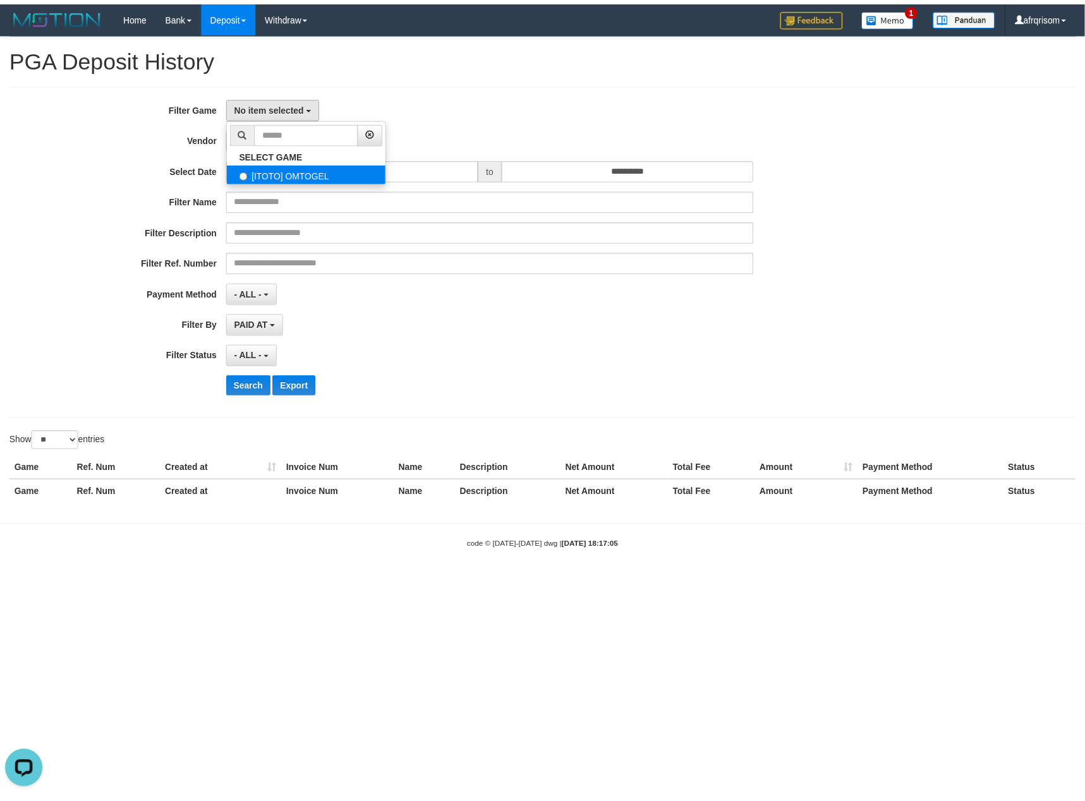
scroll to position [11, 0]
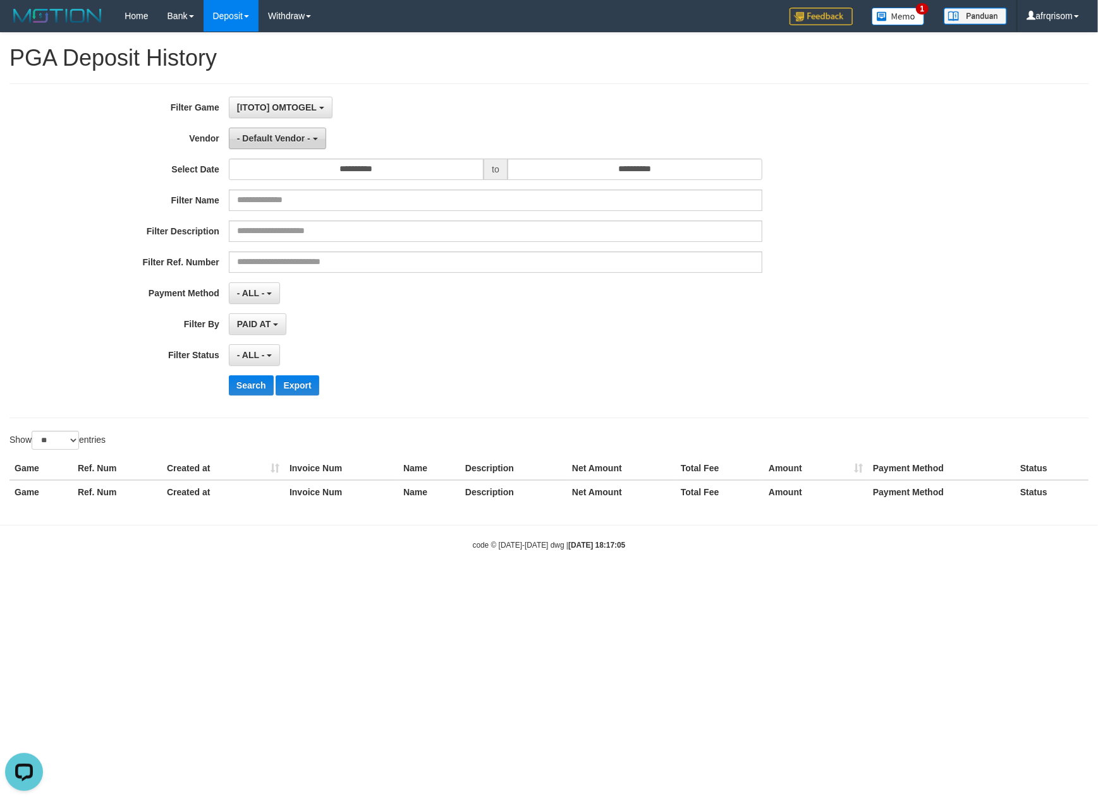
click at [284, 142] on span "- Default Vendor -" at bounding box center [273, 138] width 73 height 10
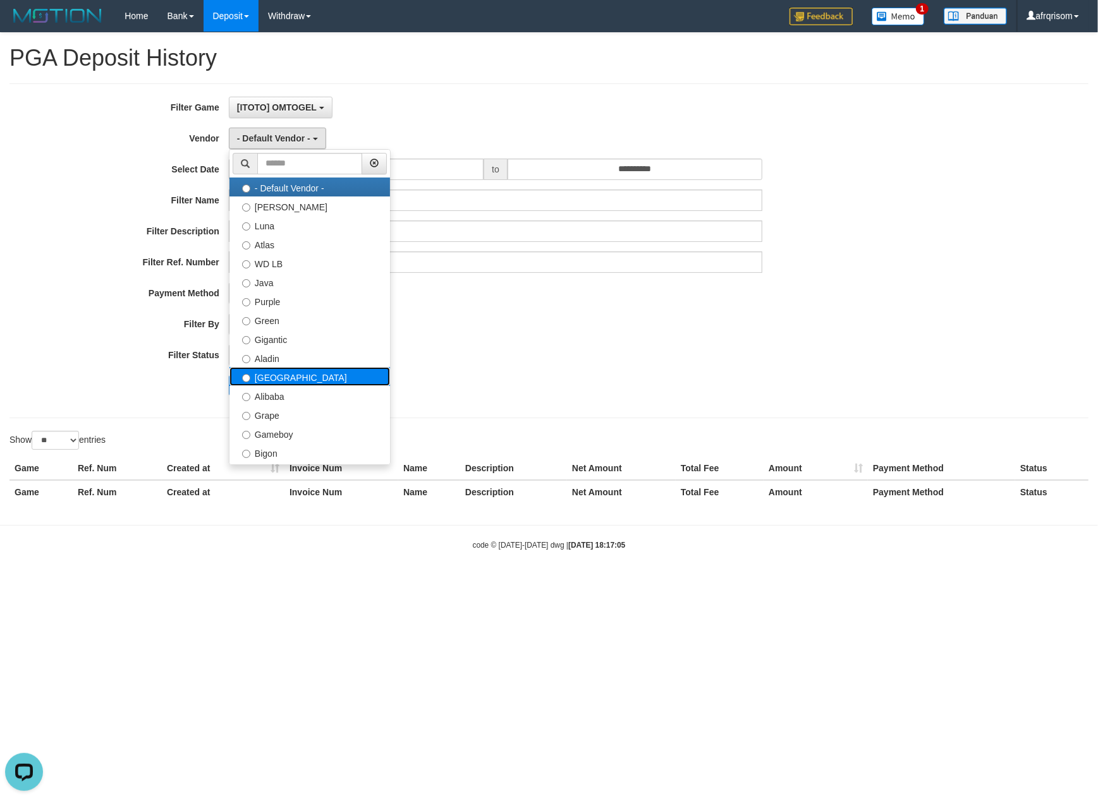
click at [274, 382] on label "[GEOGRAPHIC_DATA]" at bounding box center [309, 376] width 161 height 19
select select "**********"
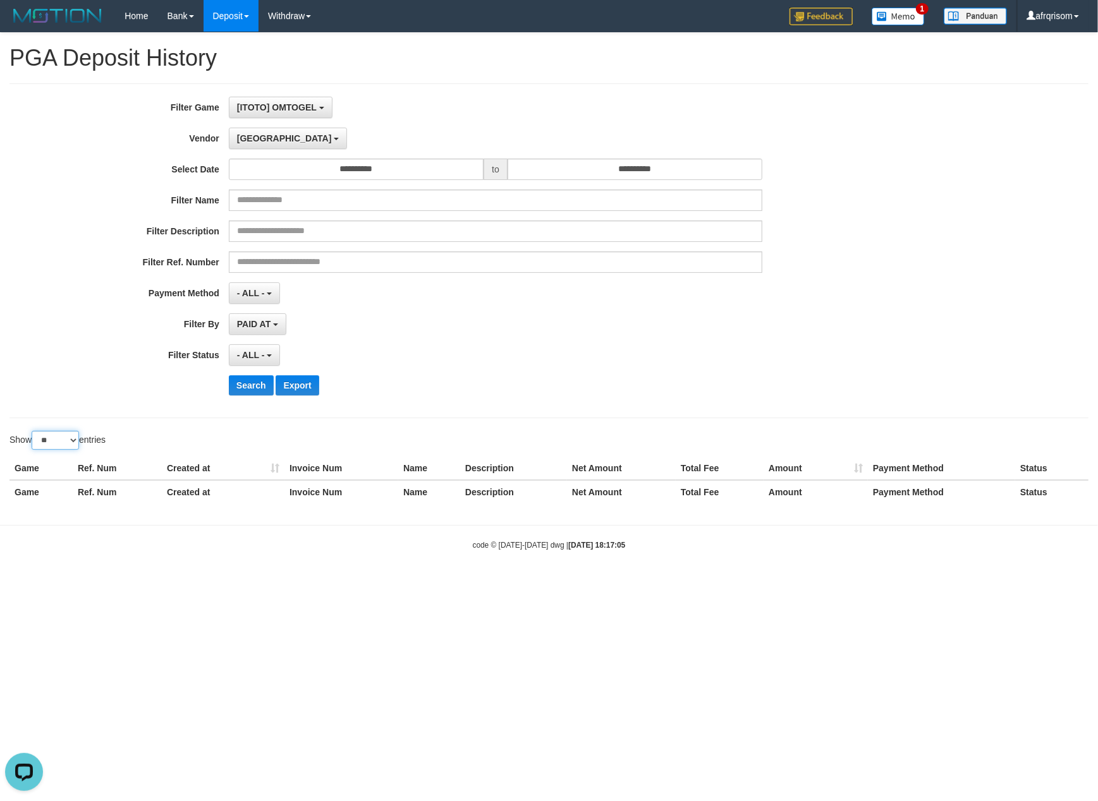
click at [56, 441] on select "** ** ** ***" at bounding box center [55, 440] width 47 height 19
select select "***"
click at [33, 434] on select "** ** ** ***" at bounding box center [55, 440] width 47 height 19
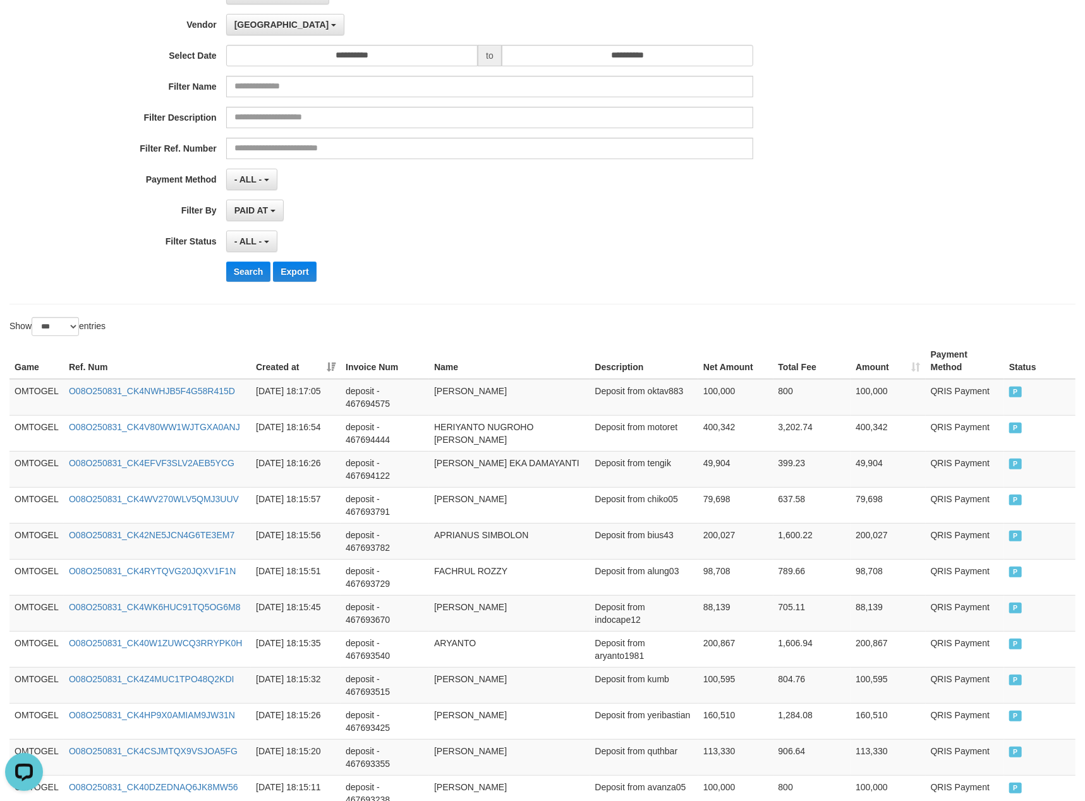
scroll to position [0, 0]
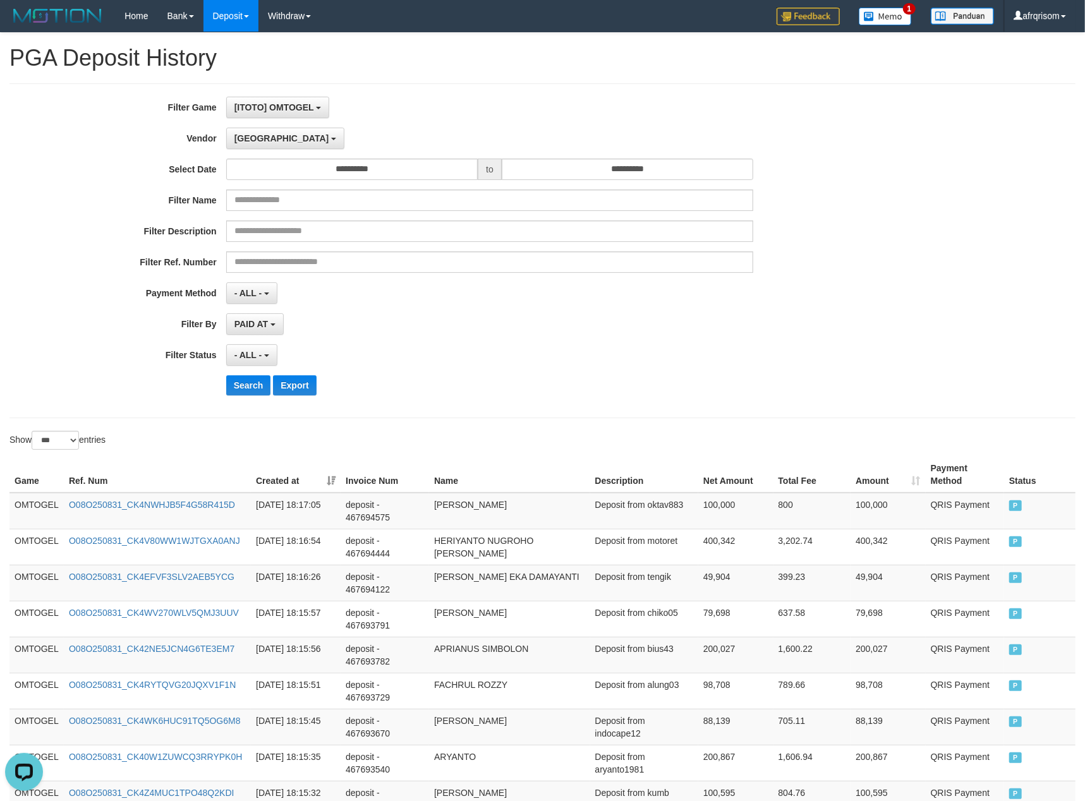
click at [329, 484] on th "Created at" at bounding box center [296, 475] width 90 height 36
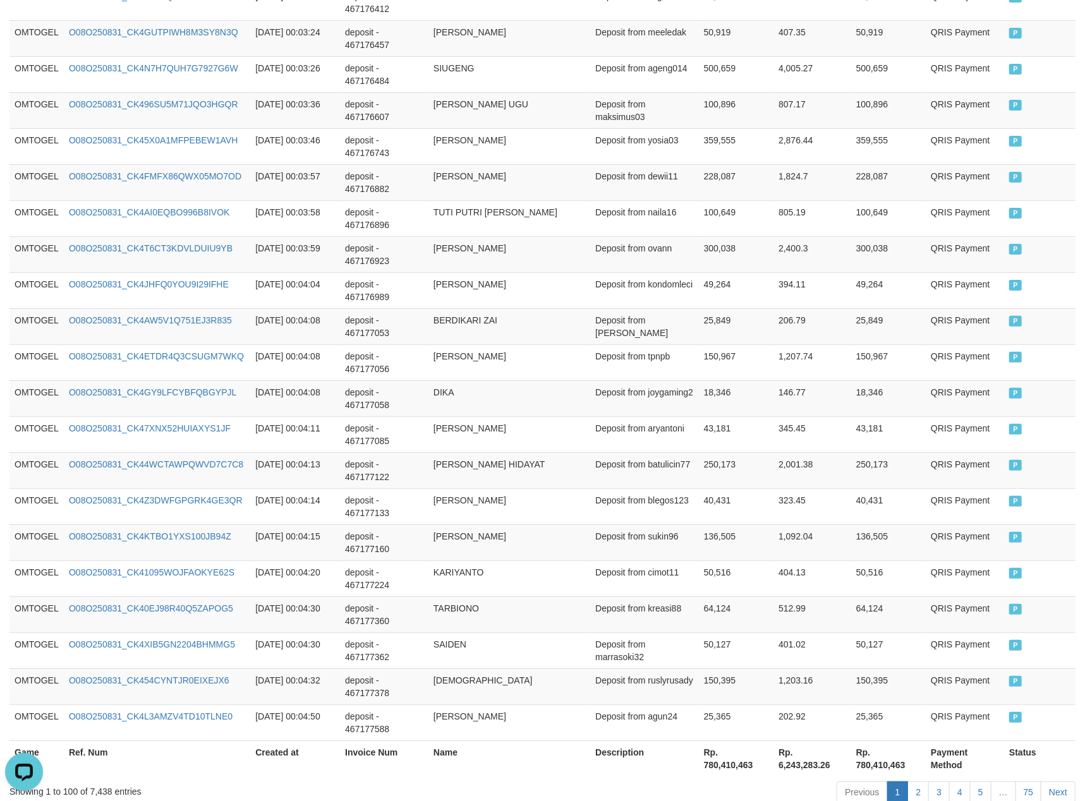
scroll to position [3454, 0]
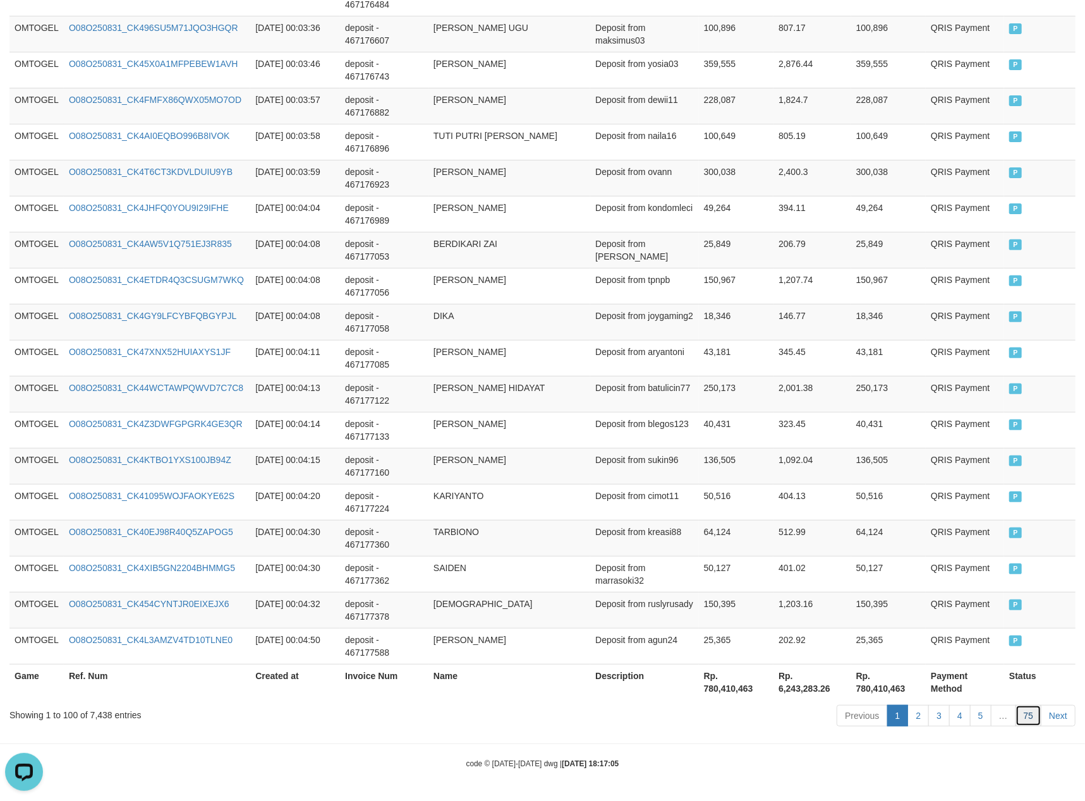
click at [1029, 713] on link "75" at bounding box center [1029, 715] width 27 height 21
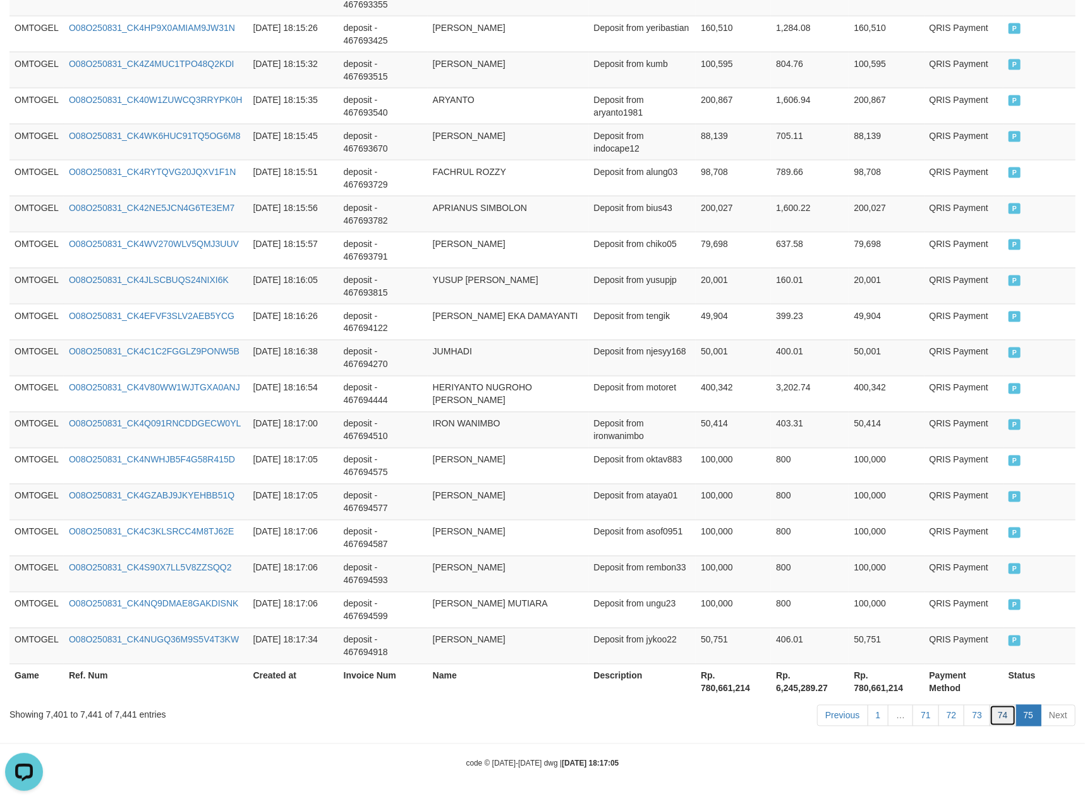
click at [1006, 719] on link "74" at bounding box center [1003, 715] width 27 height 21
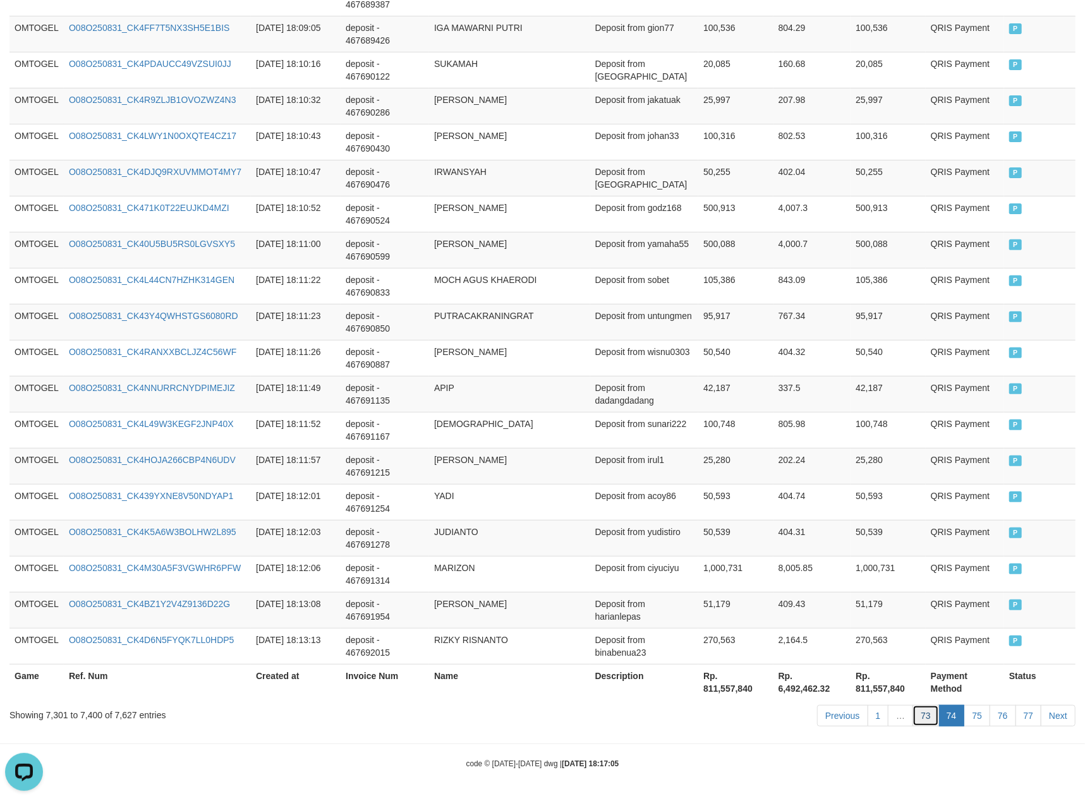
click at [931, 717] on link "73" at bounding box center [926, 715] width 27 height 21
click at [913, 705] on link "73" at bounding box center [926, 715] width 27 height 21
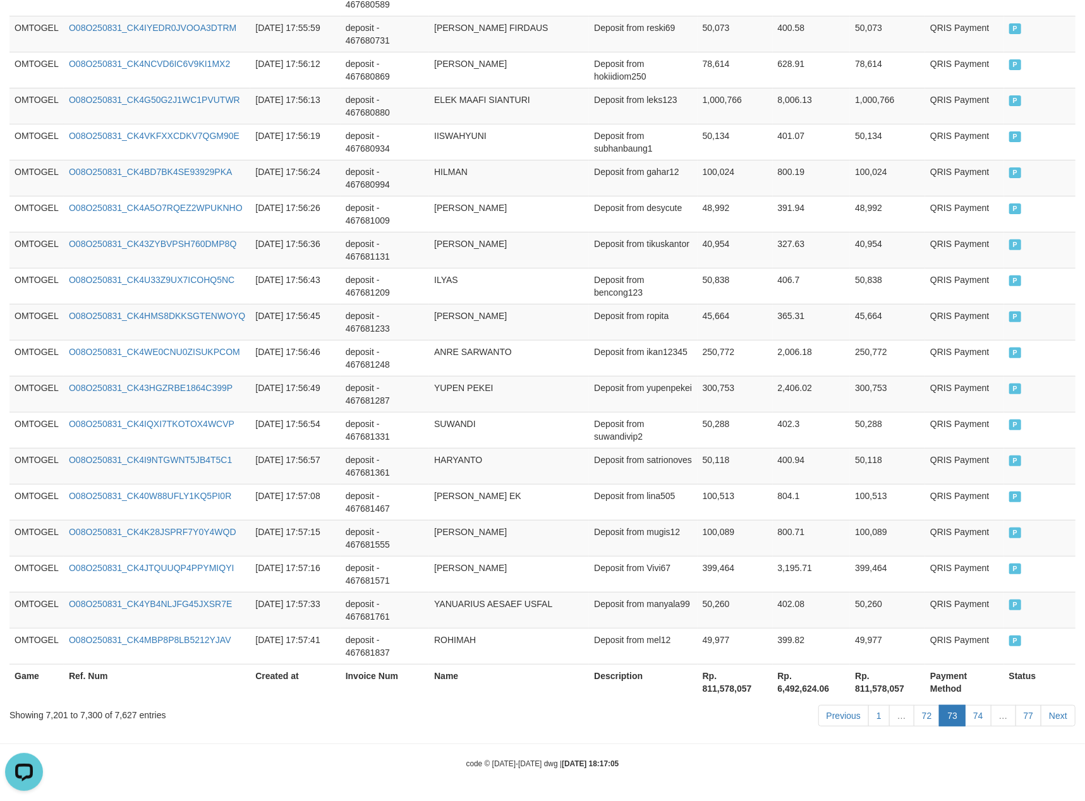
click at [914, 705] on link "72" at bounding box center [927, 715] width 27 height 21
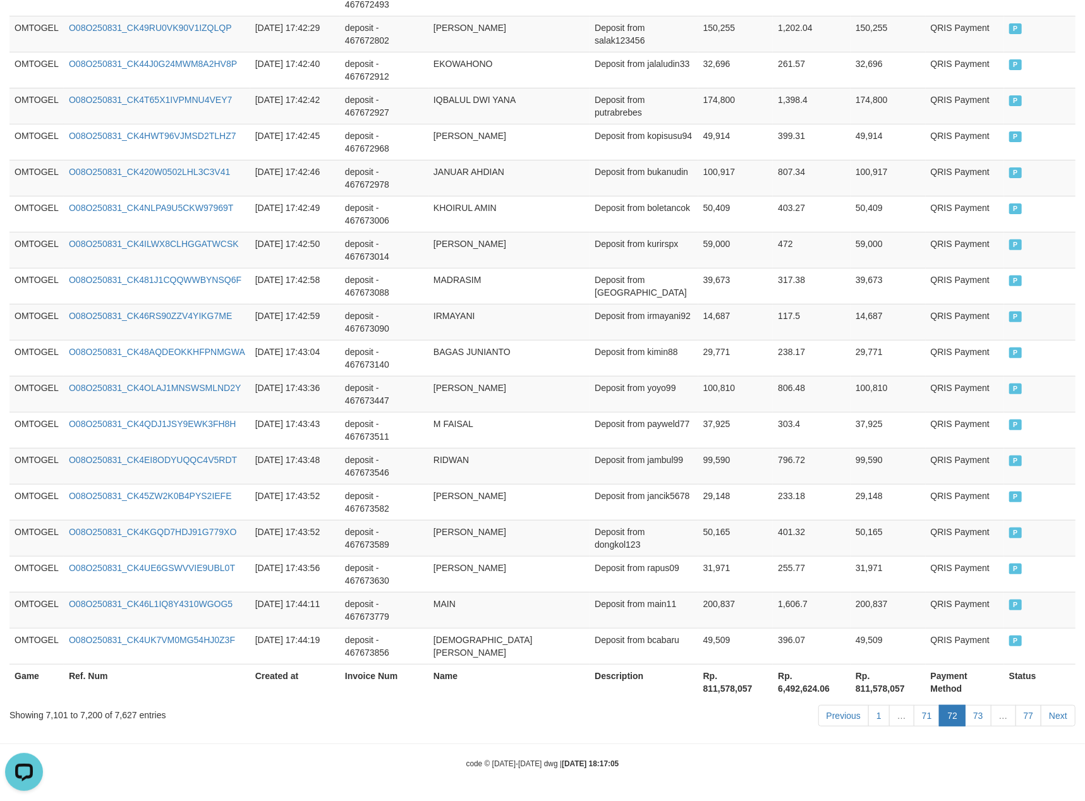
click at [914, 705] on link "71" at bounding box center [927, 715] width 27 height 21
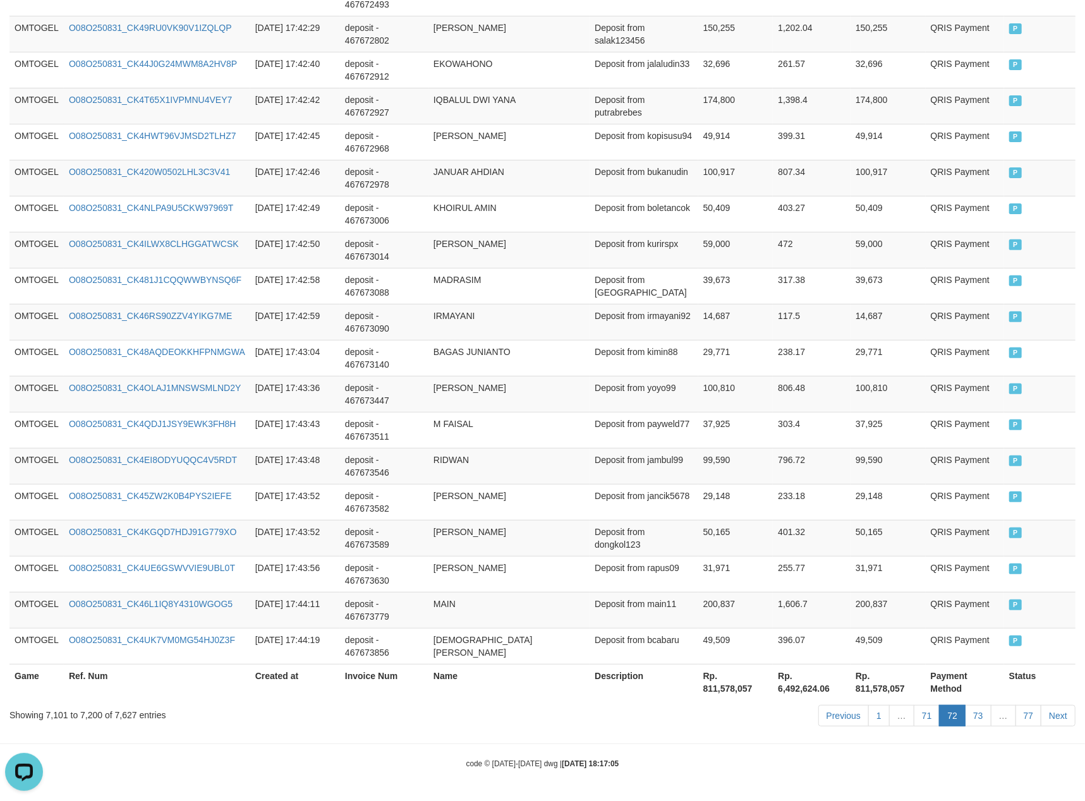
click at [914, 705] on link "71" at bounding box center [927, 715] width 27 height 21
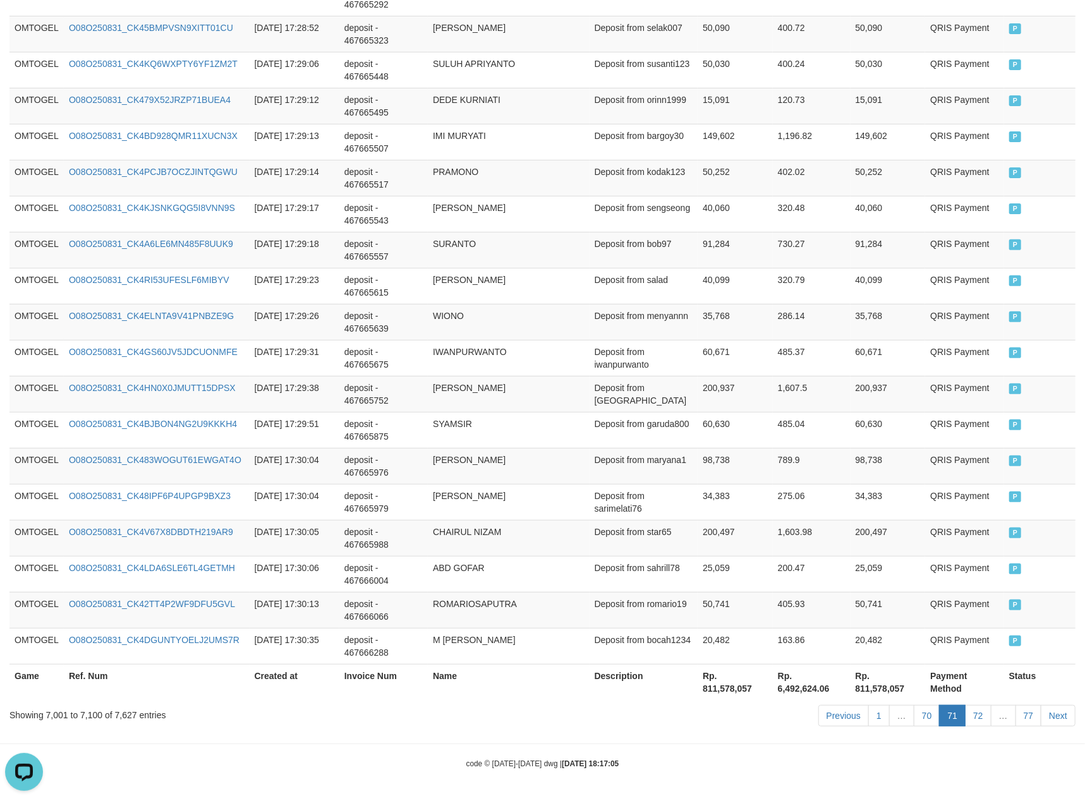
click at [914, 705] on link "70" at bounding box center [927, 715] width 27 height 21
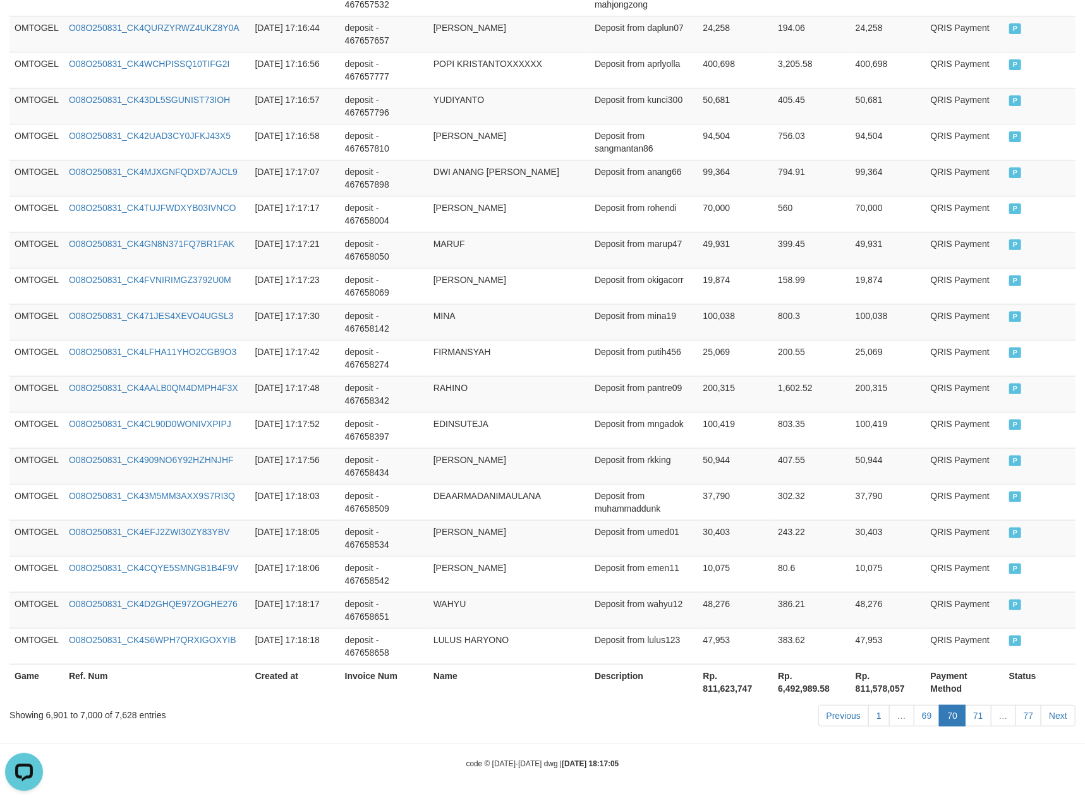
click at [914, 705] on link "69" at bounding box center [927, 715] width 27 height 21
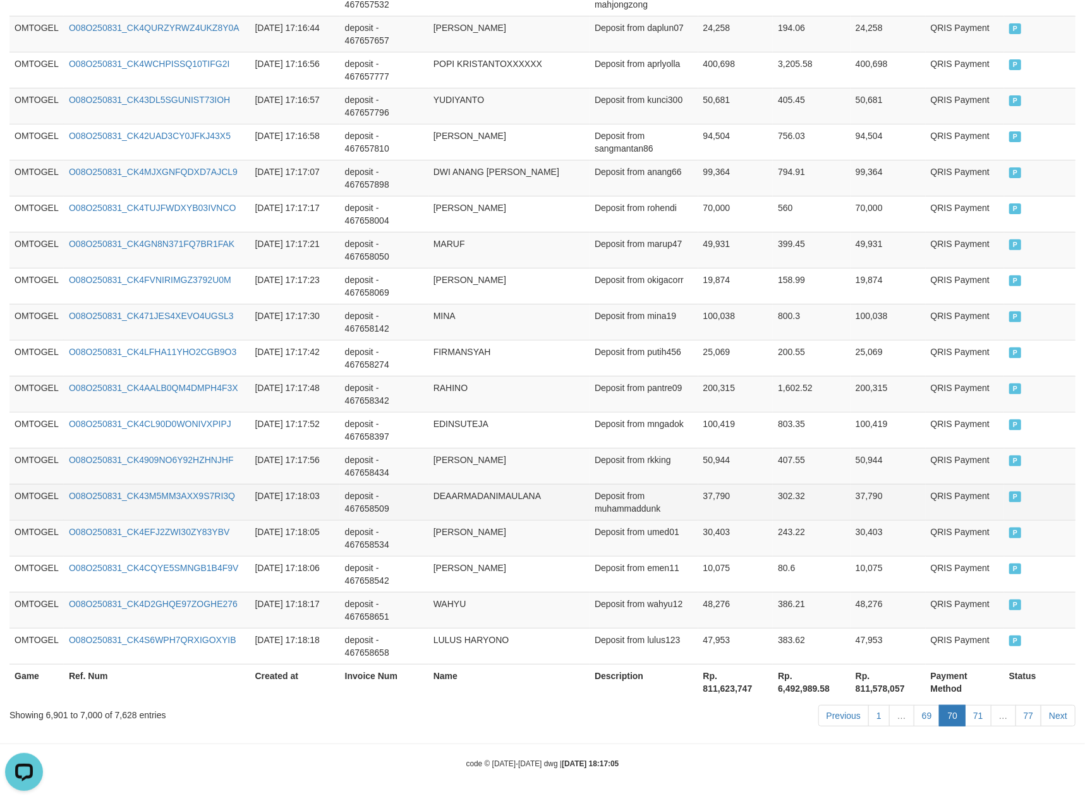
click at [815, 503] on td "302.32" at bounding box center [812, 502] width 78 height 36
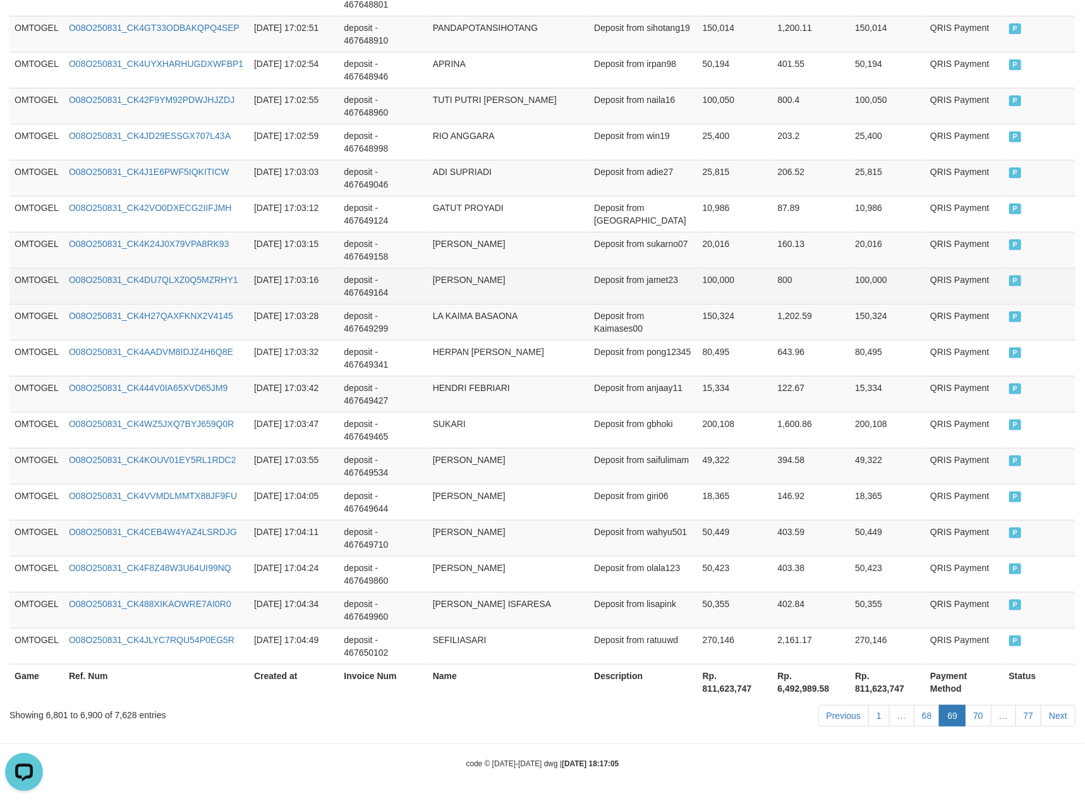
click at [726, 294] on td "100,000" at bounding box center [735, 286] width 75 height 36
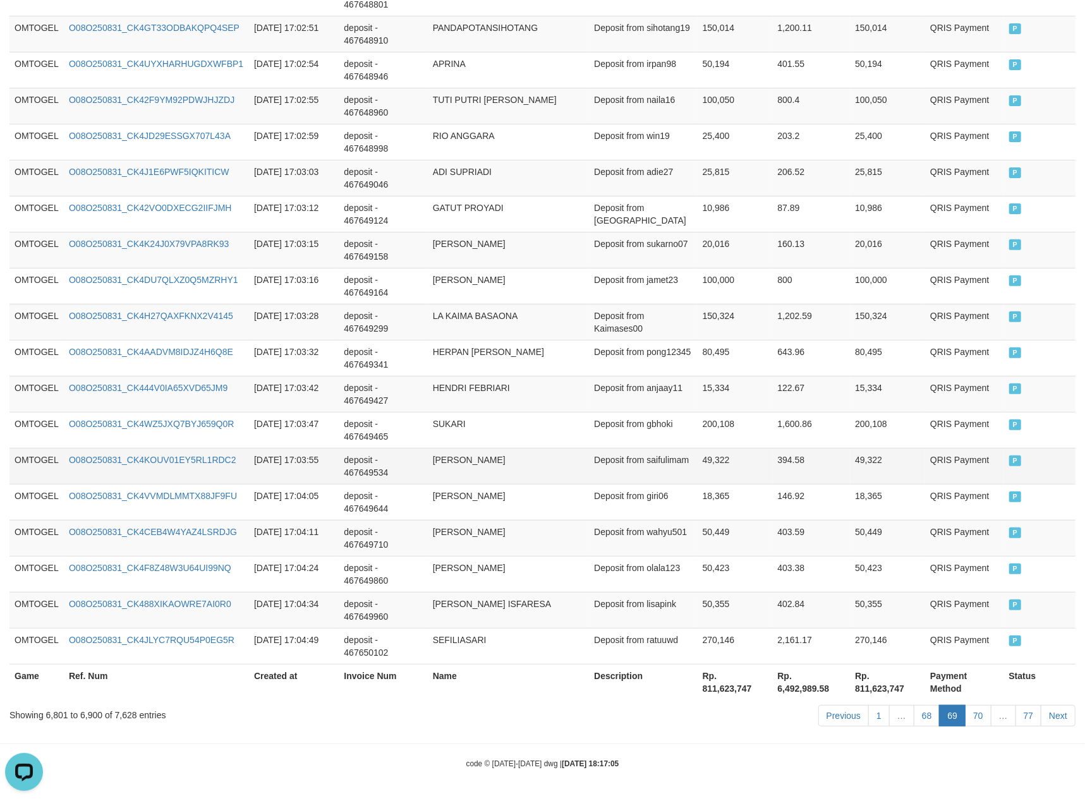
click at [572, 471] on td "[PERSON_NAME]" at bounding box center [508, 466] width 161 height 36
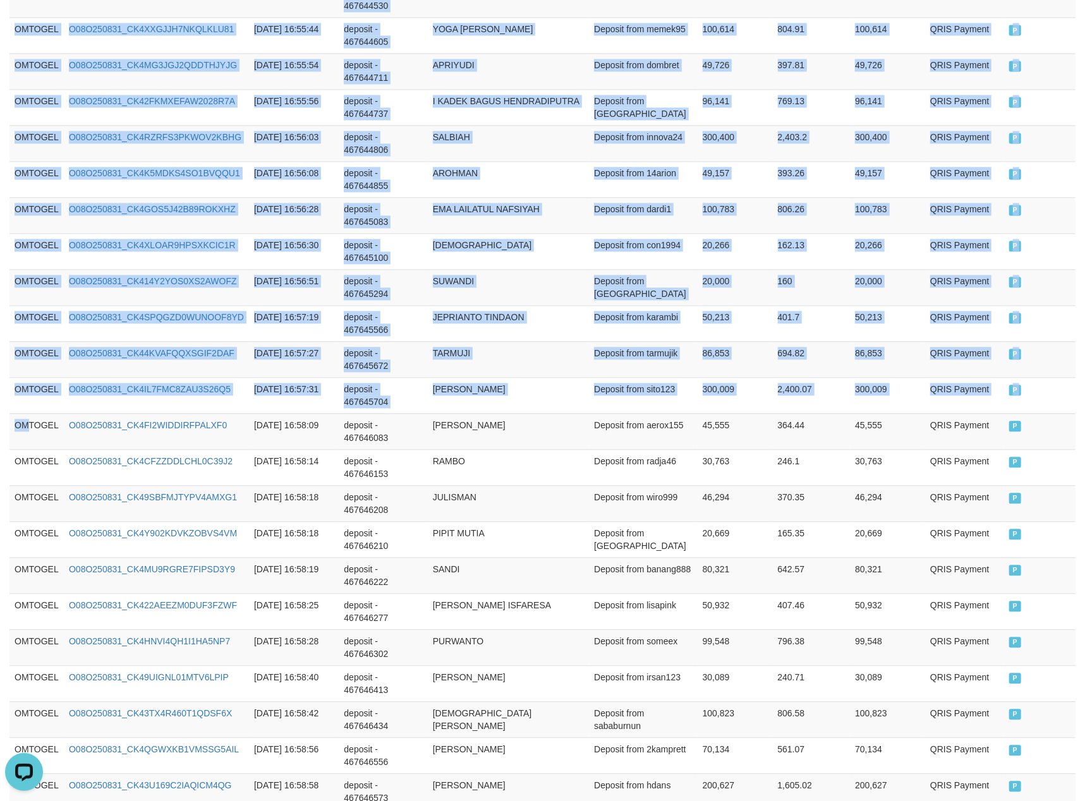
drag, startPoint x: 26, startPoint y: 445, endPoint x: 1103, endPoint y: 382, distance: 1079.3
click at [1085, 382] on html "Toggle navigation Home Bank Account List Load By Website Group [ITOTO] OMTOGEL …" at bounding box center [542, 307] width 1085 height 4232
copy table "Game Ref. Num Created at Invoice Num Name Description Net Amount Total Fee Amou…"
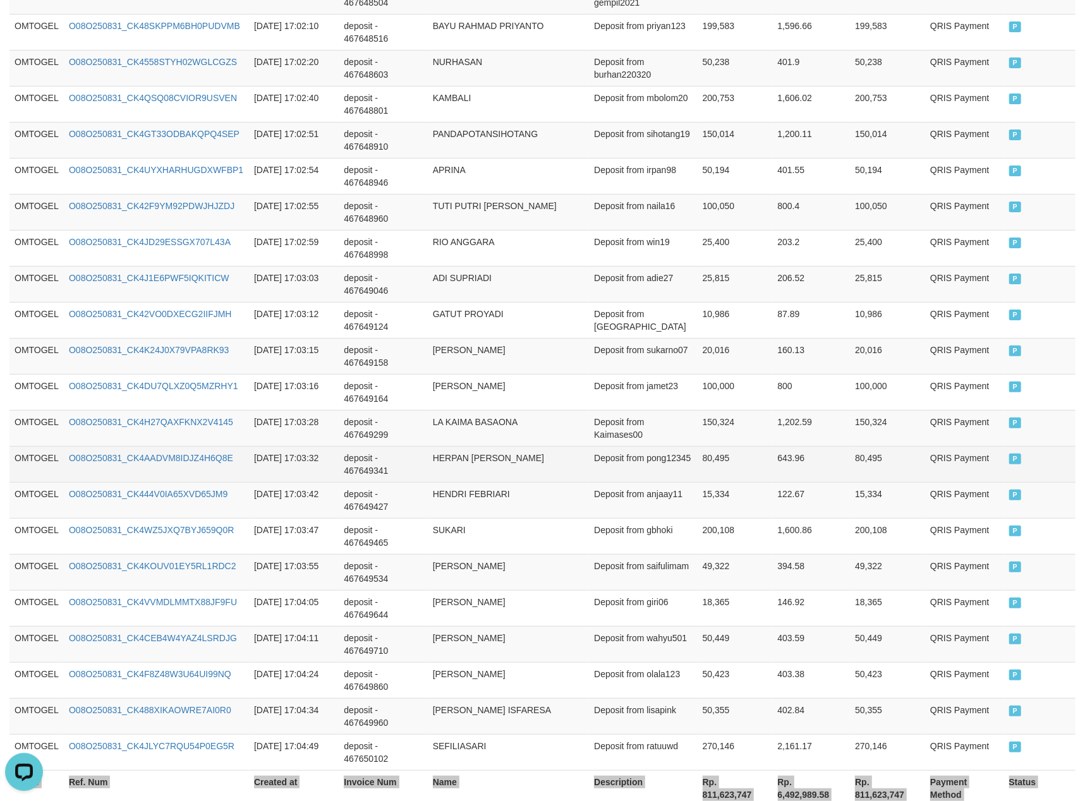
scroll to position [3454, 0]
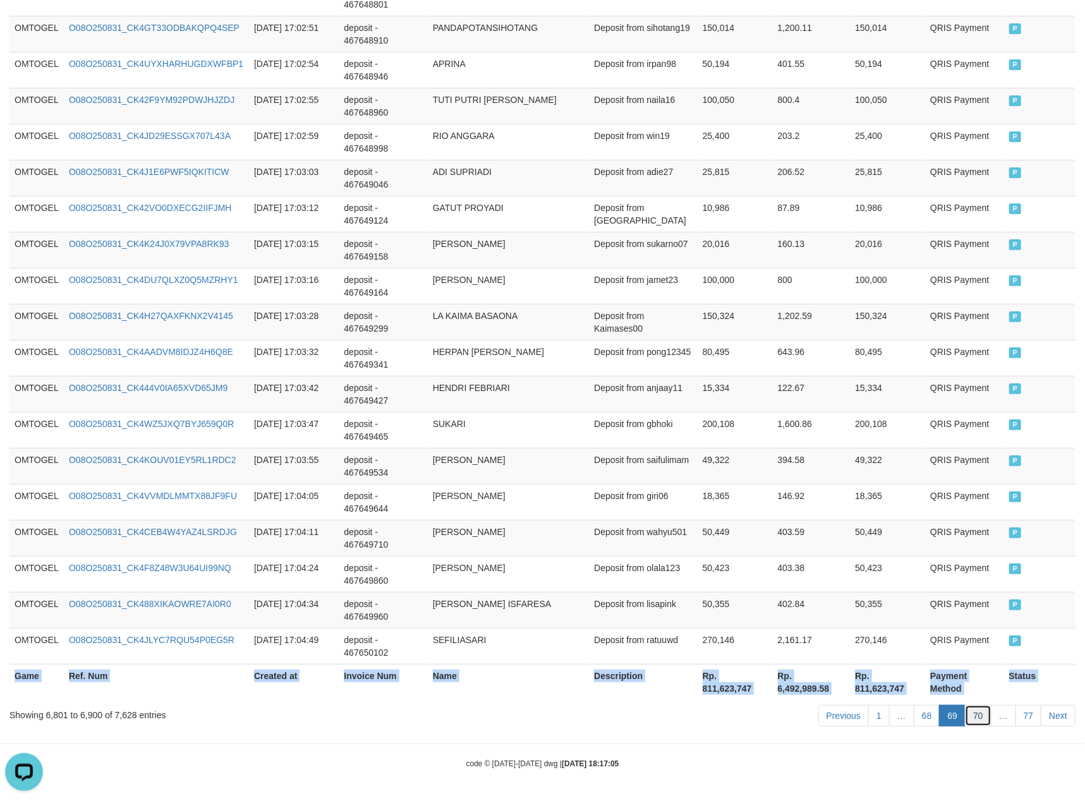
click at [982, 719] on link "70" at bounding box center [978, 715] width 27 height 21
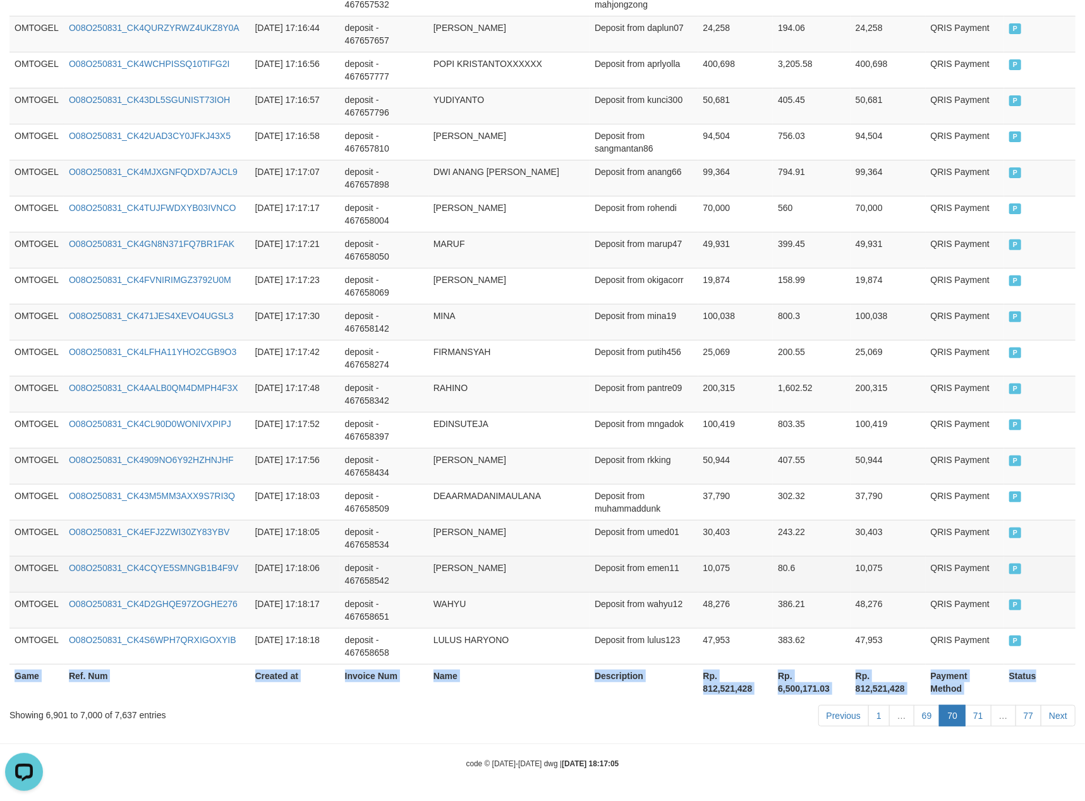
copy table "Game Ref. Num Created at Invoice Num Name Description Net Amount Total Fee Amou…"
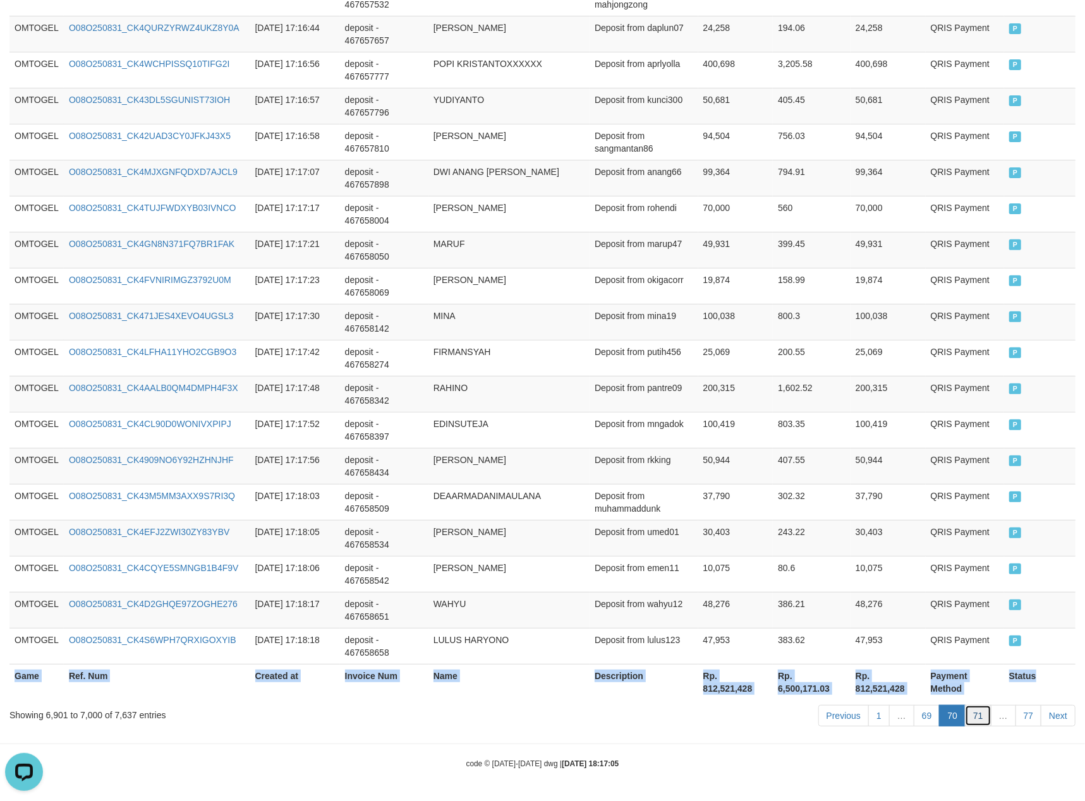
click at [978, 713] on link "71" at bounding box center [978, 715] width 27 height 21
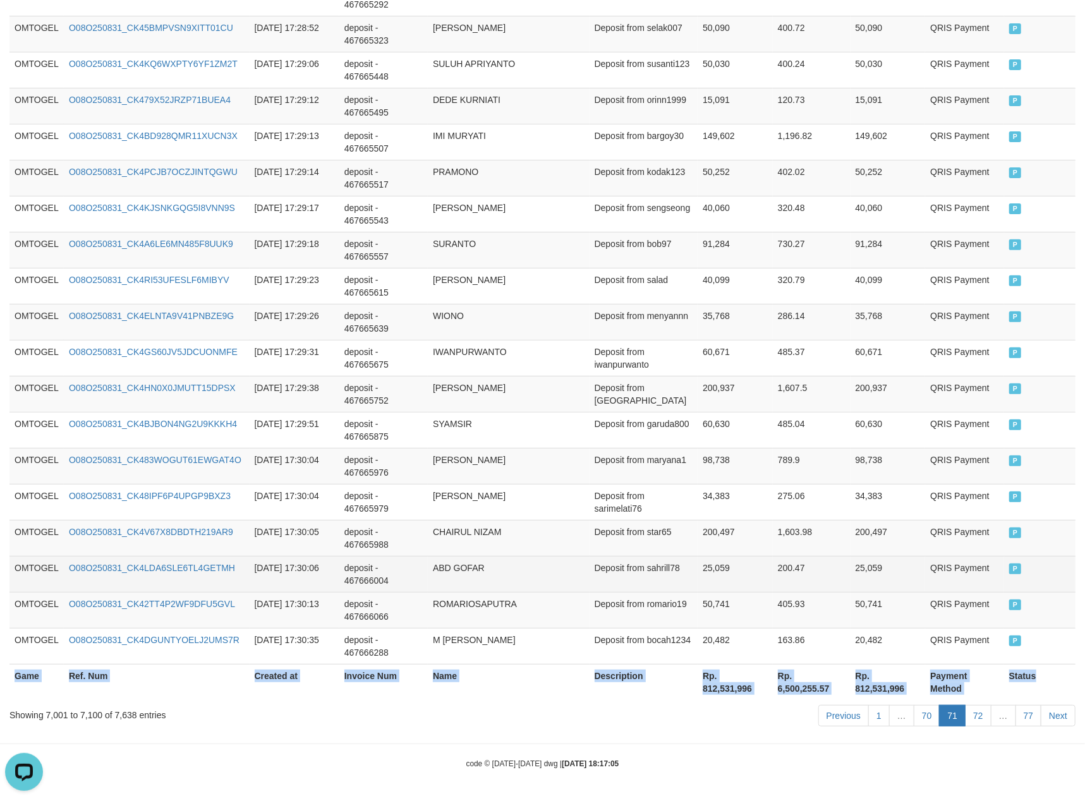
copy table "Game Ref. Num Created at Invoice Num Name Description Net Amount Total Fee Amou…"
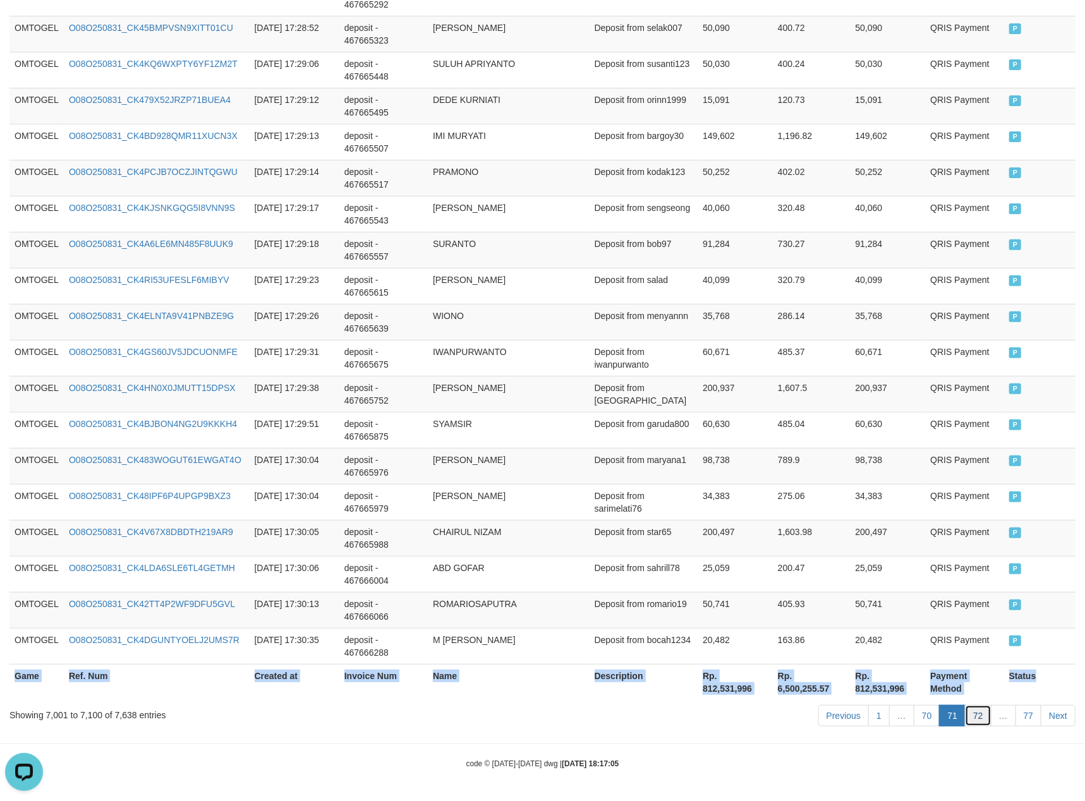
click at [971, 723] on link "72" at bounding box center [978, 715] width 27 height 21
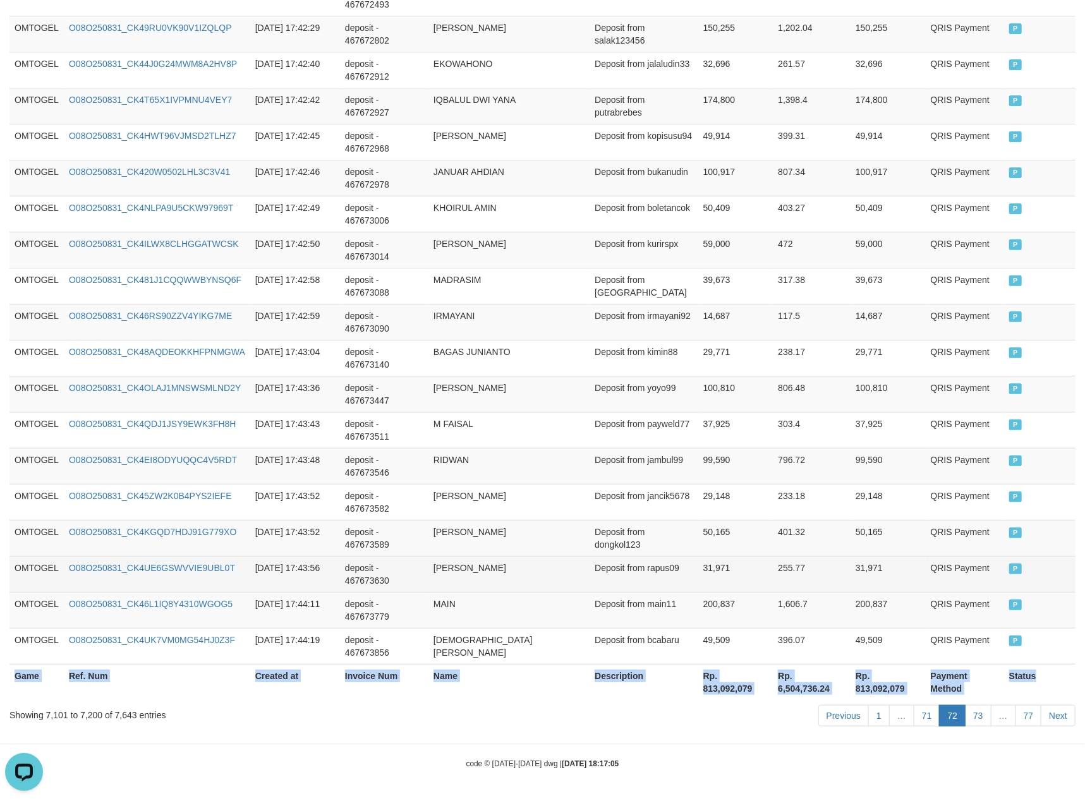
copy table "Game Ref. Num Created at Invoice Num Name Description Net Amount Total Fee Amou…"
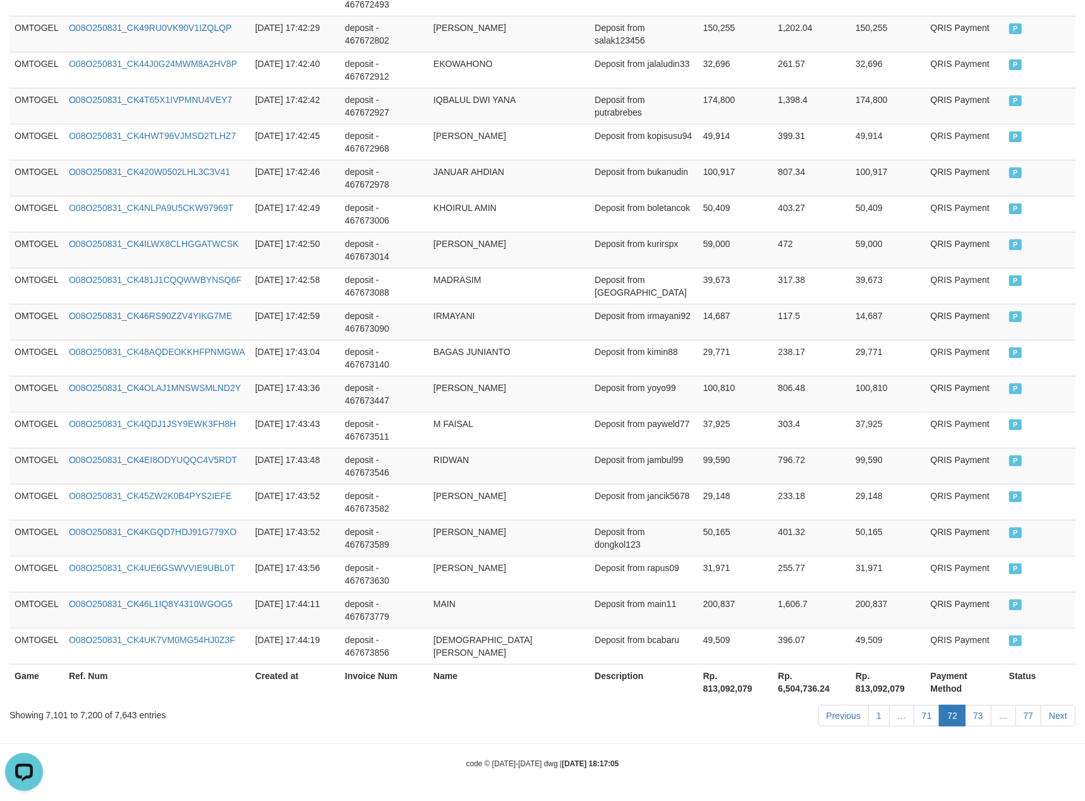
click at [971, 727] on div "Previous 1 … 71 72 73 … 77 Next" at bounding box center [768, 717] width 614 height 27
click at [971, 718] on link "73" at bounding box center [978, 715] width 27 height 21
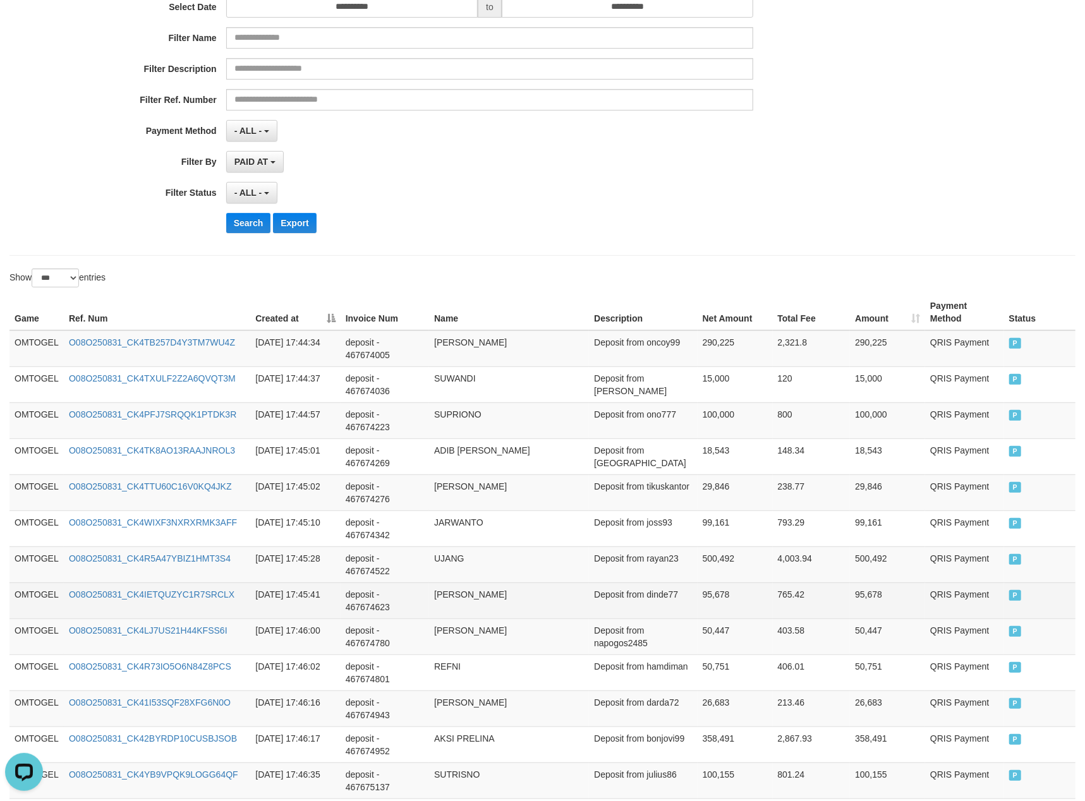
scroll to position [337, 0]
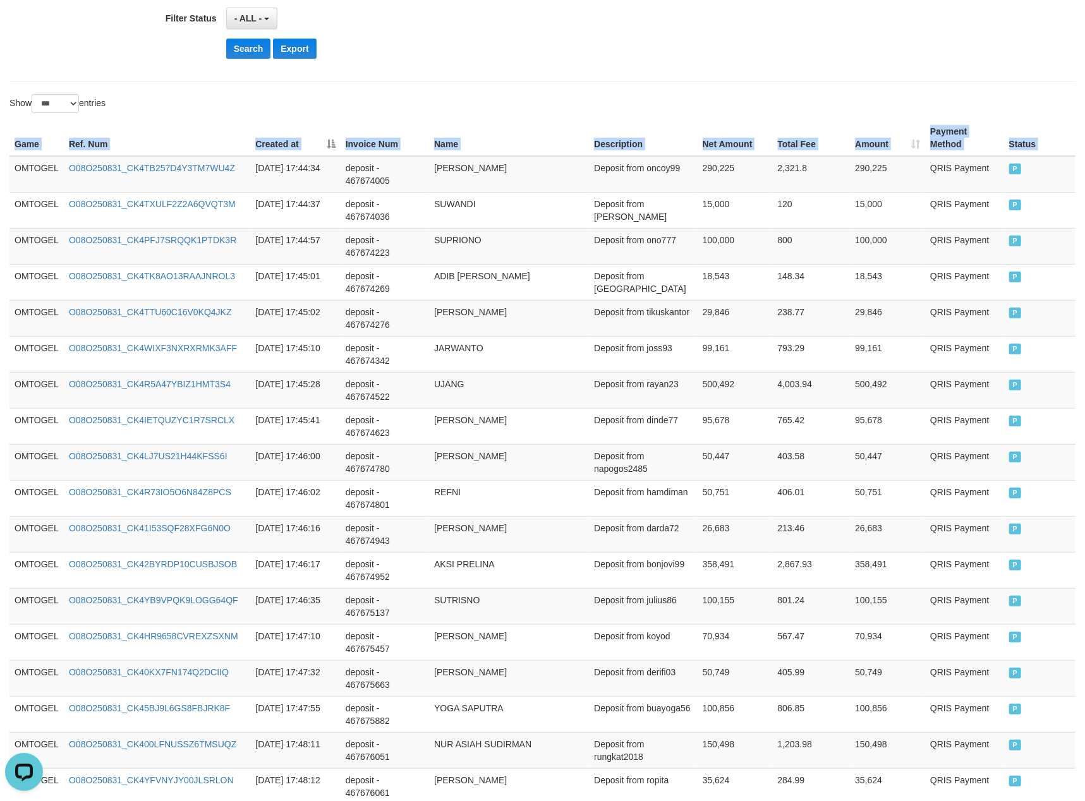
drag, startPoint x: 15, startPoint y: 182, endPoint x: 1103, endPoint y: 208, distance: 1088.6
copy table "Game Ref. Num Created at Invoice Num Name Description Net Amount Total Fee Amou…"
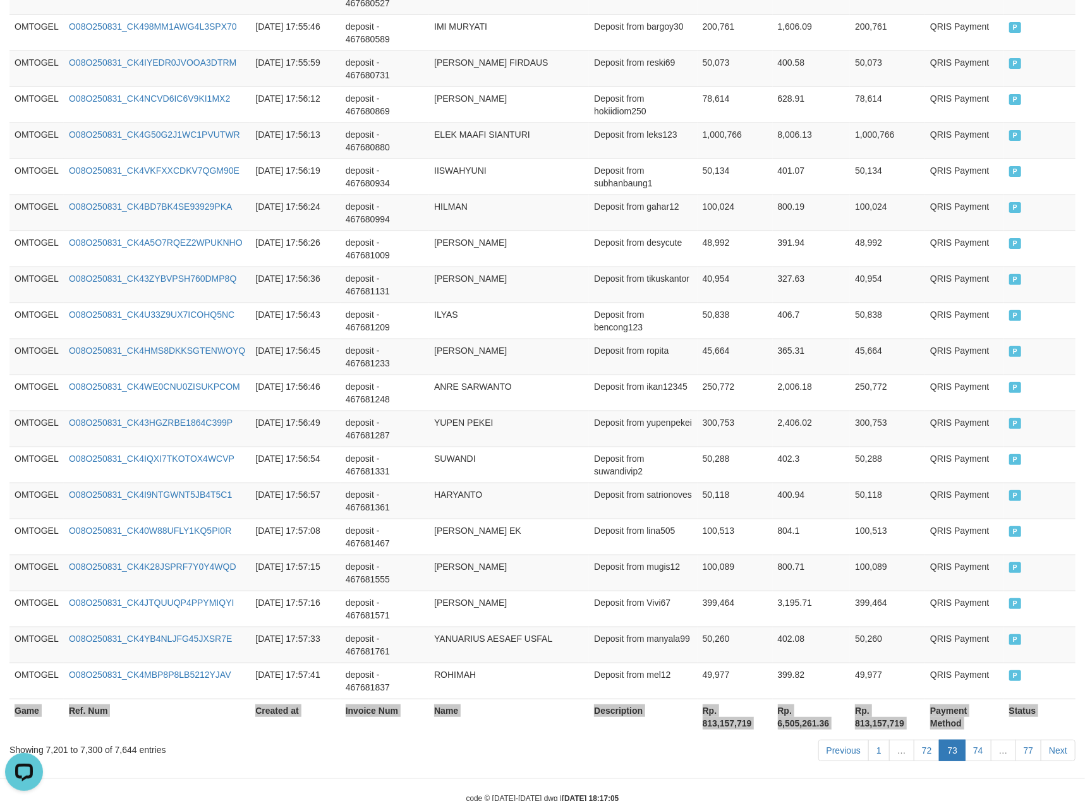
scroll to position [3454, 0]
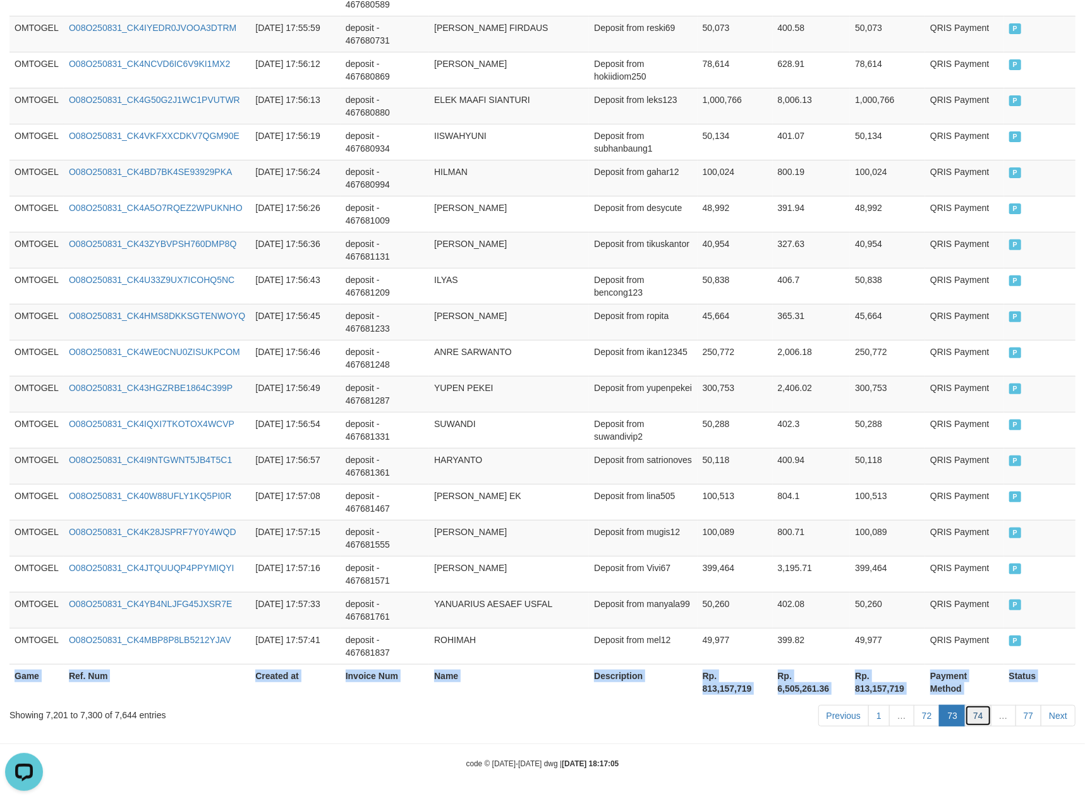
click at [976, 719] on link "74" at bounding box center [978, 715] width 27 height 21
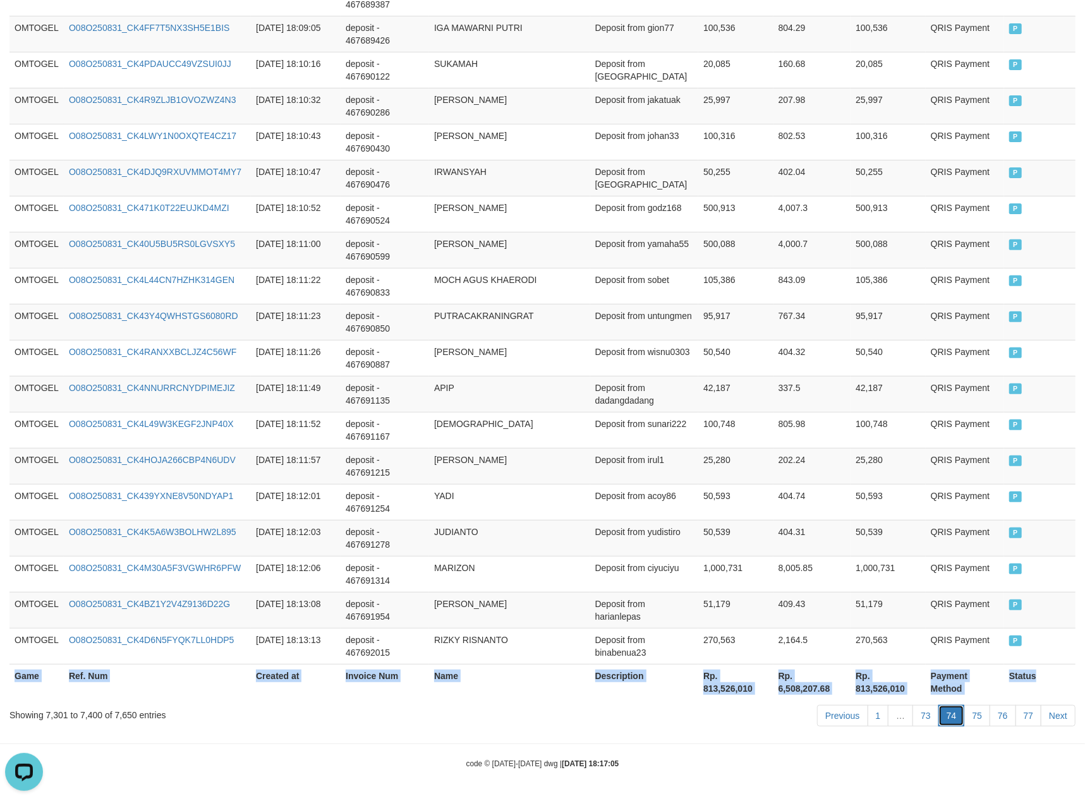
click at [946, 715] on link "74" at bounding box center [951, 715] width 27 height 21
copy table "Game Ref. Num Created at Invoice Num Name Description Net Amount Total Fee Amou…"
click at [949, 715] on link "74" at bounding box center [951, 715] width 27 height 21
click at [953, 715] on link "74" at bounding box center [951, 715] width 27 height 21
click at [964, 708] on link "75" at bounding box center [977, 715] width 27 height 21
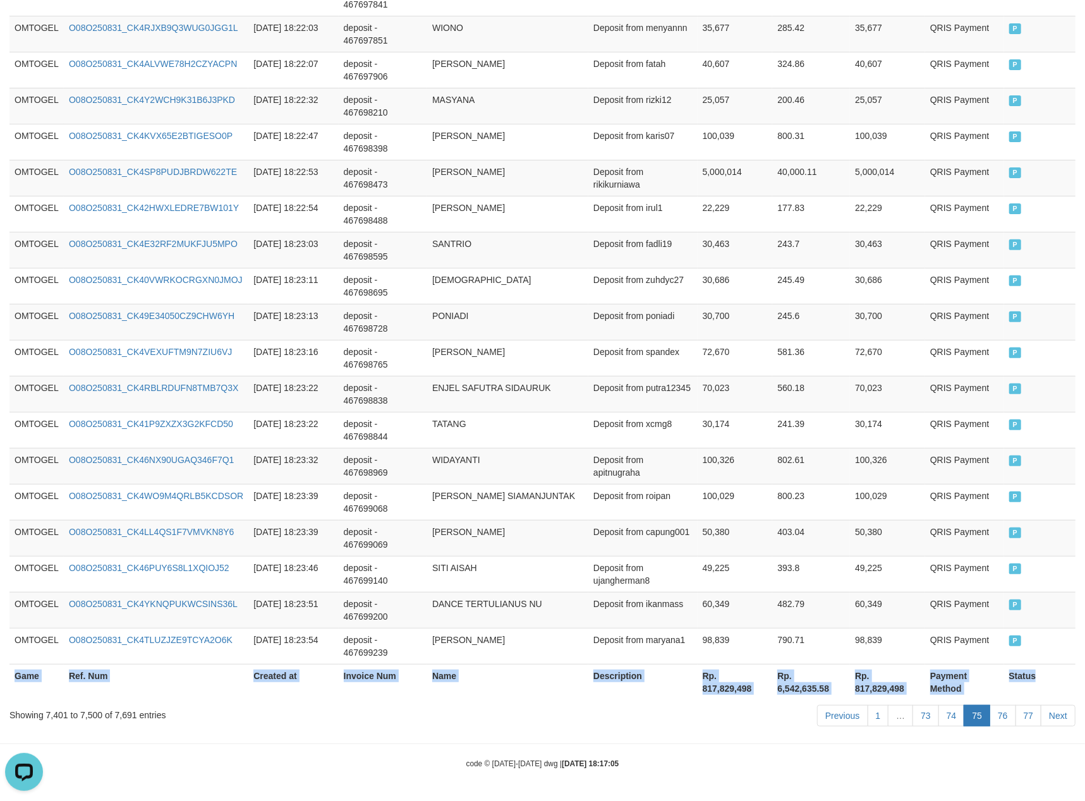
copy table "Game Ref. Num Created at Invoice Num Name Description Net Amount Total Fee Amou…"
click at [953, 717] on link "74" at bounding box center [951, 715] width 27 height 21
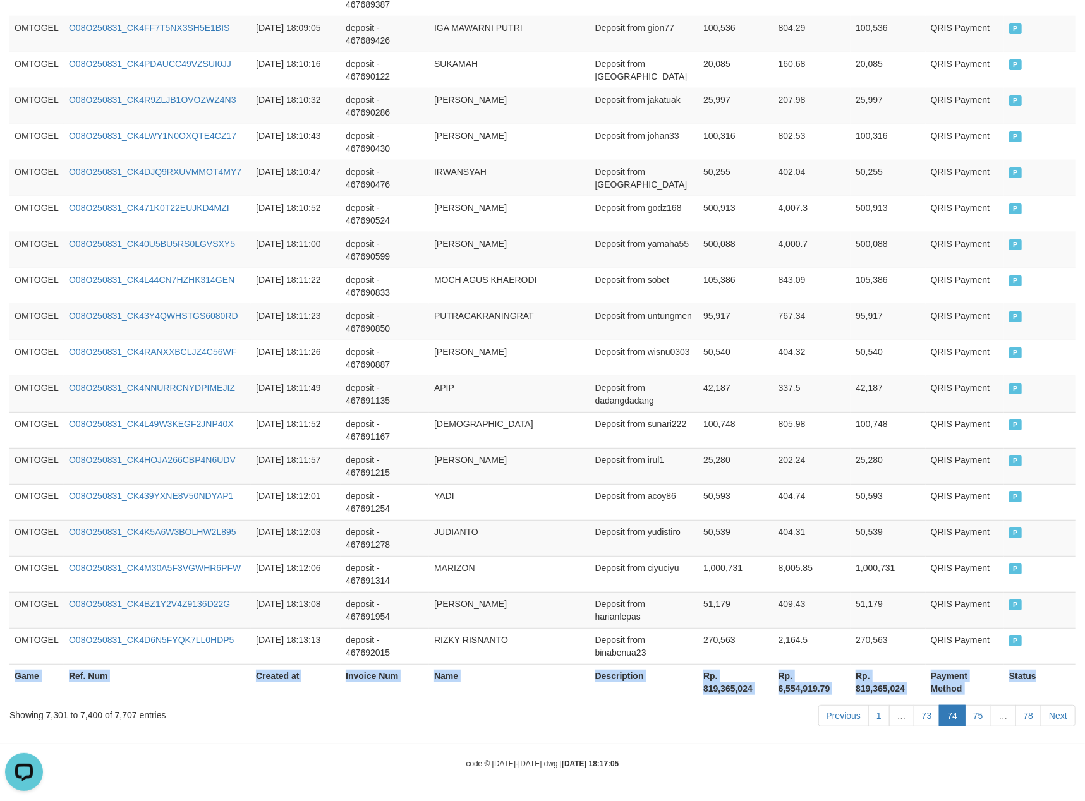
click at [953, 717] on link "74" at bounding box center [952, 715] width 27 height 21
click at [964, 708] on link "74" at bounding box center [952, 715] width 27 height 21
click at [971, 709] on link "75" at bounding box center [978, 715] width 27 height 21
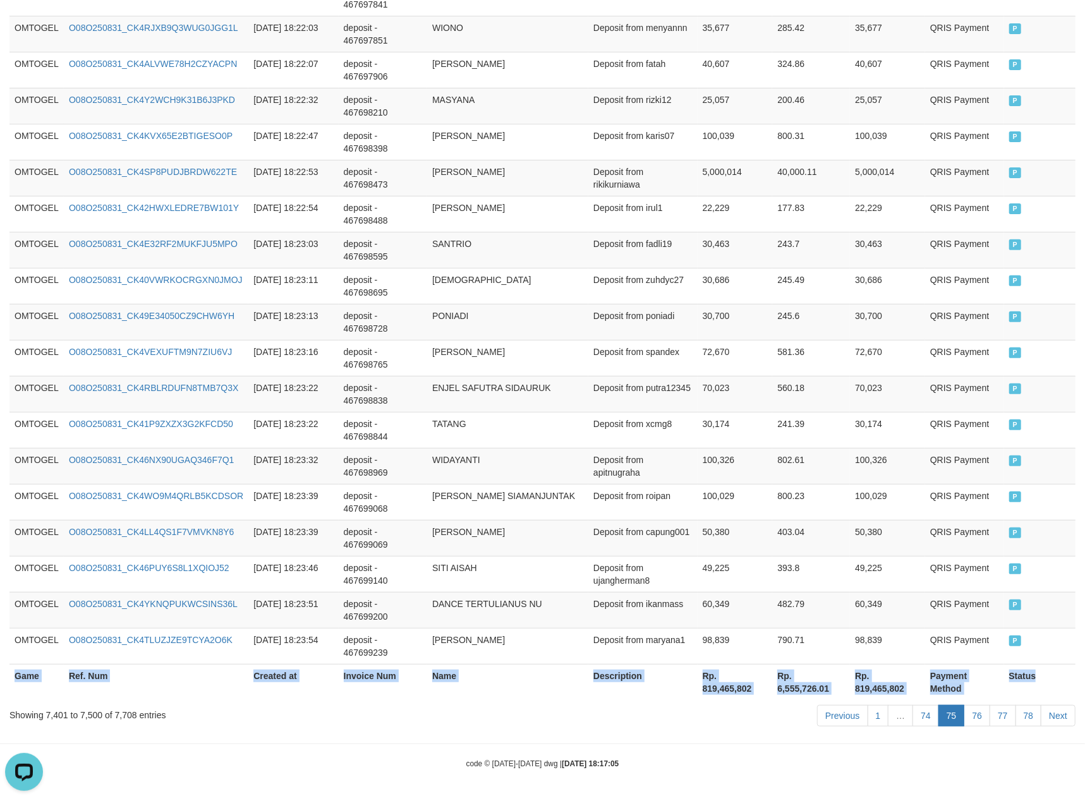
copy table "Game Ref. Num Created at Invoice Num Name Description Net Amount Total Fee Amou…"
click at [979, 715] on link "76" at bounding box center [977, 715] width 27 height 21
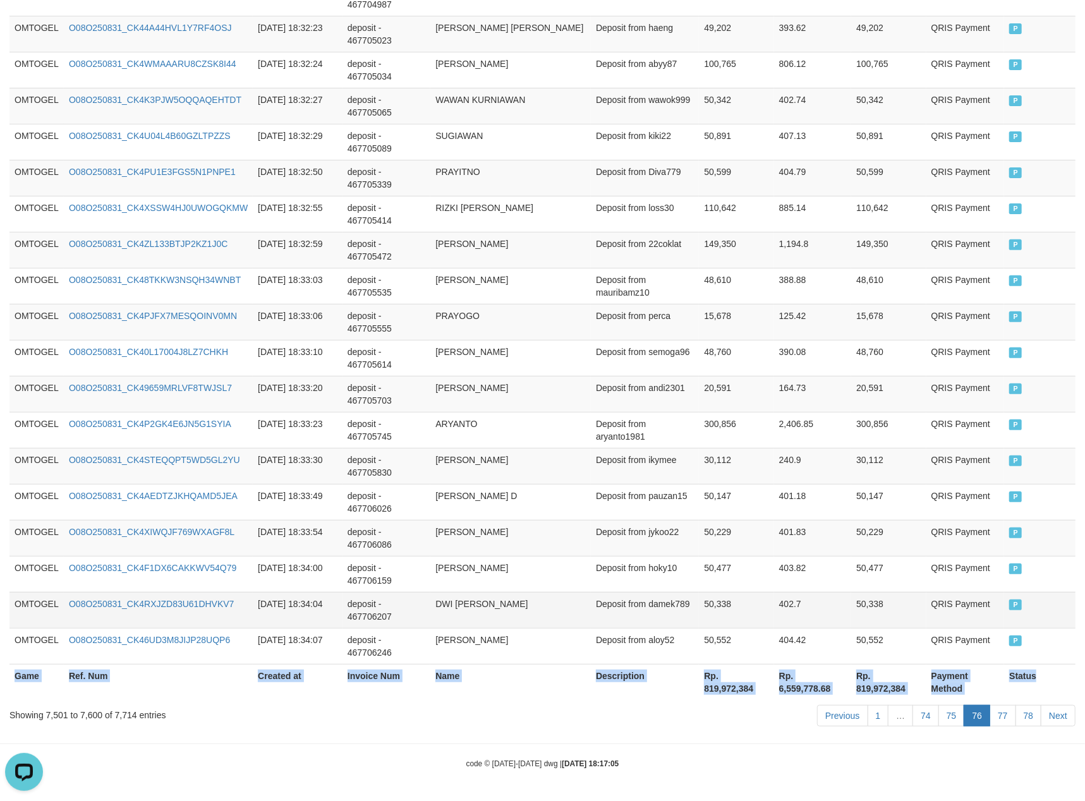
copy table "Game Ref. Num Created at Invoice Num Name Description Net Amount Total Fee Amou…"
click at [1006, 716] on link "77" at bounding box center [1003, 715] width 27 height 21
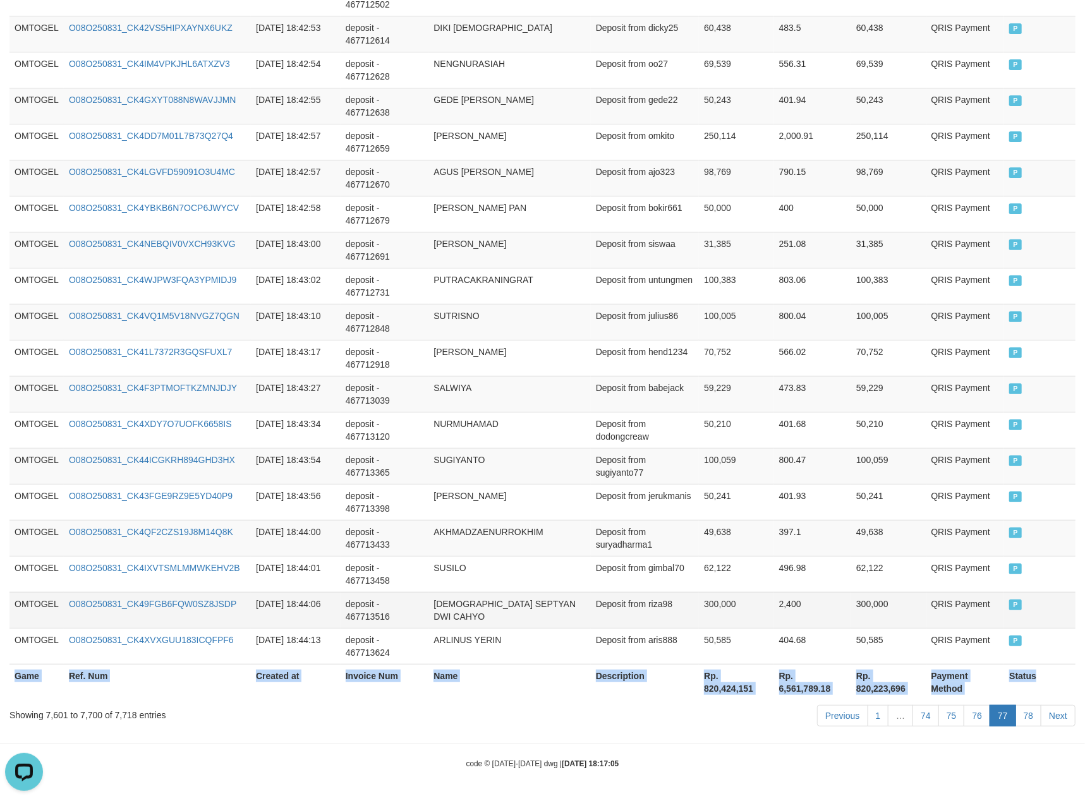
copy table "Game Ref. Num Created at Invoice Num Name Description Net Amount Total Fee Amou…"
click at [1033, 716] on link "78" at bounding box center [1029, 715] width 27 height 21
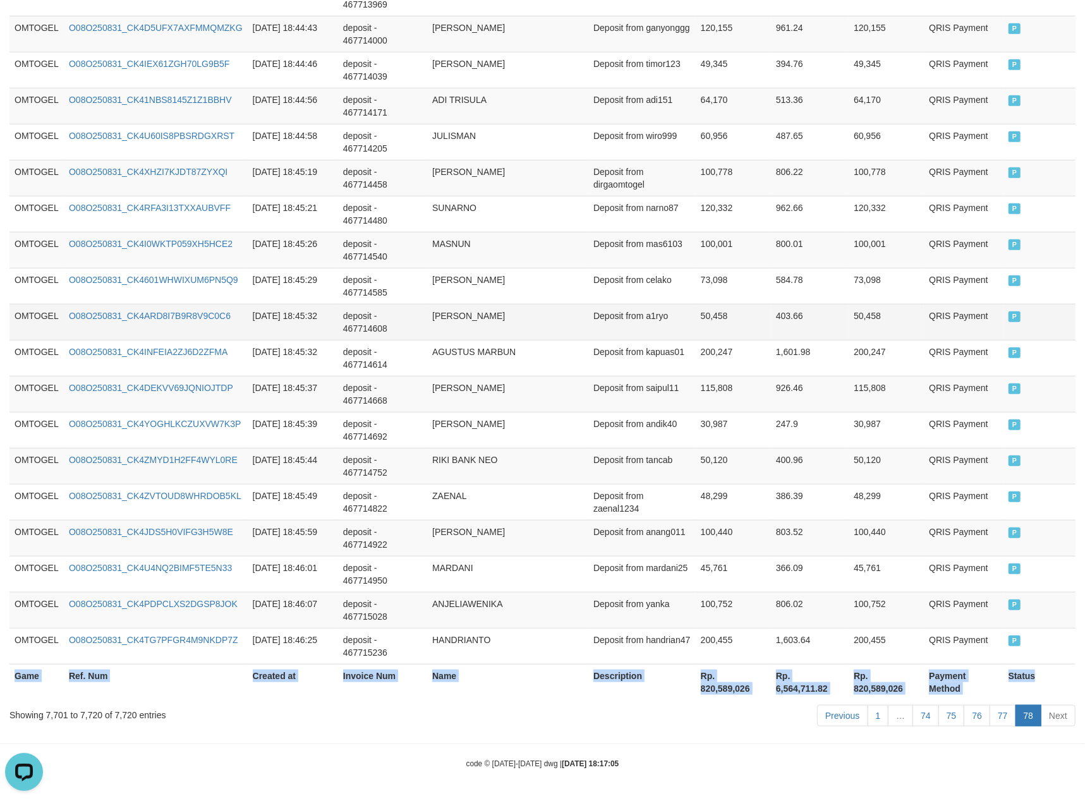
click at [506, 314] on td "ARYO AKBAR" at bounding box center [507, 322] width 161 height 36
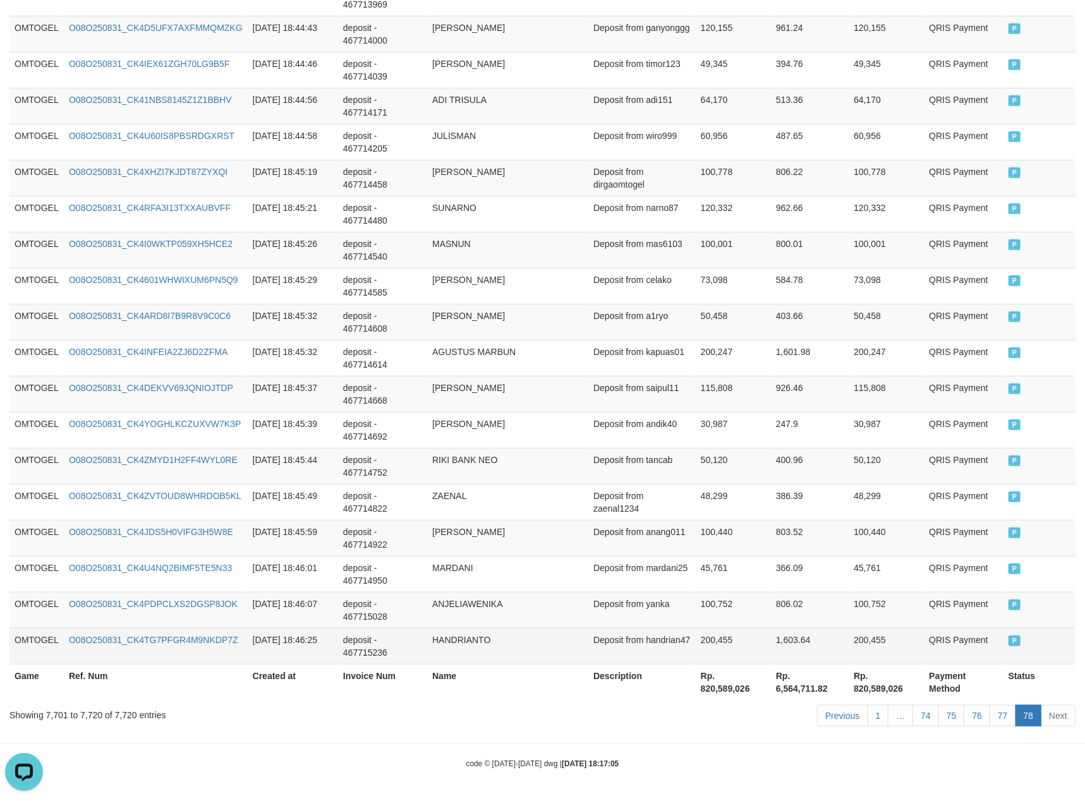
click at [889, 658] on td "200,455" at bounding box center [886, 646] width 75 height 36
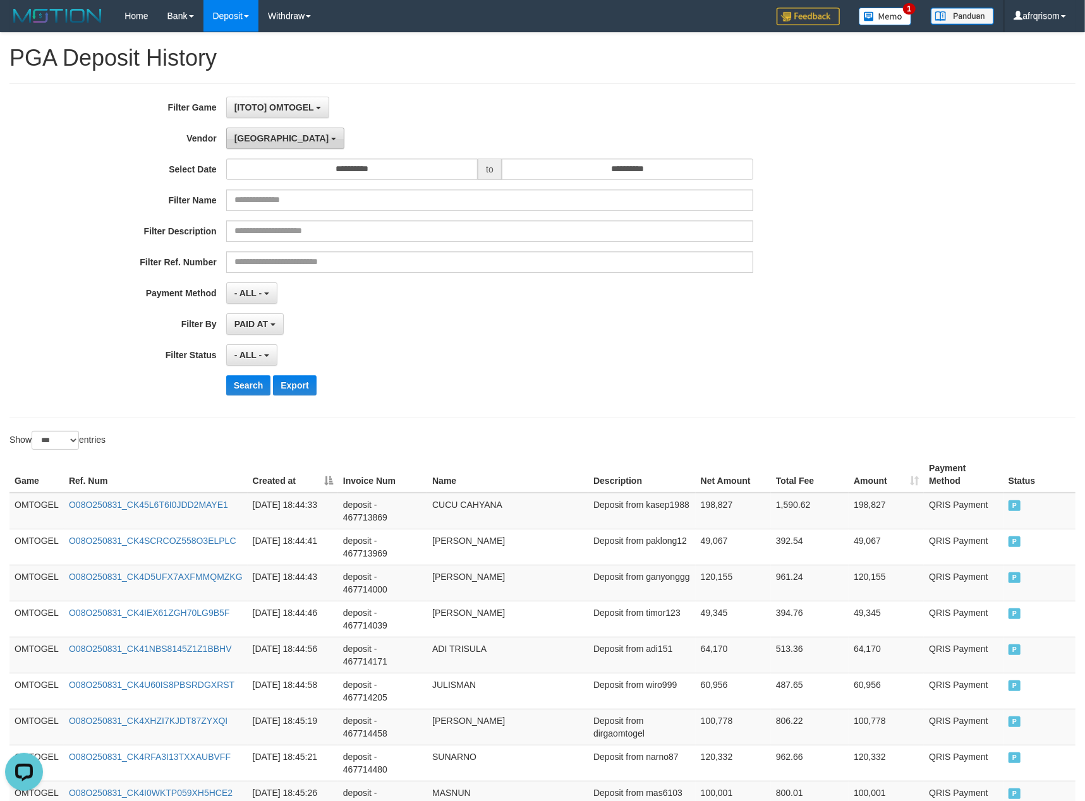
click at [240, 140] on span "[GEOGRAPHIC_DATA]" at bounding box center [281, 138] width 95 height 10
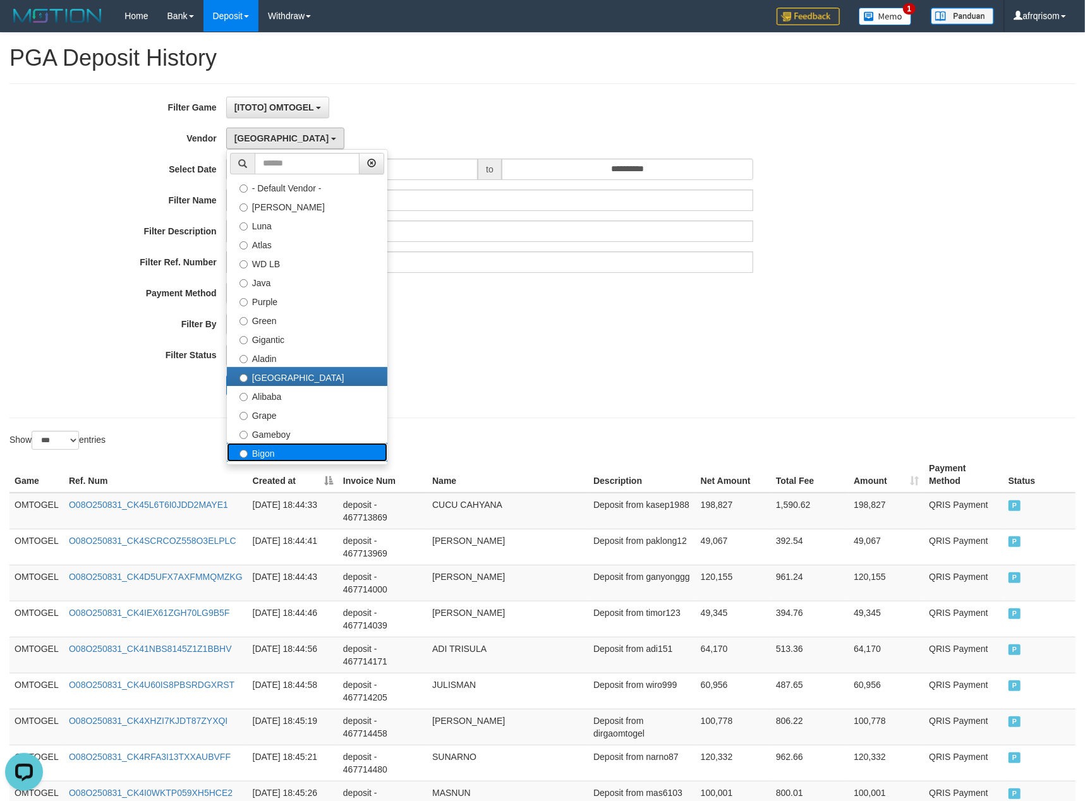
click at [266, 462] on label "Bigon" at bounding box center [307, 452] width 161 height 19
select select "**********"
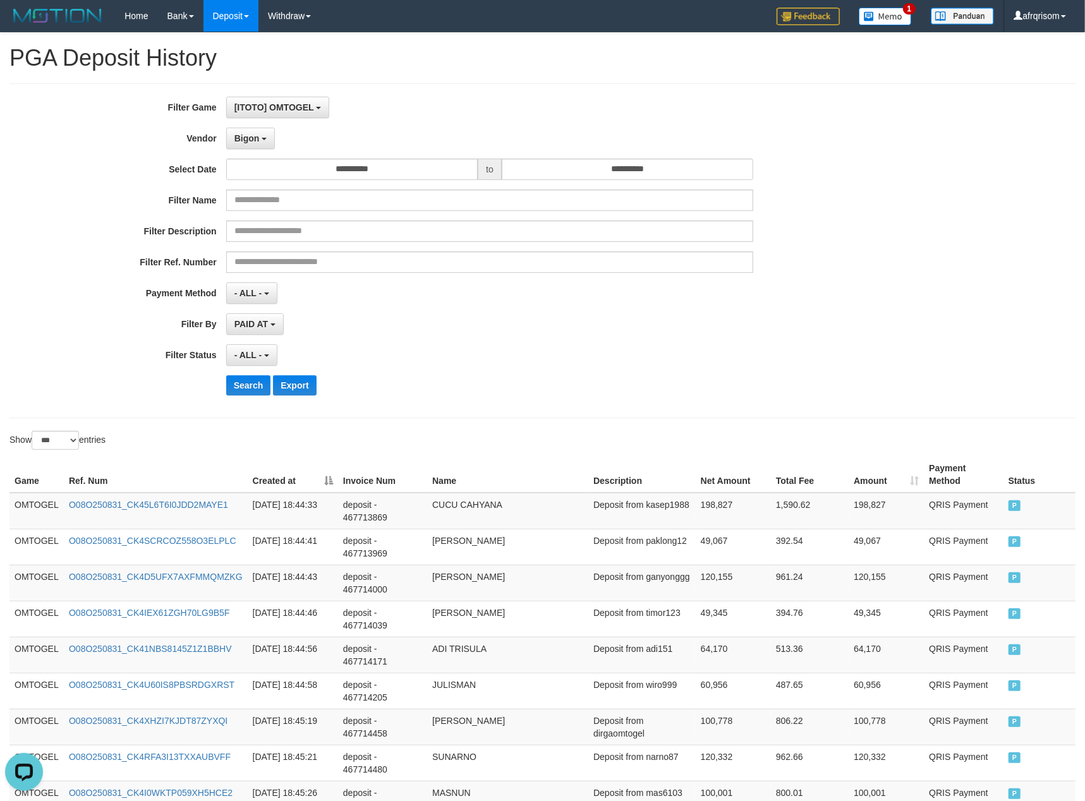
drag, startPoint x: 590, startPoint y: 374, endPoint x: 403, endPoint y: 421, distance: 192.8
click at [587, 374] on div "**********" at bounding box center [452, 251] width 904 height 308
click at [248, 393] on button "Search" at bounding box center [248, 385] width 45 height 20
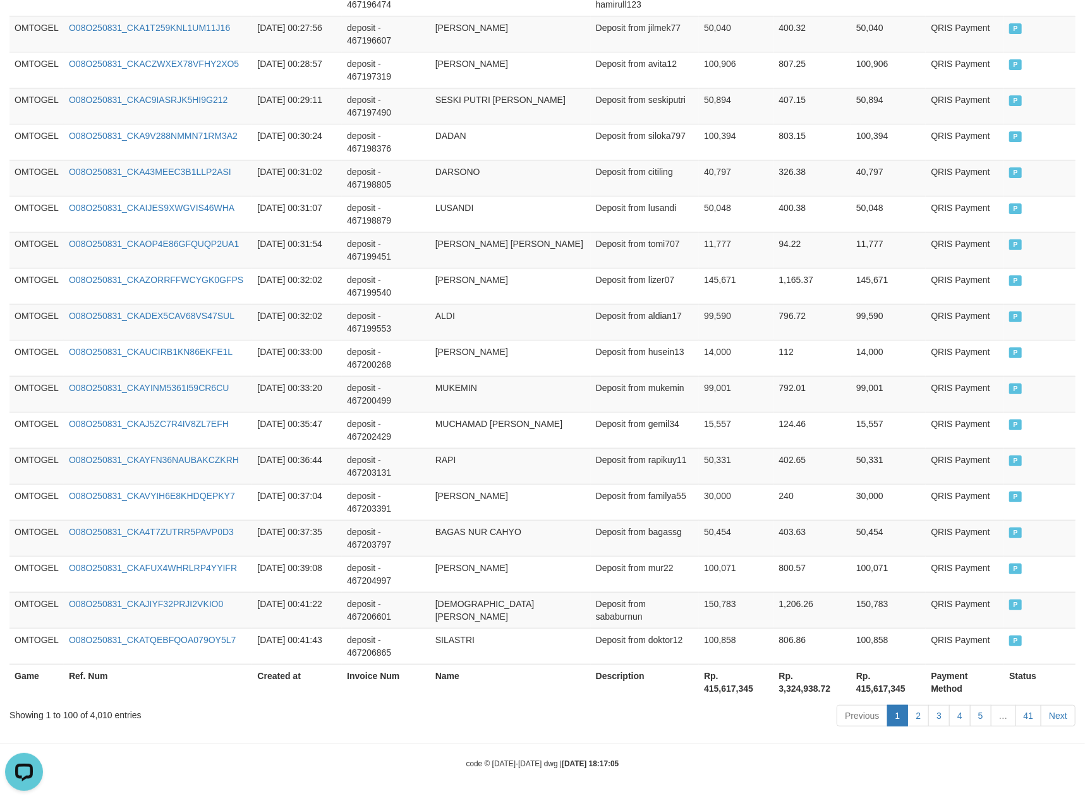
scroll to position [3454, 0]
click at [1020, 713] on link "41" at bounding box center [1029, 715] width 27 height 21
click at [1016, 705] on link "41" at bounding box center [1029, 715] width 27 height 21
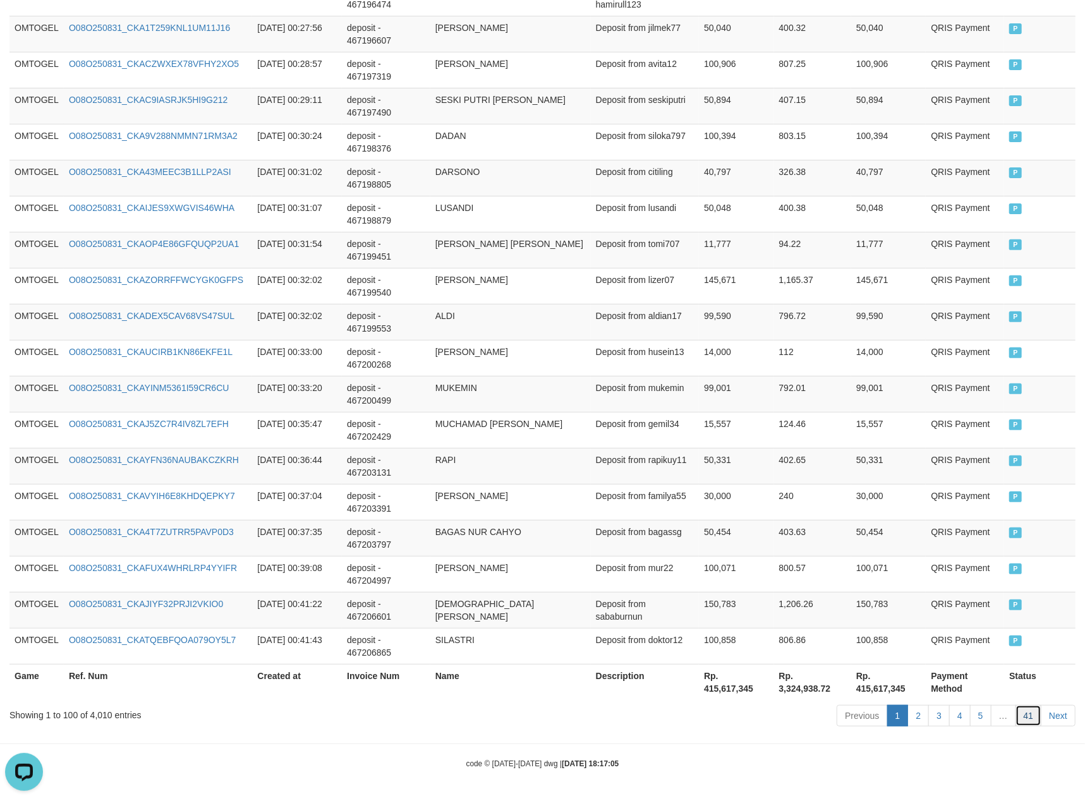
click at [1016, 705] on link "41" at bounding box center [1029, 715] width 27 height 21
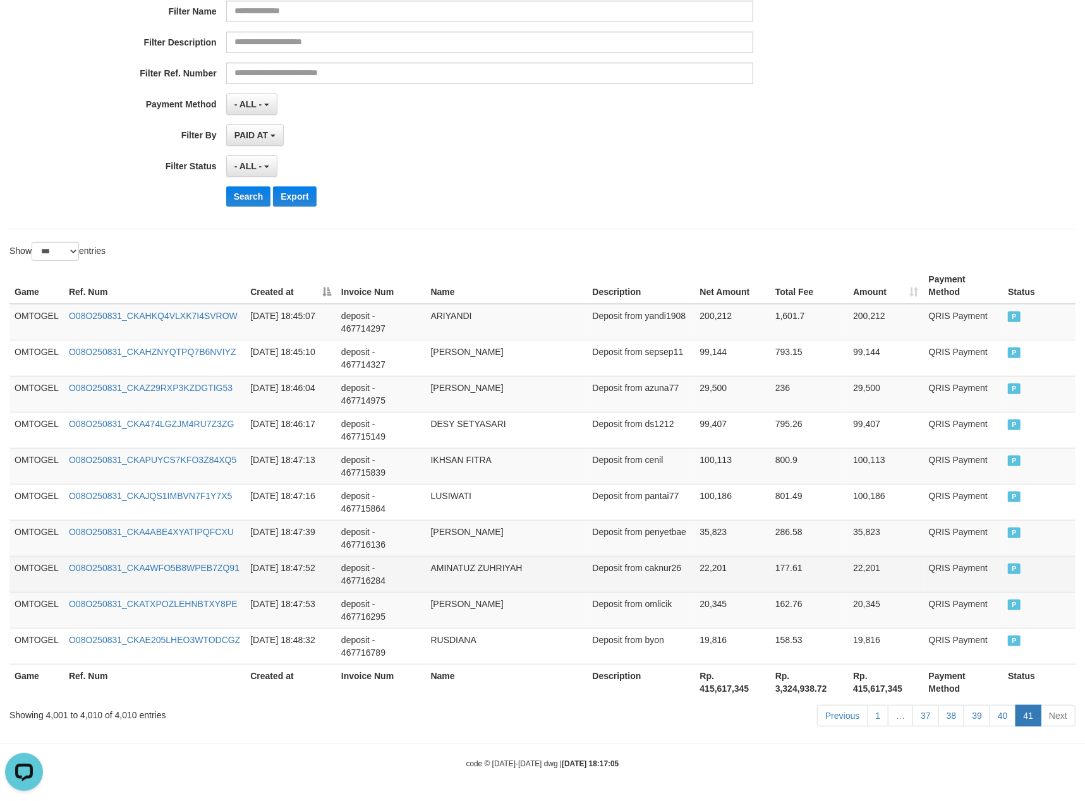
drag, startPoint x: 794, startPoint y: 578, endPoint x: 739, endPoint y: 585, distance: 55.4
click at [794, 578] on td "177.61" at bounding box center [809, 574] width 78 height 36
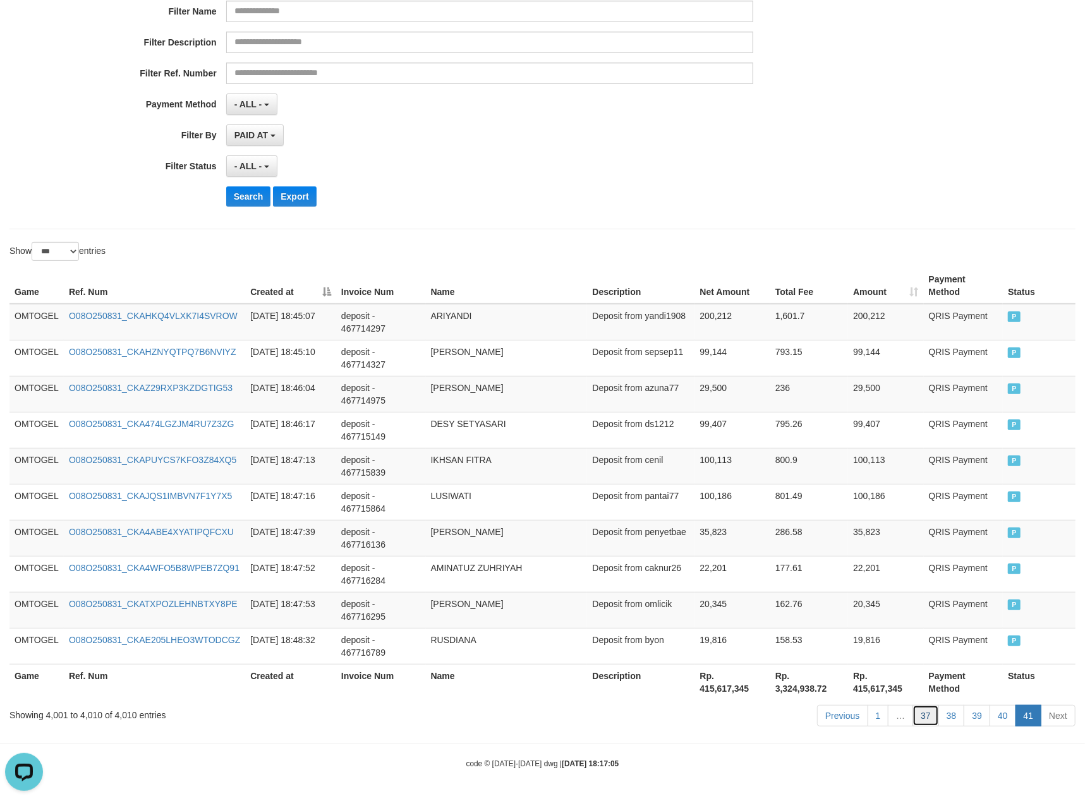
click at [928, 719] on link "37" at bounding box center [926, 715] width 27 height 21
click at [913, 705] on link "37" at bounding box center [926, 715] width 27 height 21
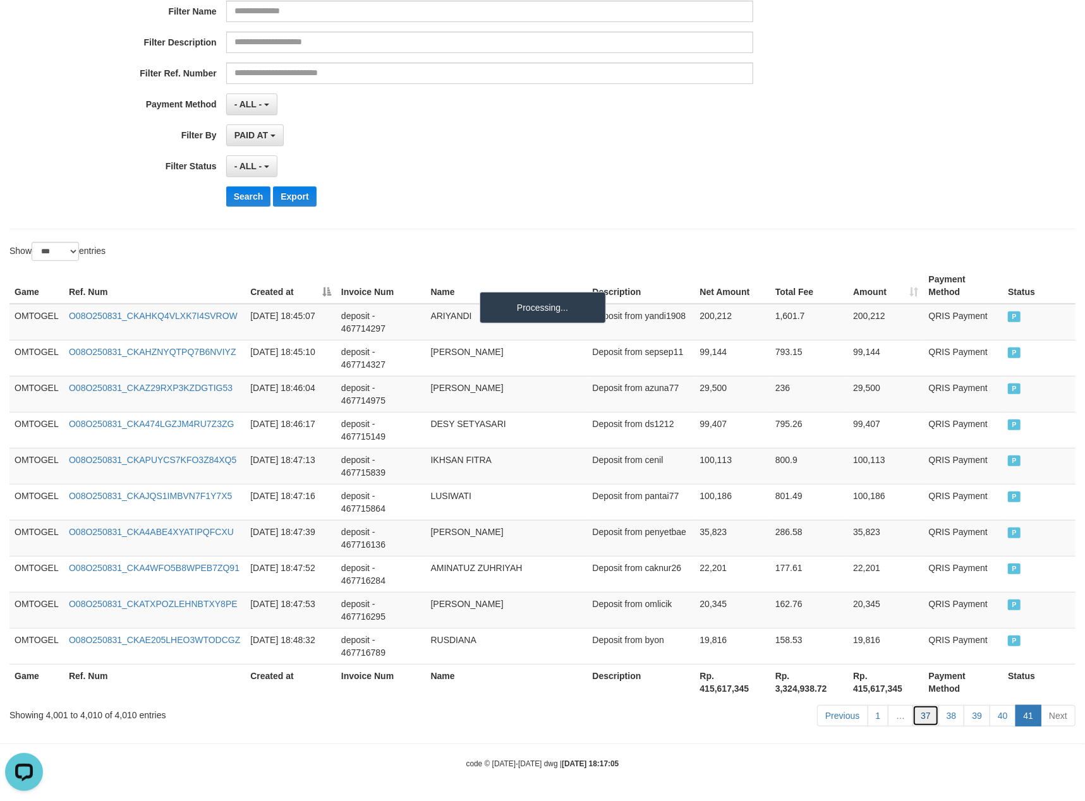
click at [913, 705] on link "37" at bounding box center [926, 715] width 27 height 21
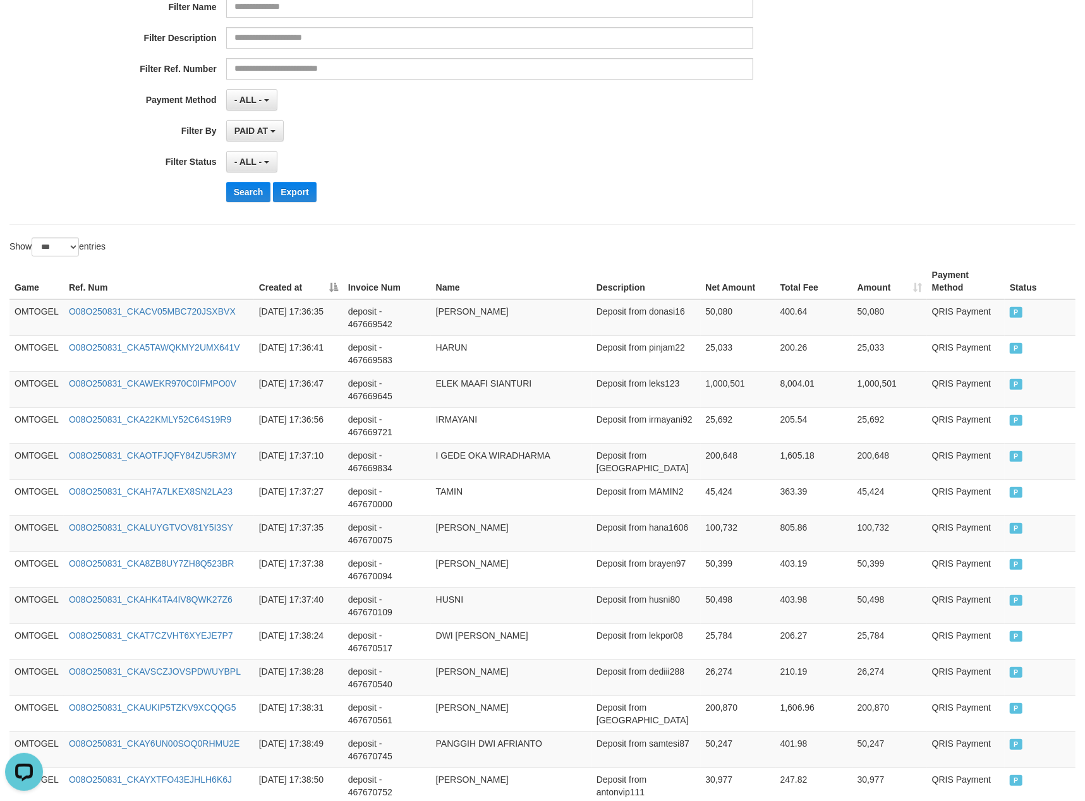
scroll to position [3454, 0]
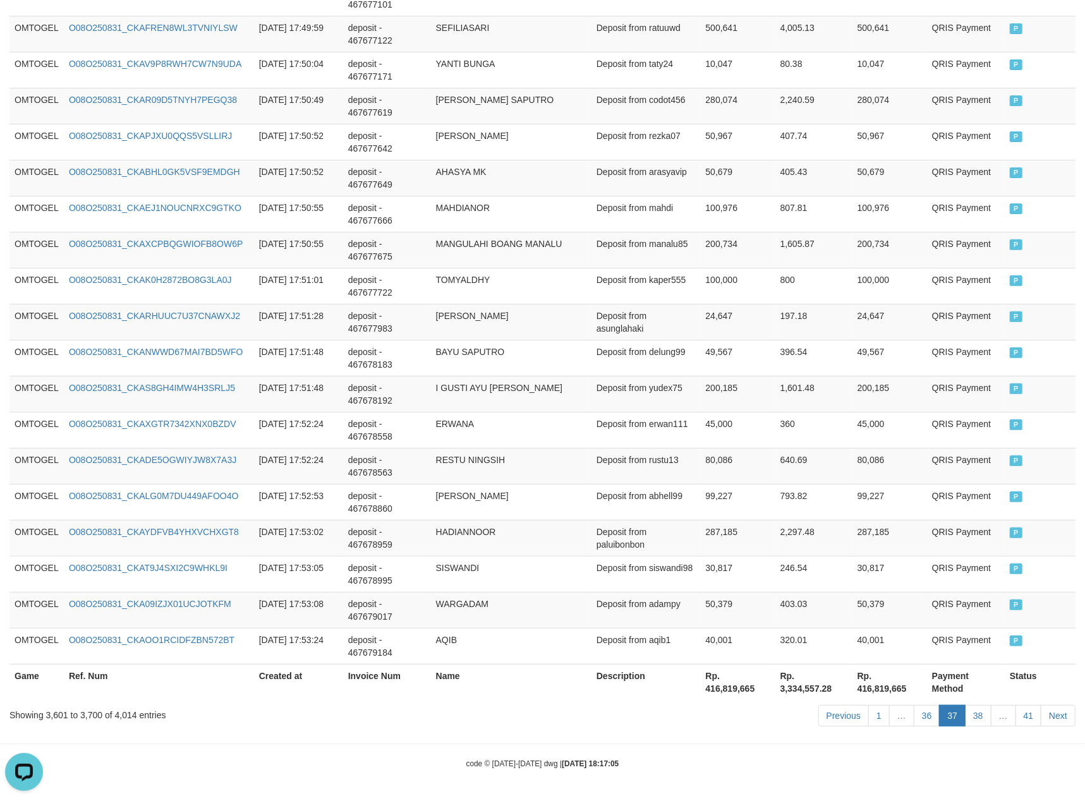
click at [914, 705] on link "36" at bounding box center [927, 715] width 27 height 21
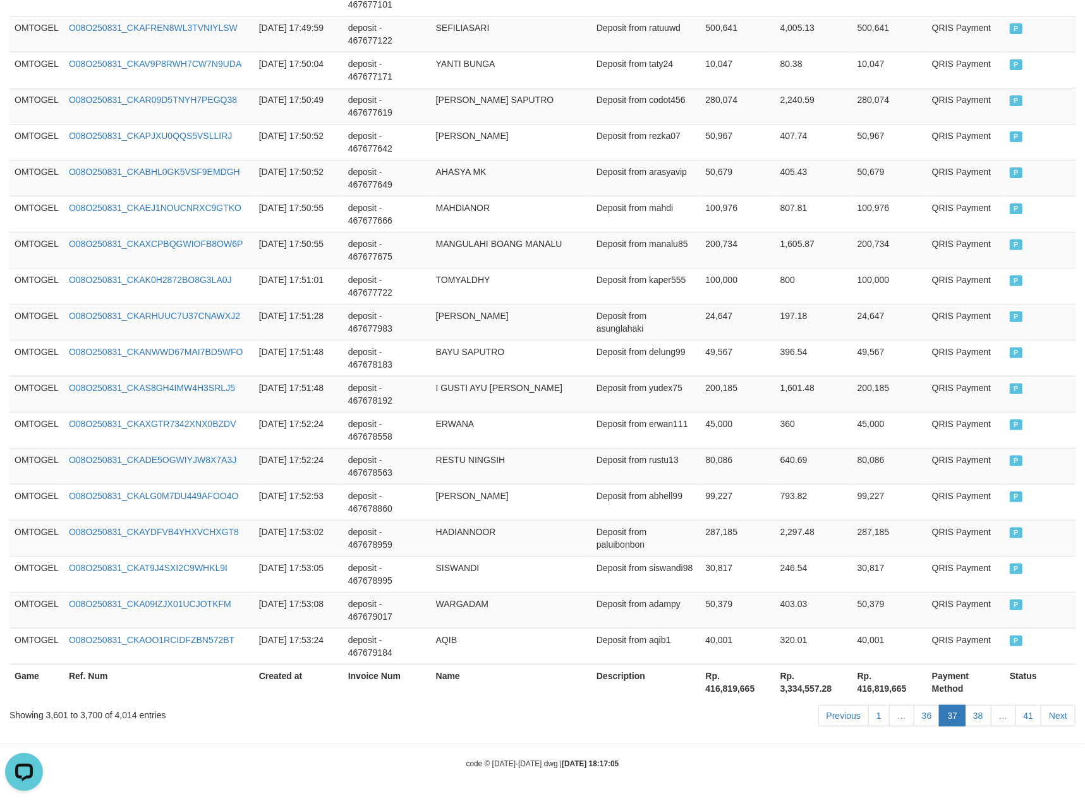
click at [914, 705] on link "36" at bounding box center [927, 715] width 27 height 21
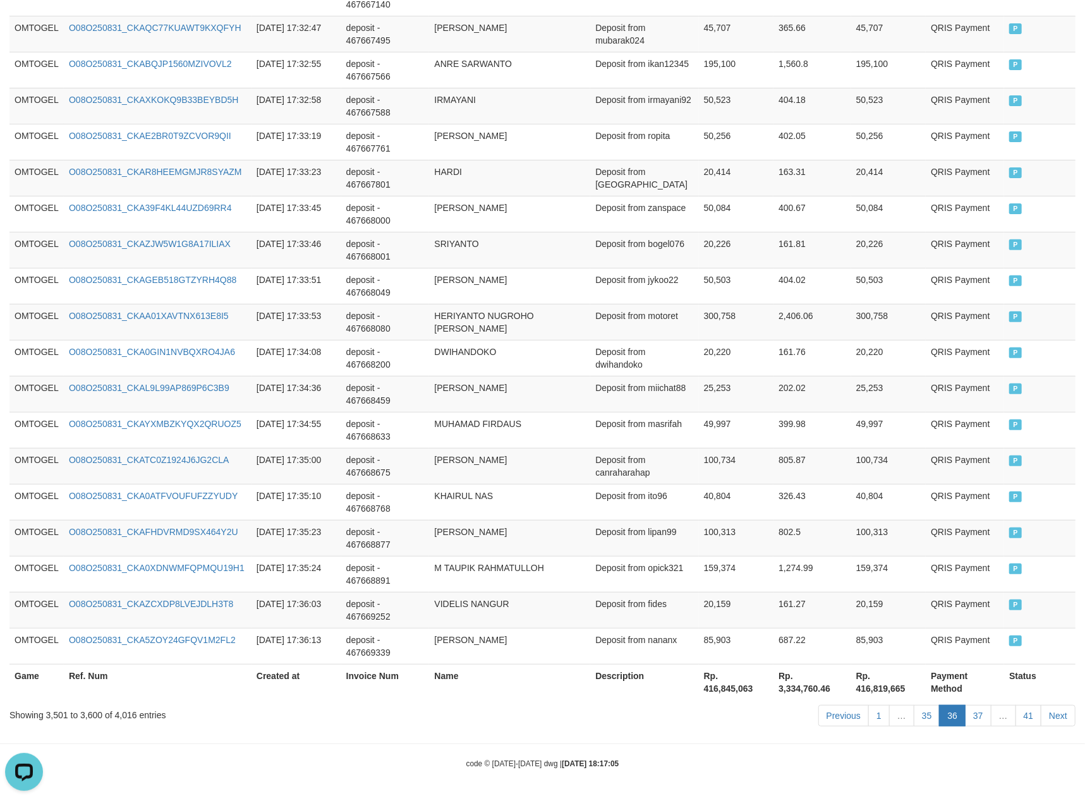
click at [914, 705] on link "35" at bounding box center [927, 715] width 27 height 21
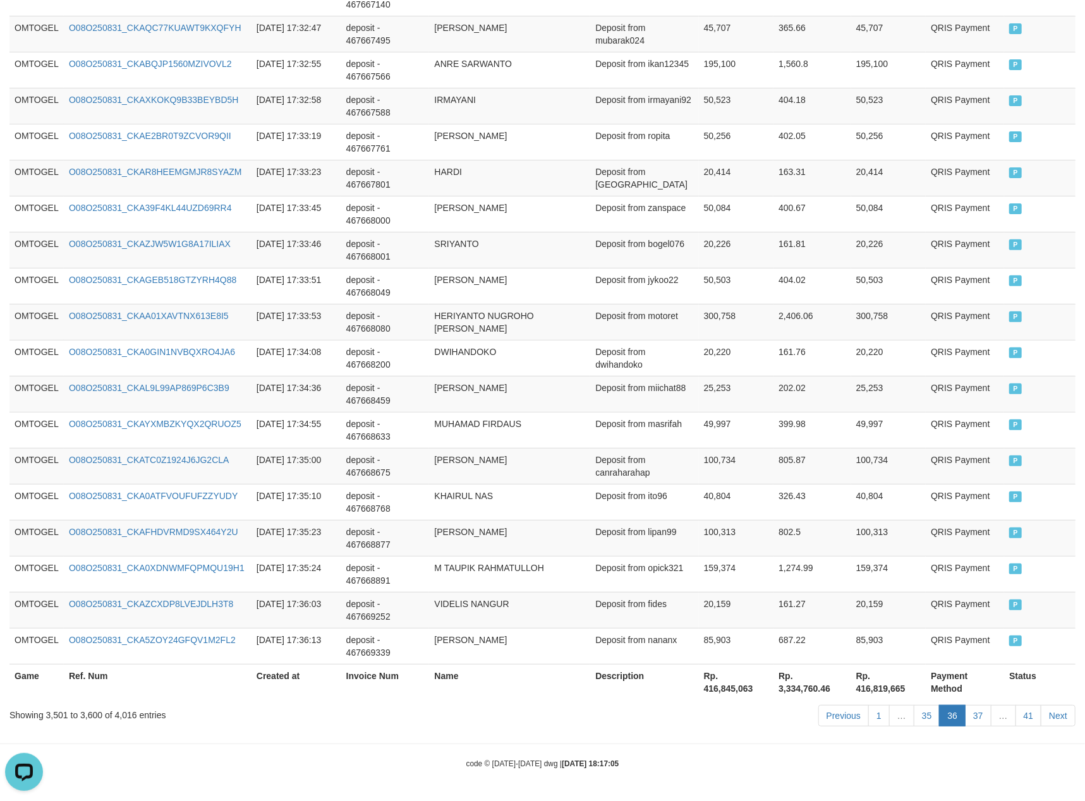
click at [914, 705] on link "35" at bounding box center [927, 715] width 27 height 21
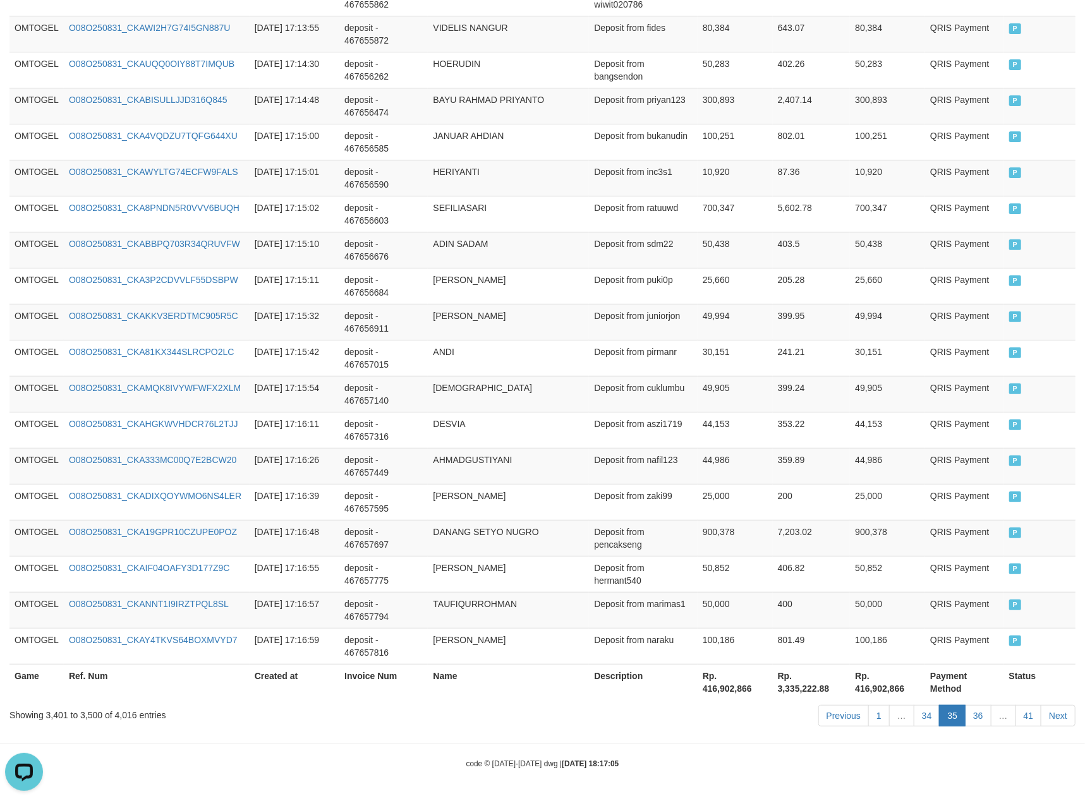
click link "34" at bounding box center [927, 715] width 27 height 21
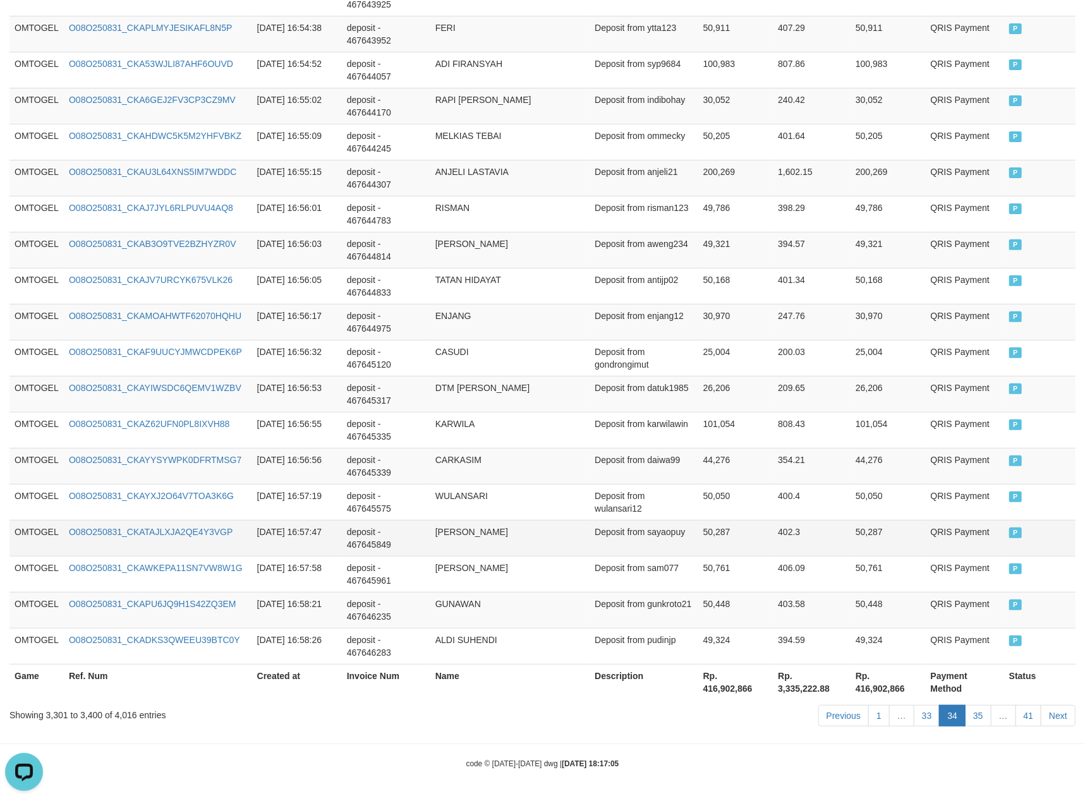
click at [828, 539] on td "402.3" at bounding box center [812, 538] width 78 height 36
click at [926, 727] on div "Previous 1 … 33 34 35 … 41 Next" at bounding box center [768, 717] width 614 height 27
click at [926, 712] on link "33" at bounding box center [927, 715] width 27 height 21
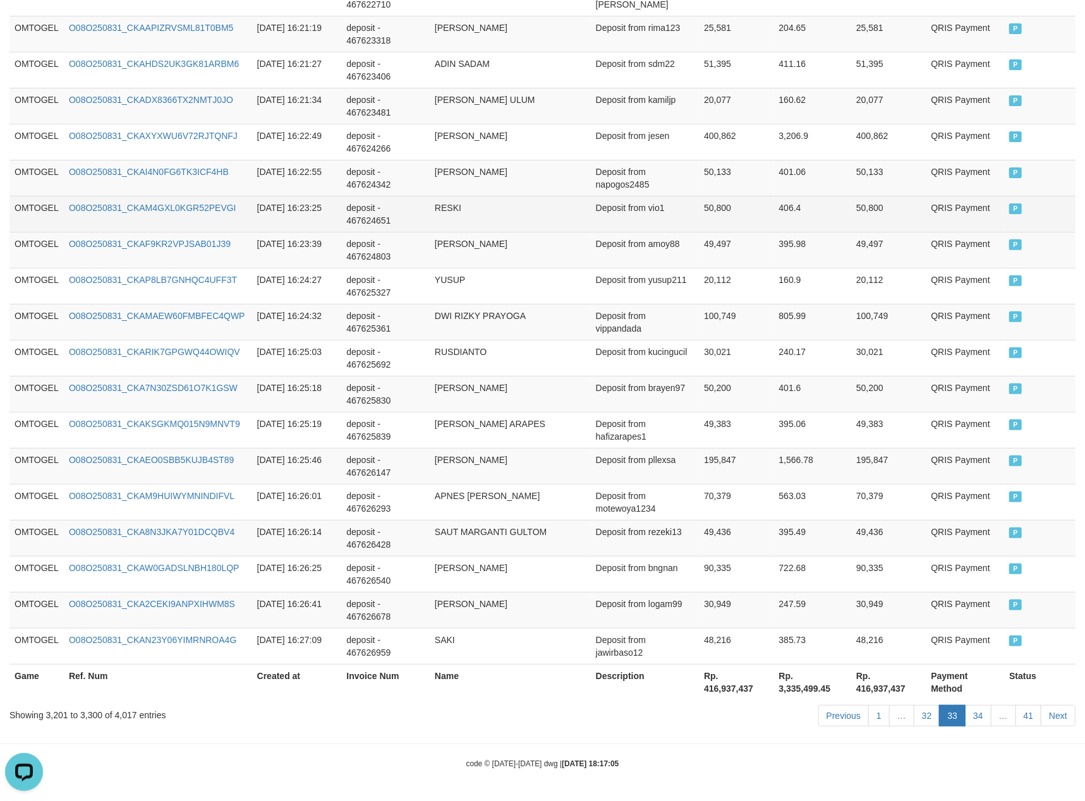
click at [581, 196] on td "RESKI" at bounding box center [510, 214] width 161 height 36
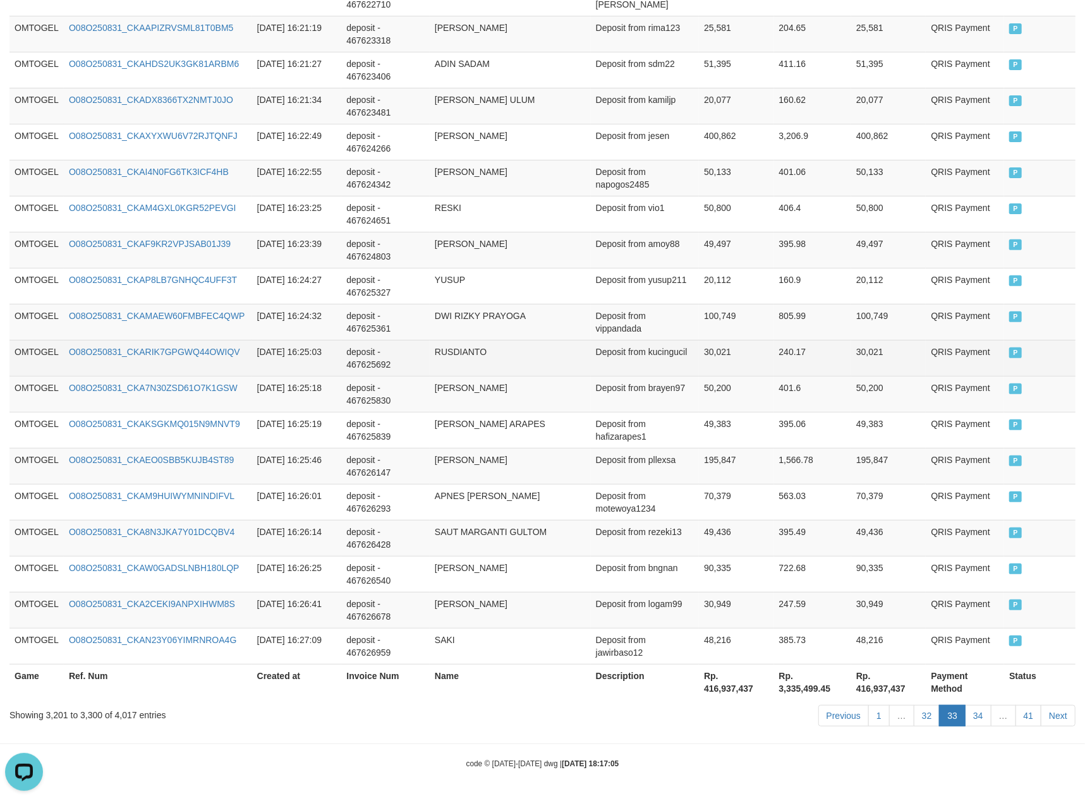
click at [640, 364] on td "Deposit from kucingucil" at bounding box center [645, 358] width 108 height 36
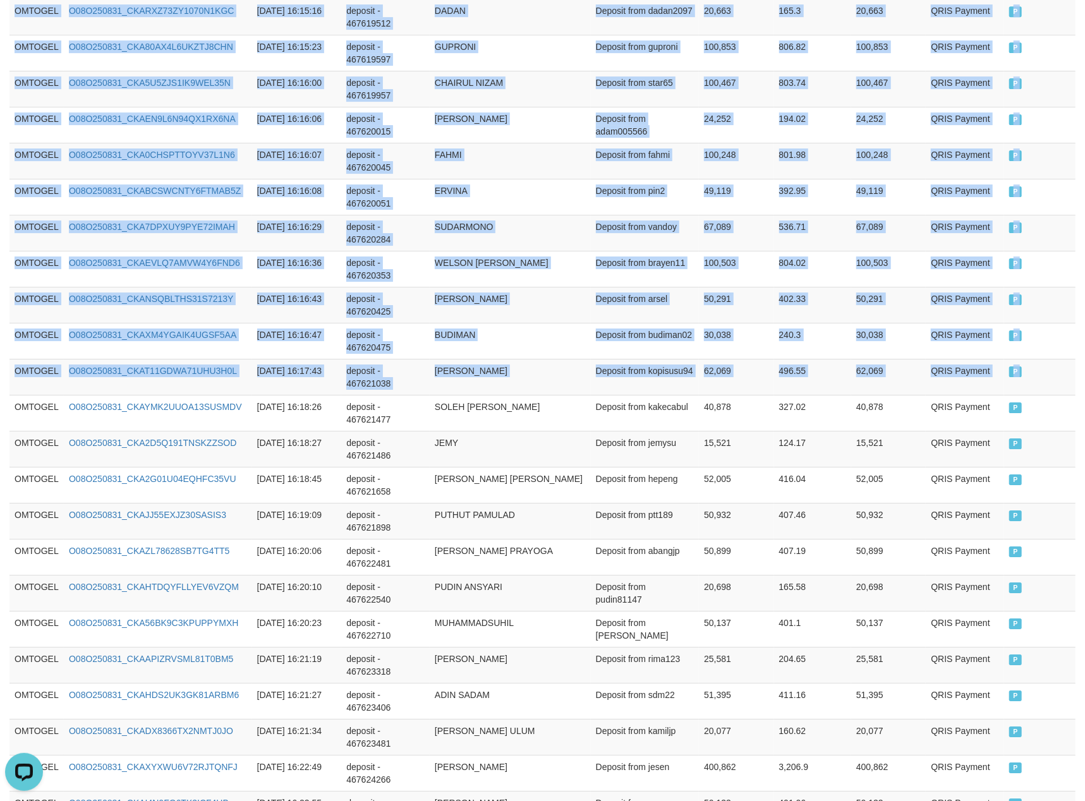
drag, startPoint x: 16, startPoint y: 432, endPoint x: 1103, endPoint y: 407, distance: 1087.3
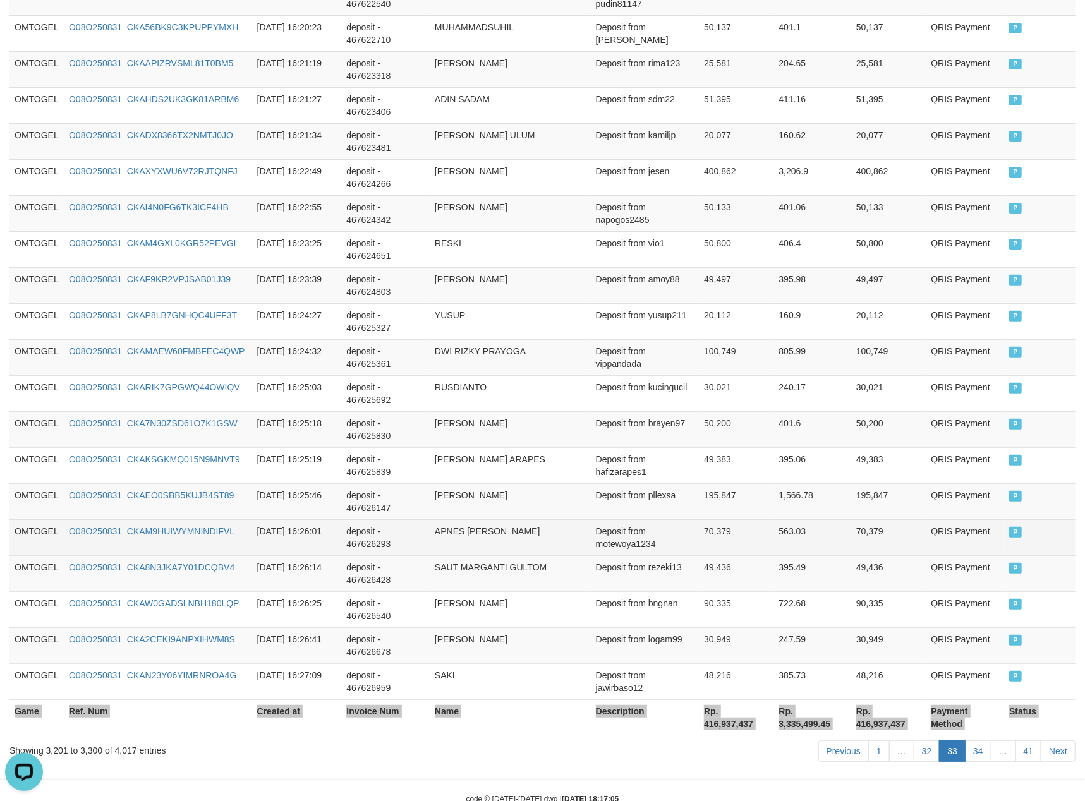
scroll to position [3454, 0]
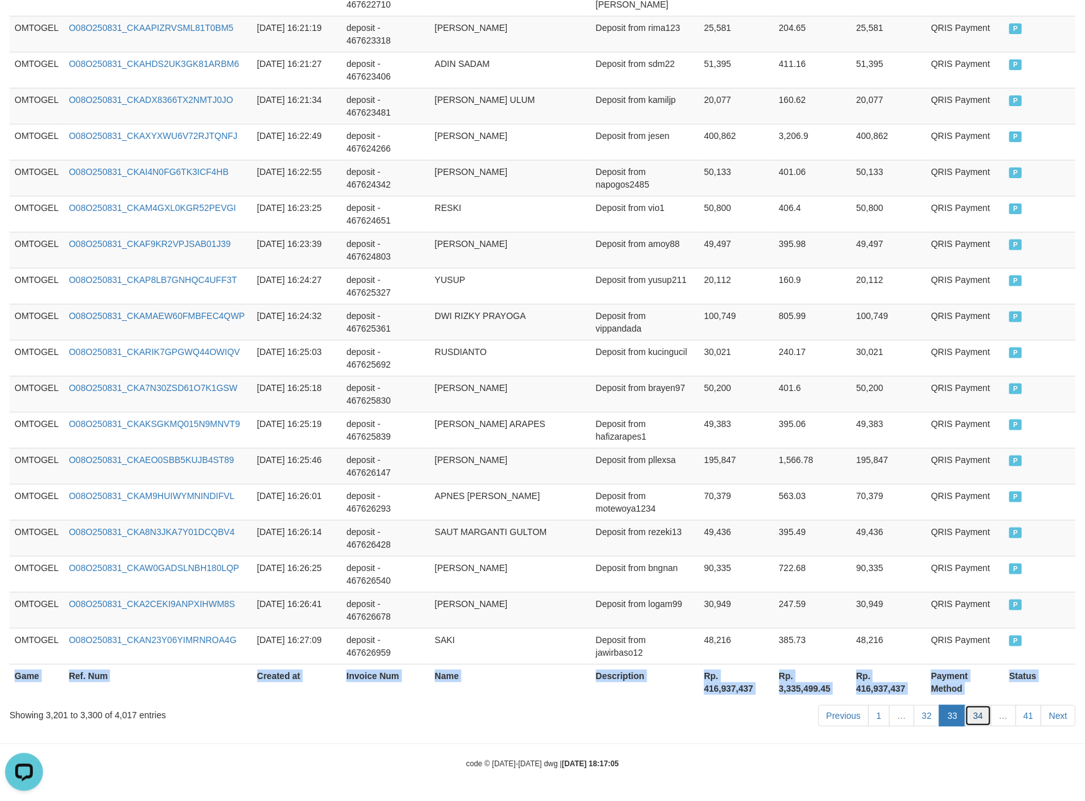
click at [973, 716] on link "34" at bounding box center [978, 715] width 27 height 21
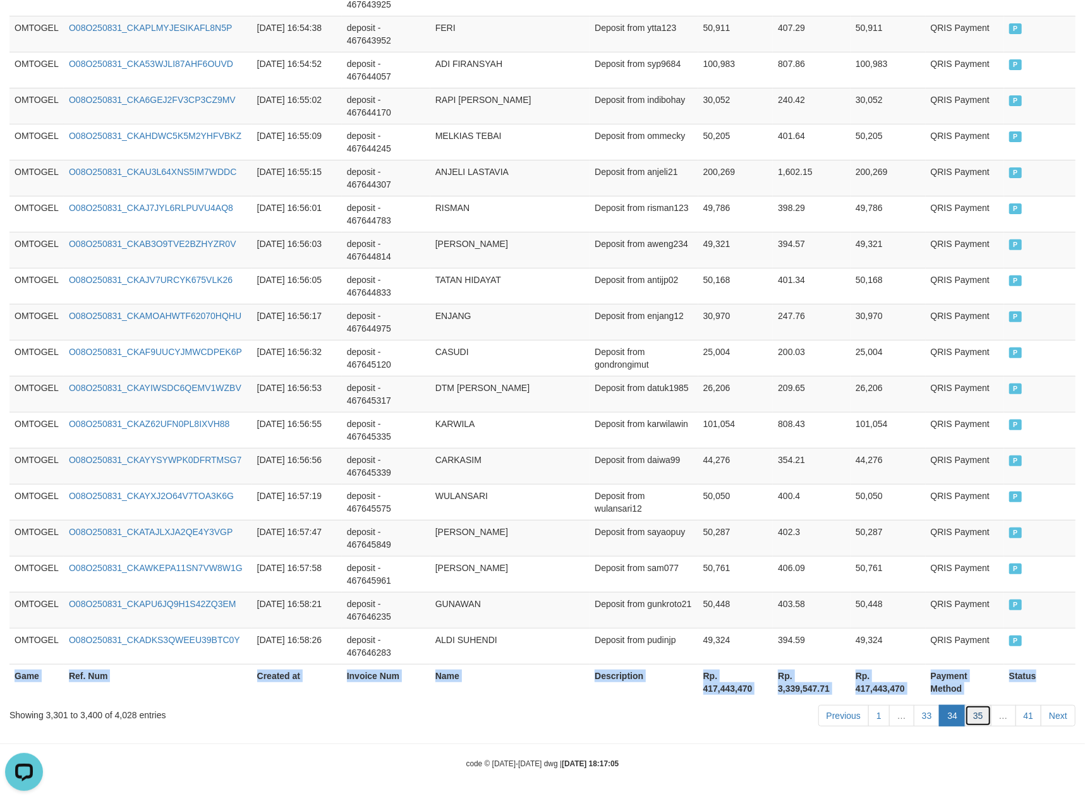
click at [977, 716] on link "35" at bounding box center [978, 715] width 27 height 21
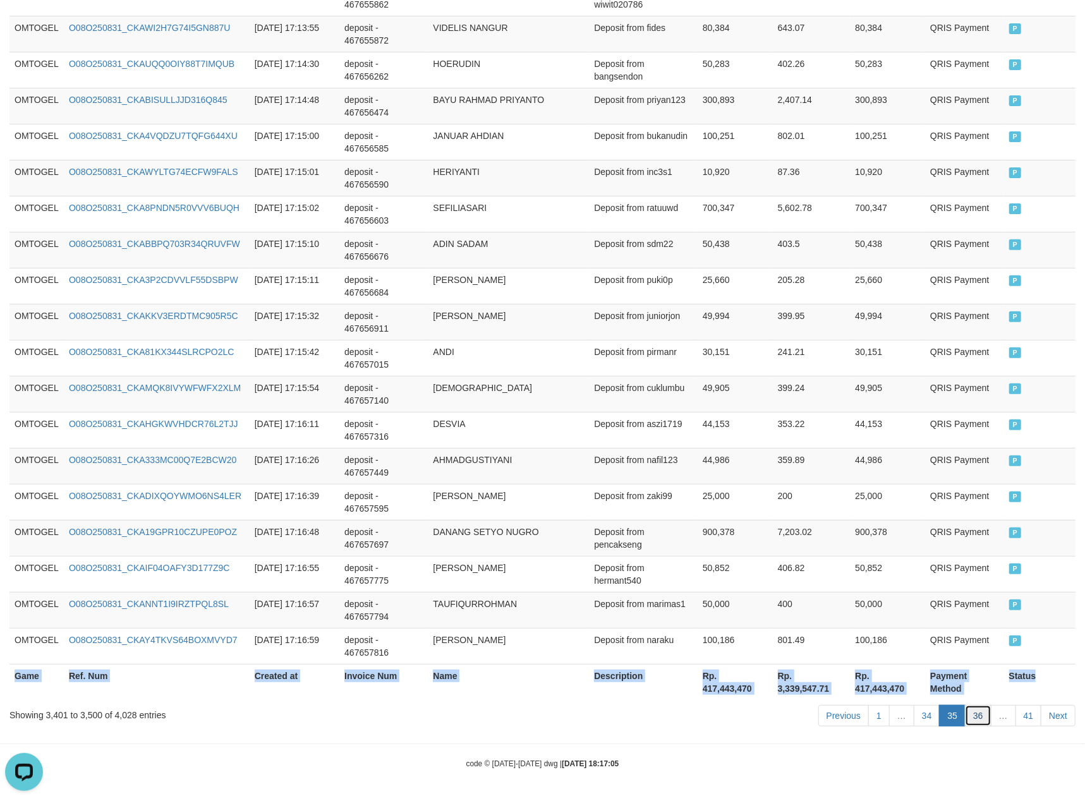
click at [966, 710] on link "36" at bounding box center [978, 715] width 27 height 21
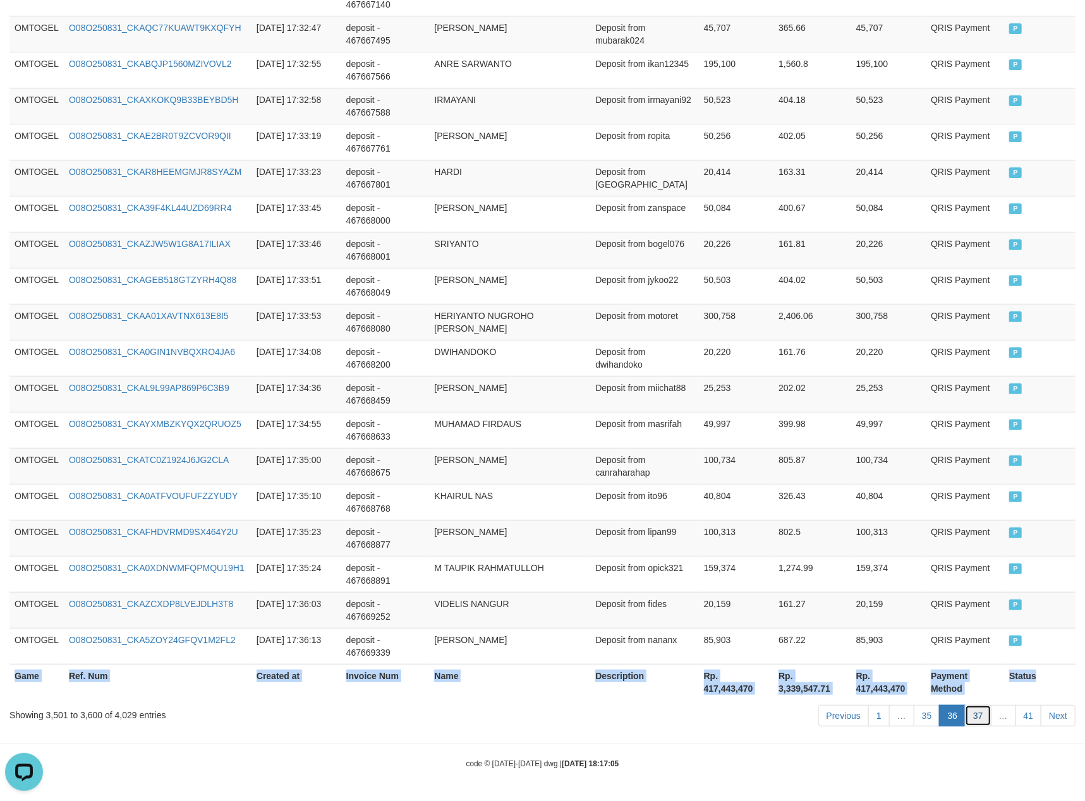
click at [973, 715] on link "37" at bounding box center [978, 715] width 27 height 21
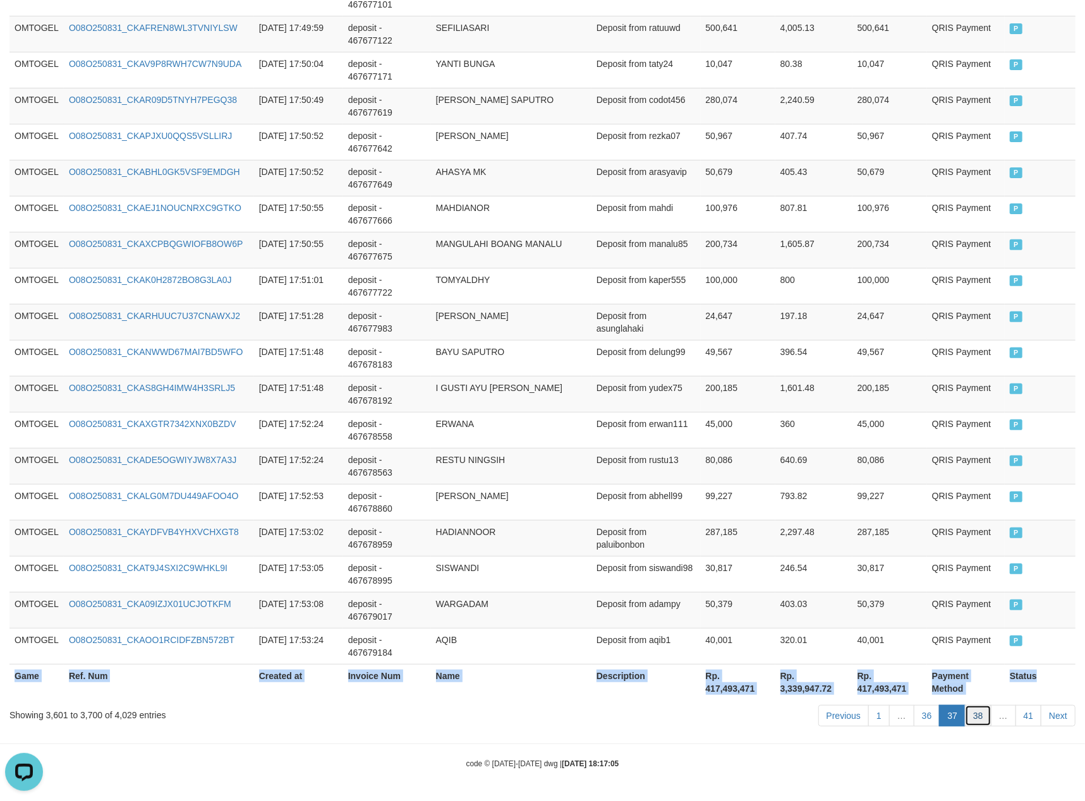
click at [977, 713] on link "38" at bounding box center [978, 715] width 27 height 21
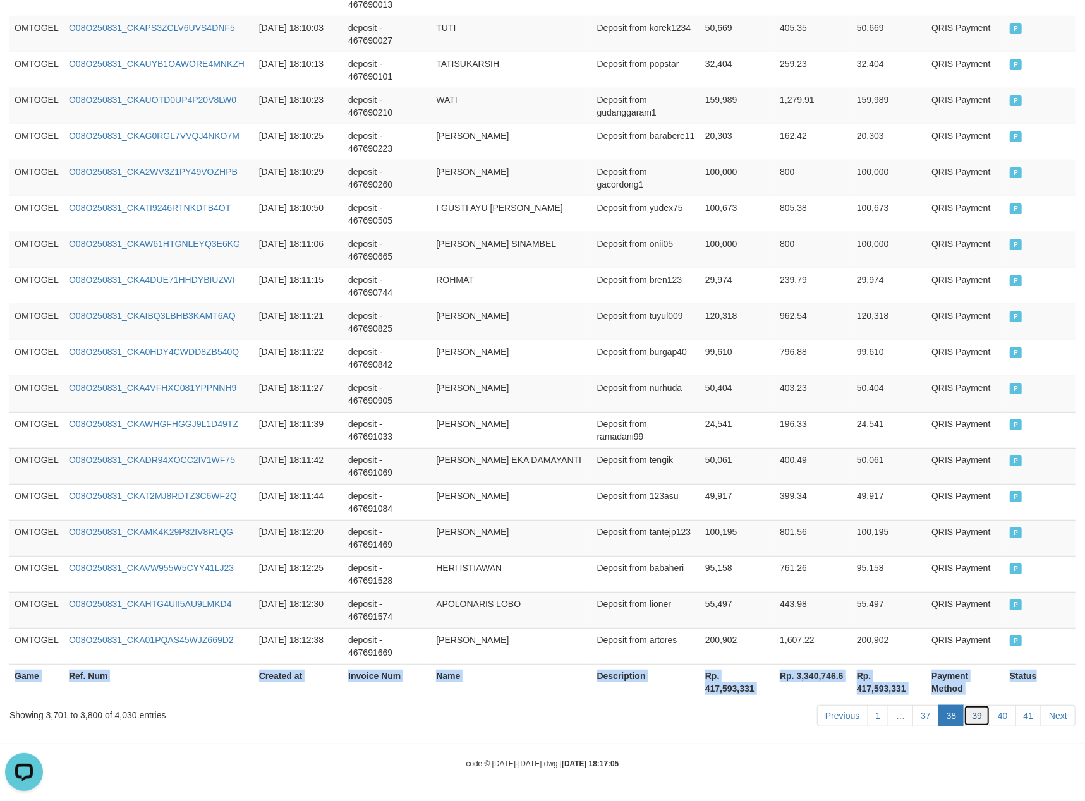
click at [968, 708] on link "39" at bounding box center [977, 715] width 27 height 21
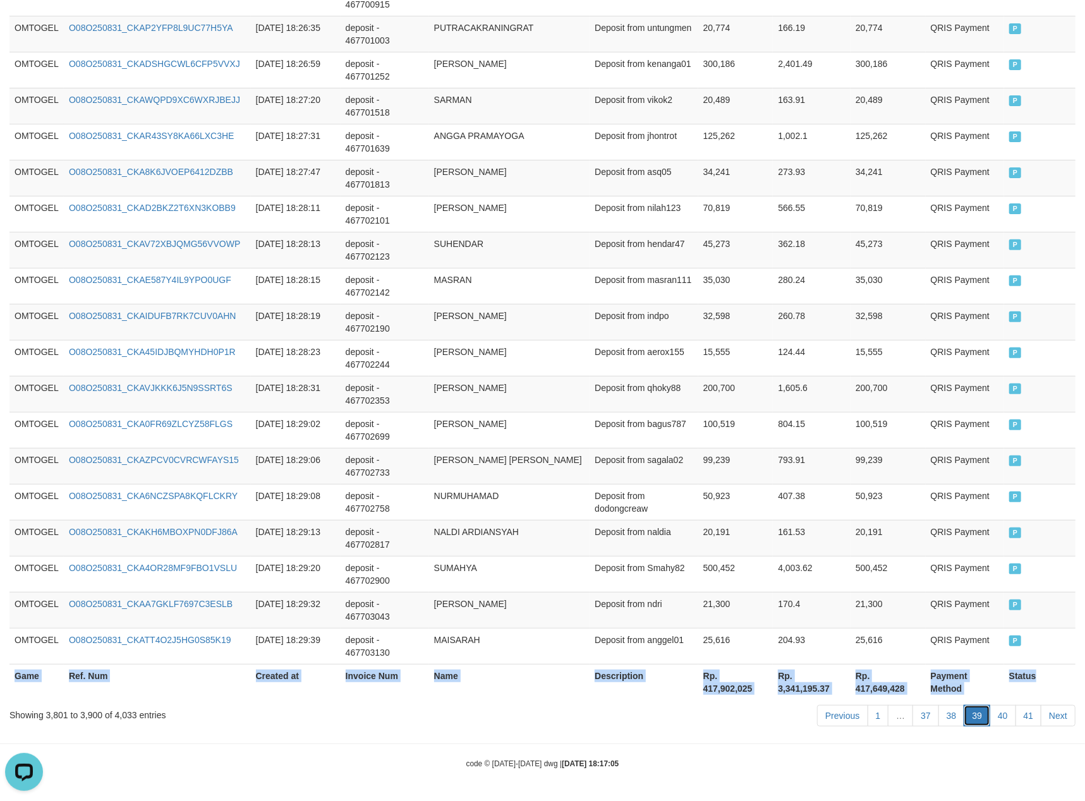
click at [977, 717] on link "39" at bounding box center [977, 715] width 27 height 21
click at [1006, 713] on link "40" at bounding box center [1003, 715] width 27 height 21
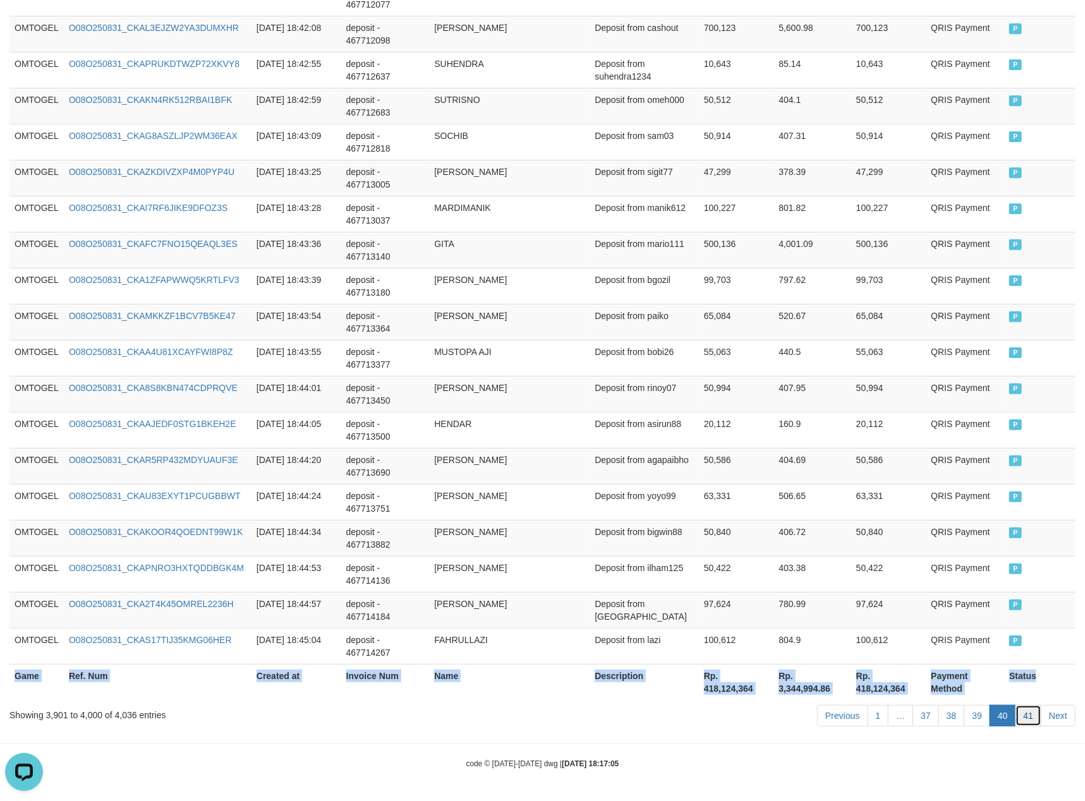
click at [1029, 713] on link "41" at bounding box center [1029, 715] width 27 height 21
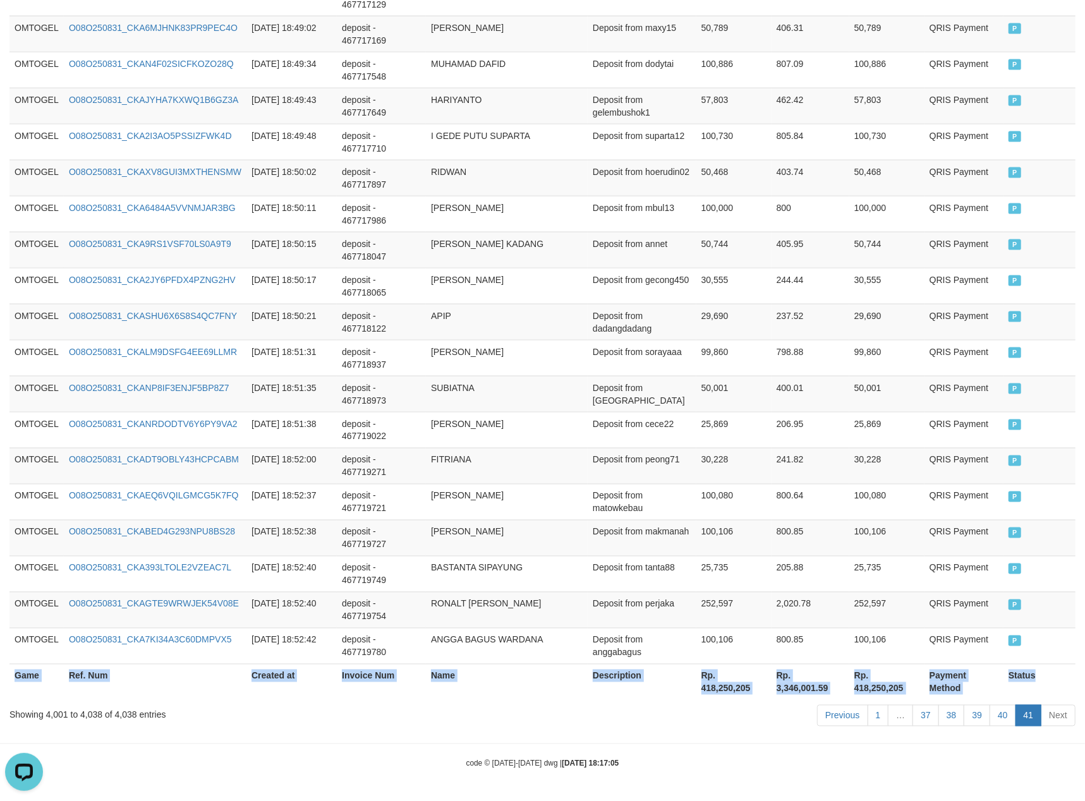
scroll to position [1208, 0]
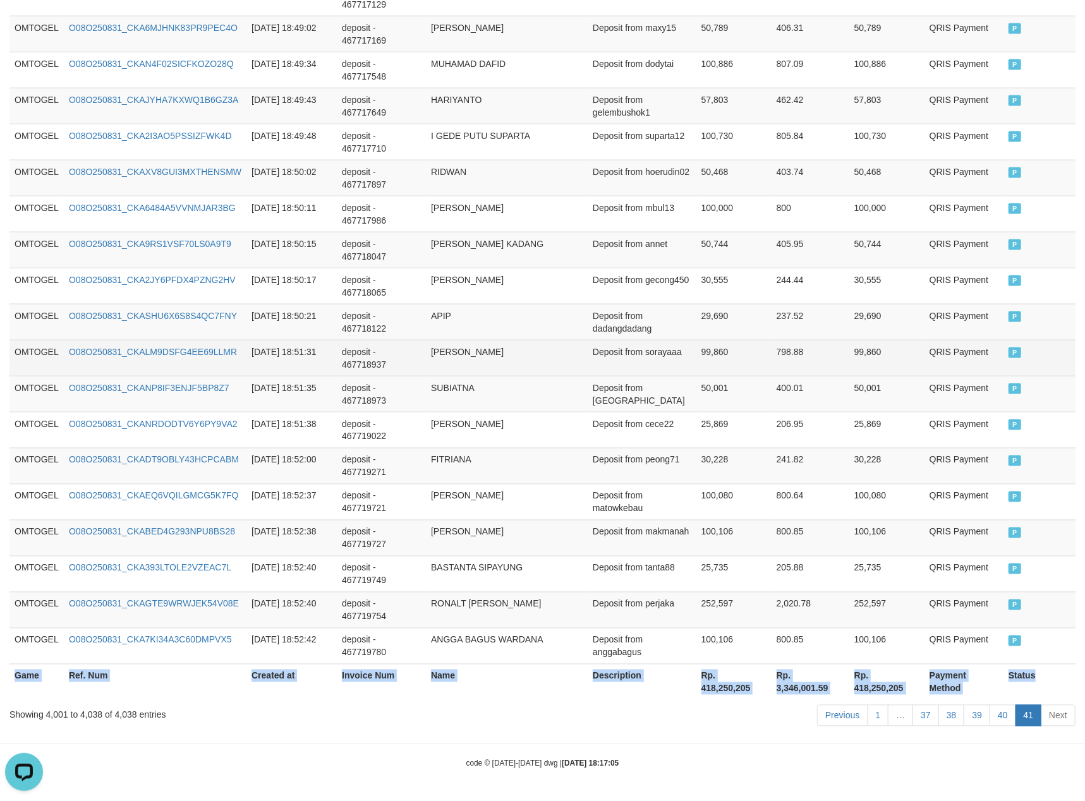
click at [655, 341] on td "Deposit from sorayaaa" at bounding box center [642, 358] width 109 height 36
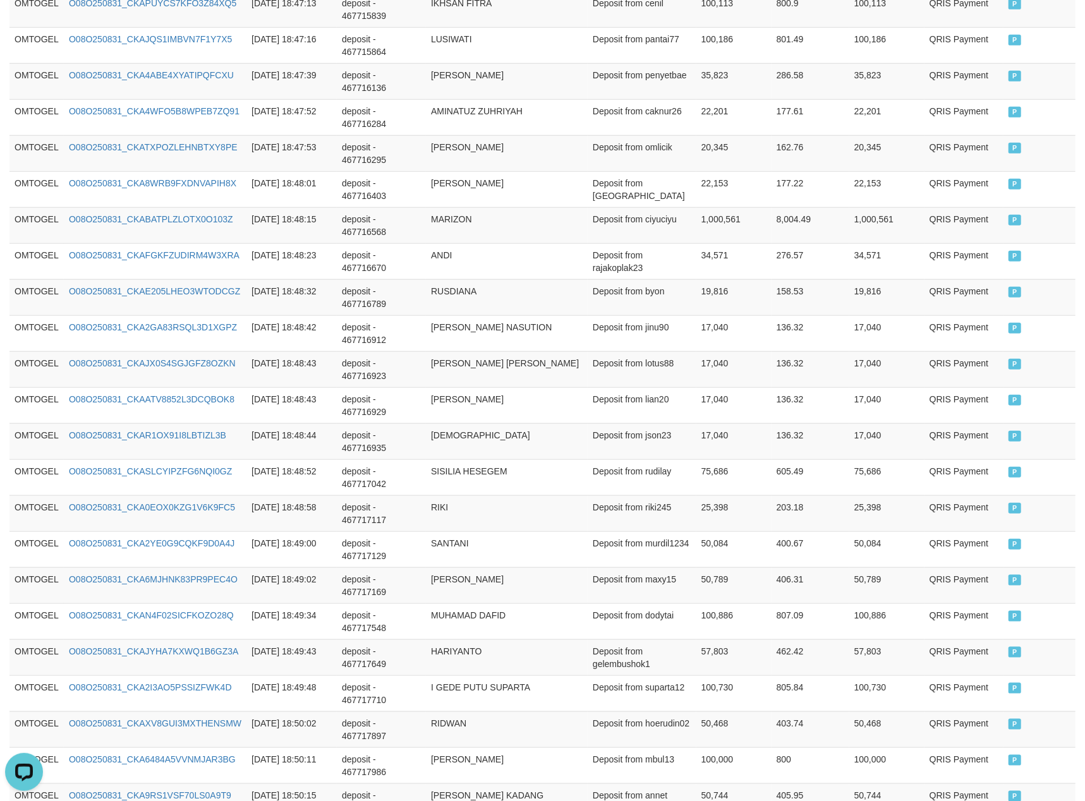
scroll to position [0, 0]
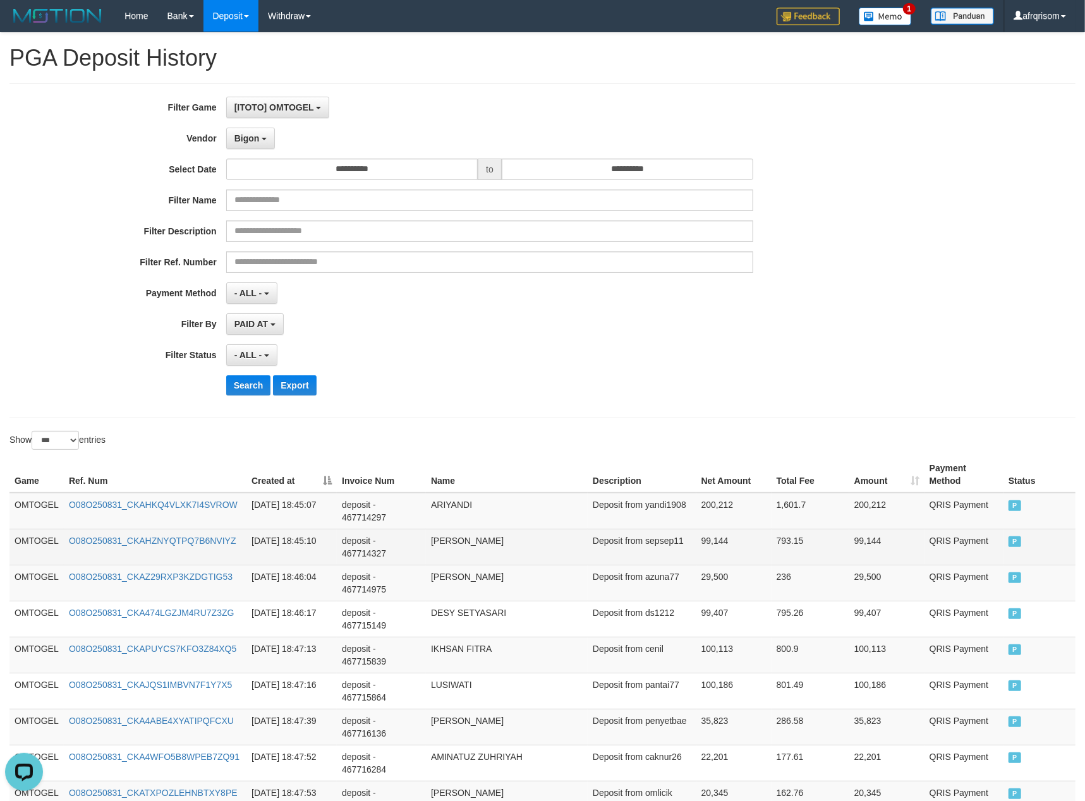
drag, startPoint x: 557, startPoint y: 576, endPoint x: 514, endPoint y: 565, distance: 44.5
click at [570, 578] on td "NENG SRI NURYANI" at bounding box center [507, 583] width 162 height 36
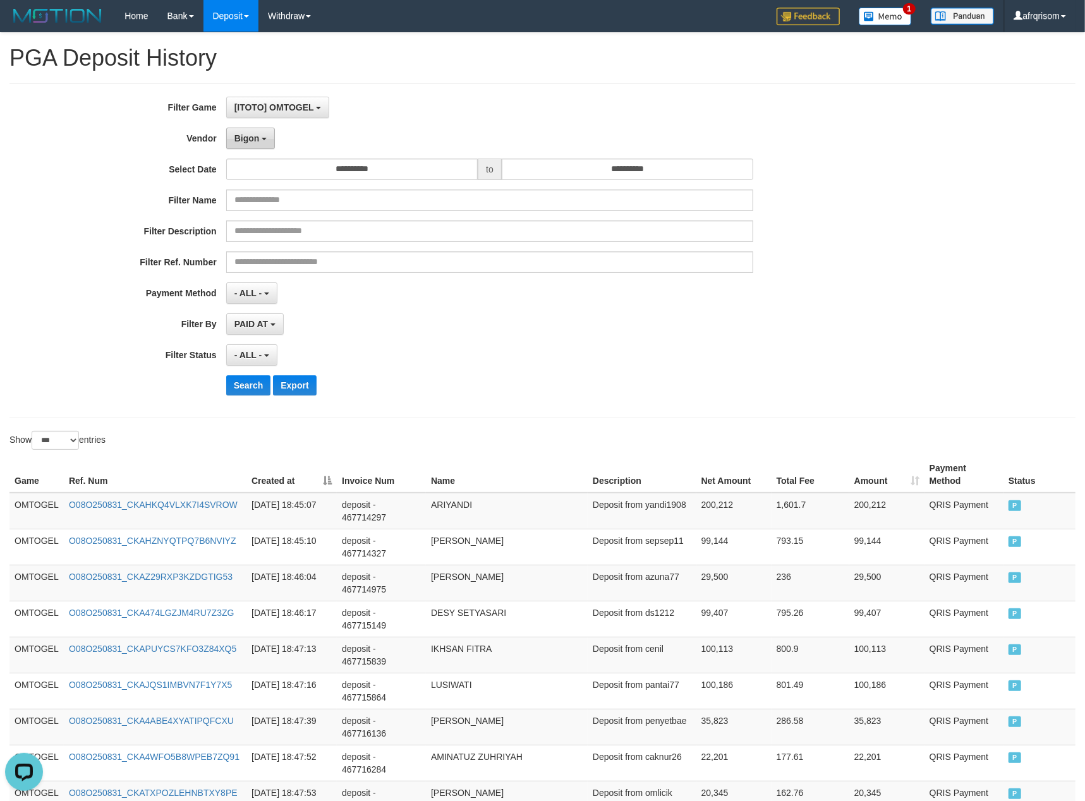
click at [258, 143] on span "Bigon" at bounding box center [246, 138] width 25 height 10
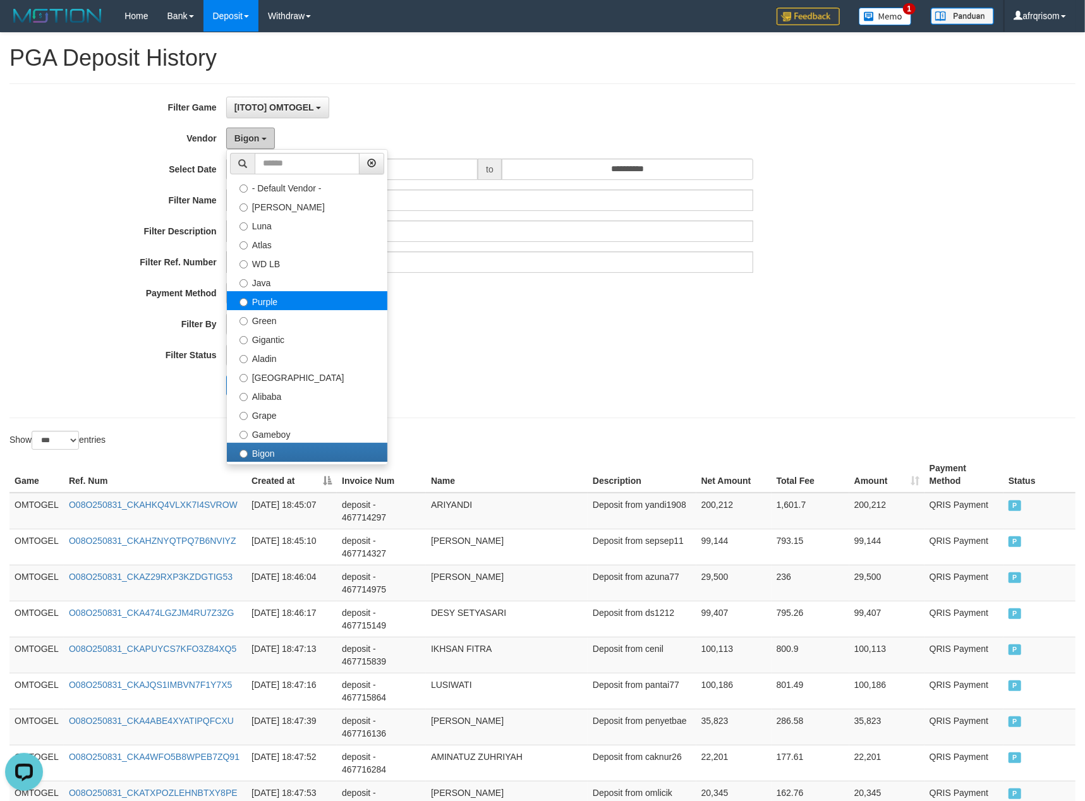
scroll to position [415, 0]
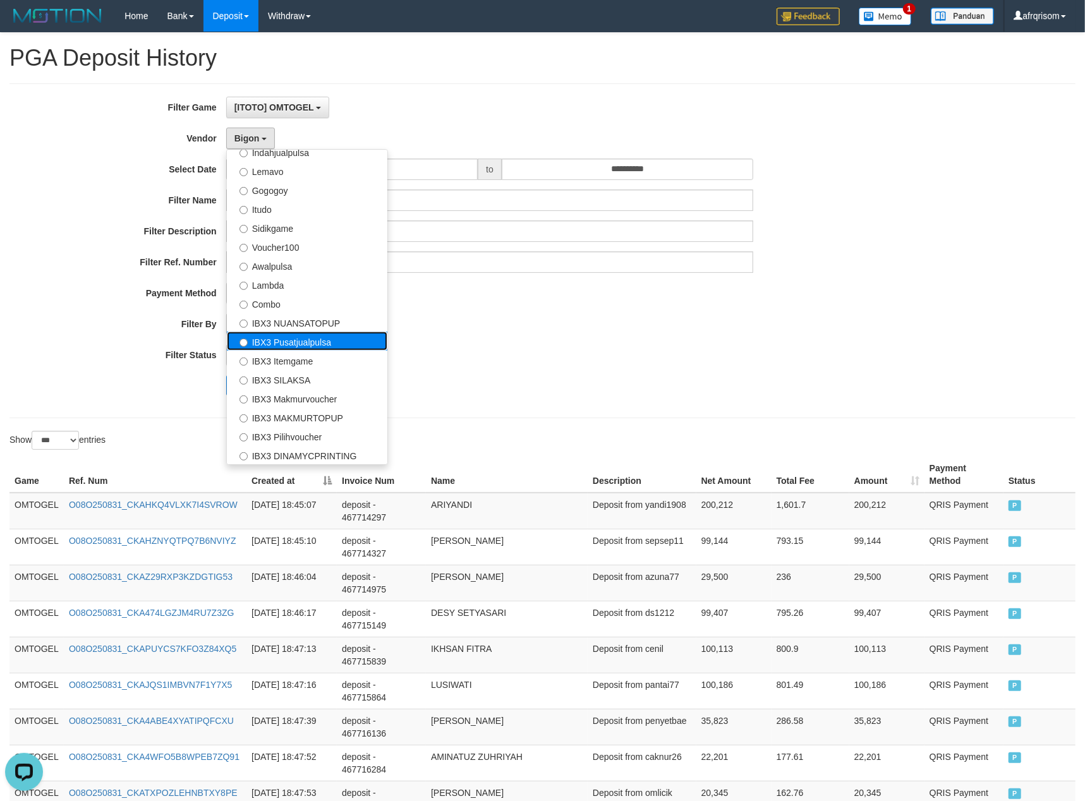
click at [294, 349] on label "IBX3 Pusatjualpulsa" at bounding box center [307, 341] width 161 height 19
select select "**********"
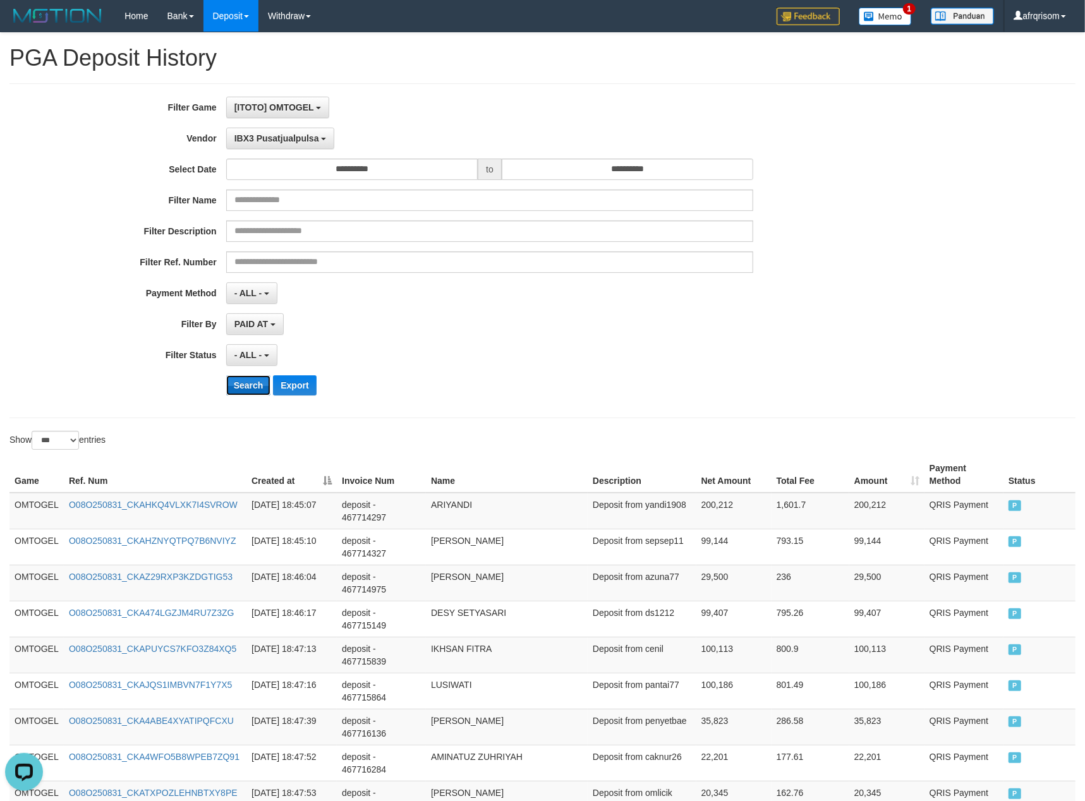
click at [238, 392] on button "Search" at bounding box center [248, 385] width 45 height 20
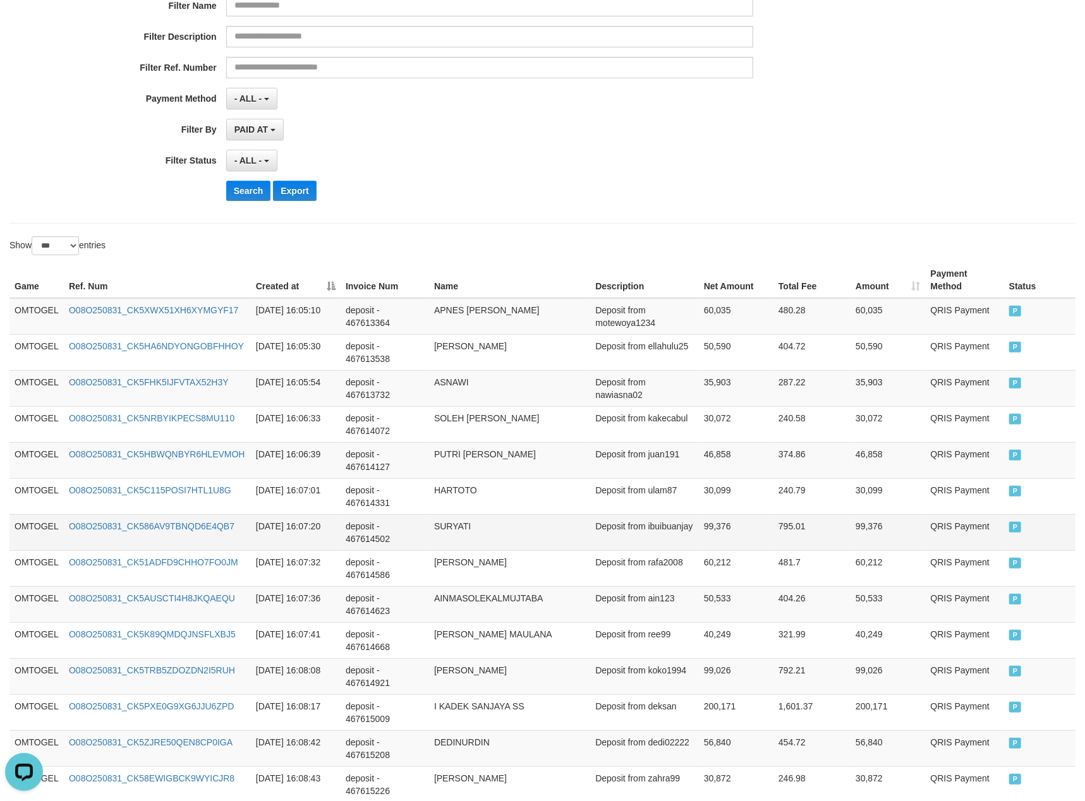
scroll to position [0, 0]
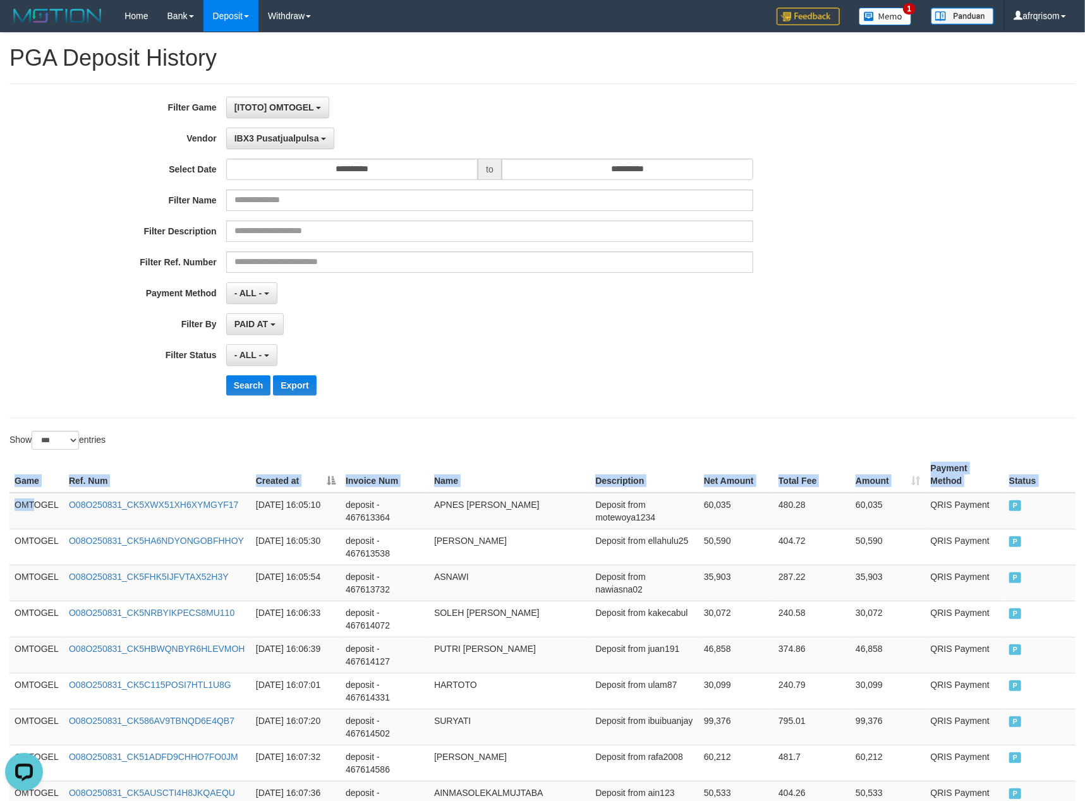
drag, startPoint x: 91, startPoint y: 512, endPoint x: 1103, endPoint y: 489, distance: 1012.7
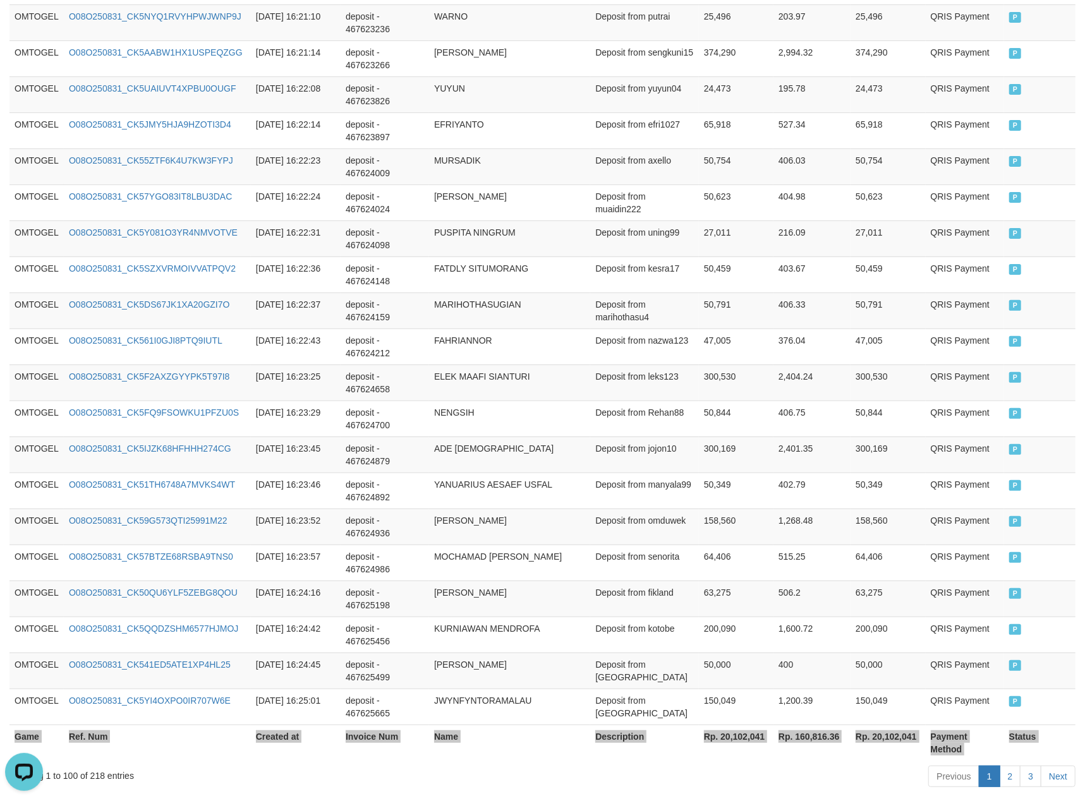
scroll to position [3454, 0]
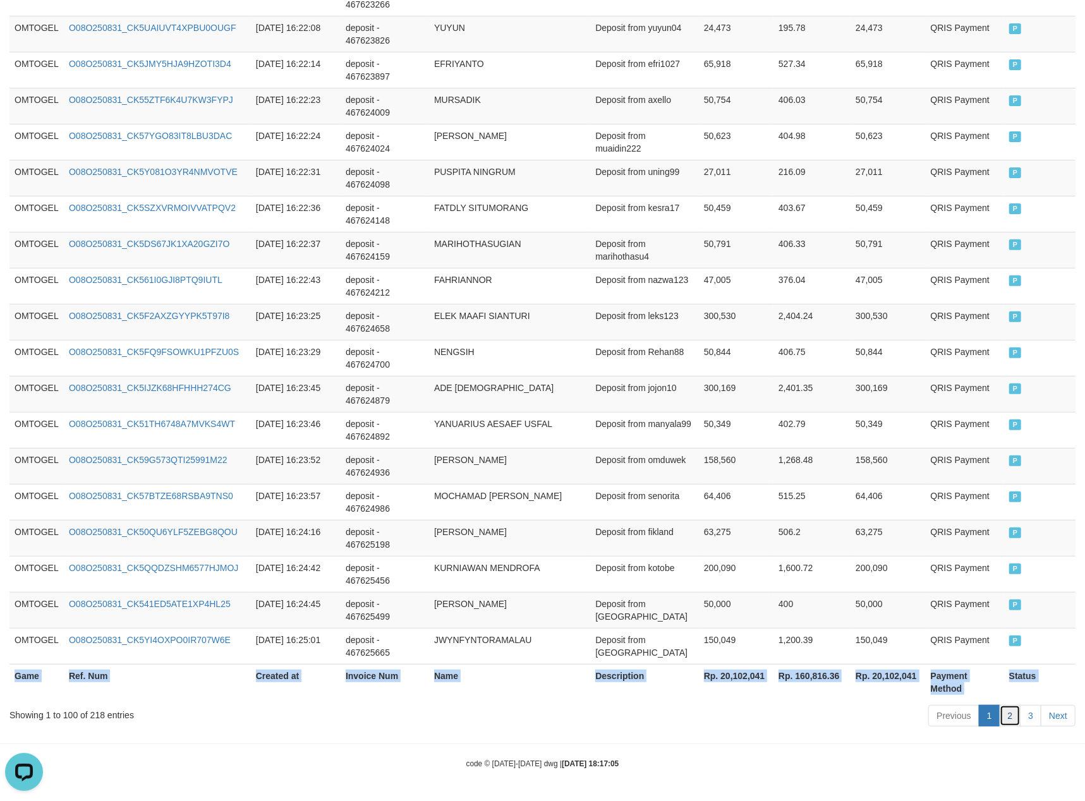
click at [1009, 713] on link "2" at bounding box center [1010, 715] width 21 height 21
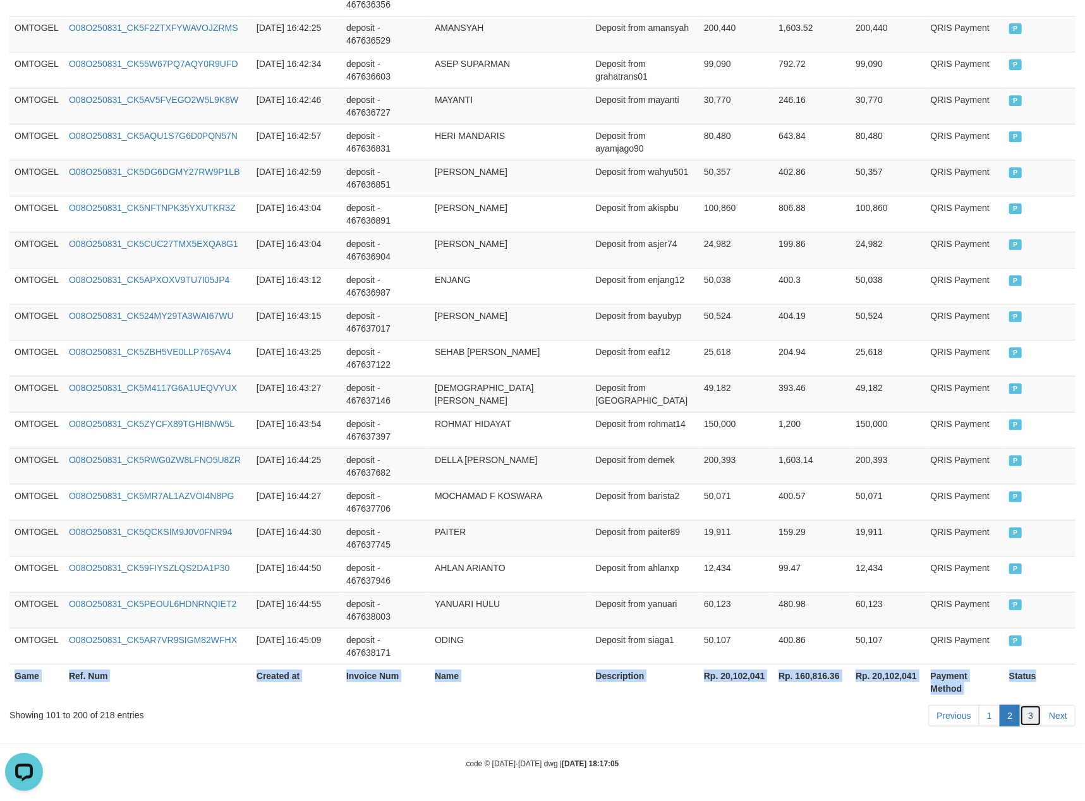
click at [1036, 724] on link "3" at bounding box center [1030, 715] width 21 height 21
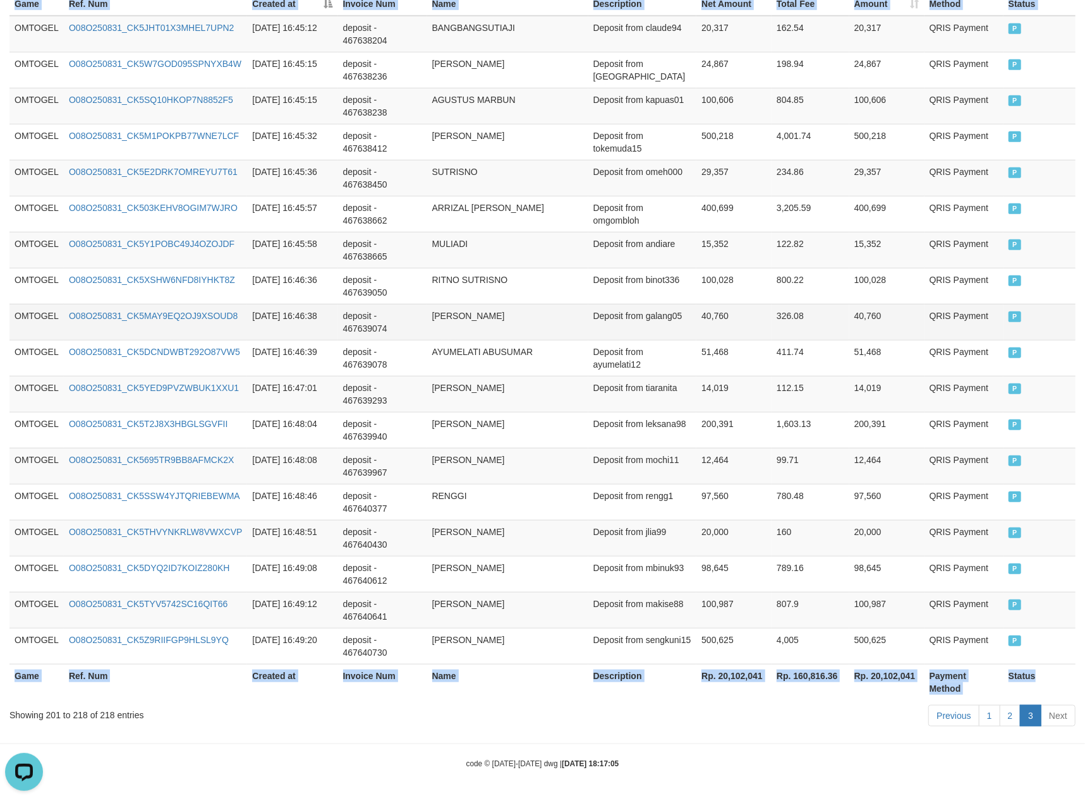
click at [700, 306] on td "40,760" at bounding box center [733, 322] width 75 height 36
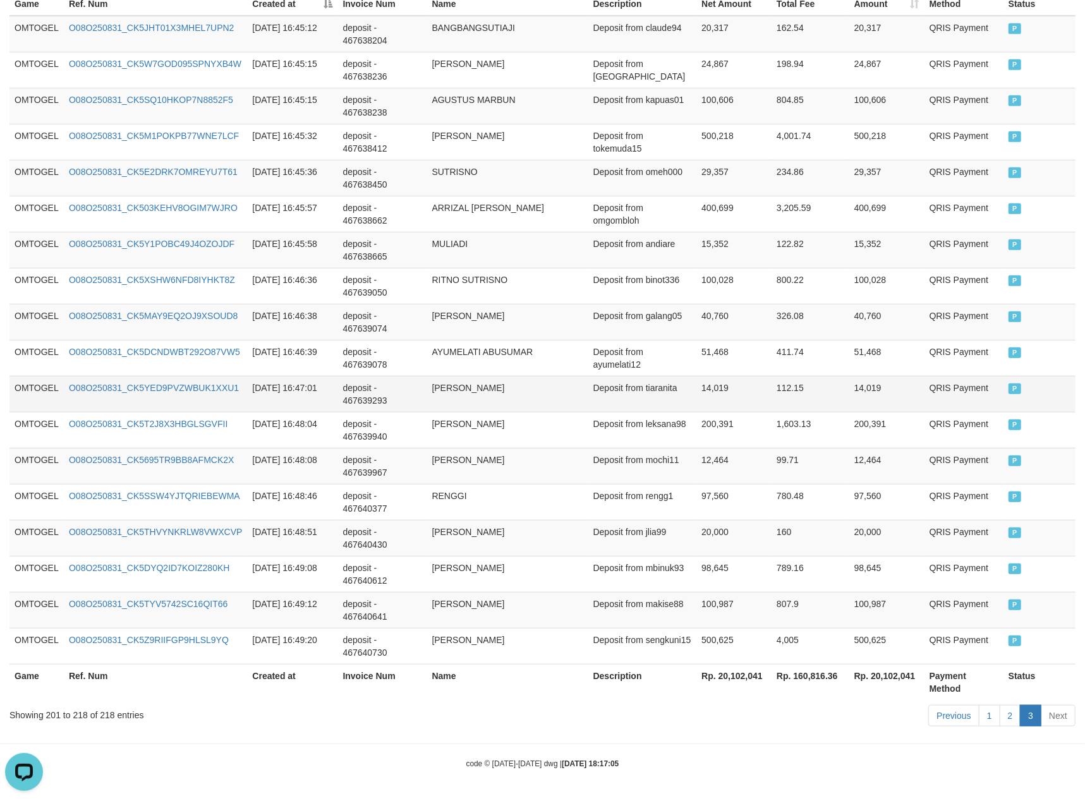
click at [761, 388] on td "14,019" at bounding box center [733, 394] width 75 height 36
click at [738, 312] on td "40,760" at bounding box center [733, 322] width 75 height 36
click at [1006, 722] on link "2" at bounding box center [1010, 715] width 21 height 21
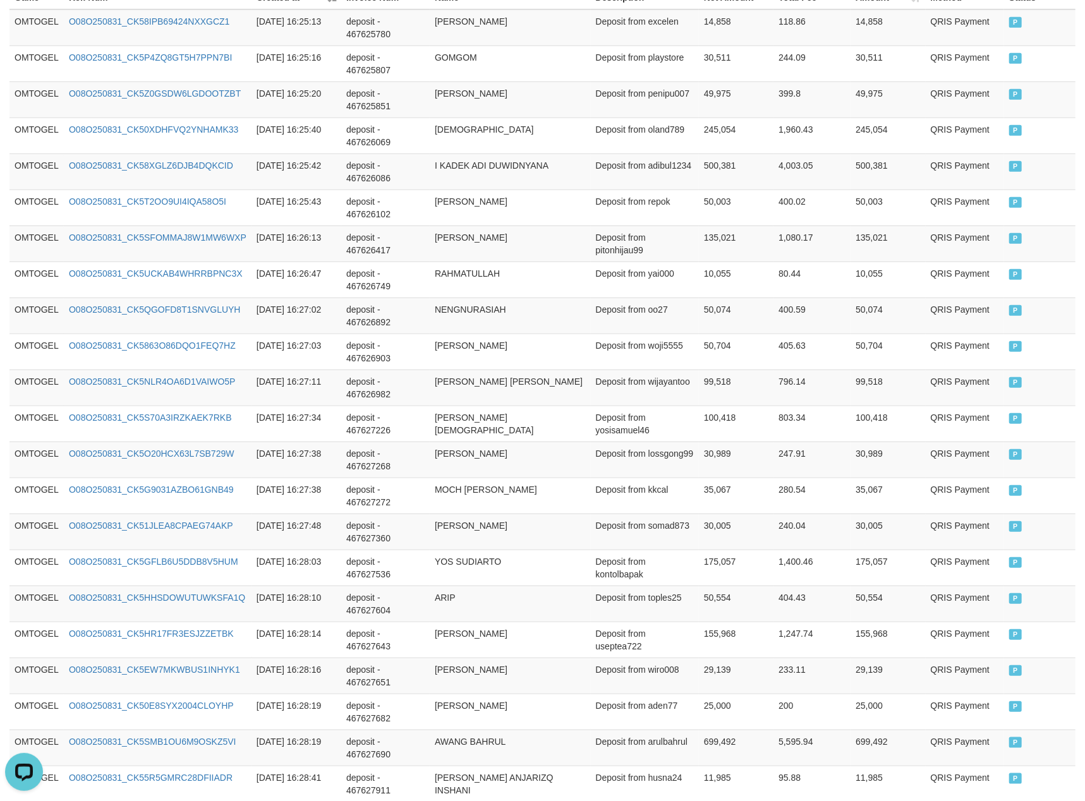
scroll to position [3454, 0]
